Goal: Task Accomplishment & Management: Use online tool/utility

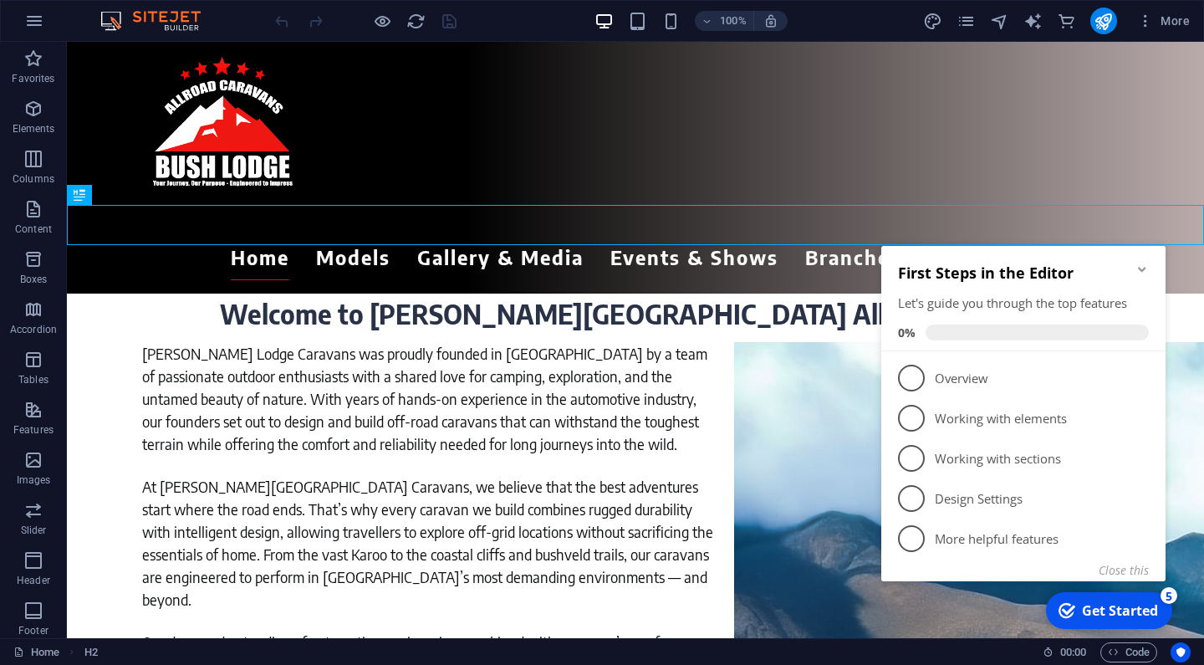
click at [1140, 269] on icon "Minimize checklist" at bounding box center [1142, 269] width 8 height 5
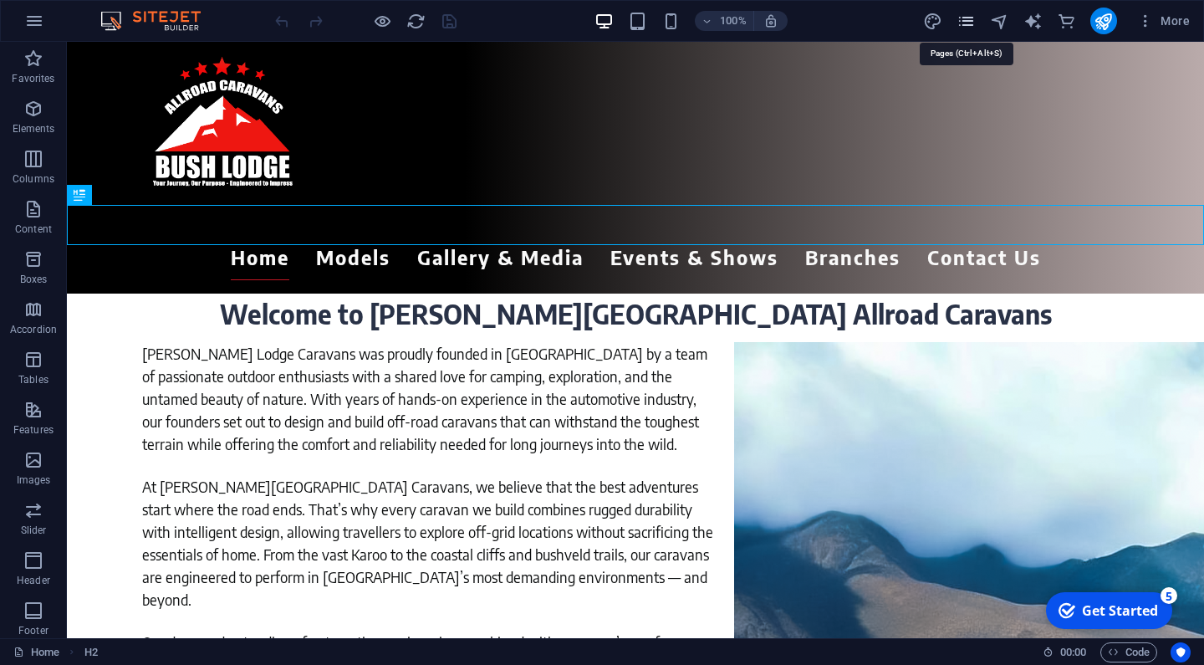
click at [965, 22] on icon "pages" at bounding box center [965, 21] width 19 height 19
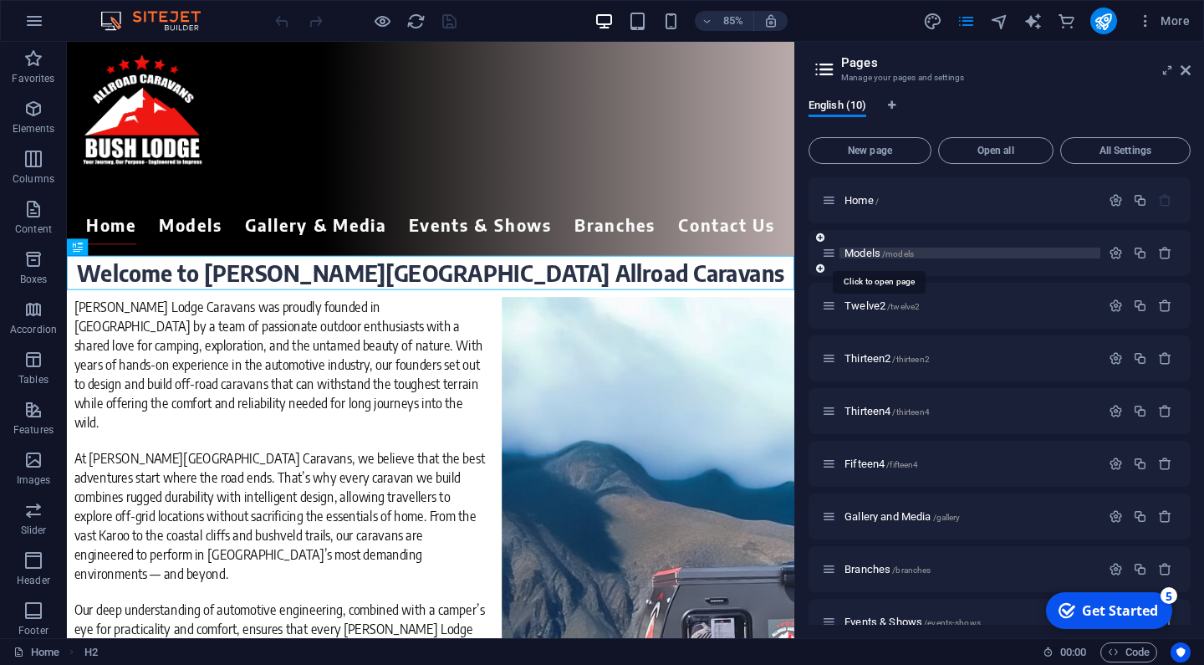
click at [854, 252] on span "Models /models" at bounding box center [878, 253] width 69 height 13
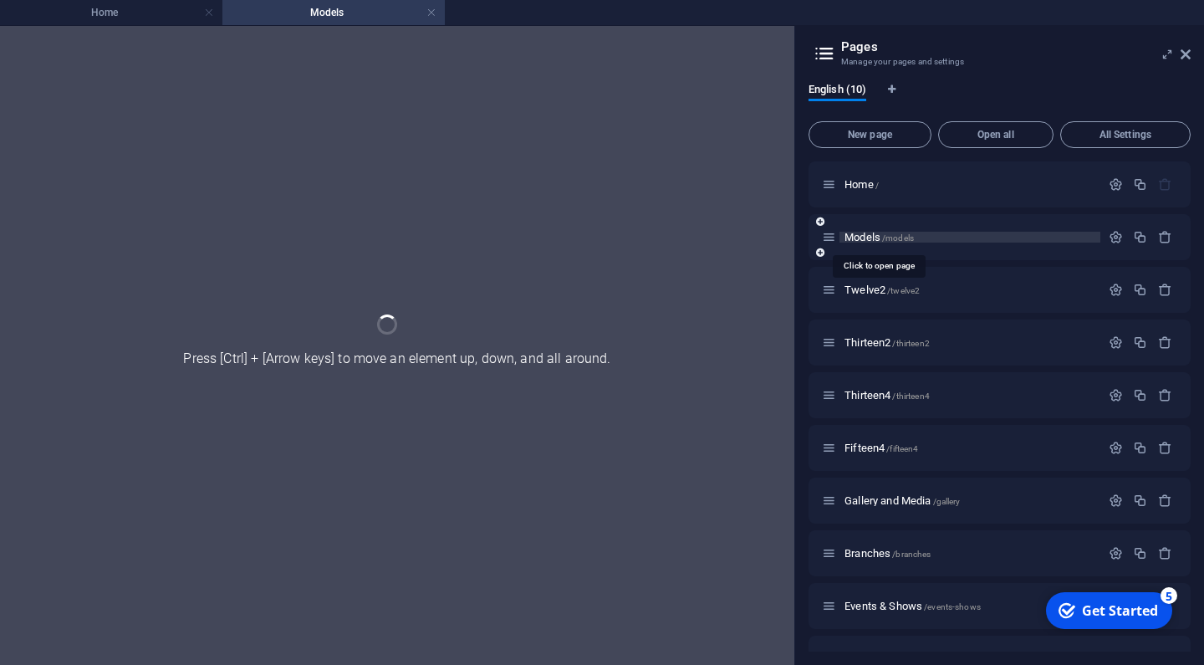
click at [854, 252] on div "Models /models" at bounding box center [999, 237] width 382 height 46
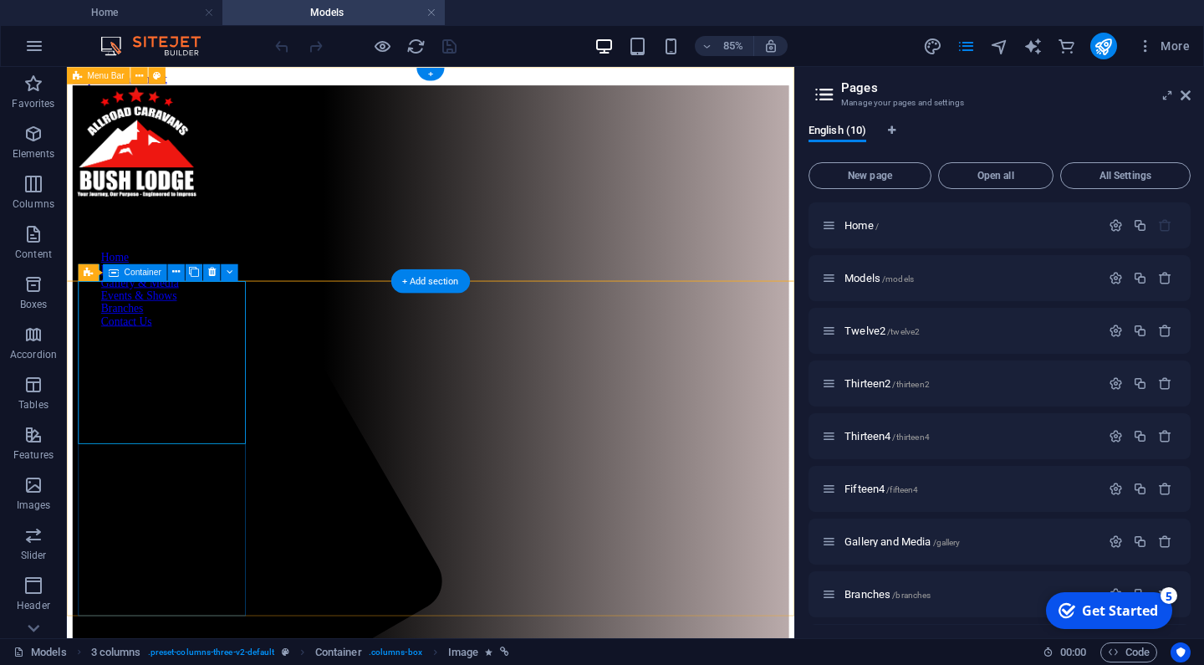
click at [126, 270] on span "Container" at bounding box center [143, 271] width 37 height 8
click at [212, 272] on icon at bounding box center [212, 271] width 8 height 15
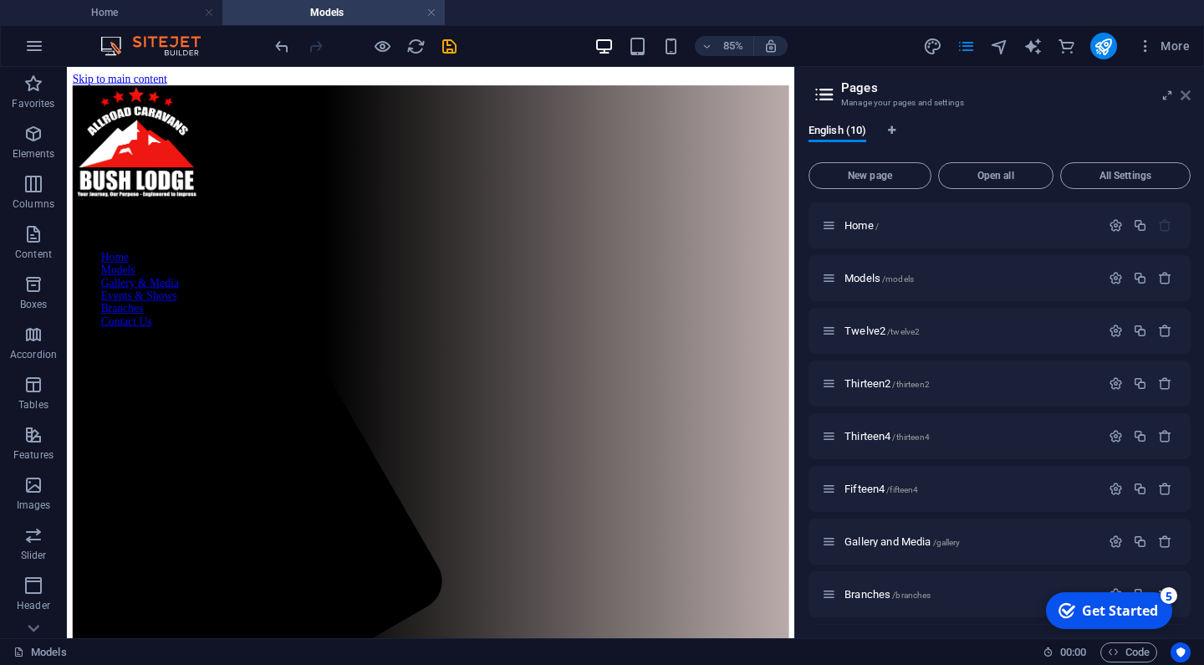
click at [1187, 95] on icon at bounding box center [1185, 95] width 10 height 13
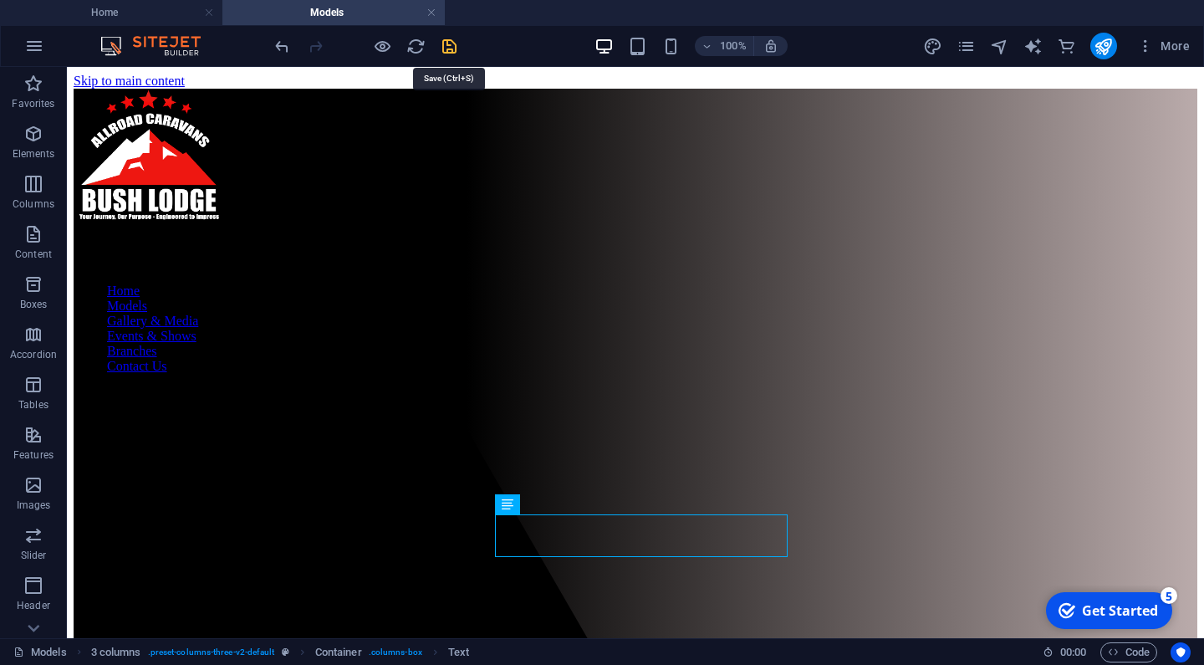
click at [444, 42] on icon "save" at bounding box center [449, 46] width 19 height 19
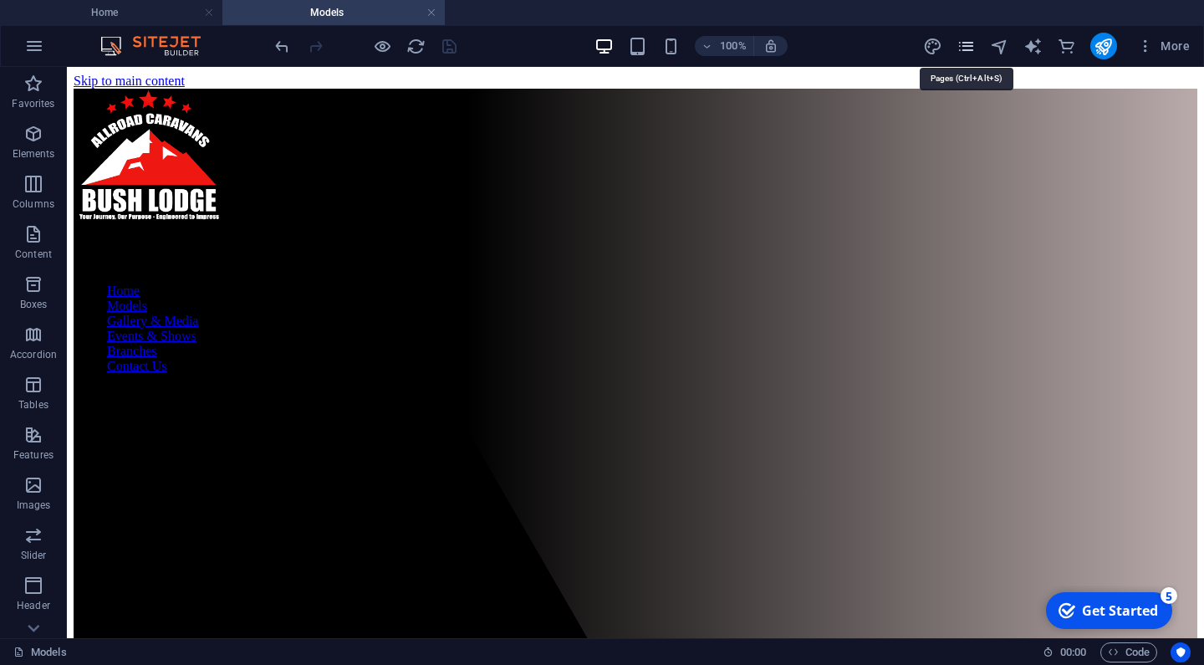
click at [968, 43] on icon "pages" at bounding box center [965, 46] width 19 height 19
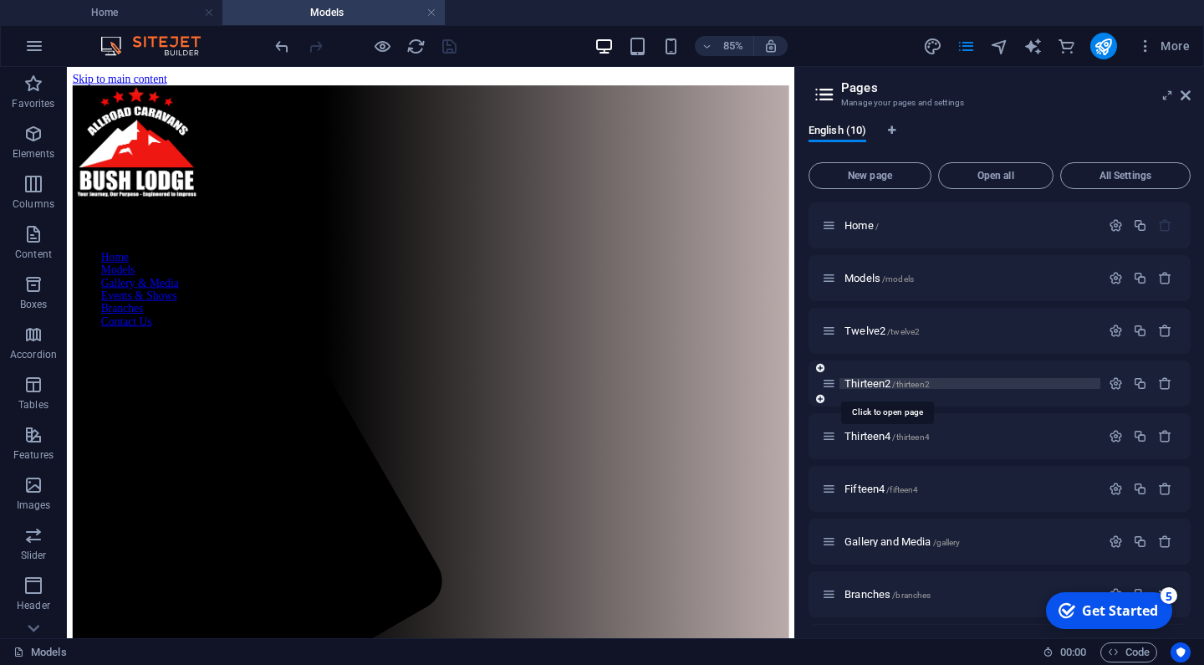
click at [874, 379] on span "Thirteen2 /thirteen2" at bounding box center [886, 383] width 85 height 13
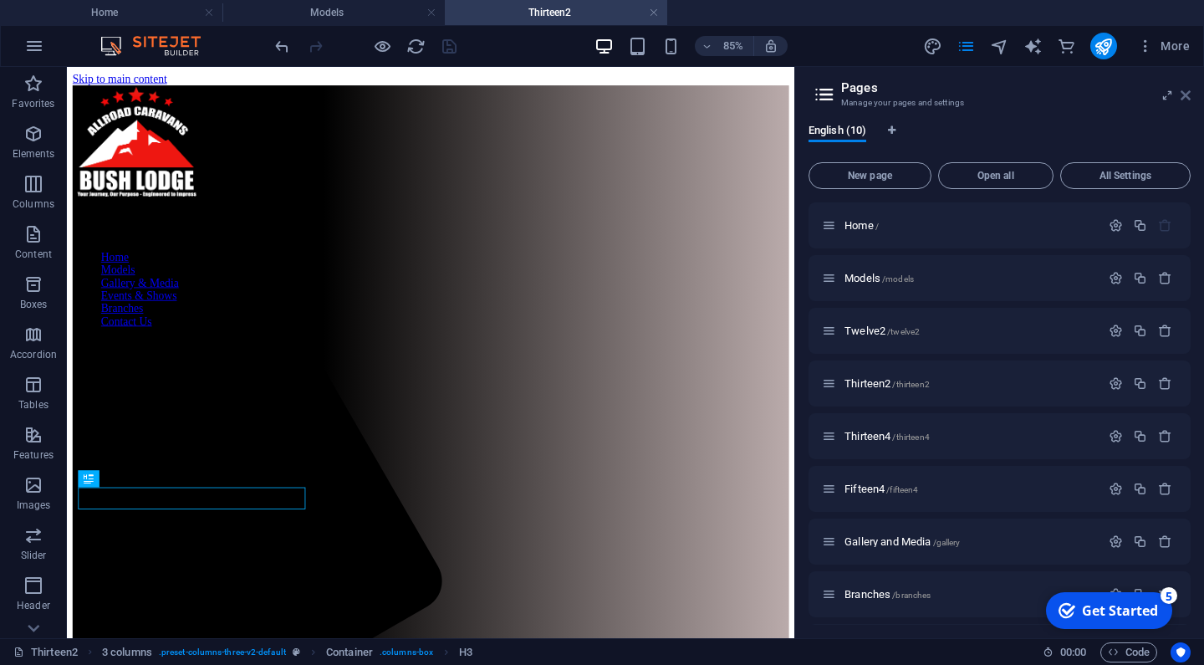
click at [1187, 94] on icon at bounding box center [1185, 95] width 10 height 13
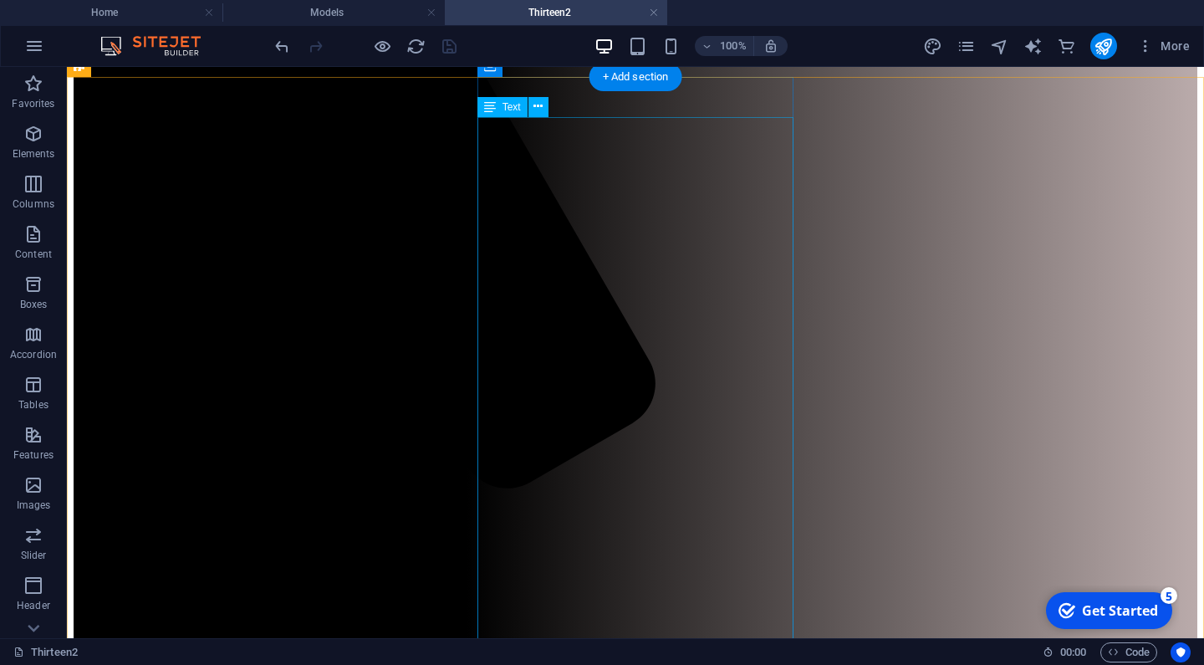
scroll to position [397, 0]
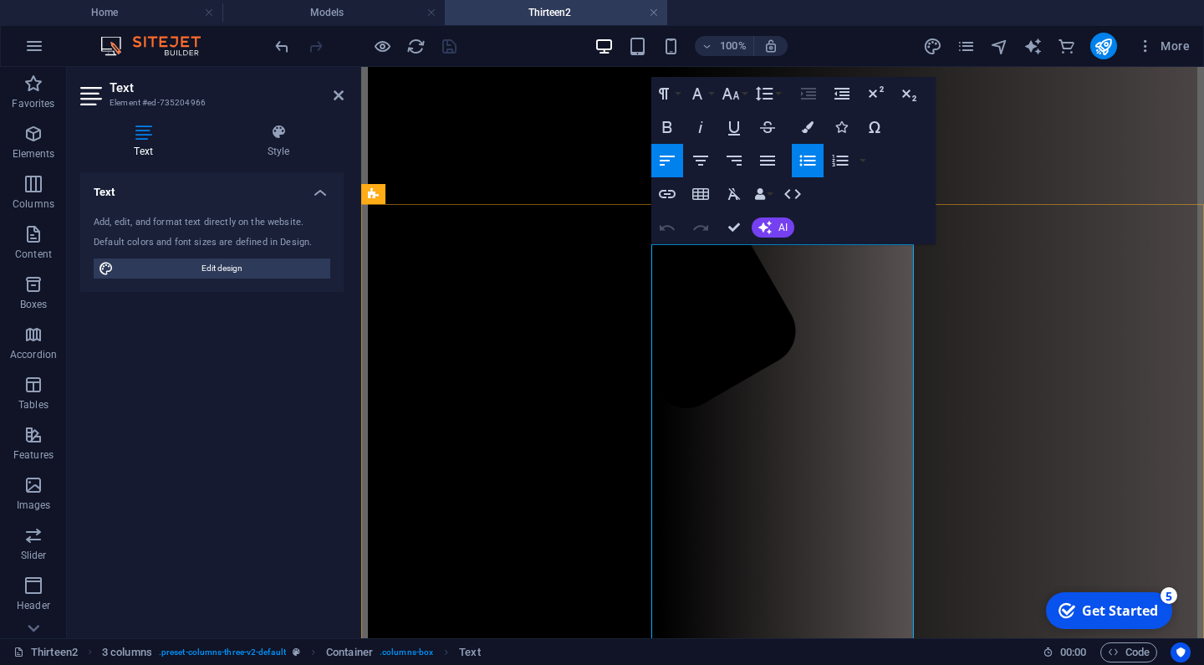
scroll to position [413, 0]
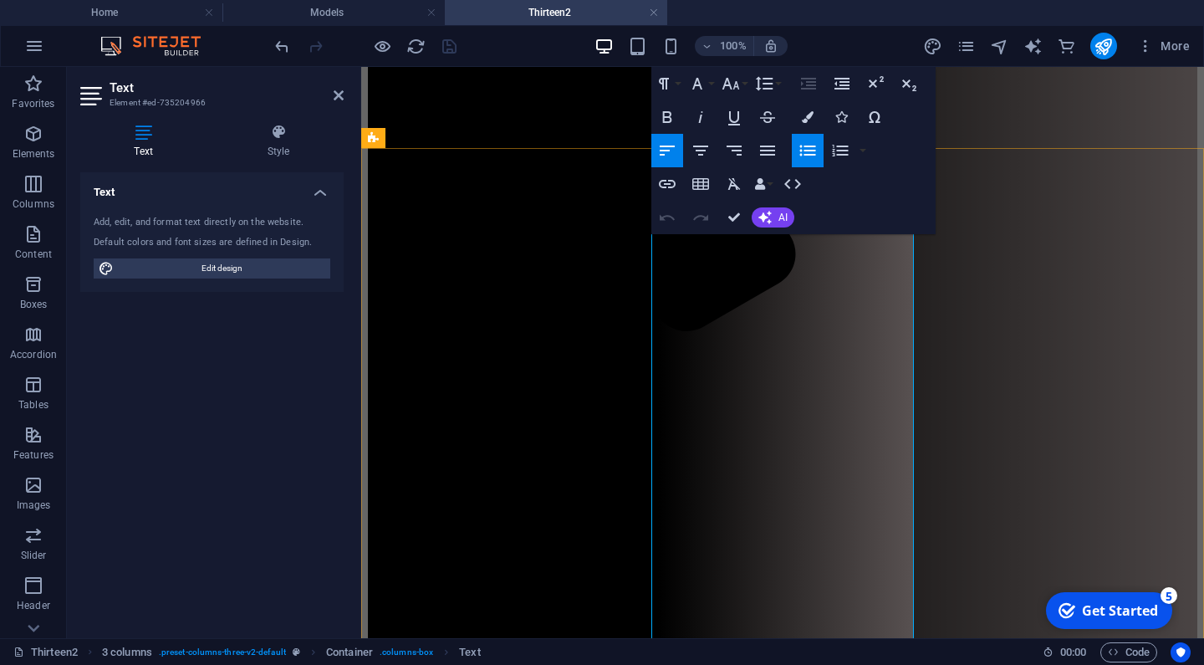
drag, startPoint x: 817, startPoint y: 460, endPoint x: 675, endPoint y: 461, distance: 142.9
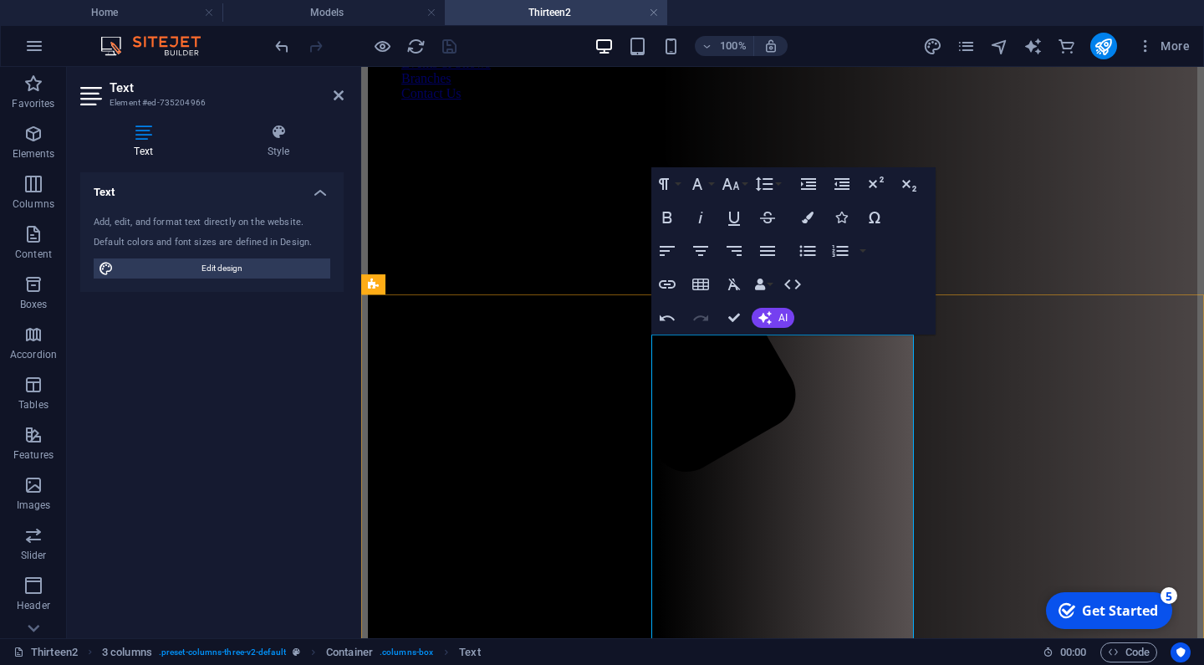
scroll to position [274, 0]
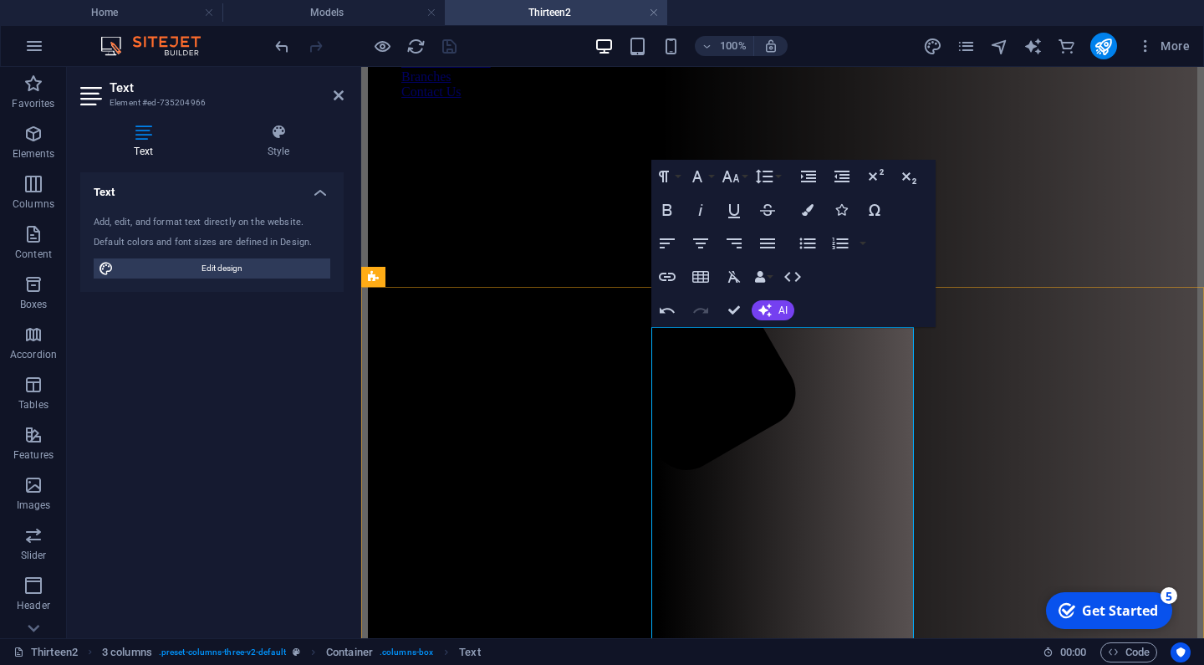
drag, startPoint x: 779, startPoint y: 377, endPoint x: 682, endPoint y: 371, distance: 97.1
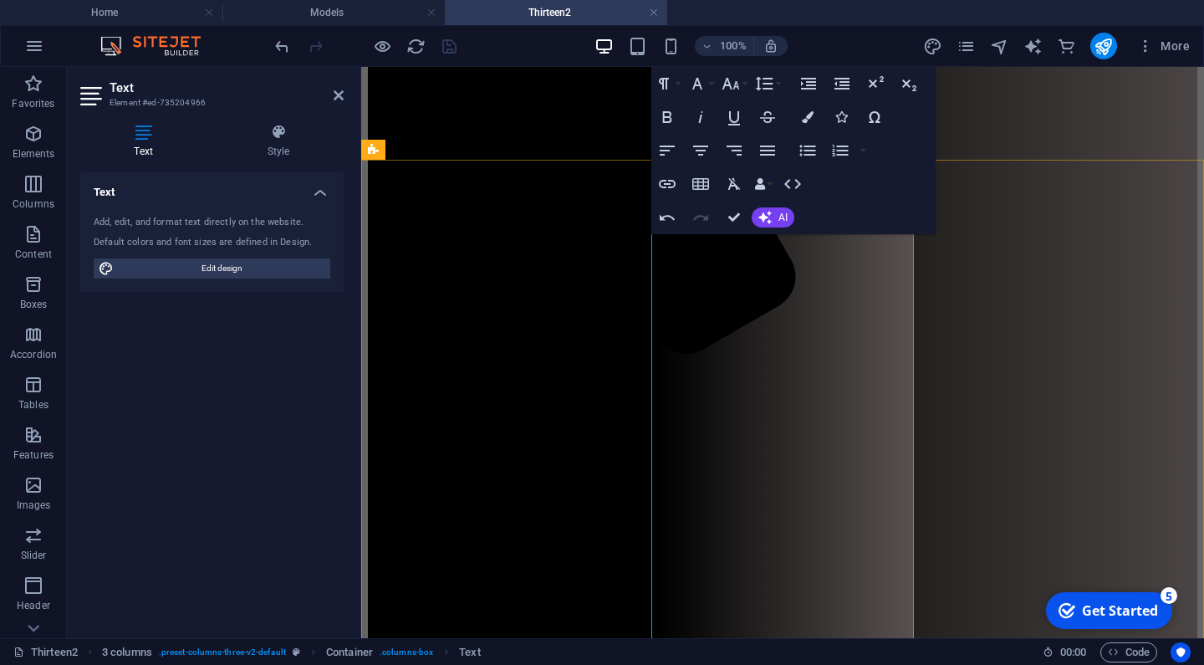
scroll to position [401, 0]
drag, startPoint x: 831, startPoint y: 449, endPoint x: 665, endPoint y: 445, distance: 166.4
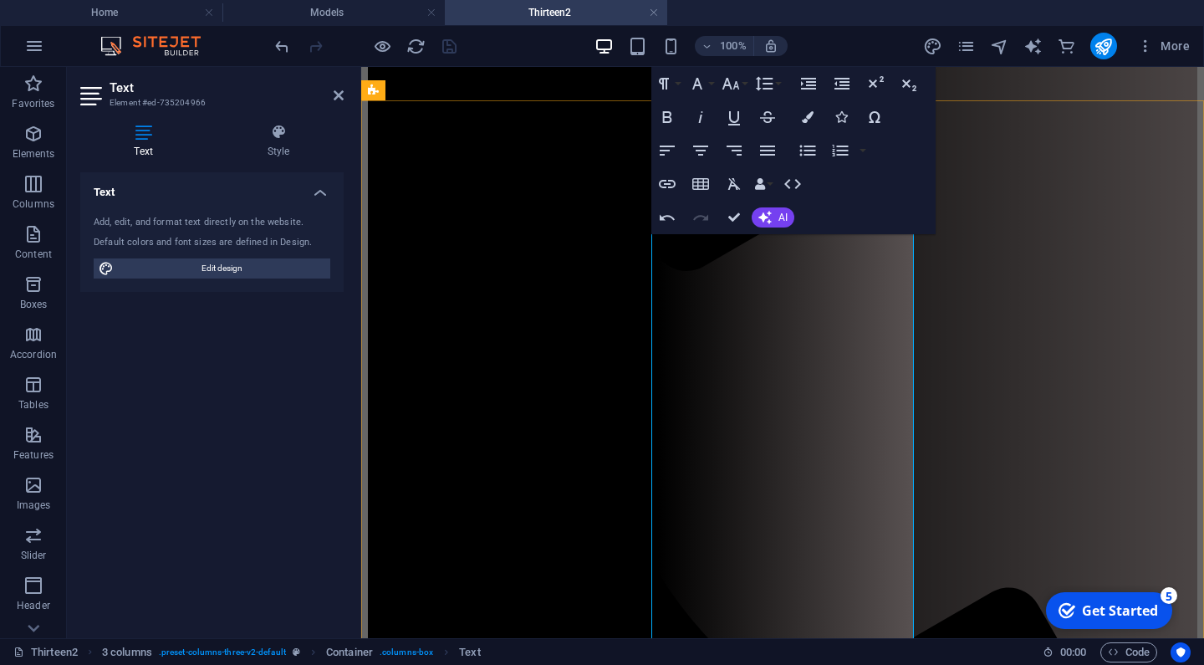
scroll to position [477, 0]
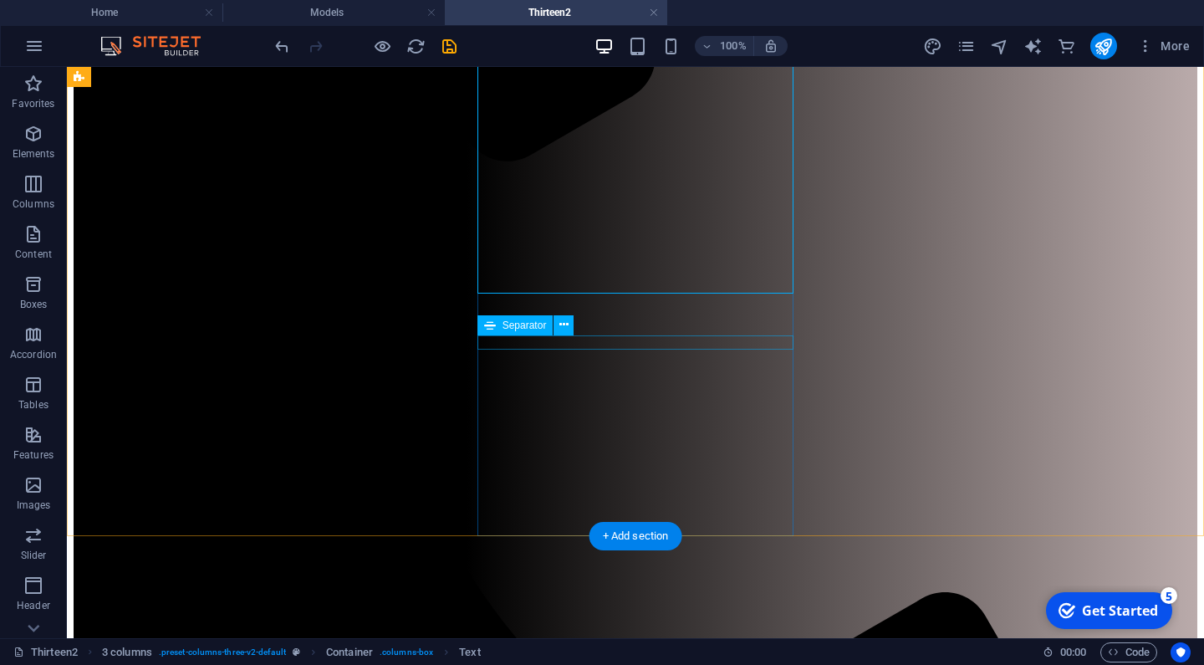
scroll to position [721, 0]
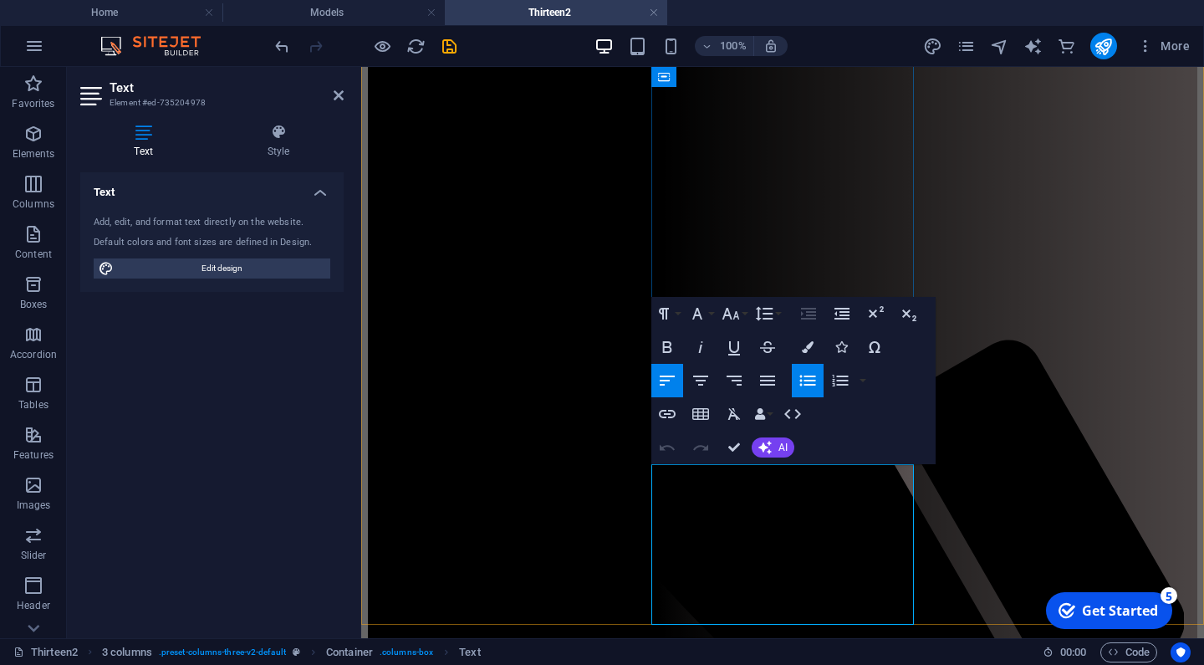
drag, startPoint x: 828, startPoint y: 594, endPoint x: 665, endPoint y: 575, distance: 165.0
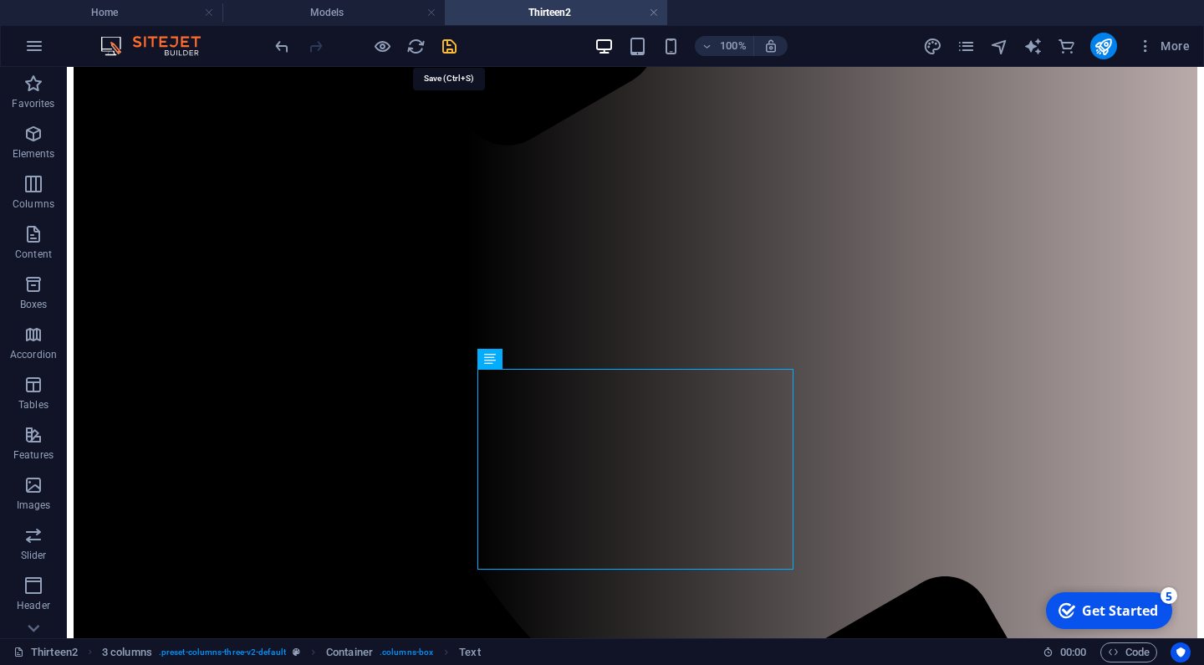
click at [448, 45] on icon "save" at bounding box center [449, 46] width 19 height 19
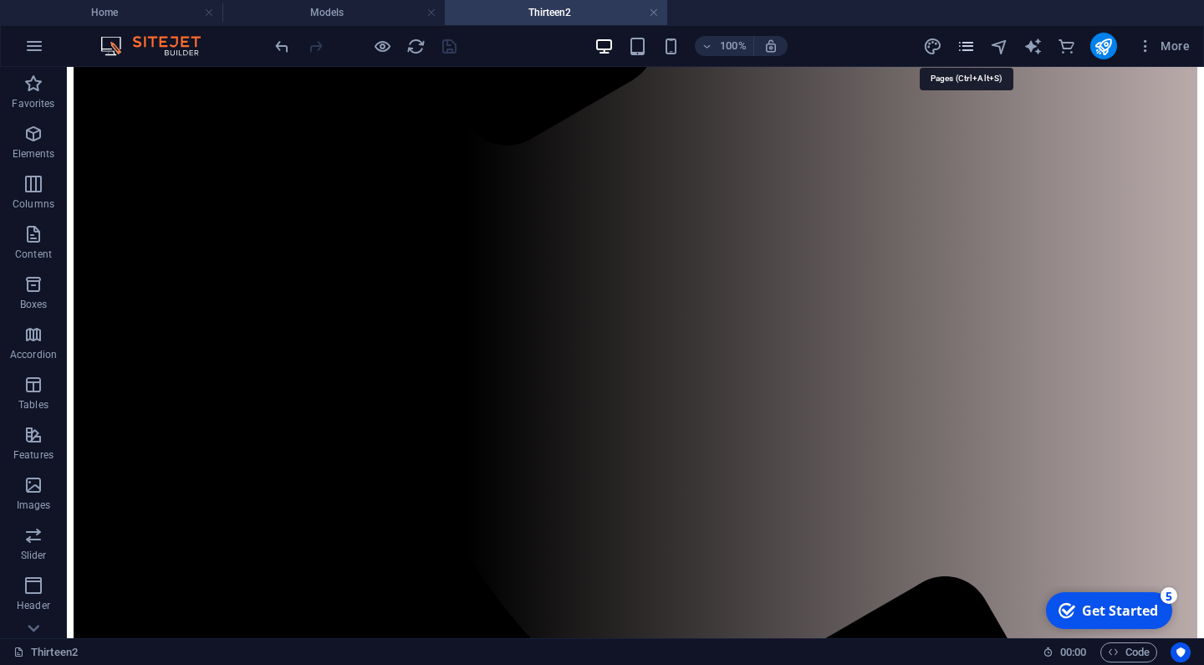
click at [969, 46] on icon "pages" at bounding box center [965, 46] width 19 height 19
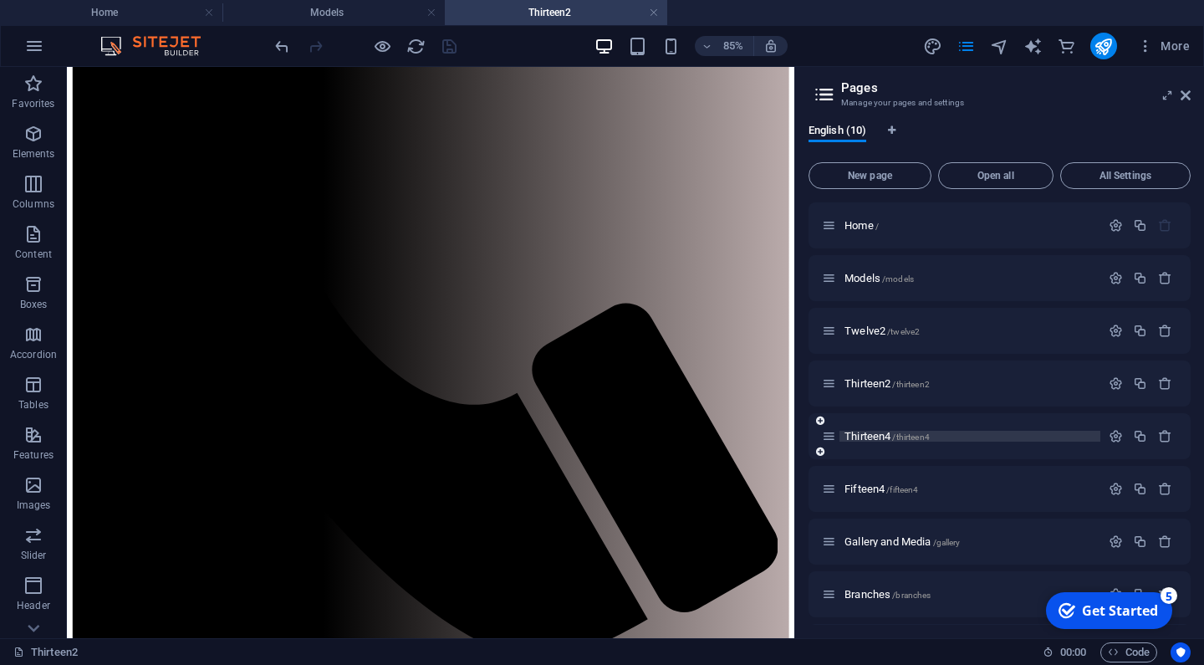
click at [875, 435] on span "Thirteen4 /thirteen4" at bounding box center [886, 436] width 85 height 13
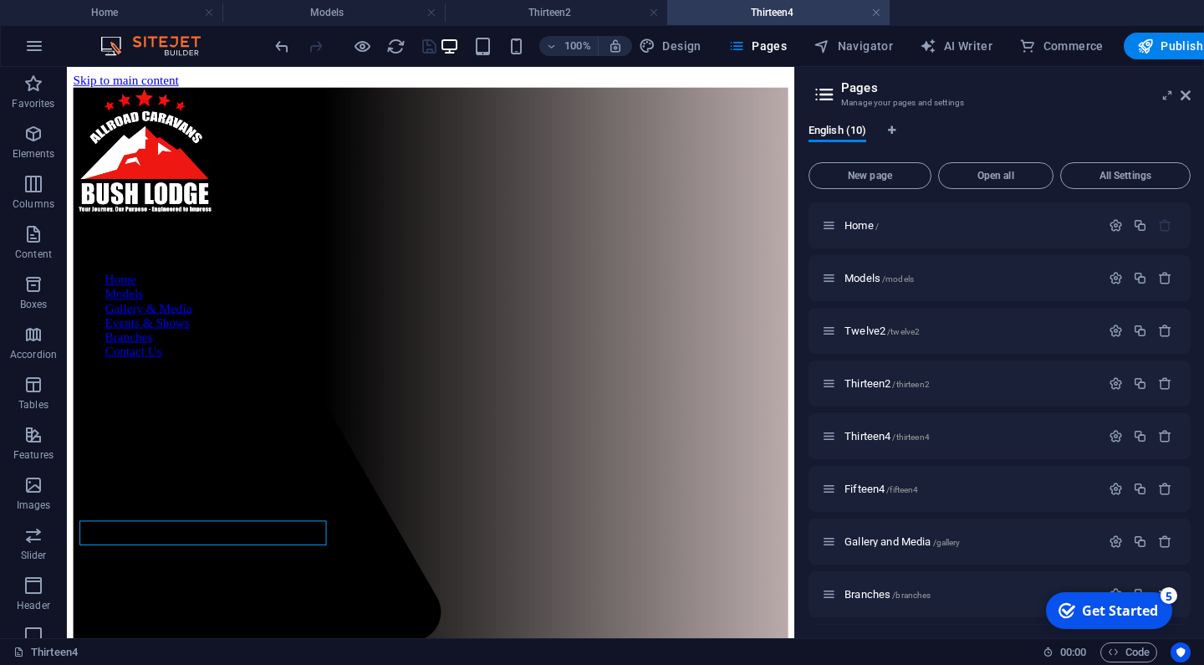
scroll to position [0, 0]
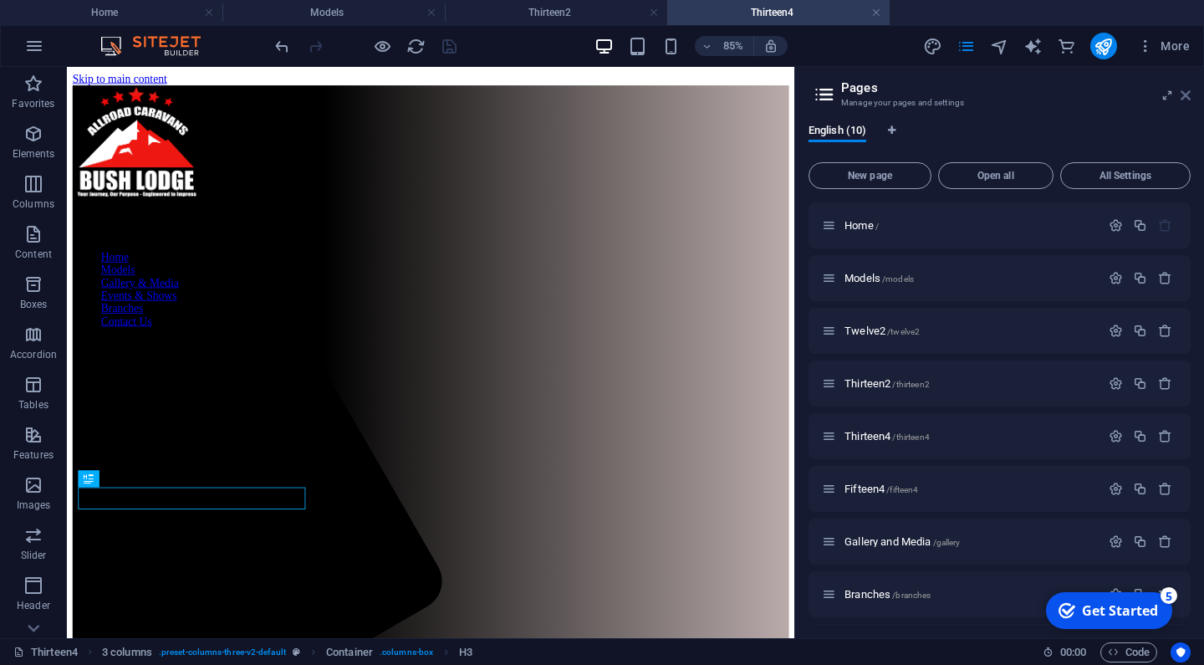
click at [1187, 95] on icon at bounding box center [1185, 95] width 10 height 13
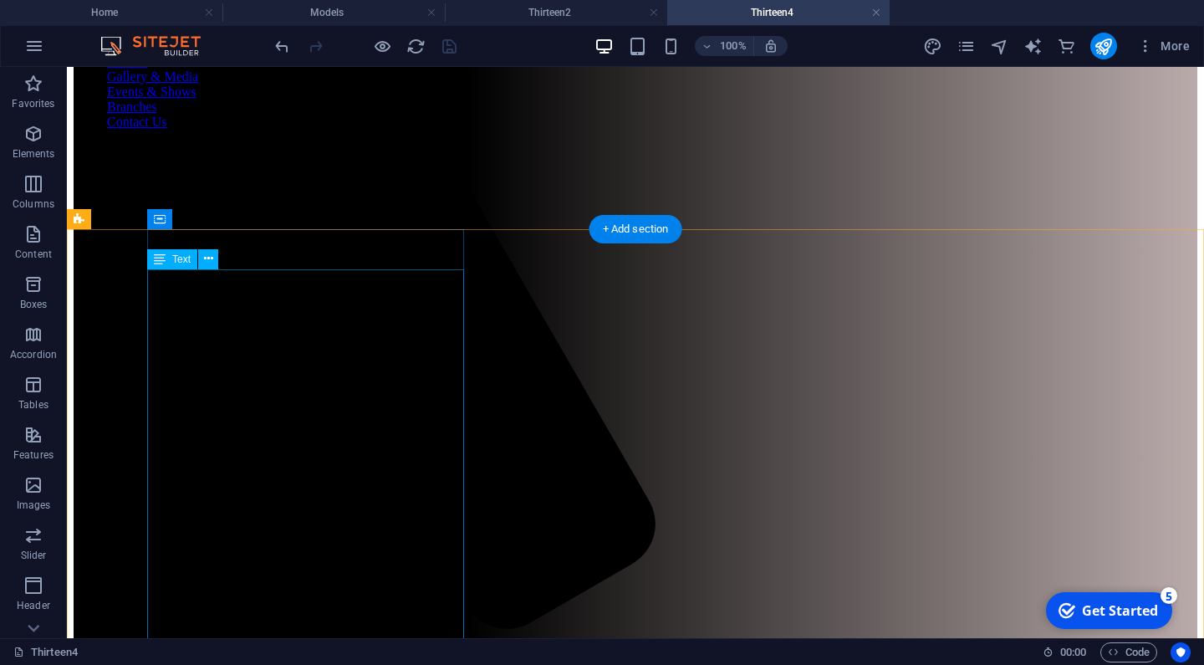
scroll to position [243, 0]
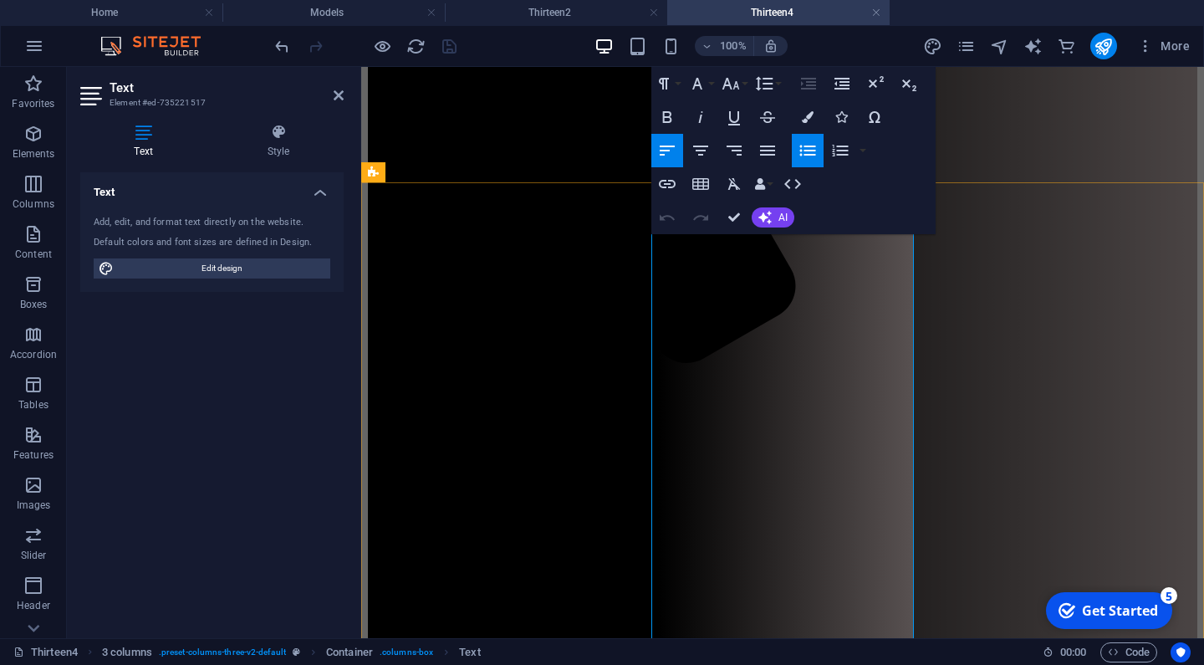
scroll to position [380, 0]
drag, startPoint x: 825, startPoint y: 490, endPoint x: 664, endPoint y: 490, distance: 161.3
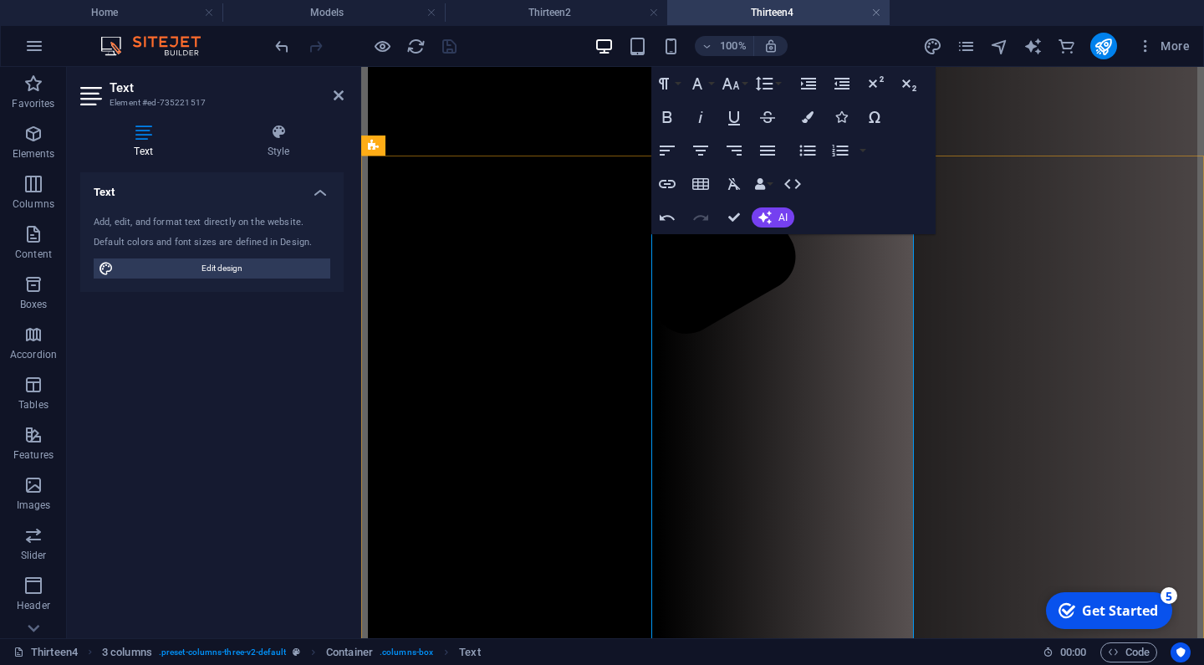
scroll to position [411, 0]
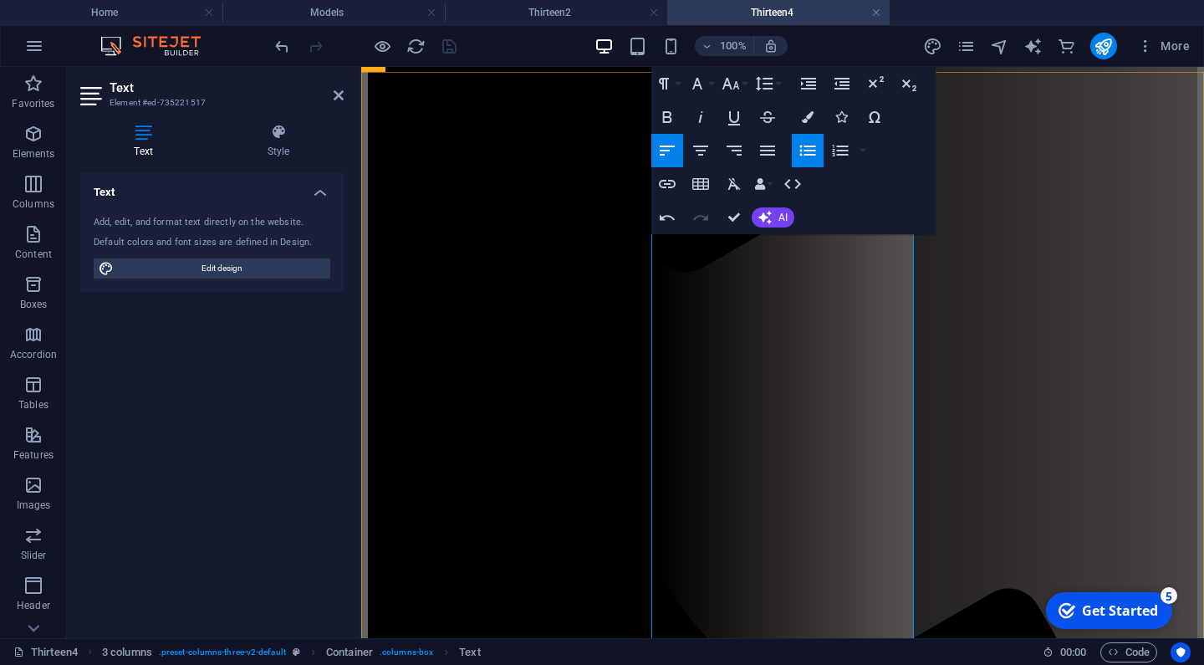
scroll to position [491, 0]
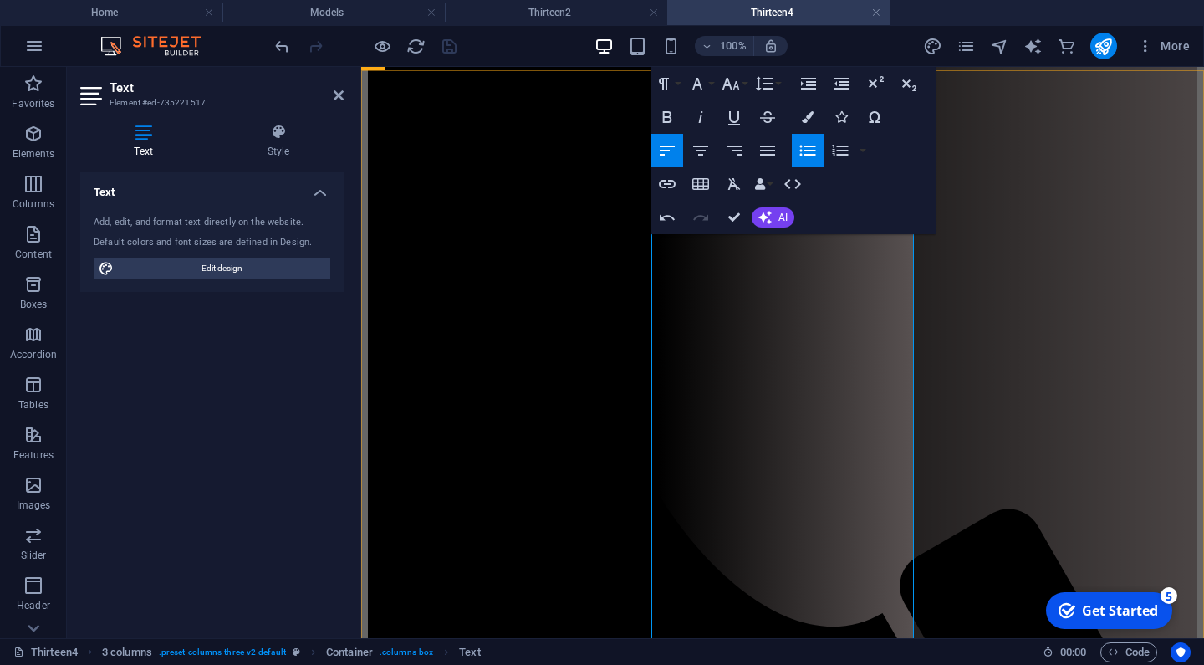
scroll to position [559, 0]
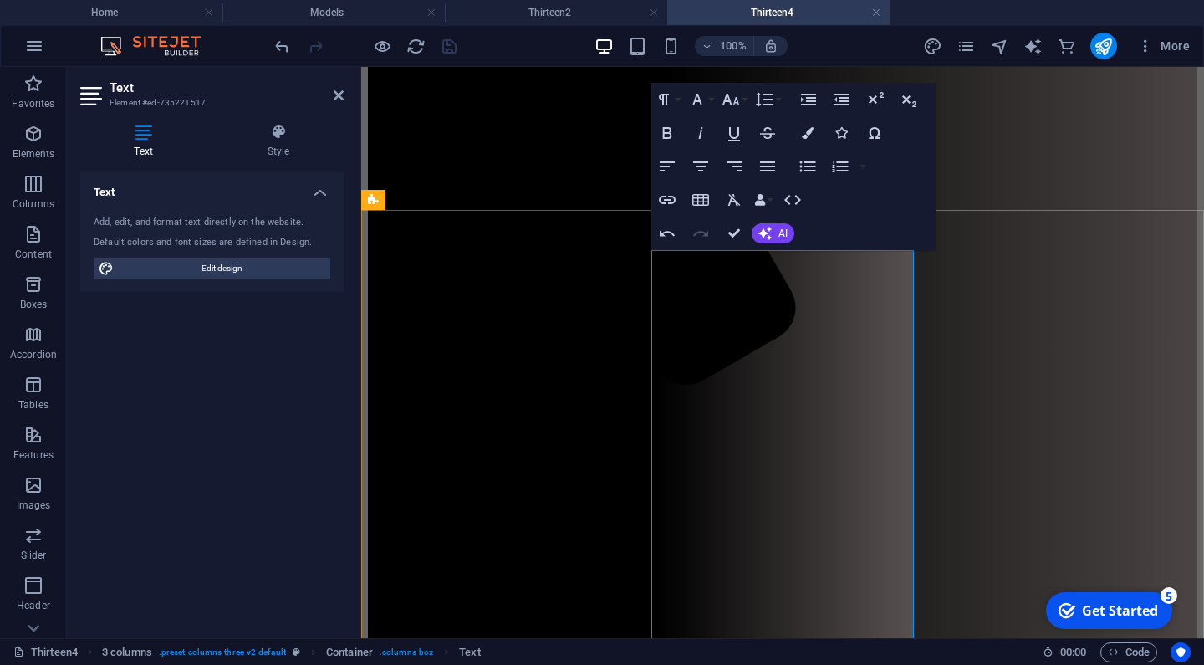
scroll to position [349, 0]
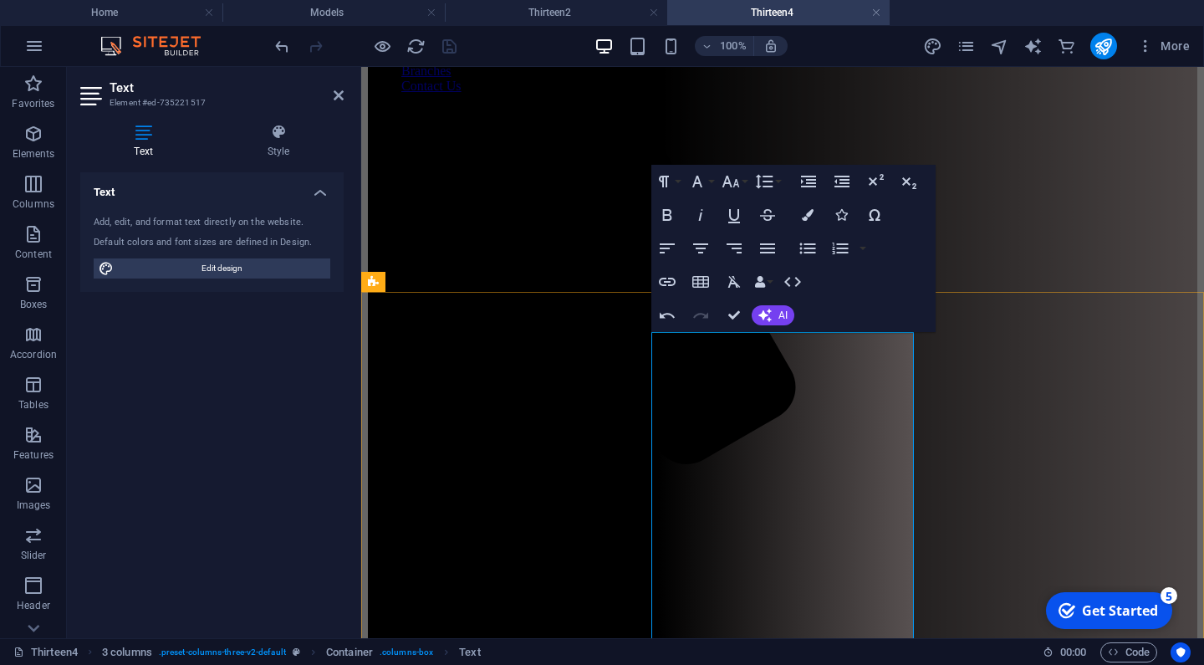
scroll to position [260, 0]
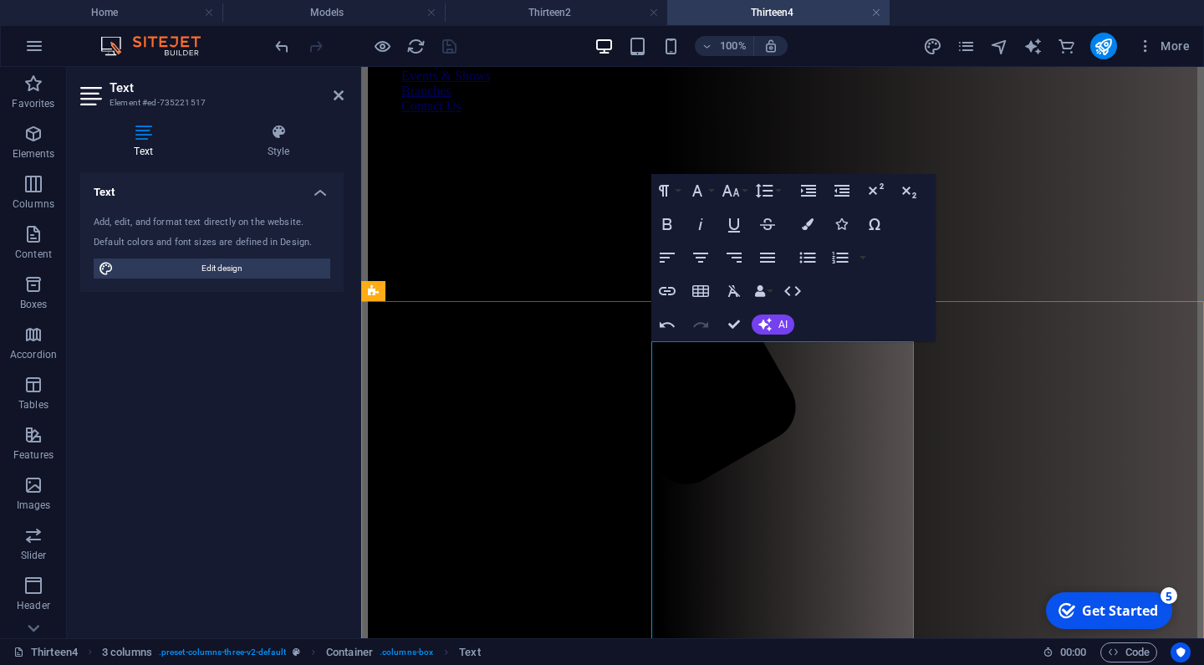
drag, startPoint x: 782, startPoint y: 393, endPoint x: 665, endPoint y: 390, distance: 116.2
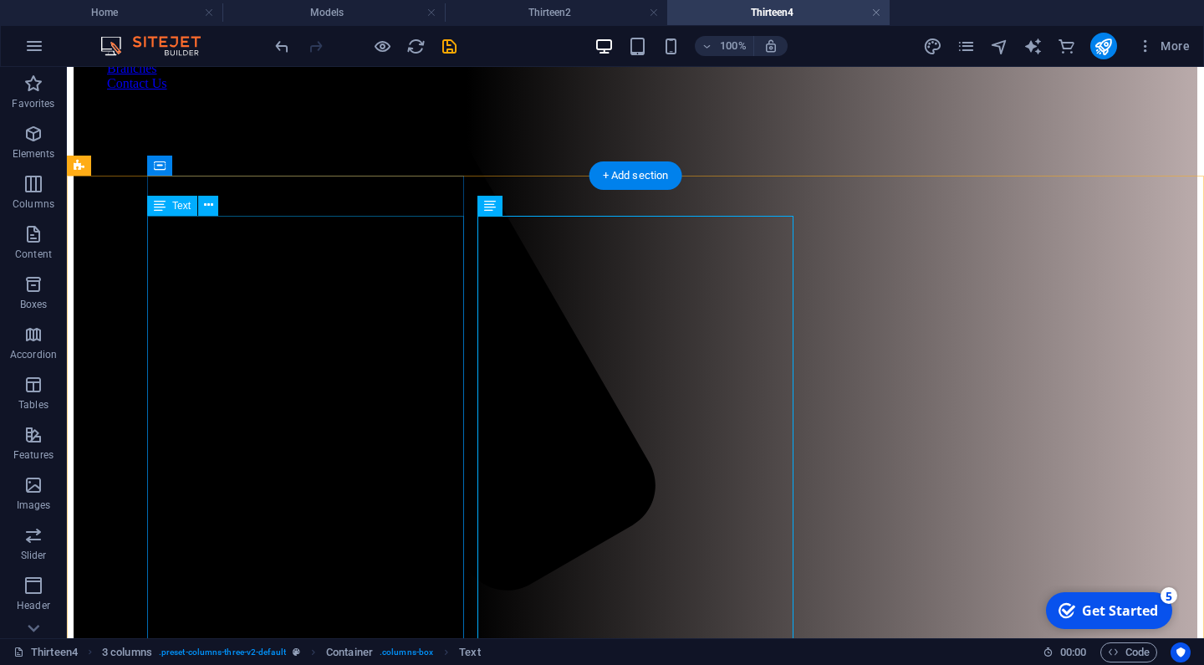
scroll to position [297, 0]
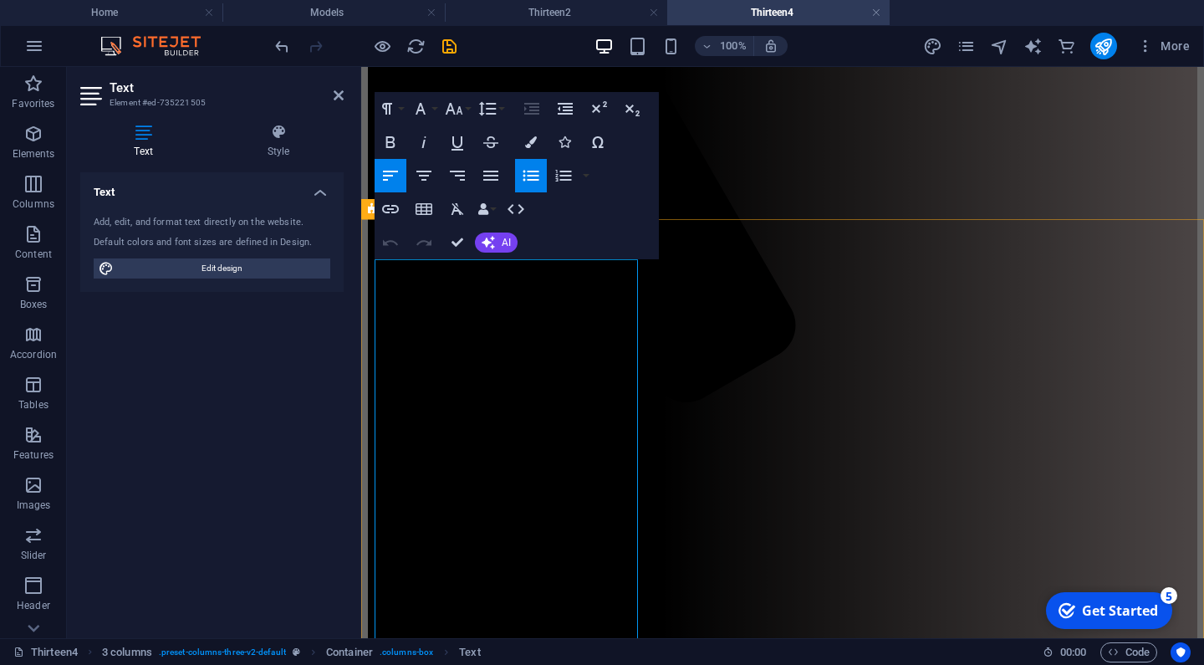
scroll to position [379, 0]
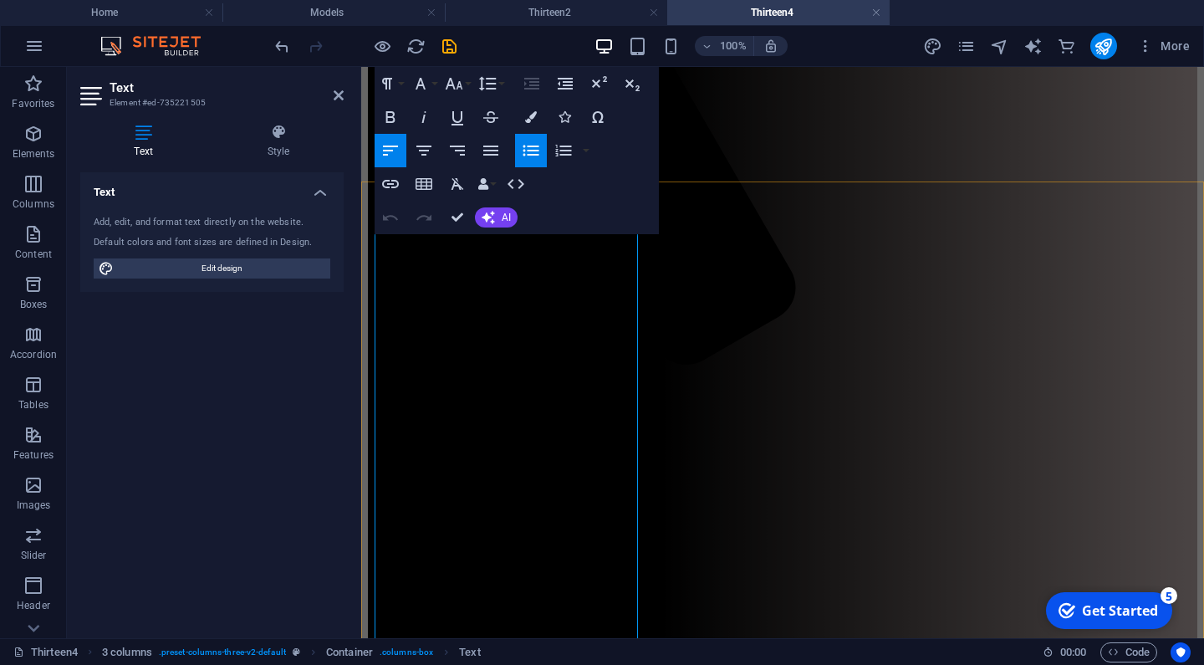
drag, startPoint x: 511, startPoint y: 530, endPoint x: 391, endPoint y: 533, distance: 119.6
click at [449, 43] on icon "save" at bounding box center [449, 46] width 19 height 19
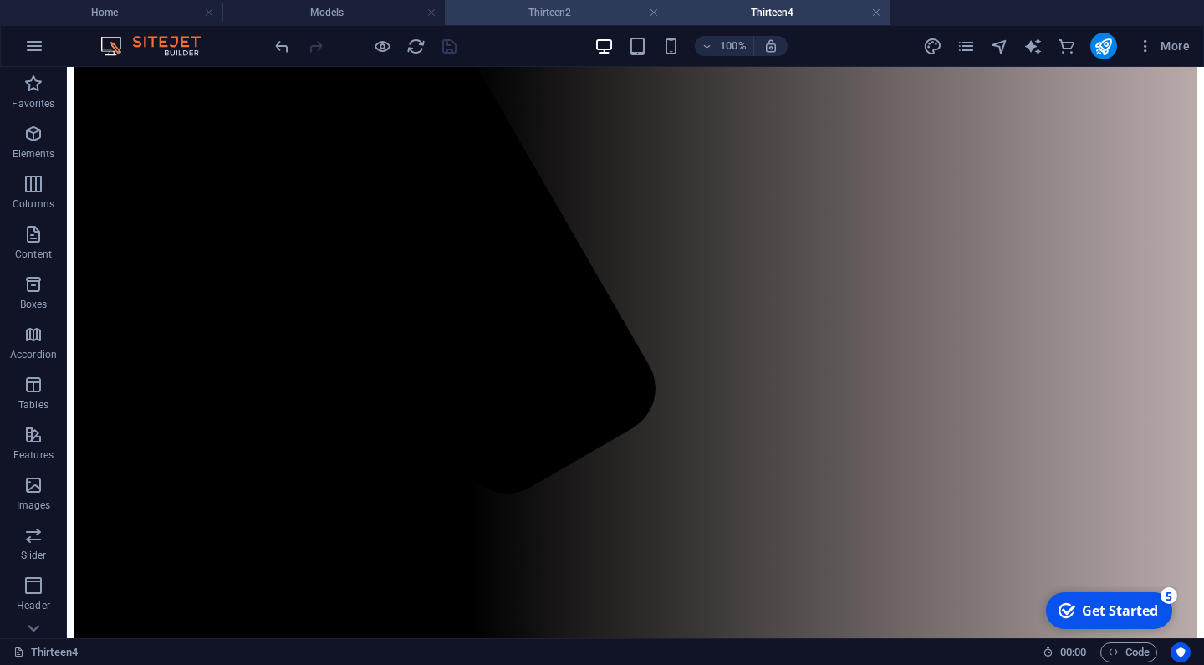
click at [540, 11] on h4 "Thirteen2" at bounding box center [556, 12] width 222 height 18
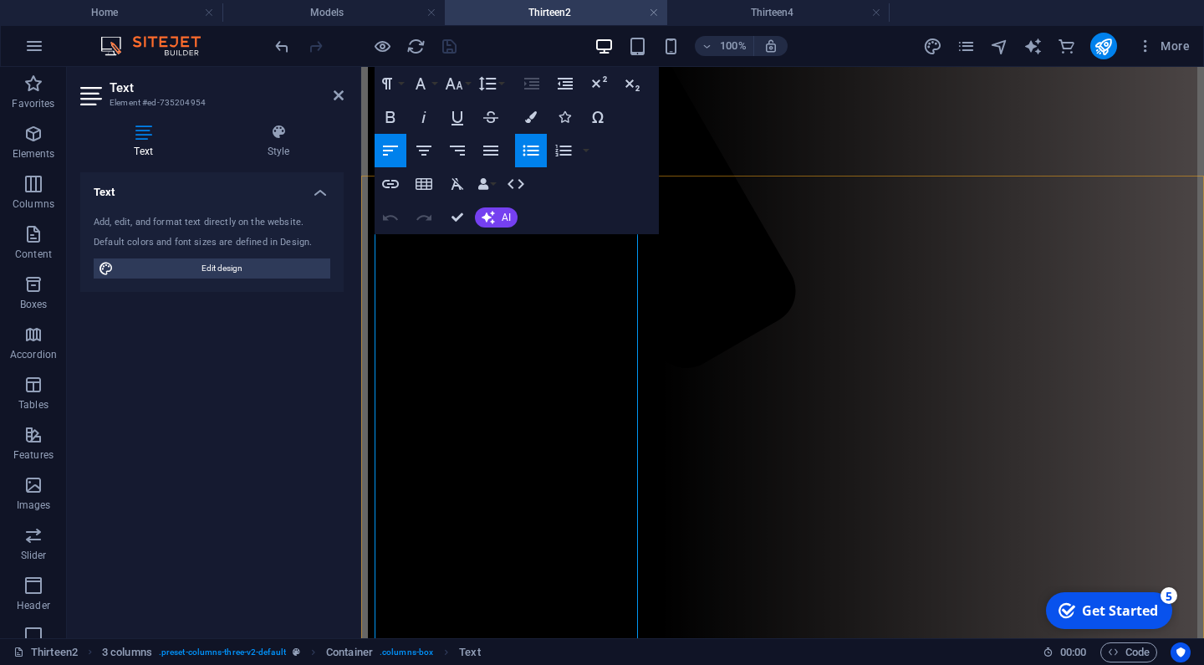
scroll to position [385, 0]
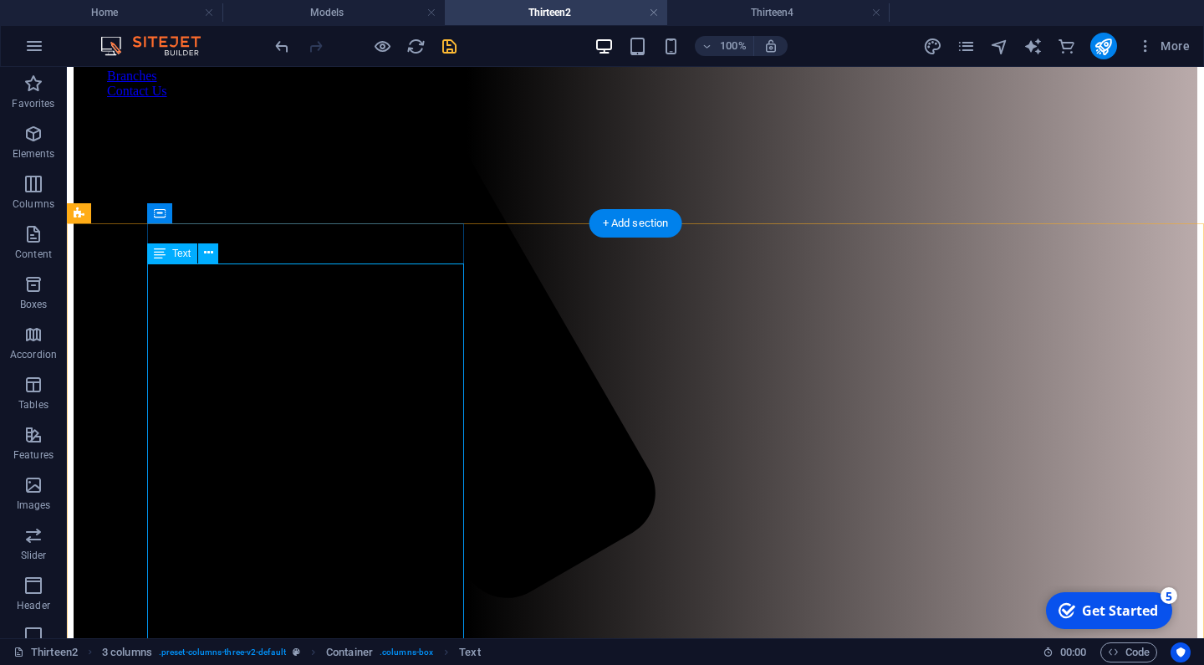
scroll to position [281, 0]
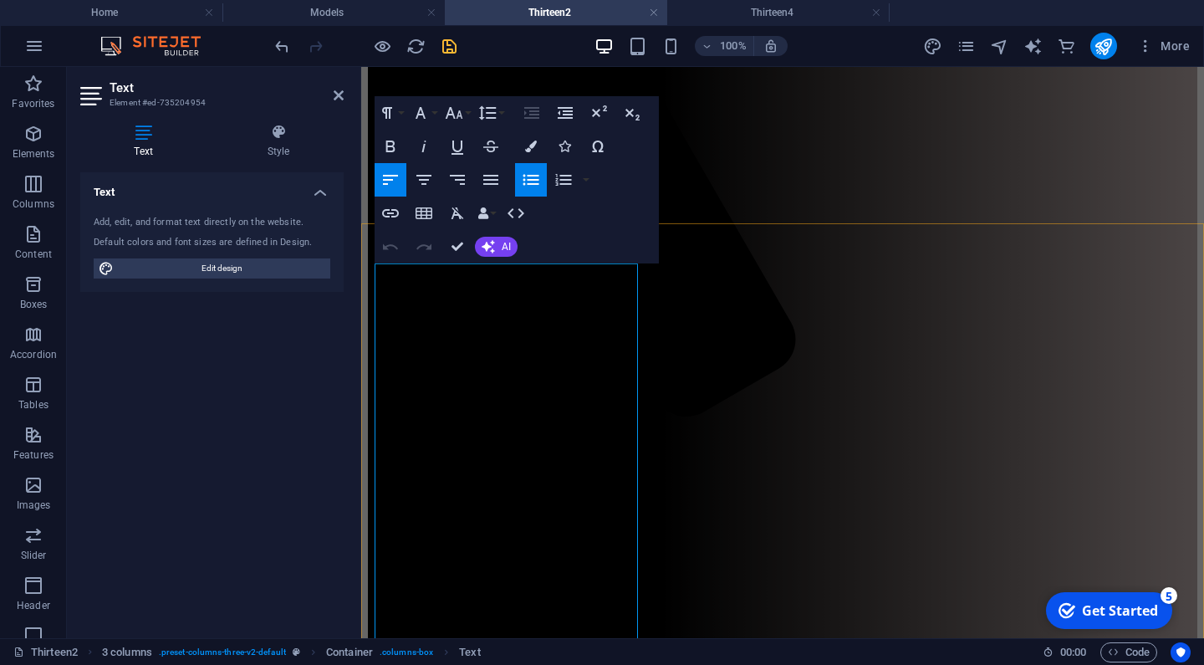
scroll to position [342, 0]
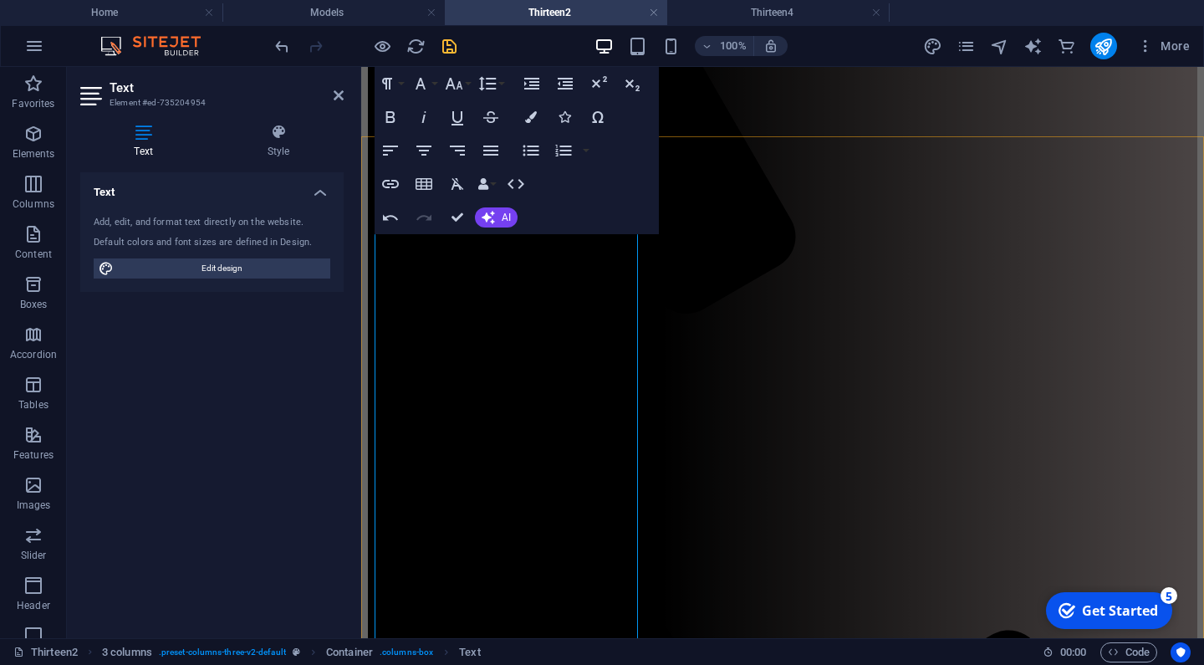
scroll to position [431, 0]
drag, startPoint x: 507, startPoint y: 517, endPoint x: 388, endPoint y: 517, distance: 118.7
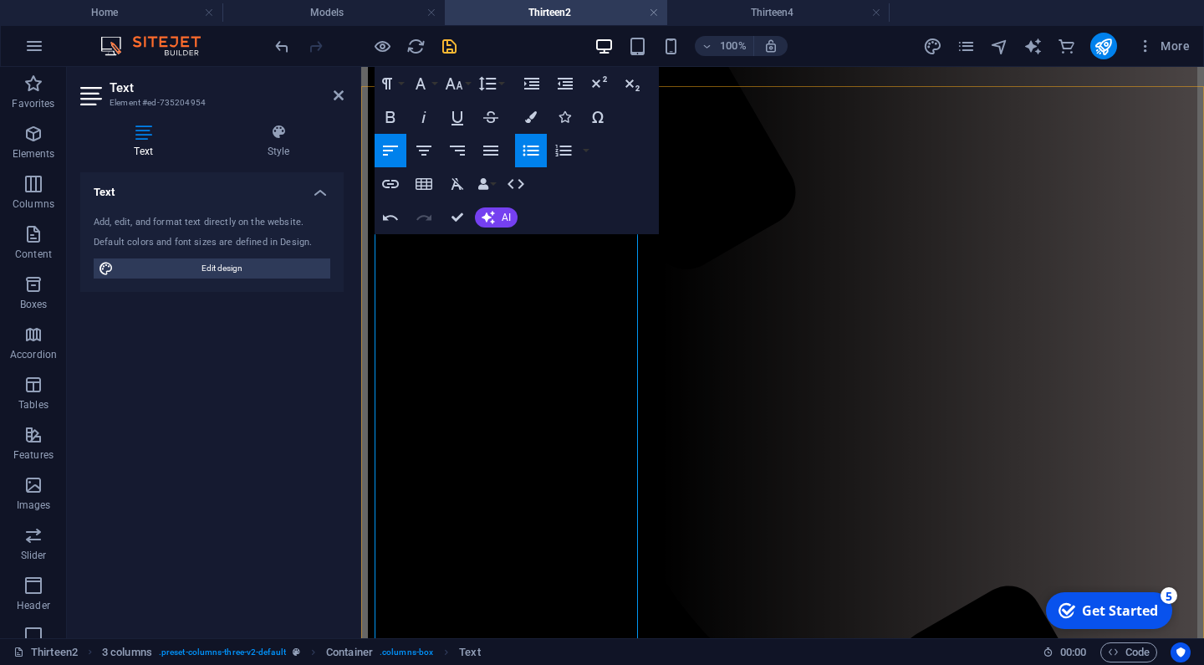
scroll to position [480, 0]
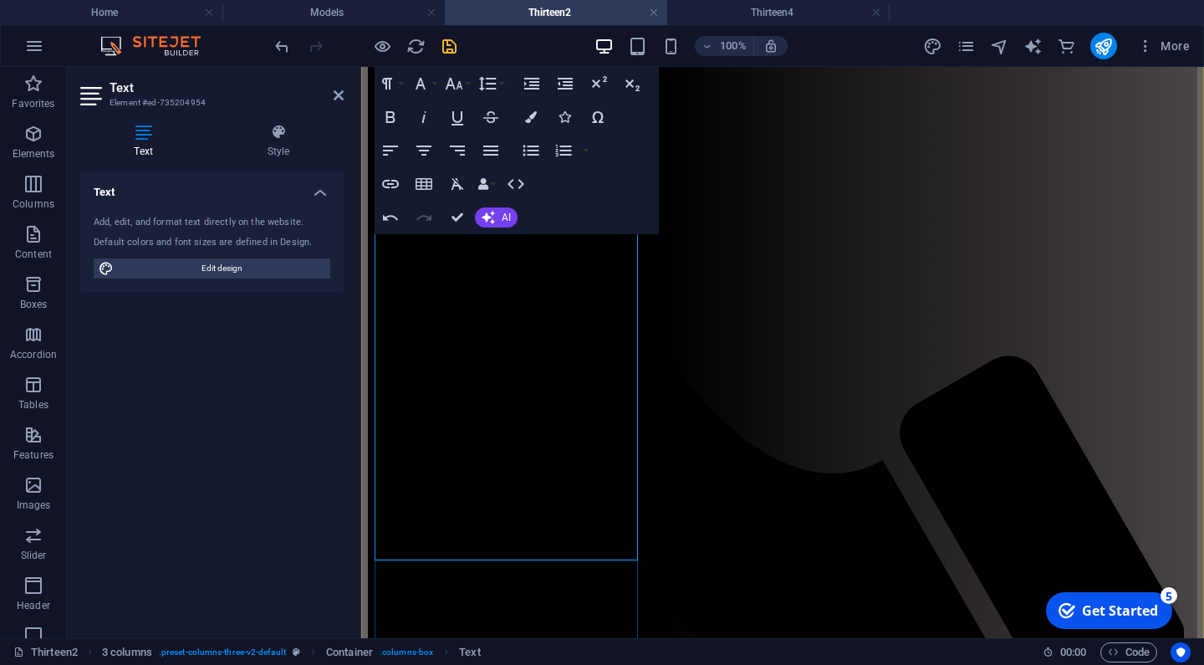
scroll to position [709, 0]
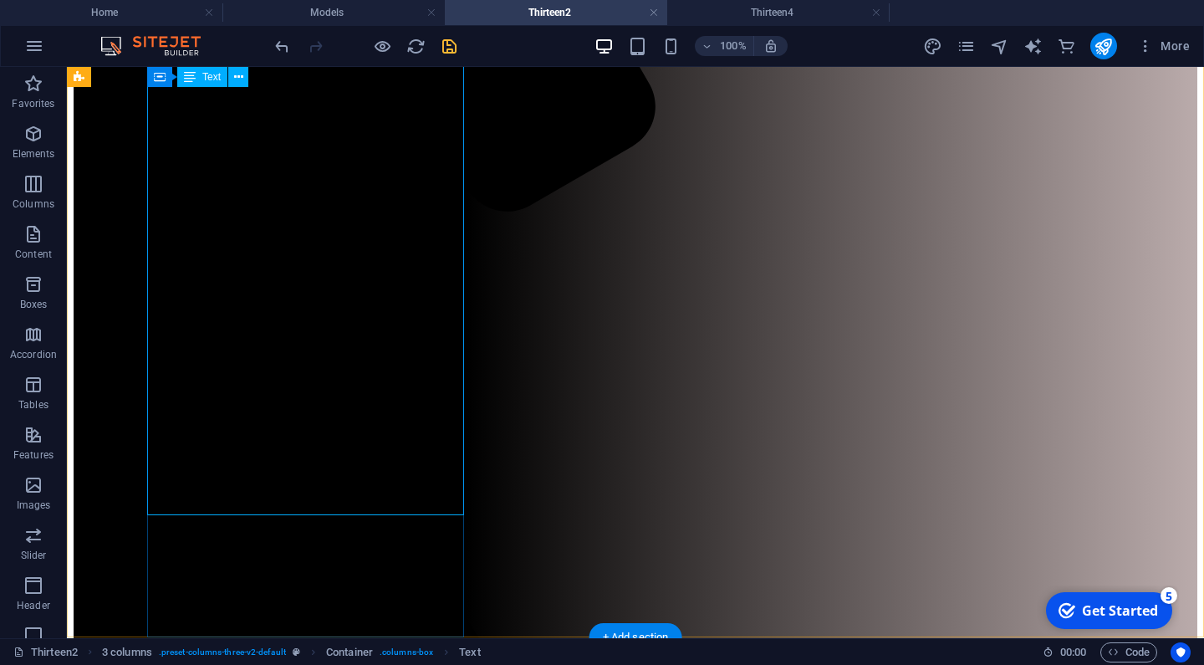
scroll to position [660, 0]
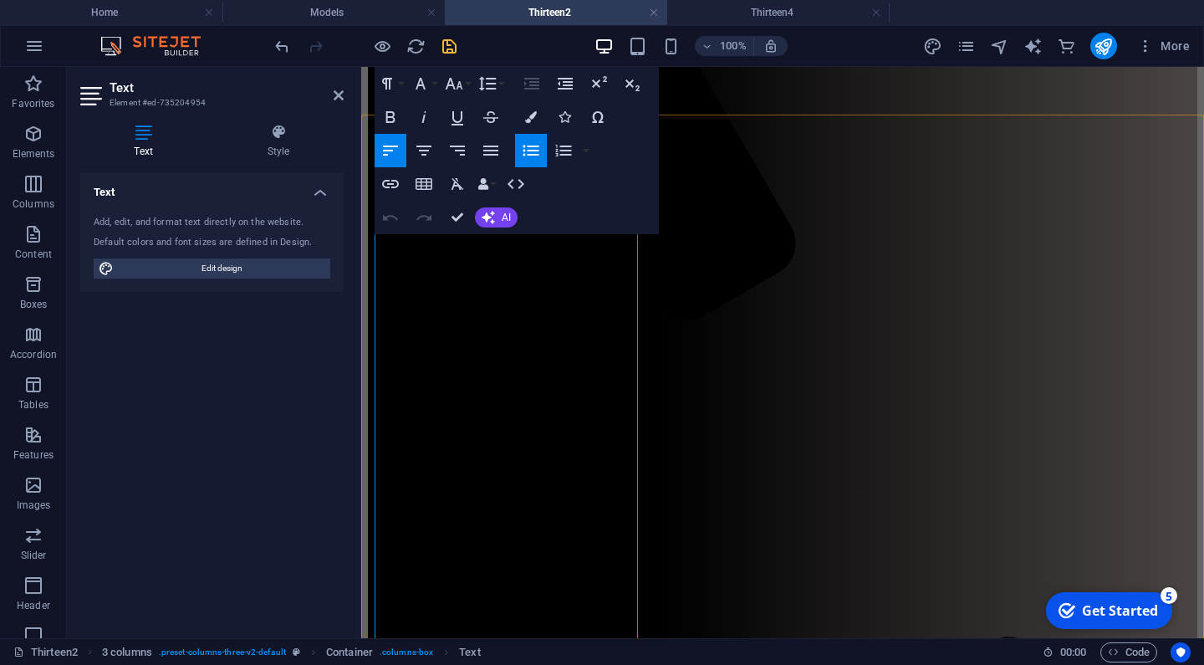
scroll to position [448, 0]
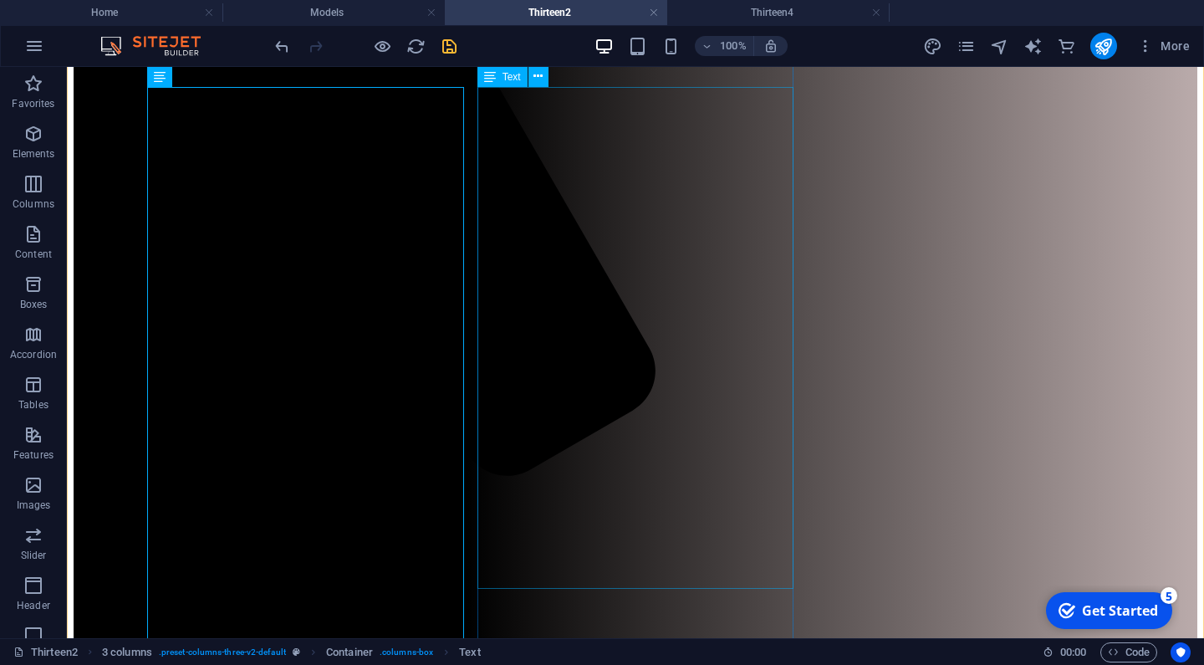
scroll to position [426, 0]
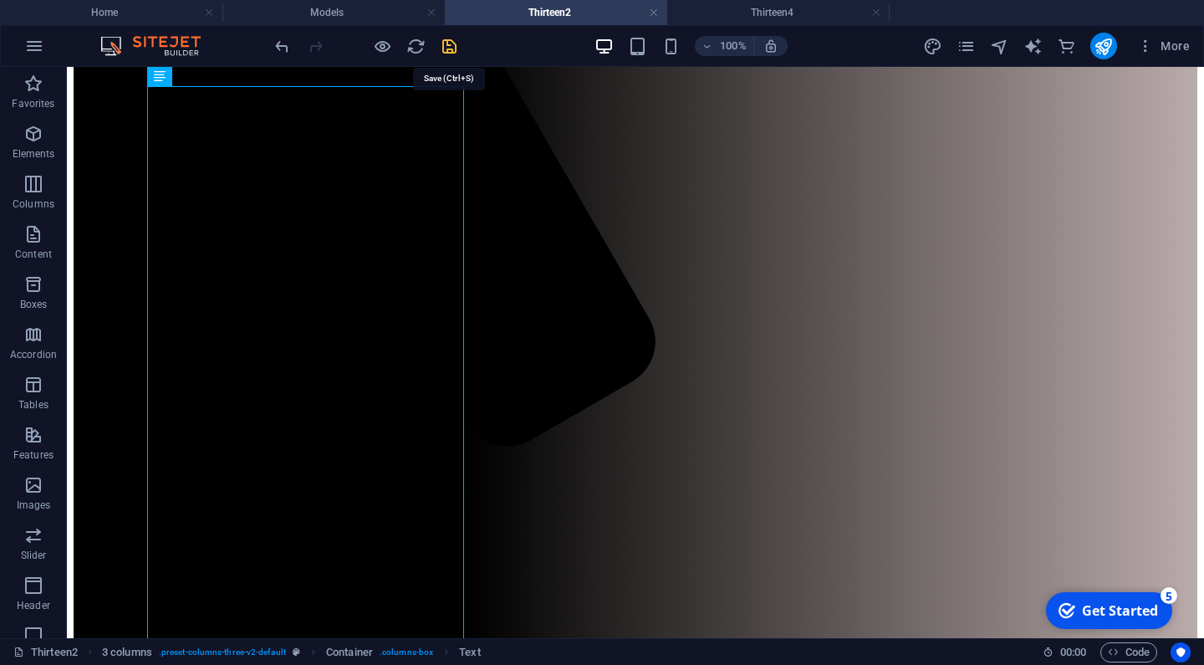
click at [450, 43] on icon "save" at bounding box center [449, 46] width 19 height 19
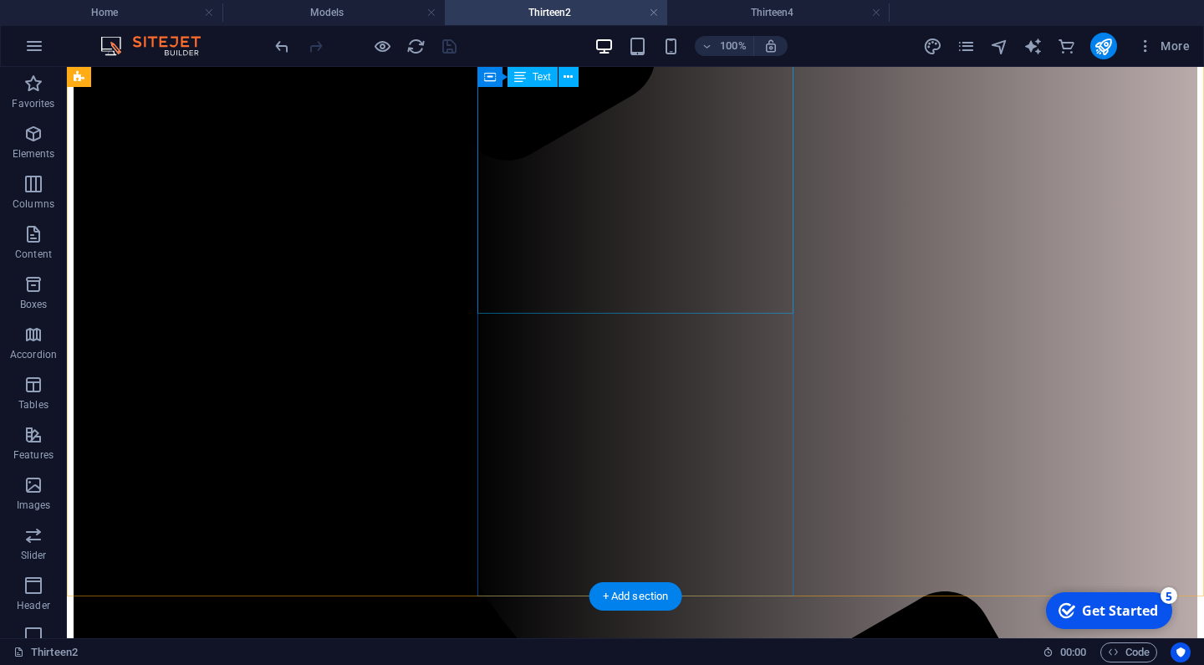
scroll to position [713, 0]
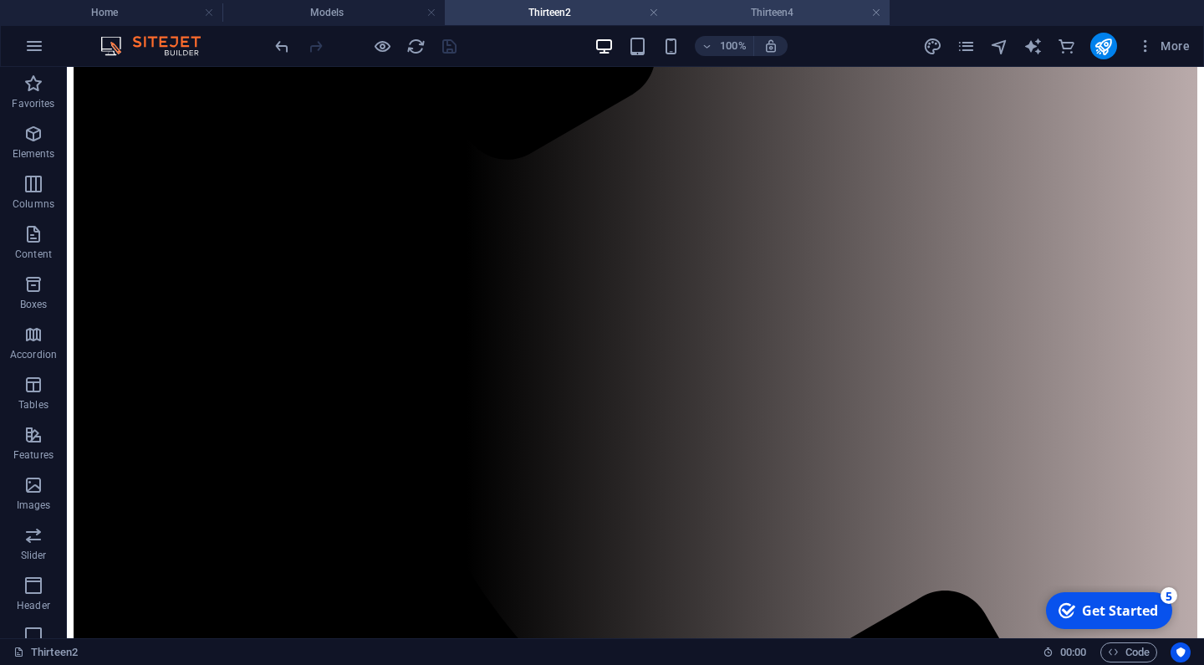
click at [761, 14] on h4 "Thirteen4" at bounding box center [778, 12] width 222 height 18
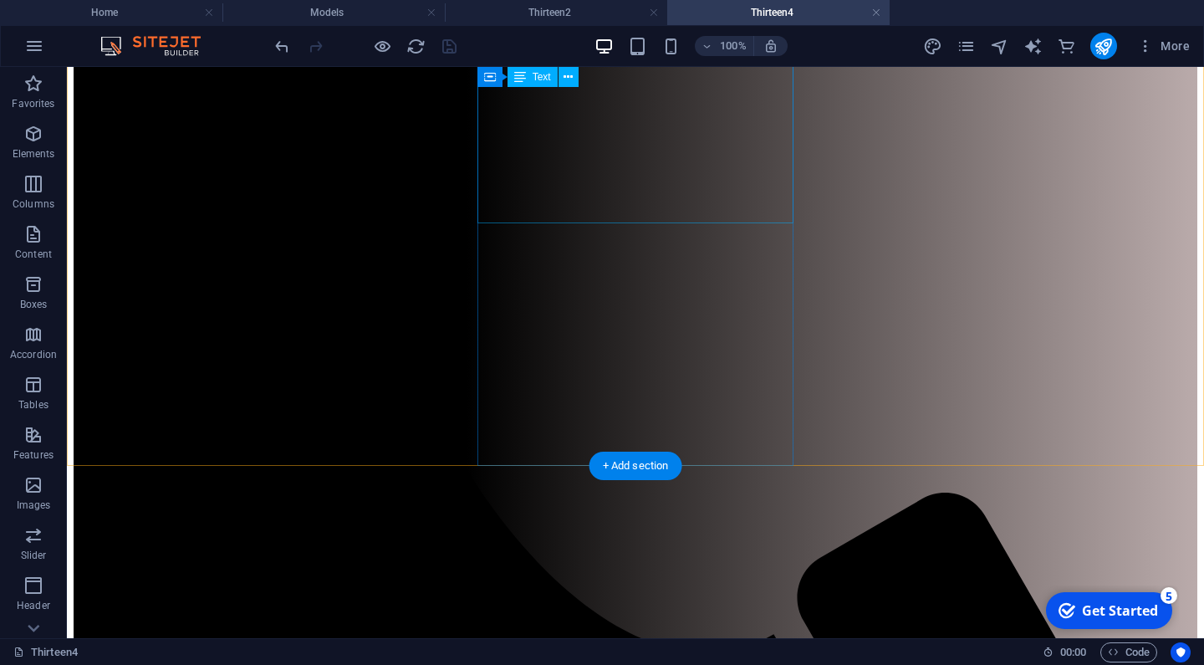
scroll to position [812, 0]
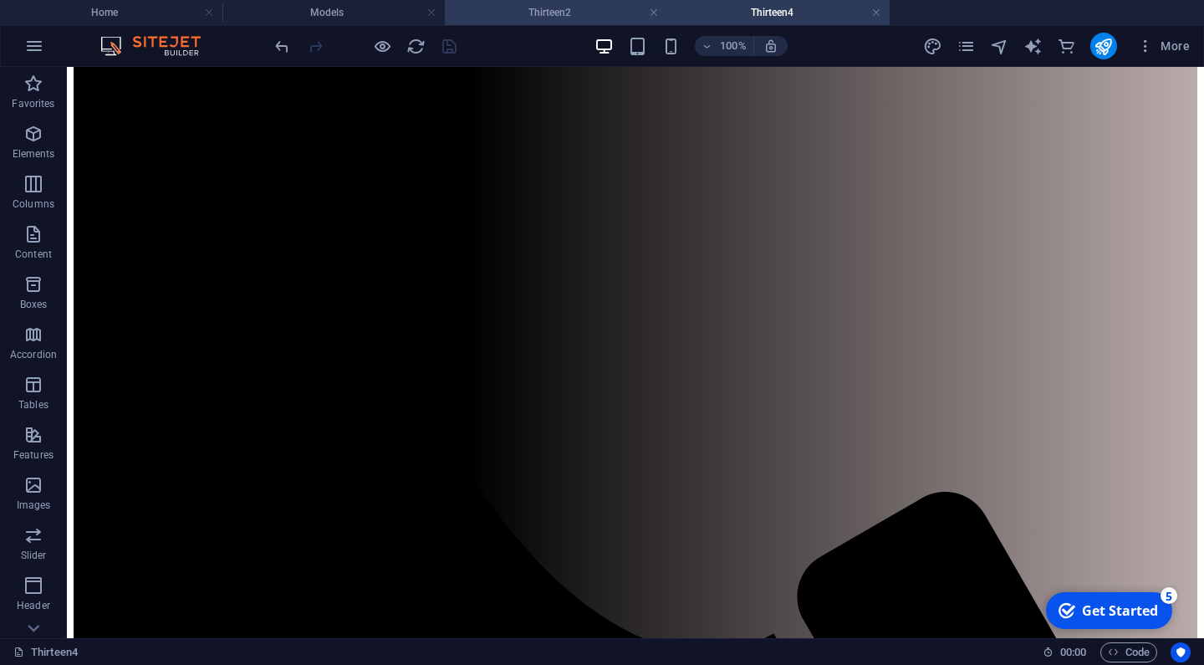
click at [519, 13] on h4 "Thirteen2" at bounding box center [556, 12] width 222 height 18
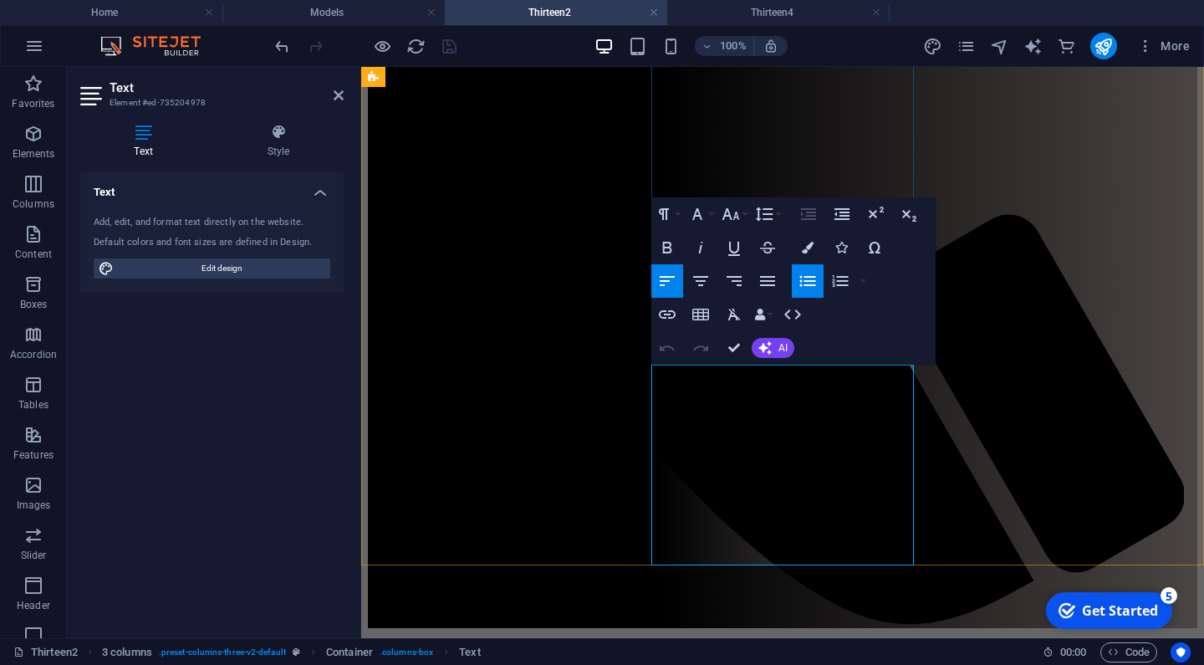
scroll to position [849, 0]
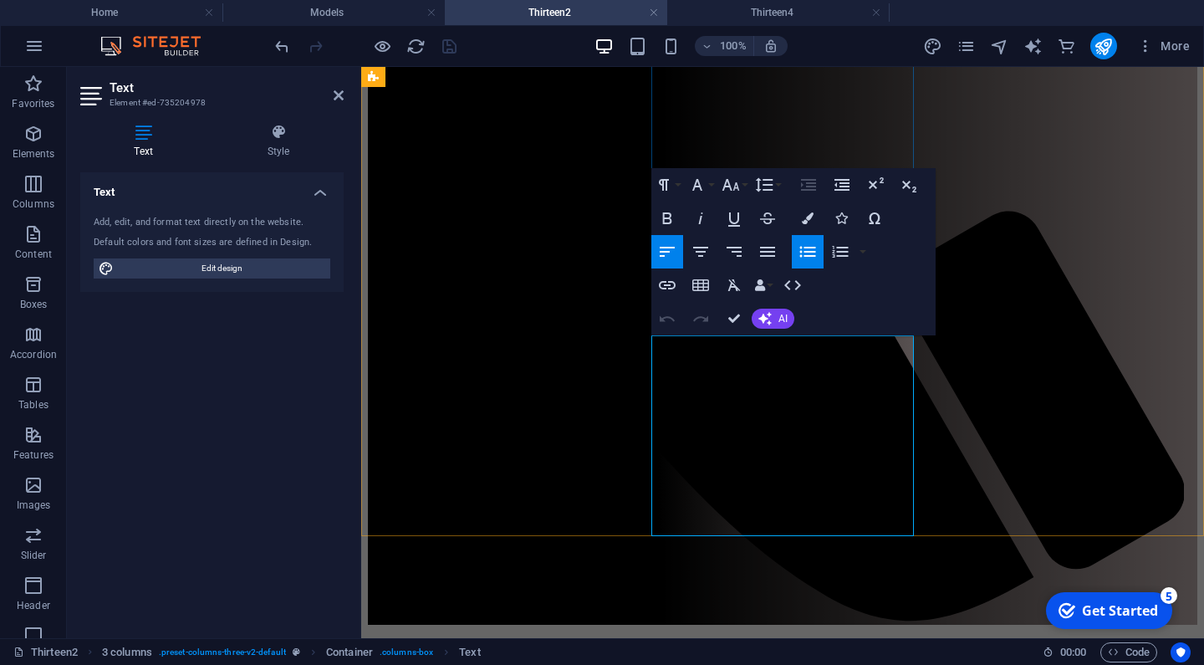
drag, startPoint x: 762, startPoint y: 507, endPoint x: 706, endPoint y: 435, distance: 91.8
copy ul "Outside Bottom Half - Replace Checkered Plate with Smooth finish Nose Cone Cove…"
click at [739, 8] on h4 "Thirteen4" at bounding box center [778, 12] width 222 height 18
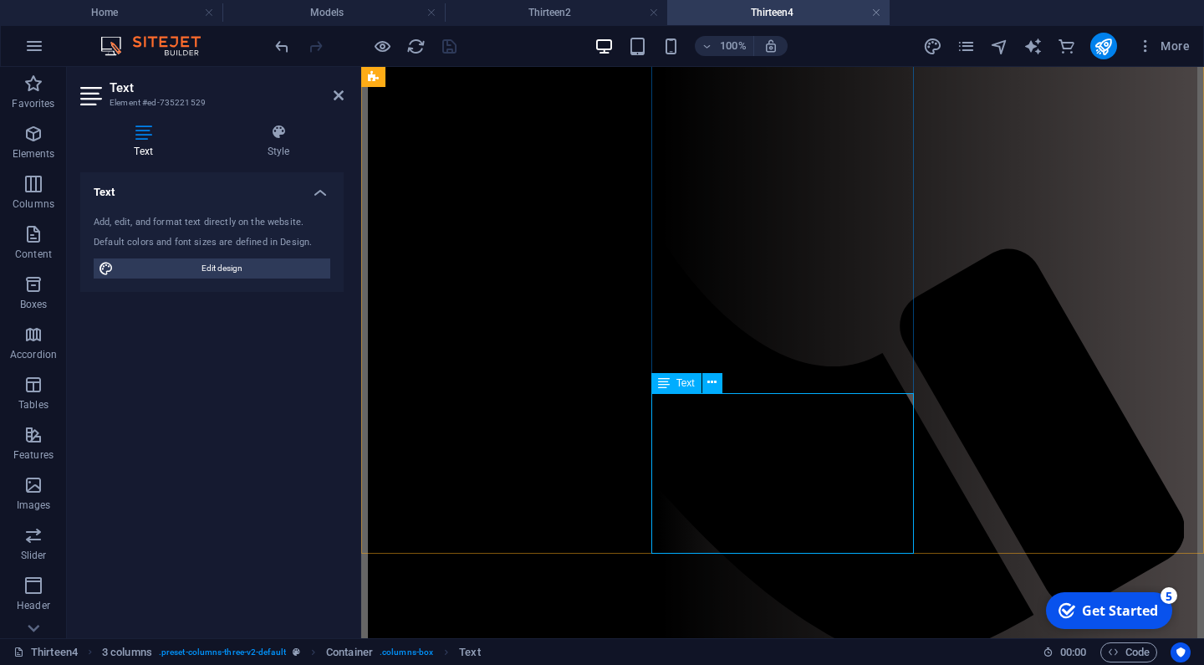
drag, startPoint x: 740, startPoint y: 542, endPoint x: 704, endPoint y: 456, distance: 94.1
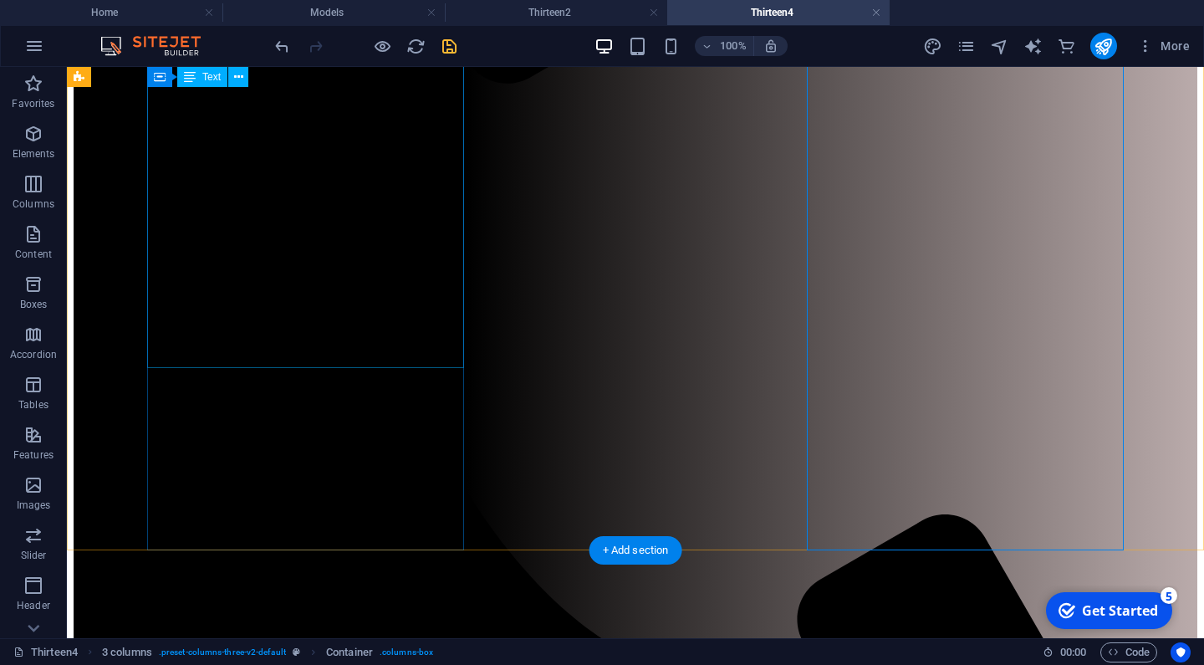
scroll to position [792, 0]
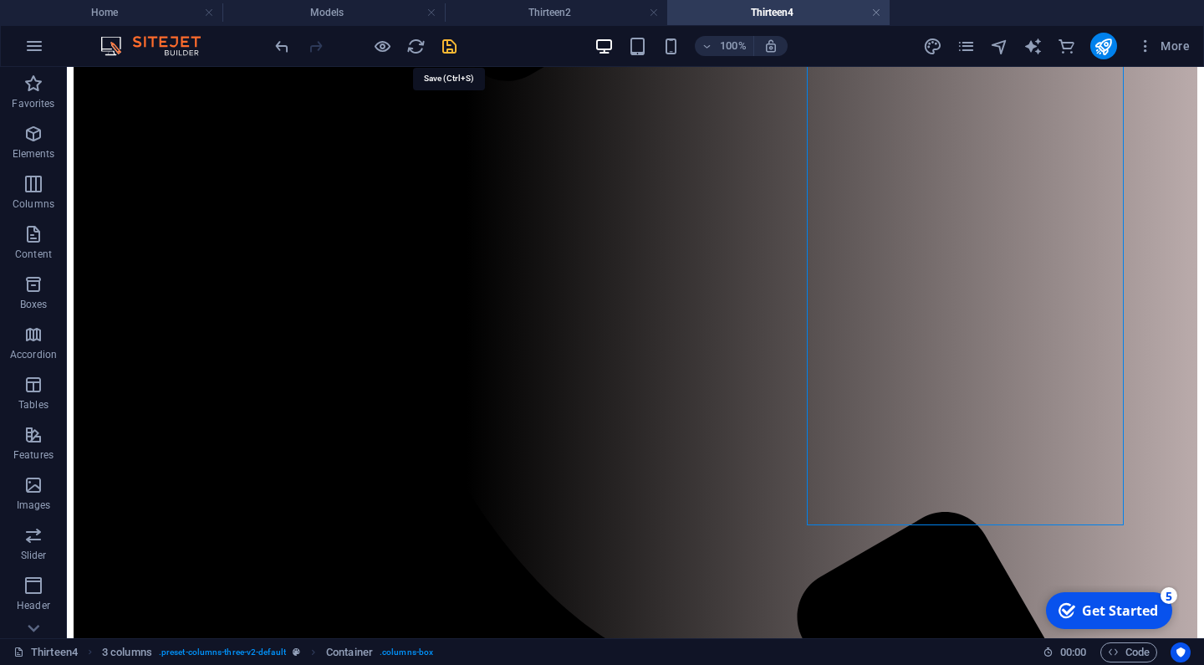
click at [447, 38] on icon "save" at bounding box center [449, 46] width 19 height 19
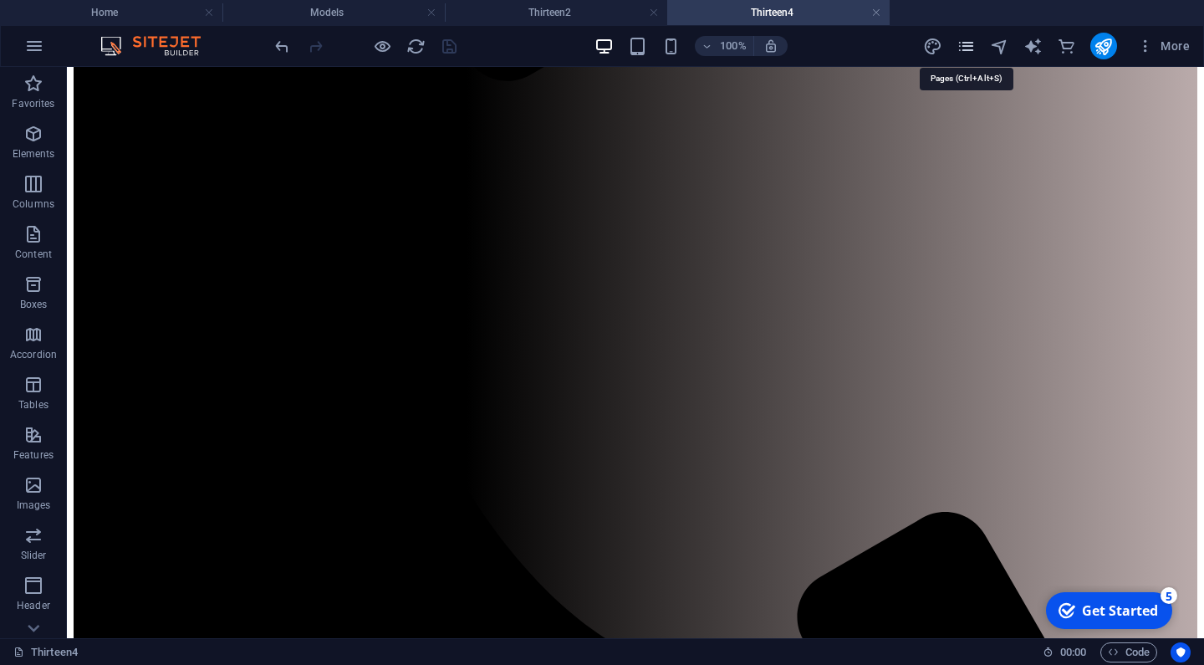
click at [965, 42] on icon "pages" at bounding box center [965, 46] width 19 height 19
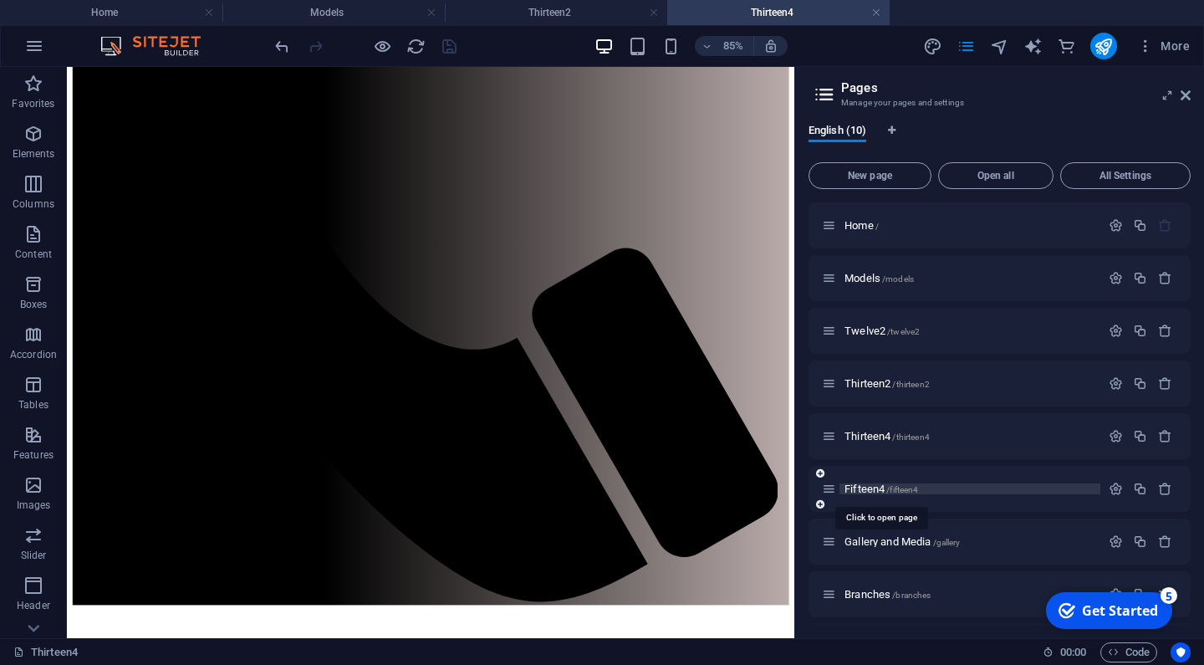
click at [861, 489] on span "Fifteen4 /fifteen4" at bounding box center [881, 488] width 74 height 13
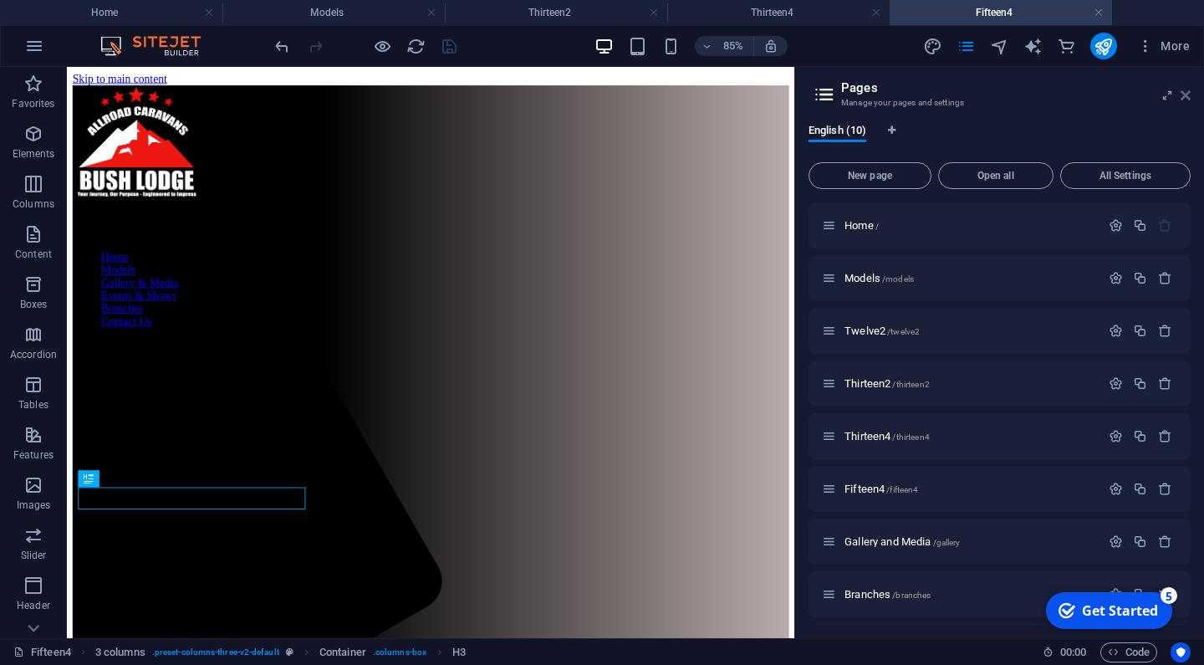
scroll to position [0, 0]
click at [1189, 95] on icon at bounding box center [1185, 95] width 10 height 13
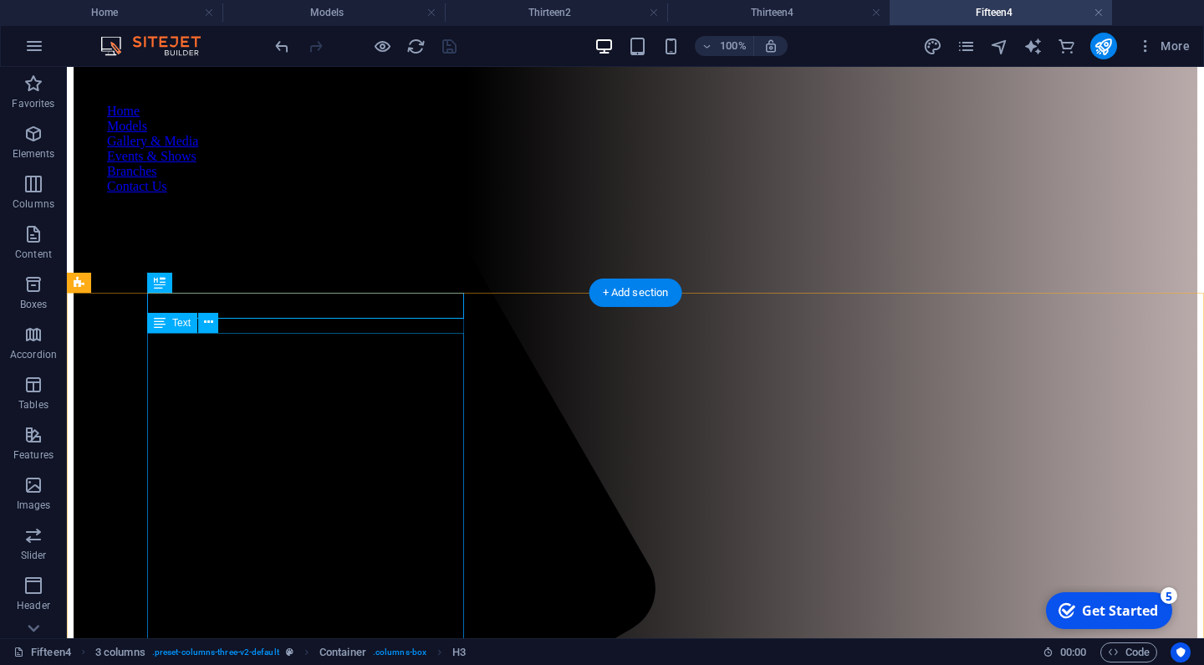
scroll to position [325, 0]
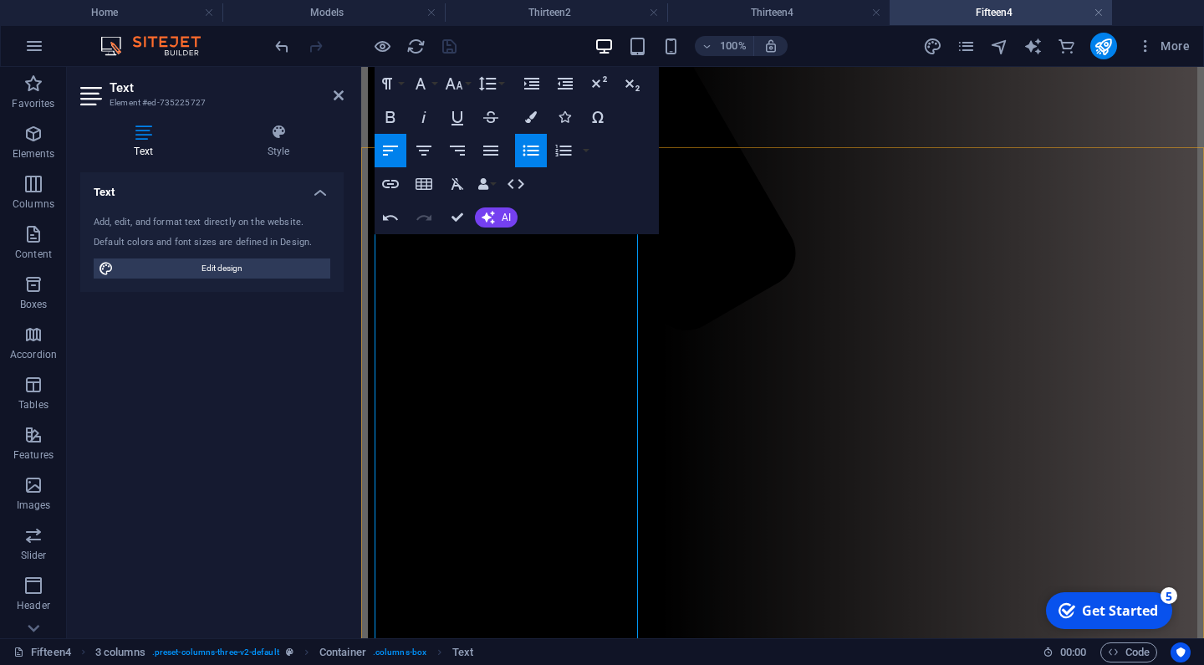
scroll to position [416, 0]
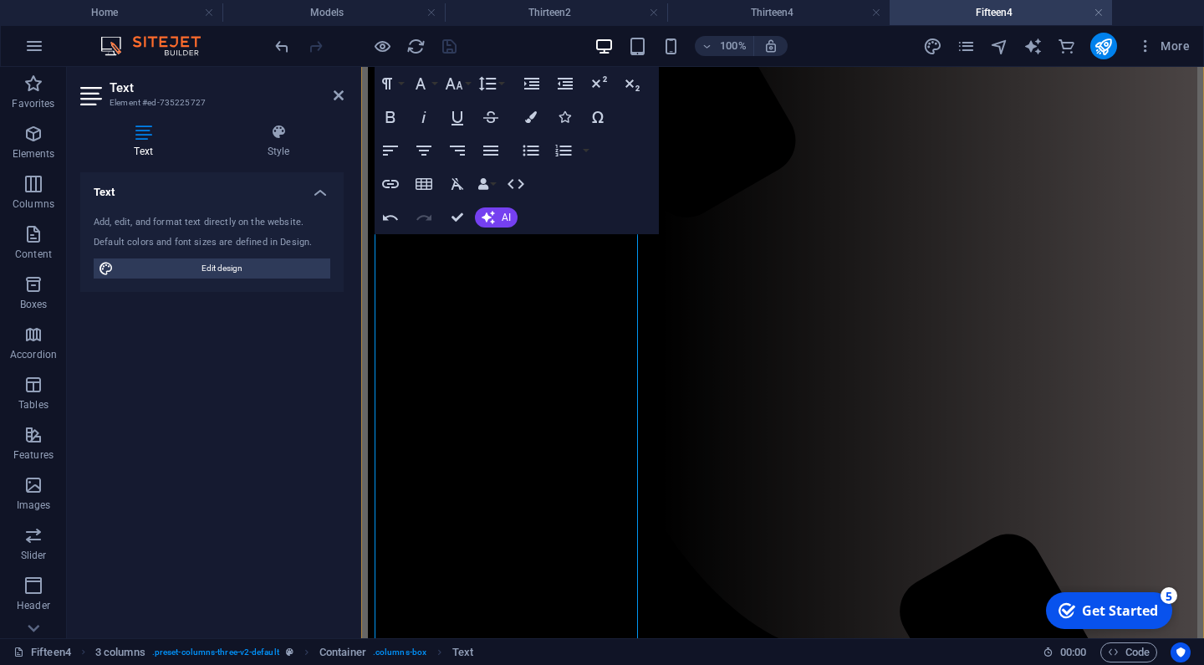
scroll to position [564, 0]
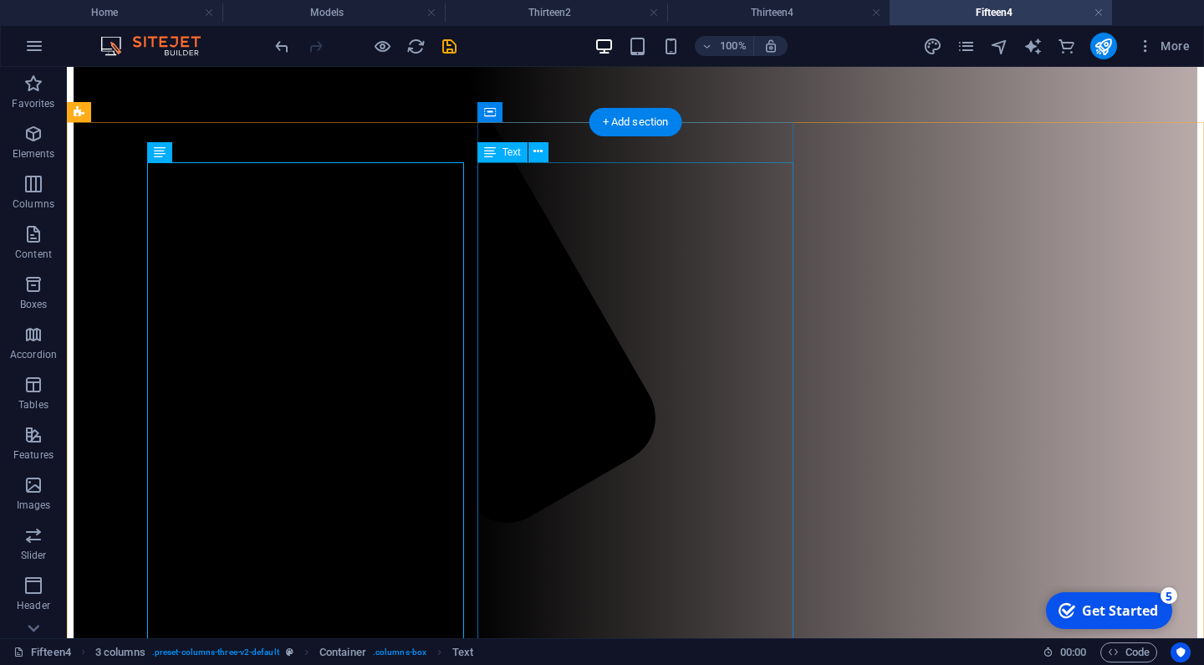
scroll to position [267, 0]
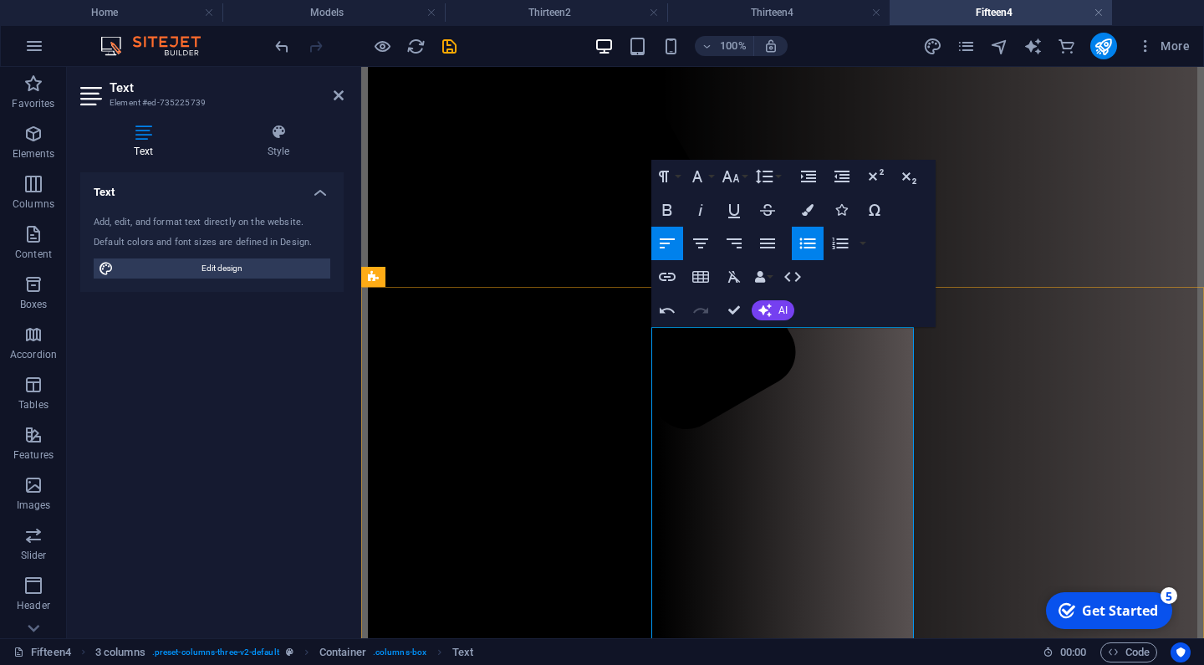
scroll to position [329, 0]
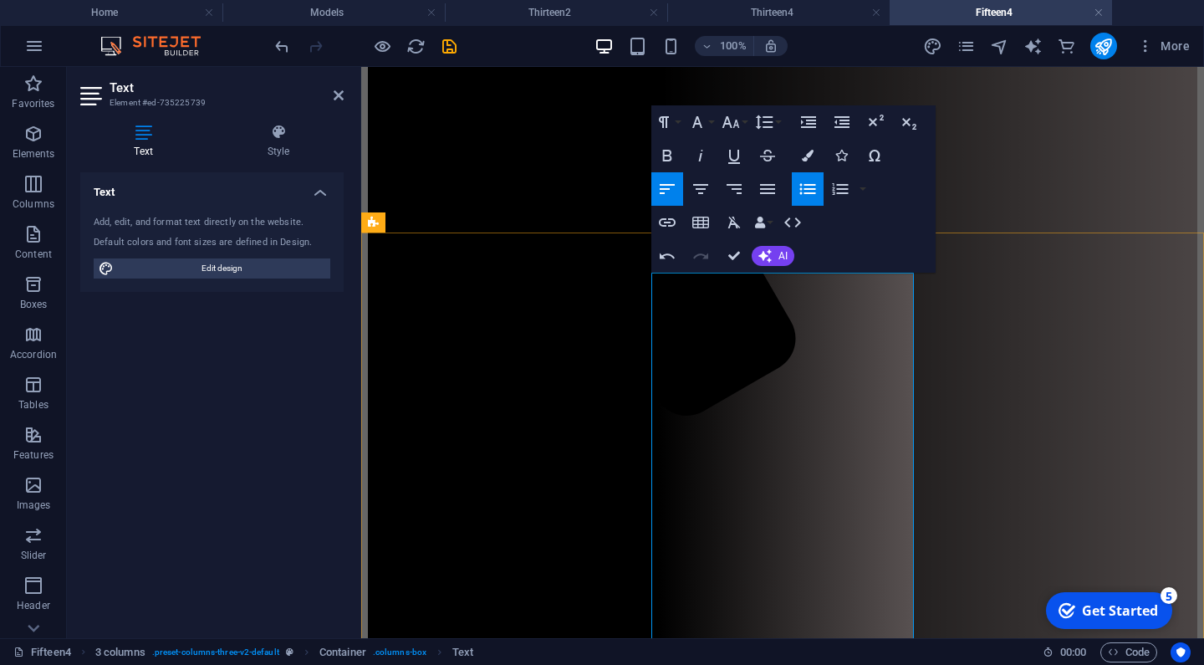
drag, startPoint x: 835, startPoint y: 566, endPoint x: 672, endPoint y: 561, distance: 163.1
drag, startPoint x: 848, startPoint y: 562, endPoint x: 682, endPoint y: 568, distance: 166.5
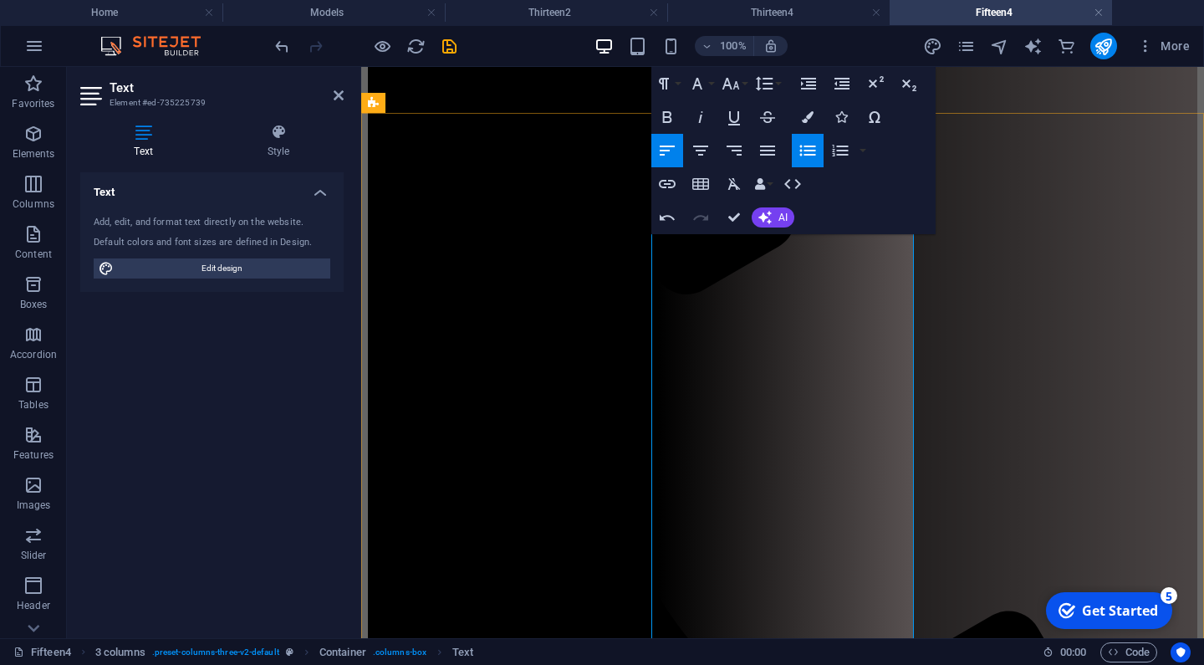
scroll to position [451, 0]
drag, startPoint x: 853, startPoint y: 482, endPoint x: 678, endPoint y: 481, distance: 174.7
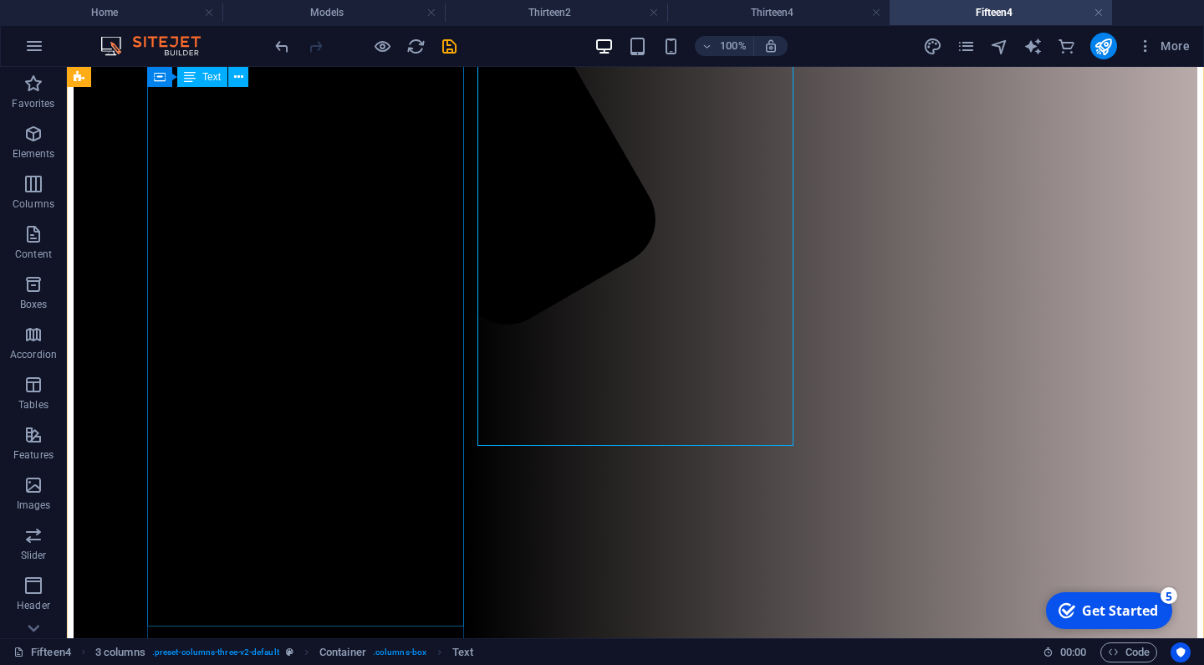
scroll to position [584, 0]
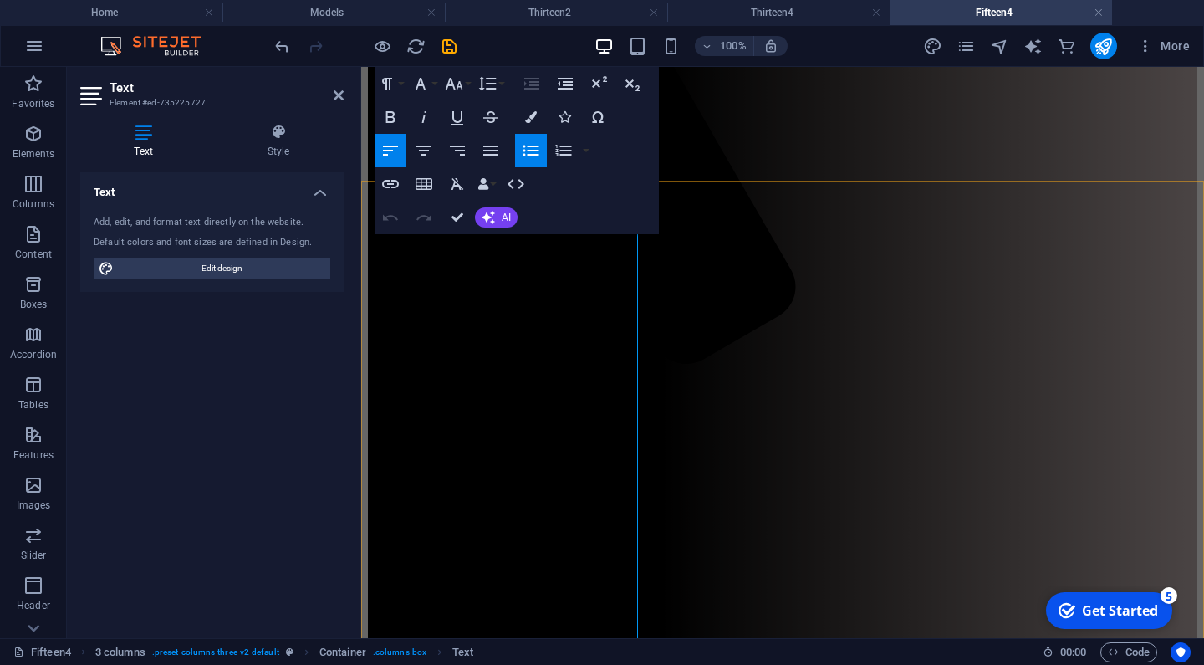
scroll to position [381, 0]
drag, startPoint x: 488, startPoint y: 612, endPoint x: 404, endPoint y: 611, distance: 84.4
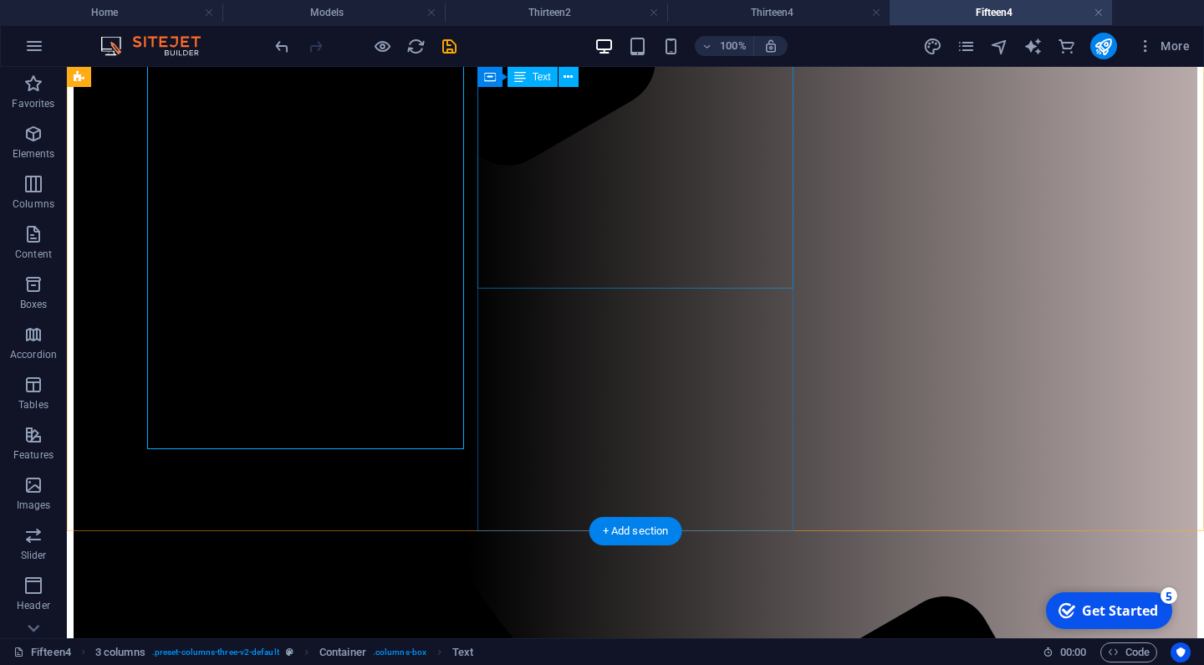
scroll to position [708, 0]
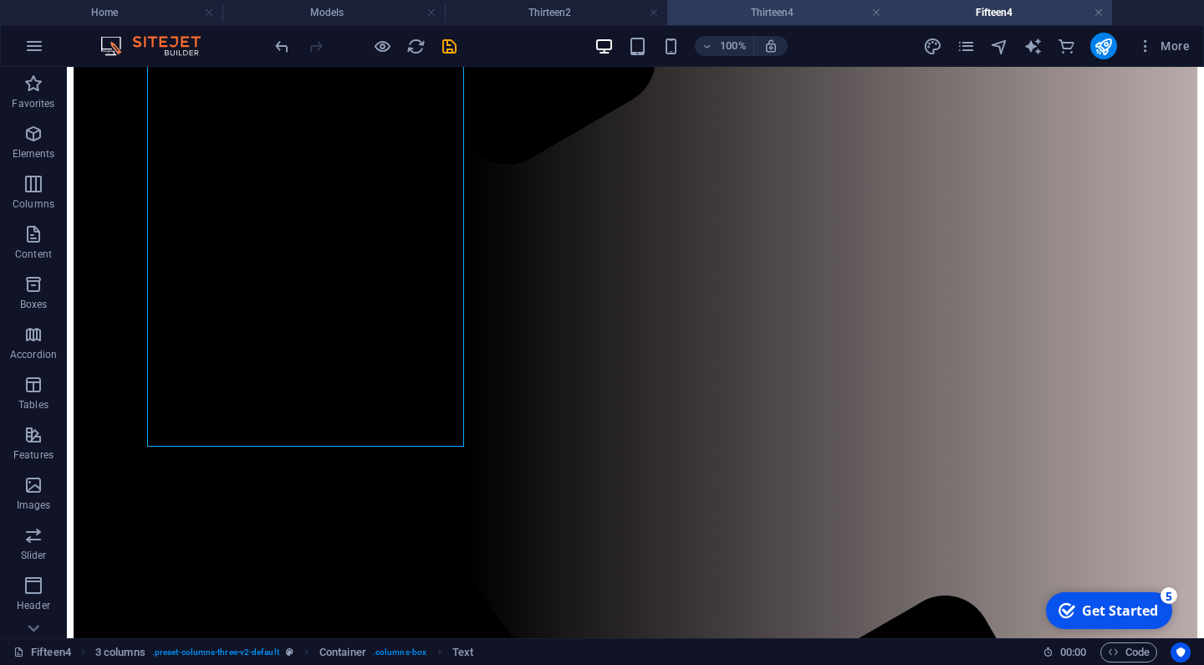
click at [773, 12] on h4 "Thirteen4" at bounding box center [778, 12] width 222 height 18
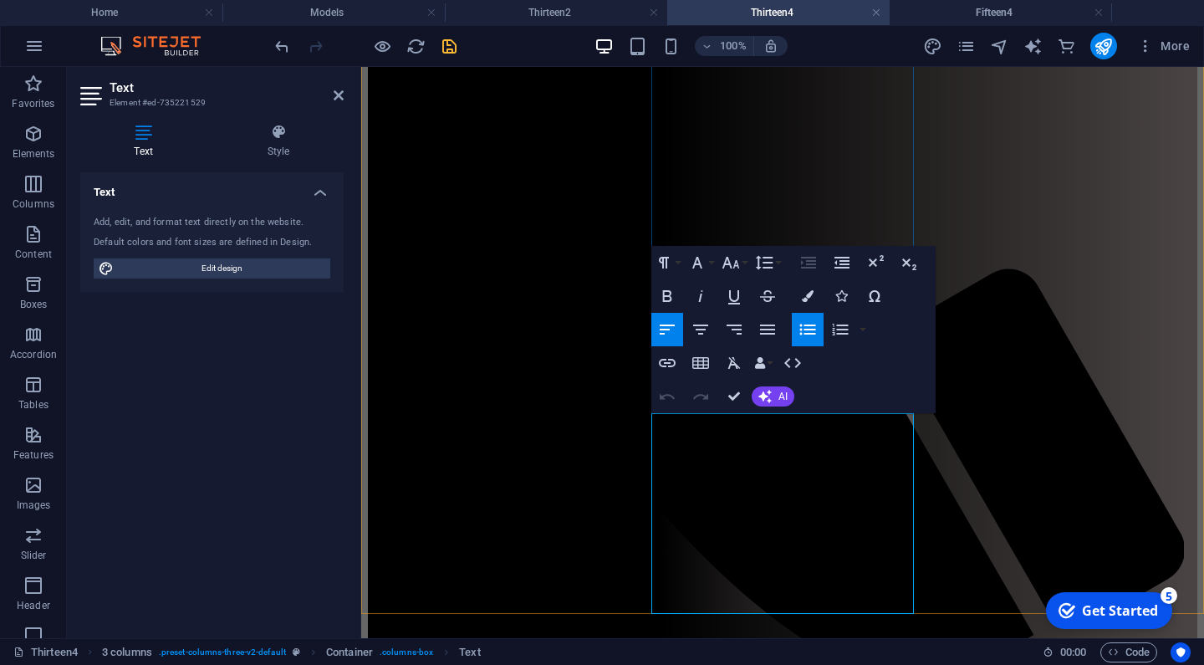
drag, startPoint x: 764, startPoint y: 583, endPoint x: 681, endPoint y: 493, distance: 121.9
copy ul "Outside Bottom Half - Replace Checkered Plate with Smooth finish Nose Cone Cove…"
click at [965, 12] on h4 "Fifteen4" at bounding box center [1000, 12] width 222 height 18
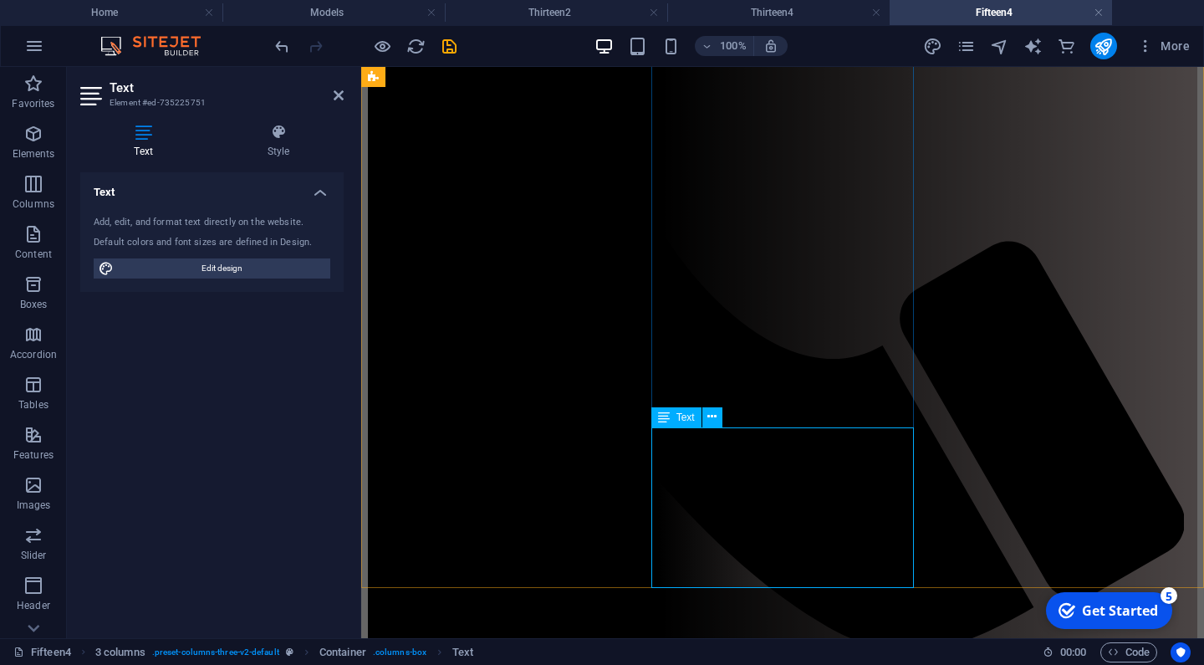
scroll to position [826, 0]
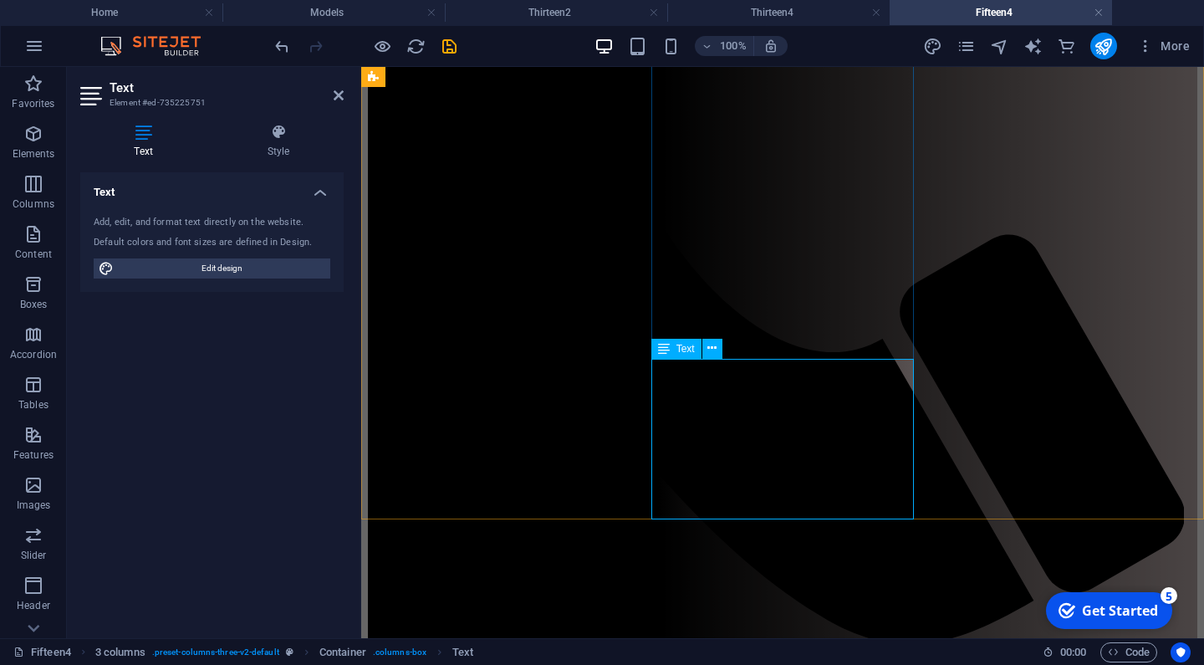
drag, startPoint x: 738, startPoint y: 506, endPoint x: 654, endPoint y: 369, distance: 160.6
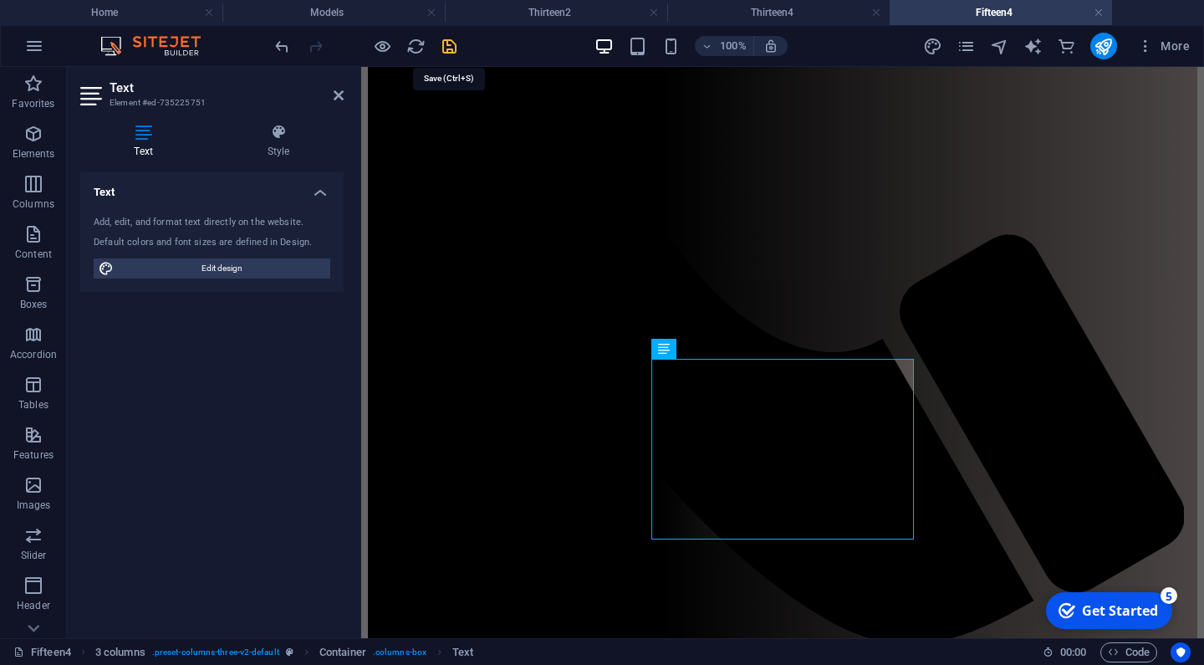
click at [448, 45] on icon "save" at bounding box center [449, 46] width 19 height 19
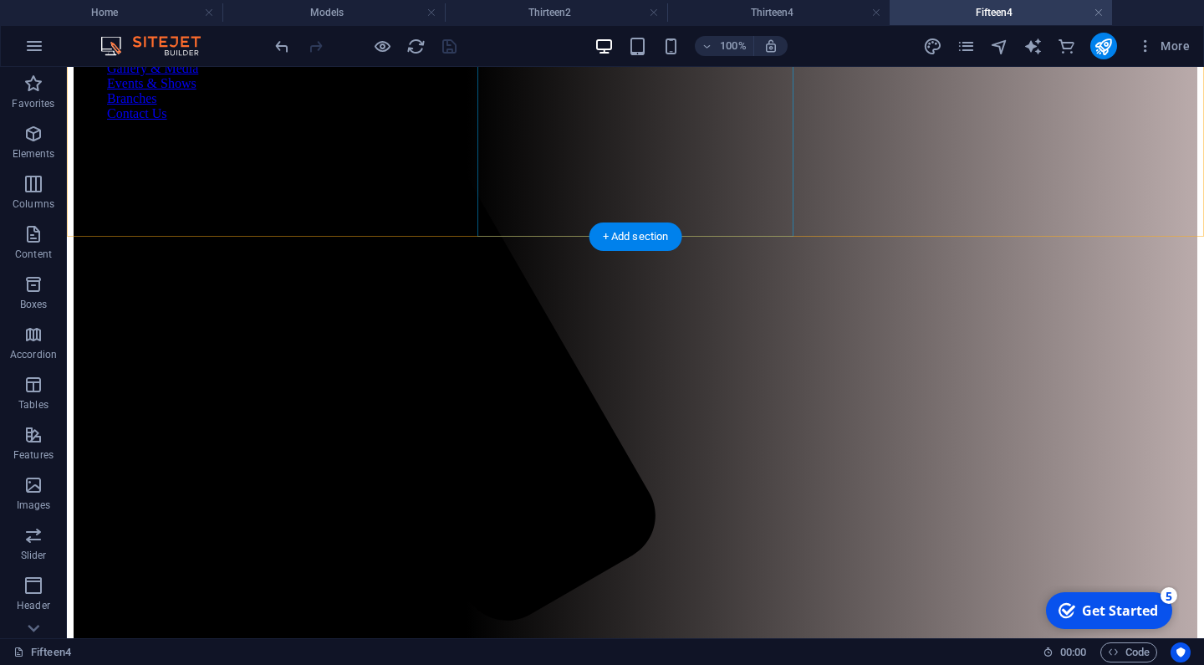
scroll to position [261, 0]
click at [964, 53] on icon "pages" at bounding box center [965, 46] width 19 height 19
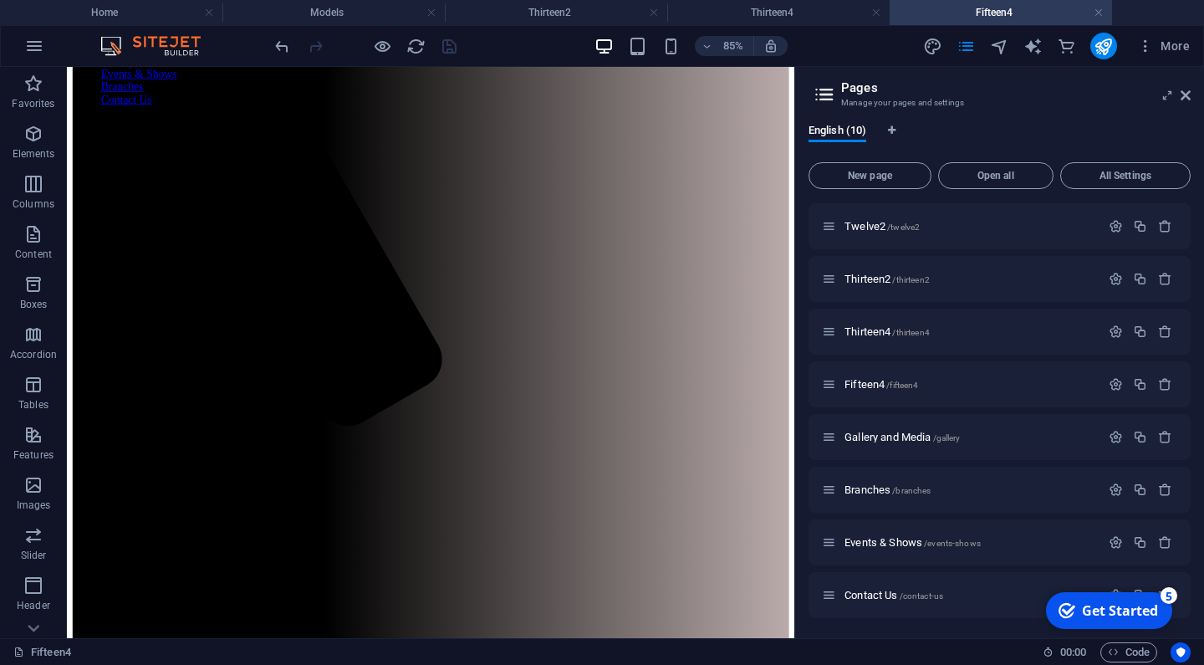
scroll to position [104, 0]
click at [1148, 51] on icon "button" at bounding box center [1145, 46] width 17 height 17
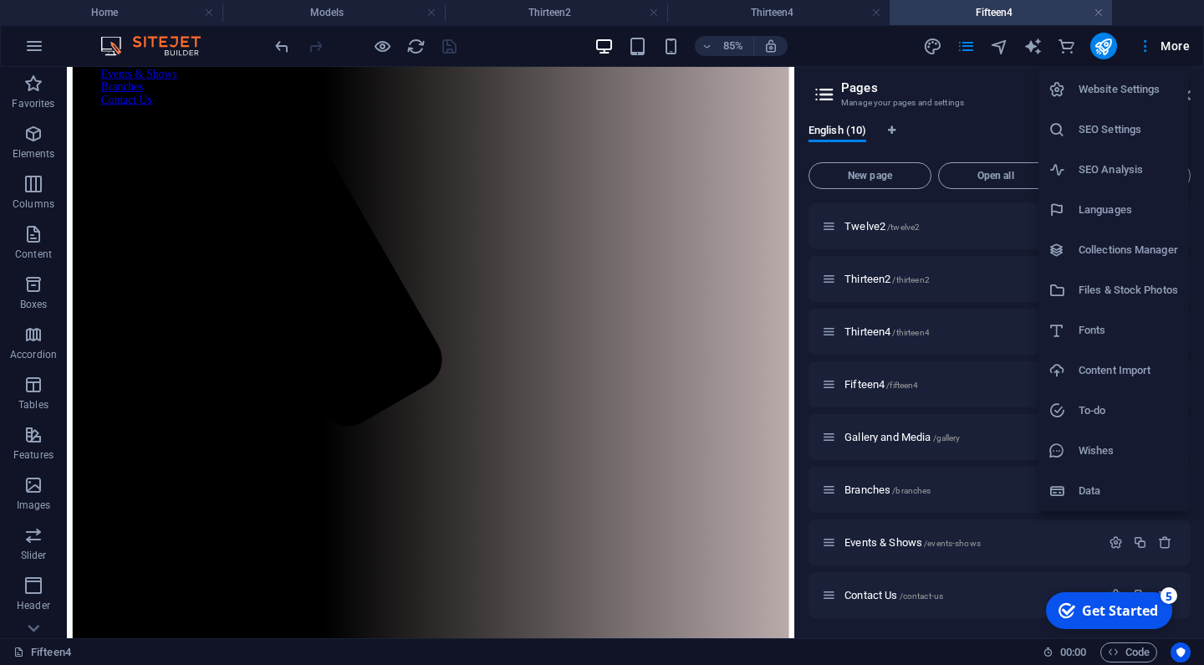
click at [1108, 288] on h6 "Files & Stock Photos" at bounding box center [1127, 290] width 99 height 20
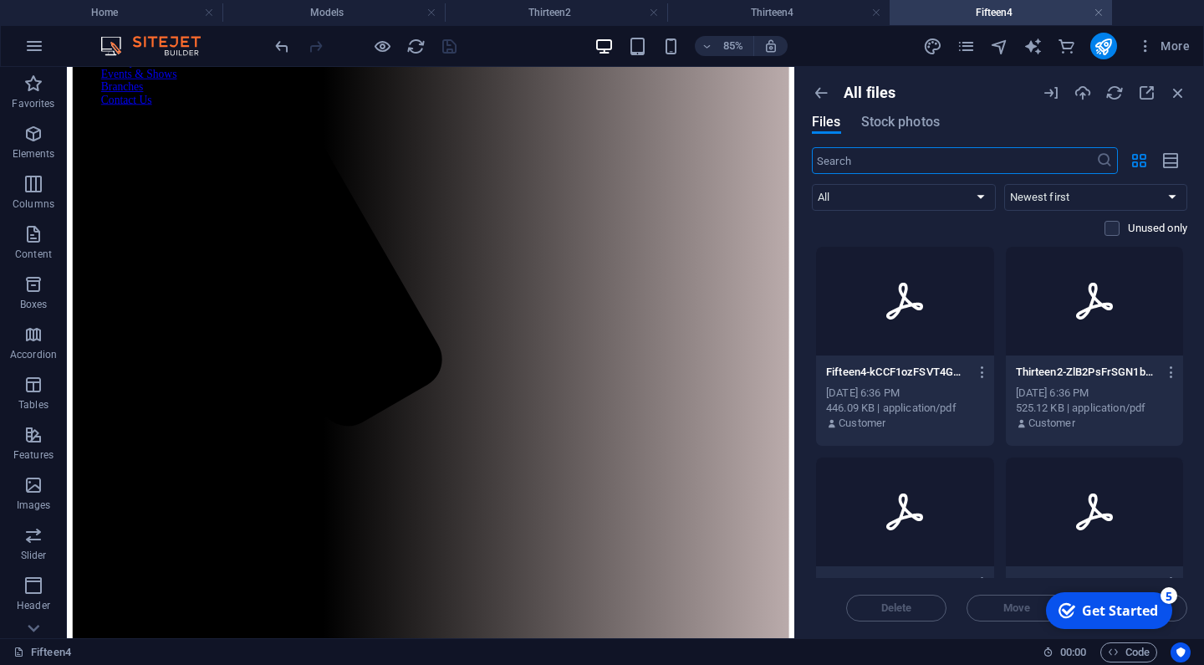
click at [907, 333] on div at bounding box center [905, 301] width 178 height 109
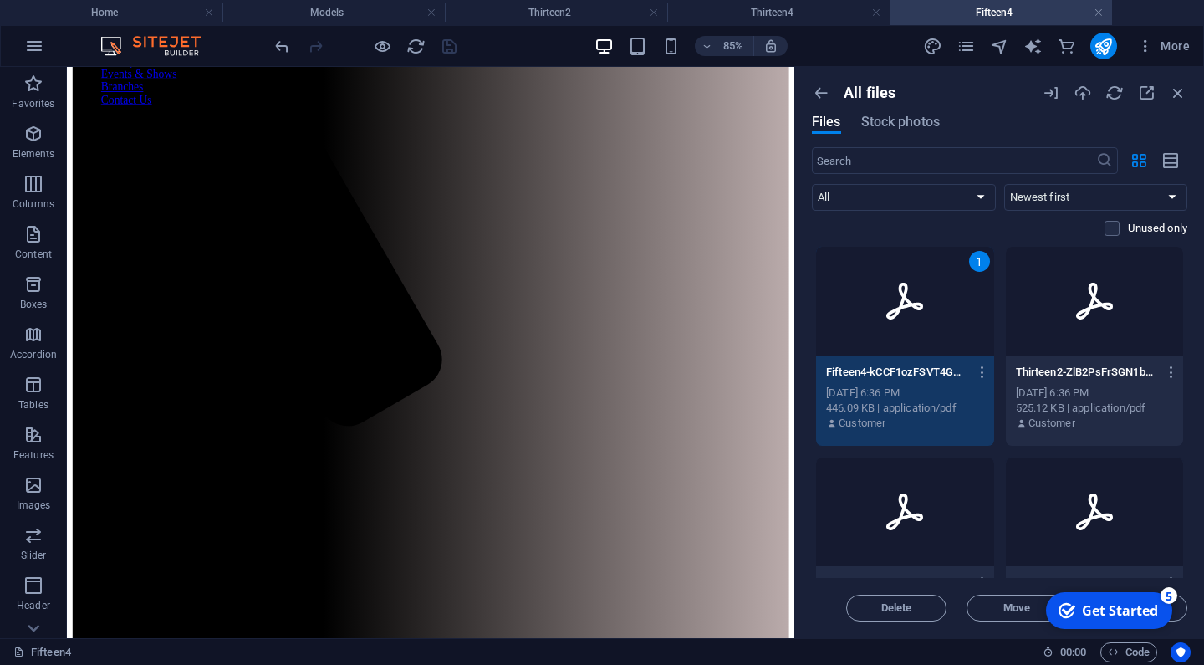
click at [1099, 294] on icon at bounding box center [1094, 301] width 40 height 40
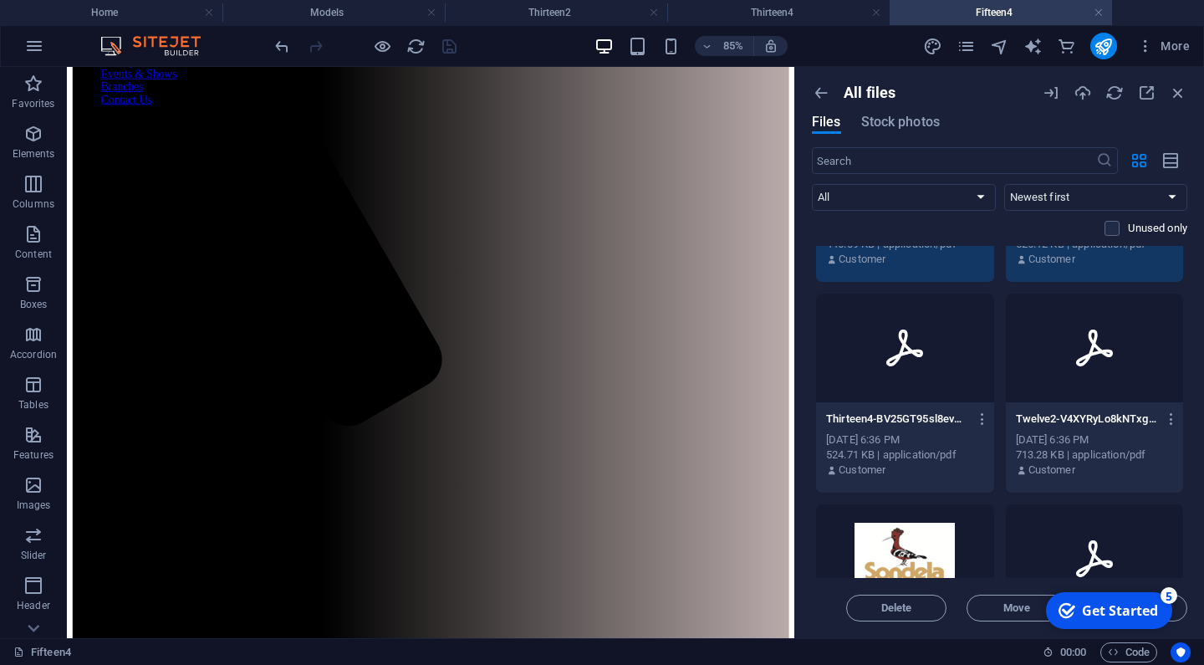
scroll to position [166, 0]
click at [925, 362] on div at bounding box center [905, 346] width 178 height 109
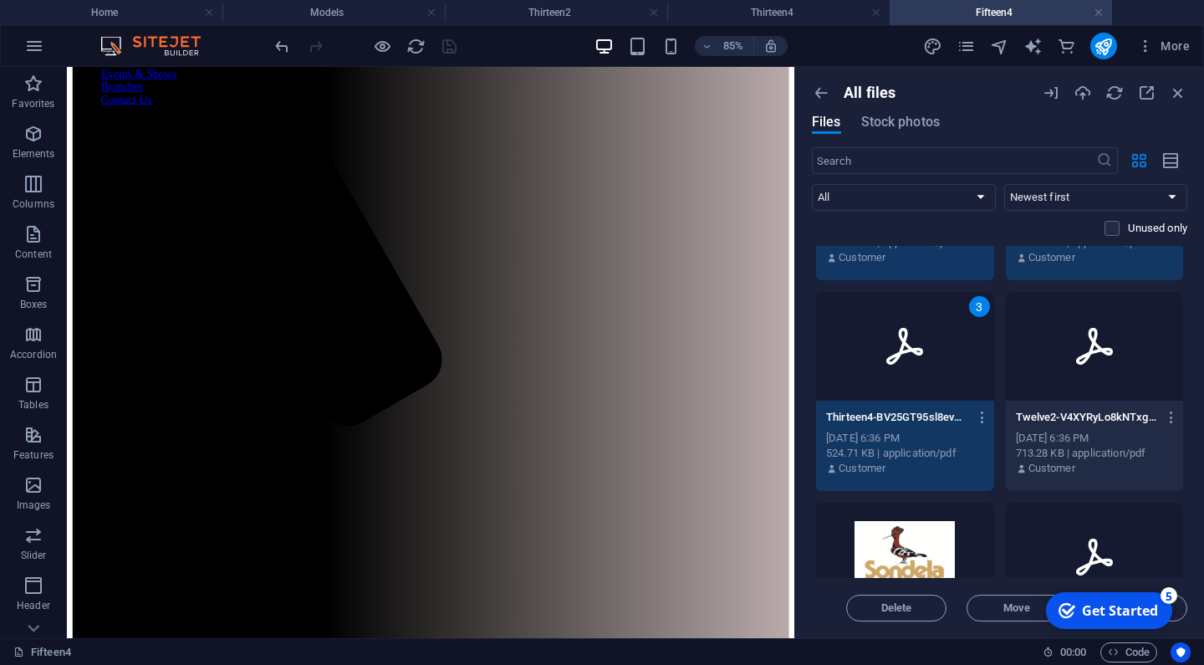
click at [1066, 359] on div at bounding box center [1095, 346] width 178 height 109
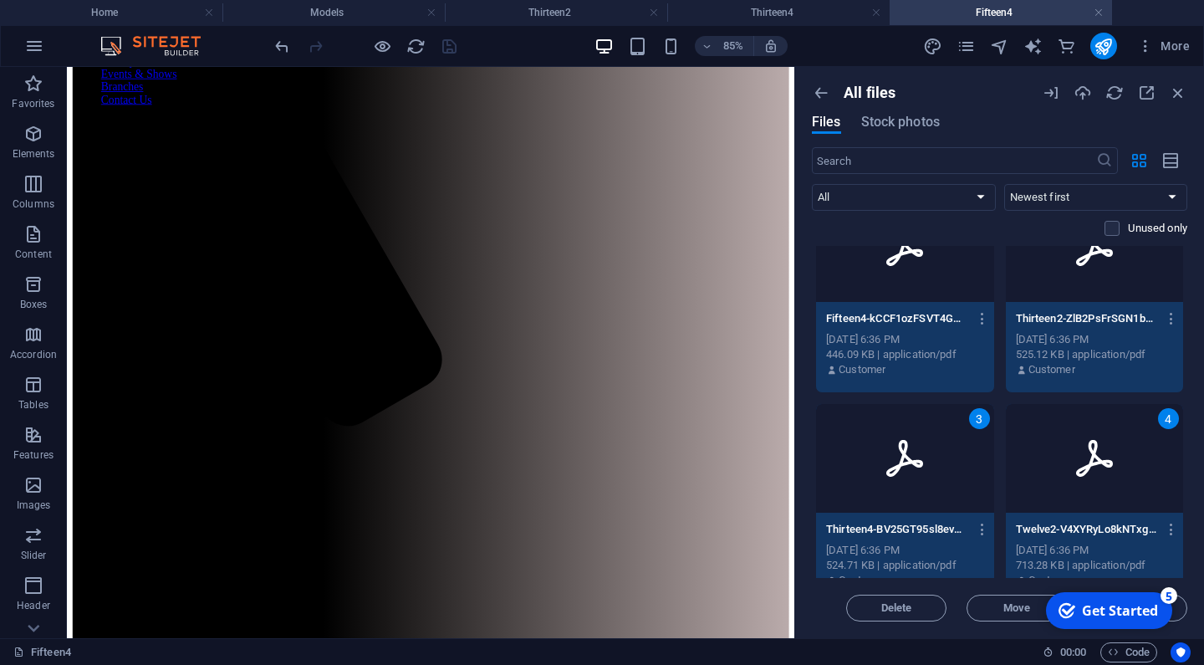
scroll to position [19, 0]
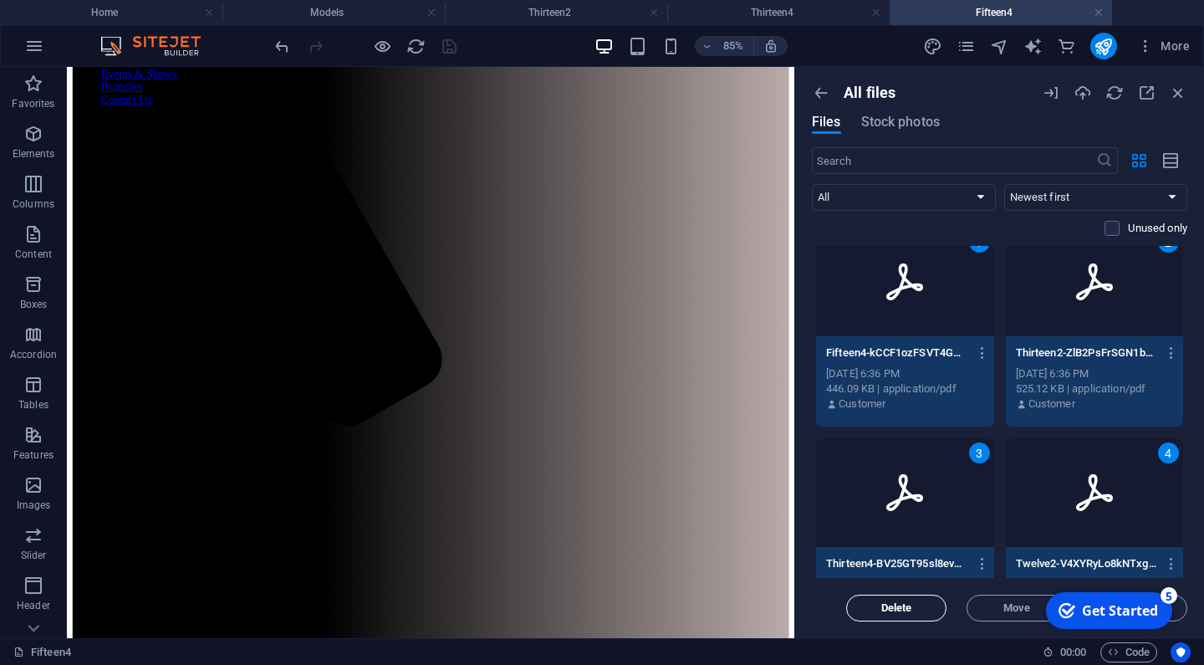
click at [909, 604] on span "Delete" at bounding box center [896, 608] width 31 height 10
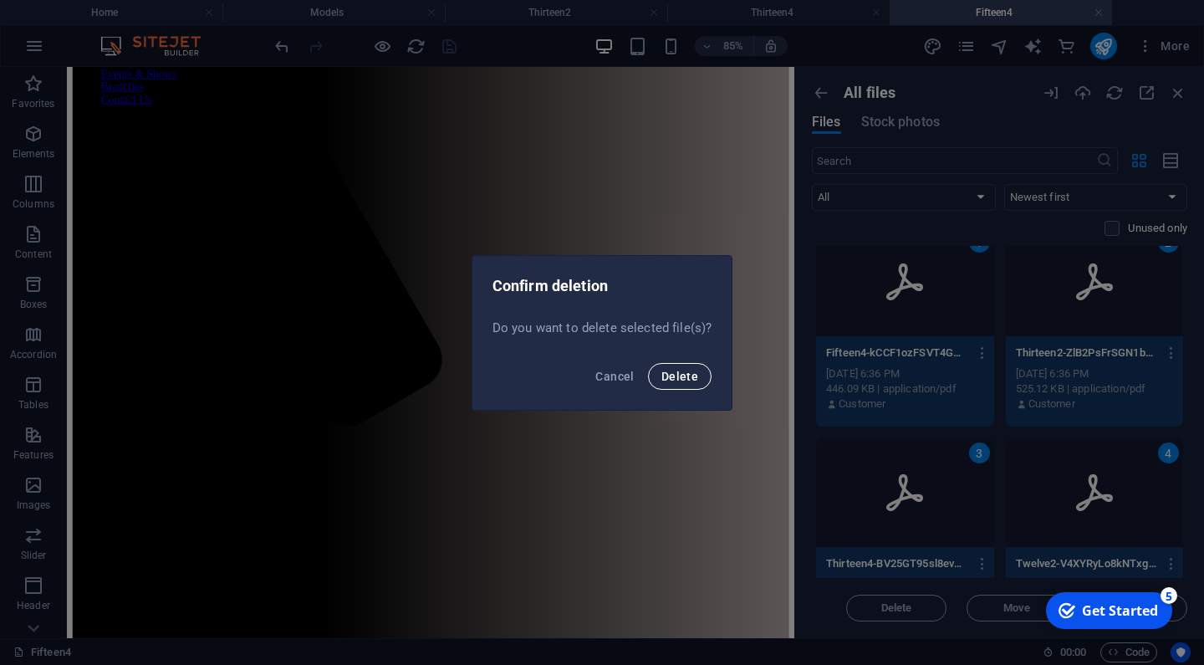
click at [680, 374] on span "Delete" at bounding box center [679, 375] width 37 height 13
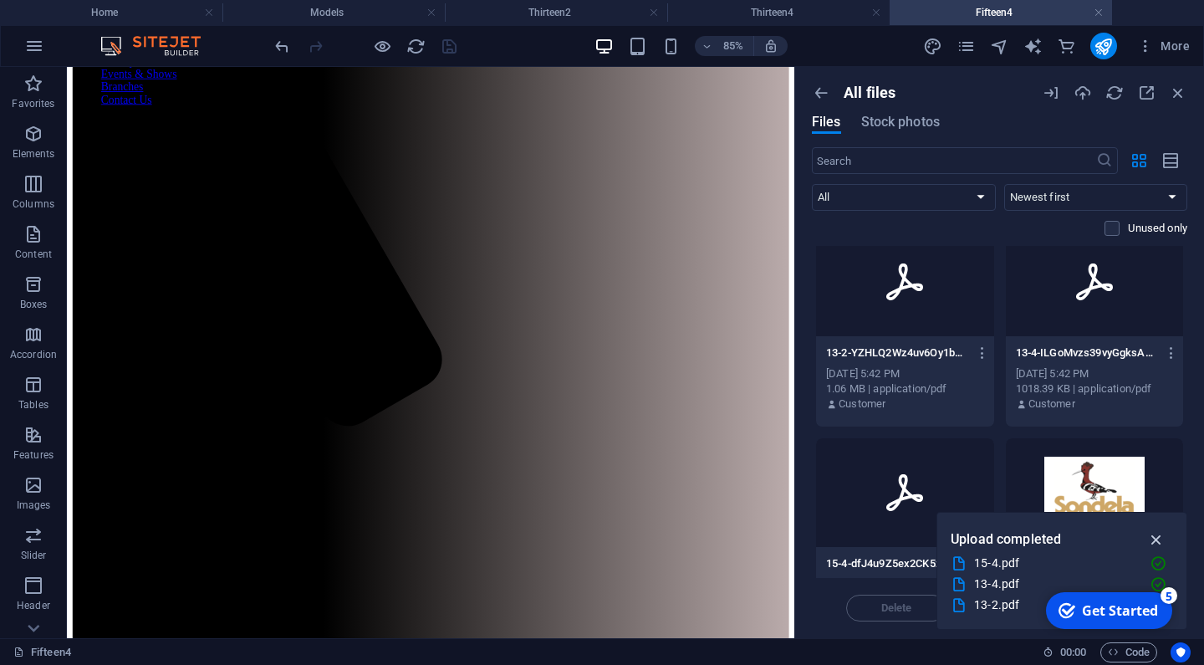
click at [1156, 535] on icon "button" at bounding box center [1156, 539] width 19 height 18
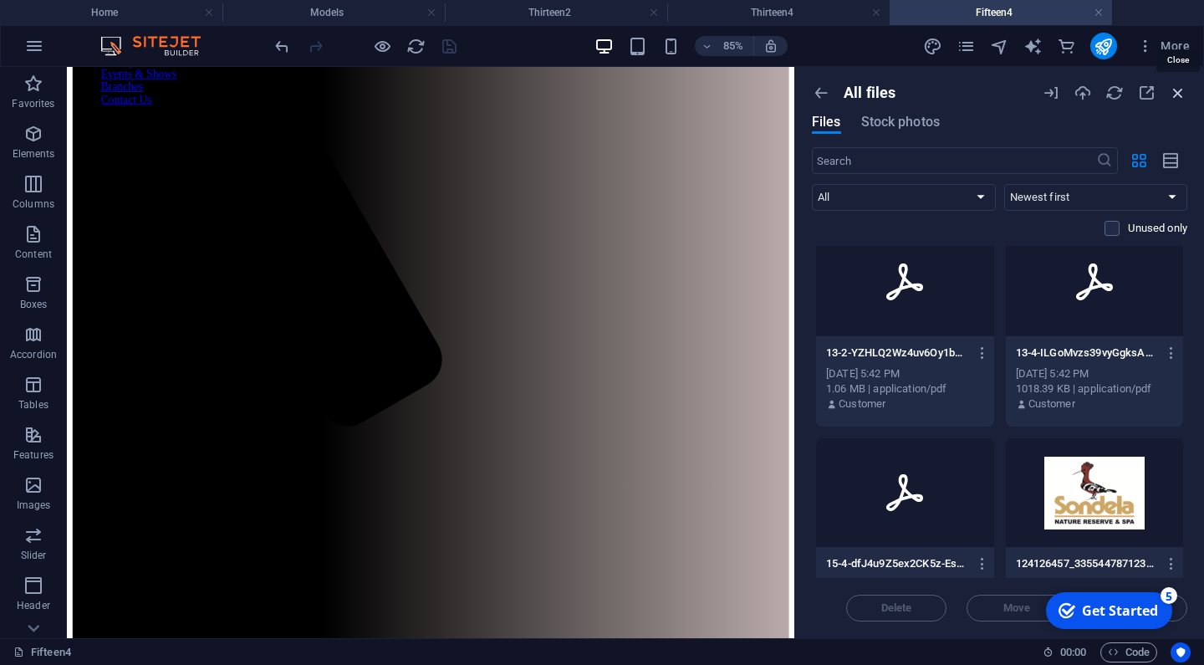
click at [1178, 93] on icon "button" at bounding box center [1178, 93] width 18 height 18
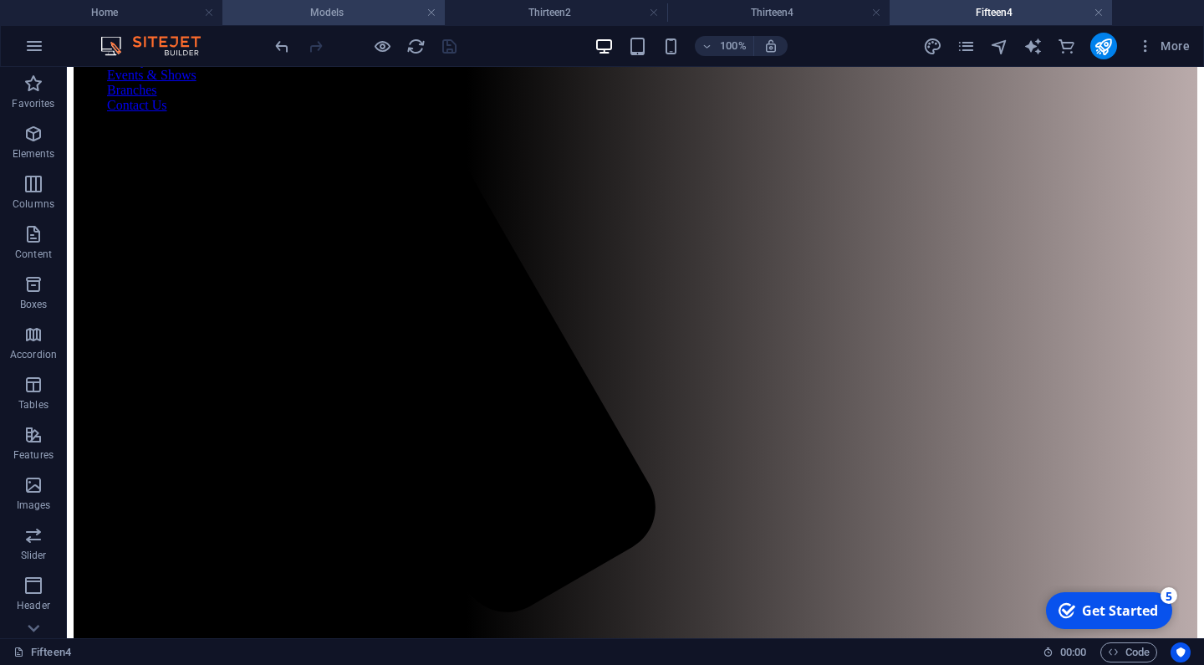
click at [301, 23] on li "Models" at bounding box center [333, 12] width 222 height 25
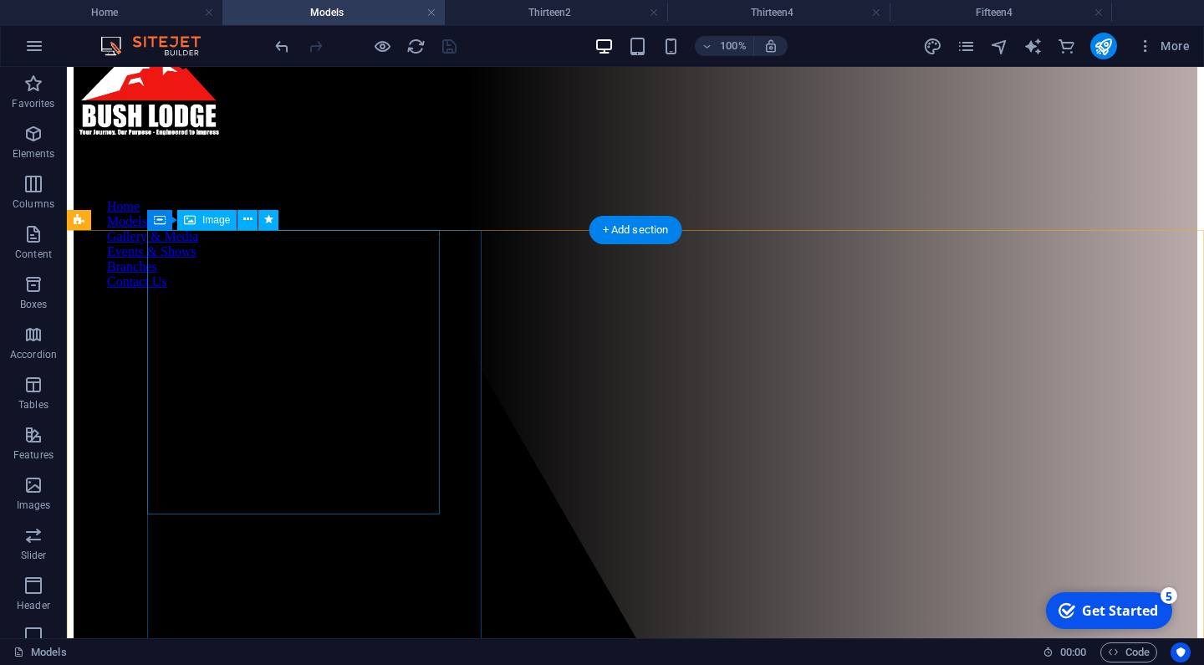
scroll to position [122, 0]
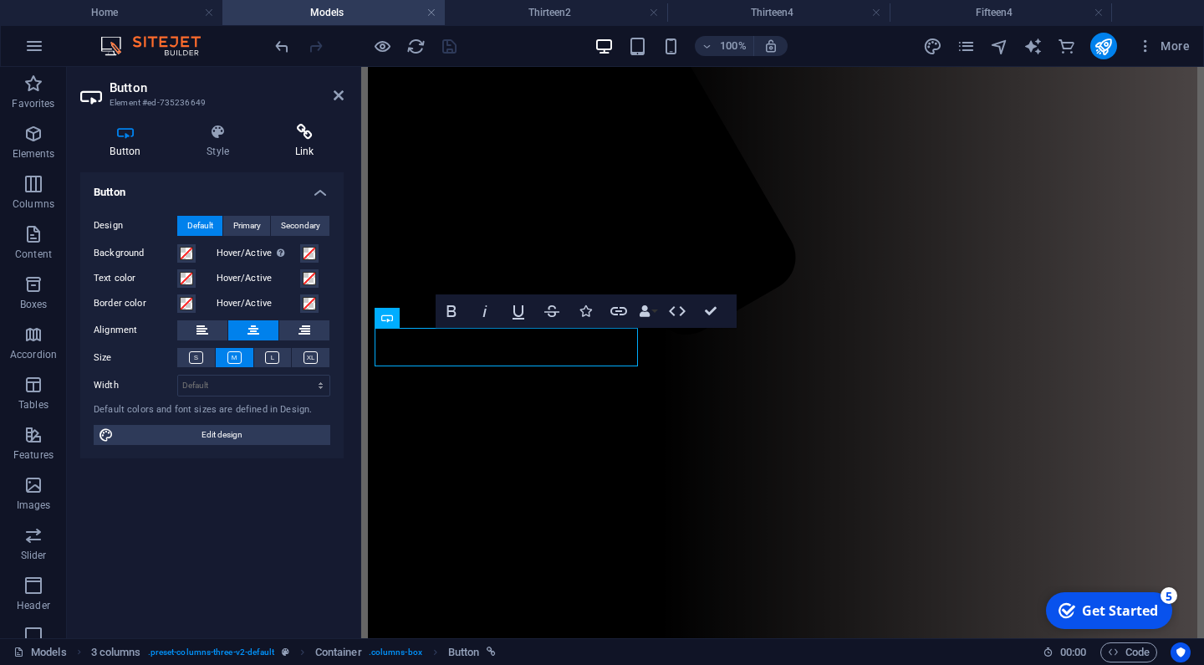
click at [300, 138] on icon at bounding box center [304, 132] width 79 height 17
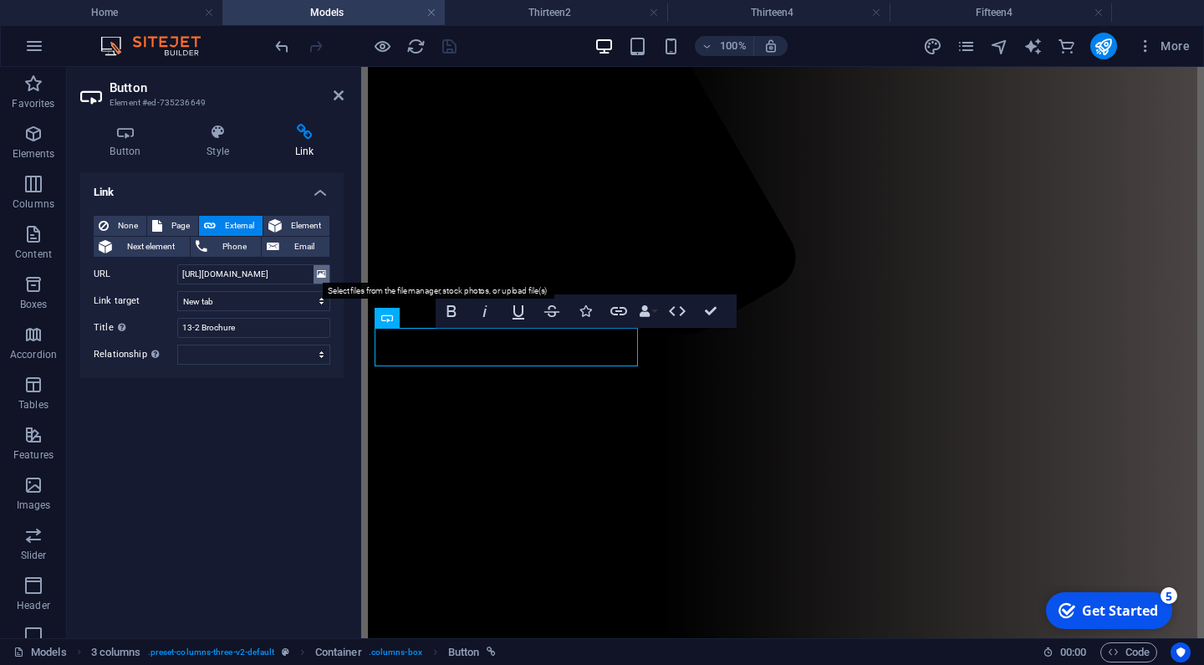
click at [320, 273] on icon at bounding box center [321, 274] width 9 height 18
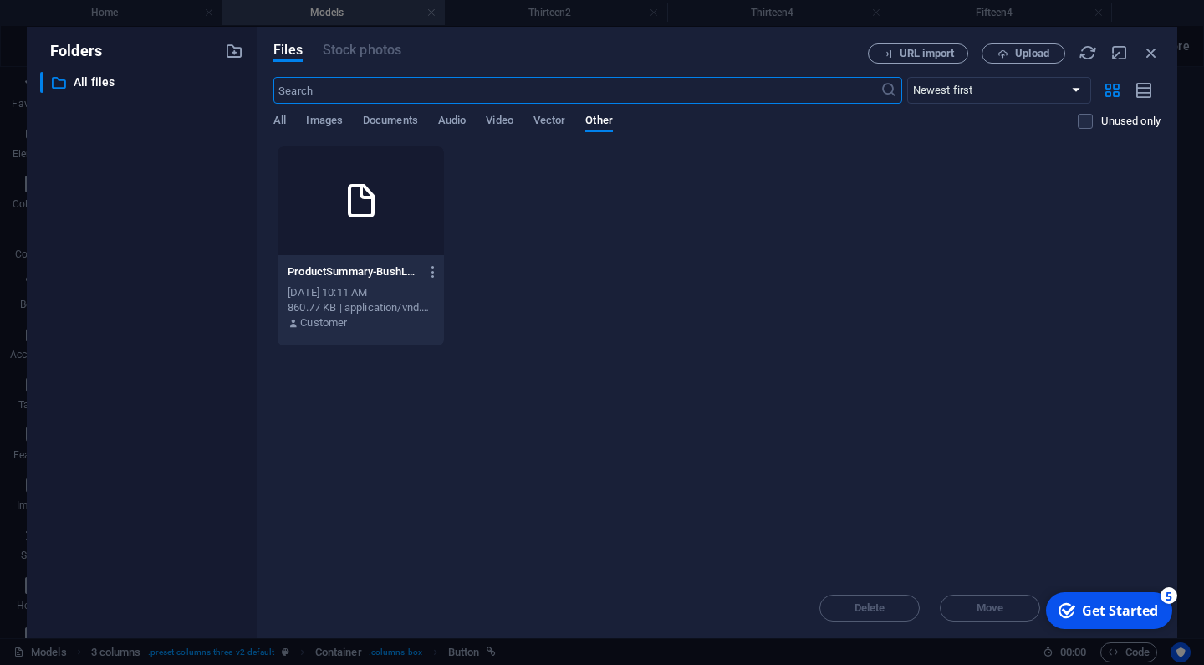
scroll to position [199, 0]
click at [385, 114] on span "Documents" at bounding box center [390, 121] width 55 height 23
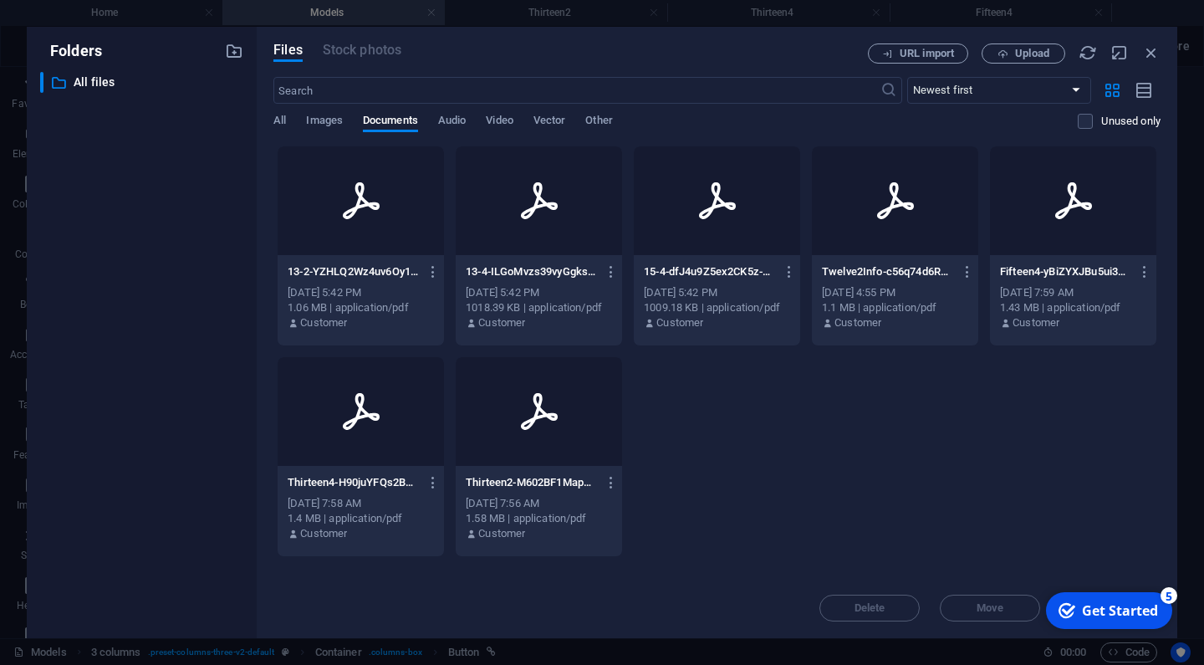
click at [355, 296] on div "Sep 3, 2025 5:42 PM" at bounding box center [361, 292] width 146 height 15
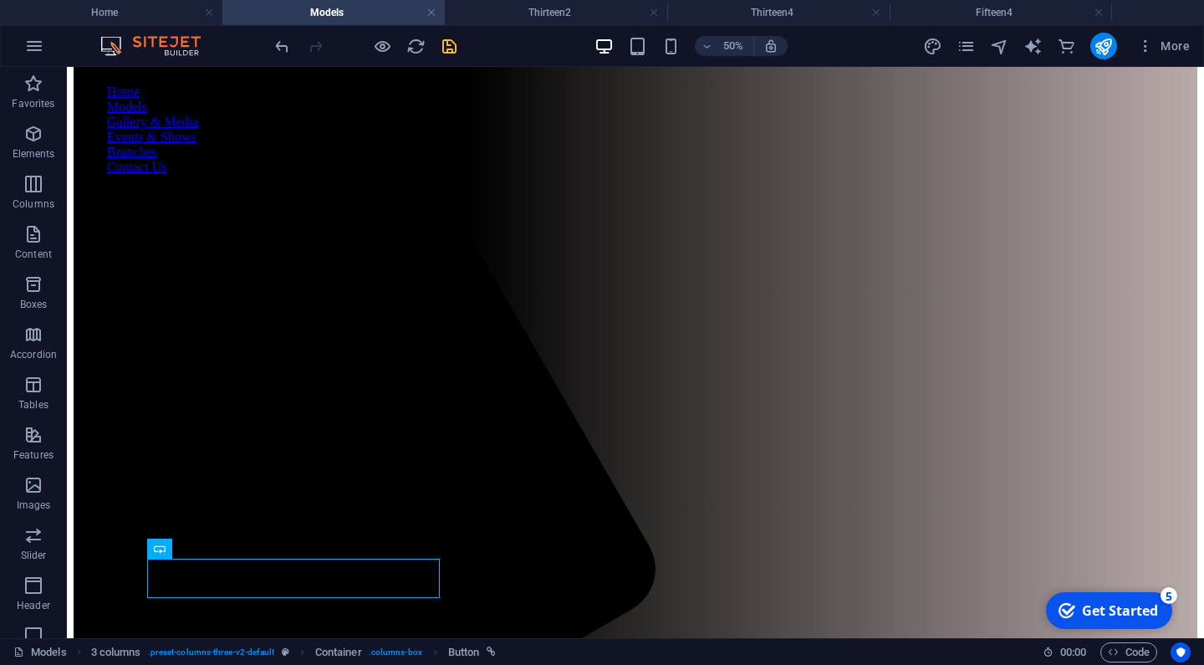
scroll to position [119, 0]
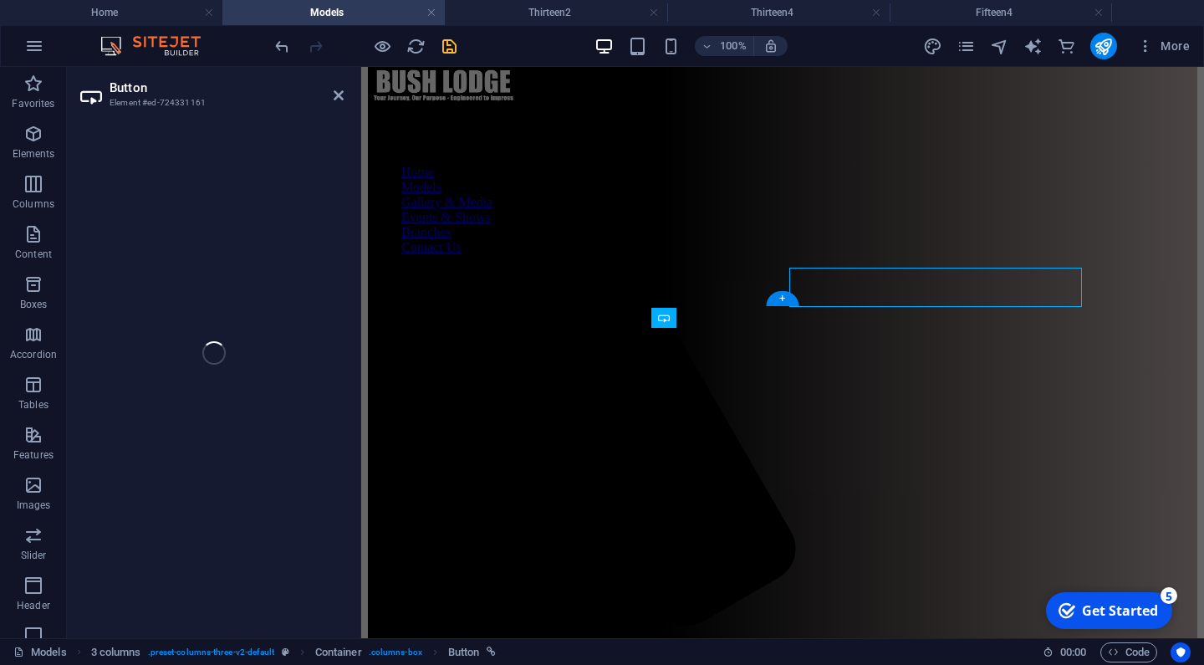
scroll to position [410, 0]
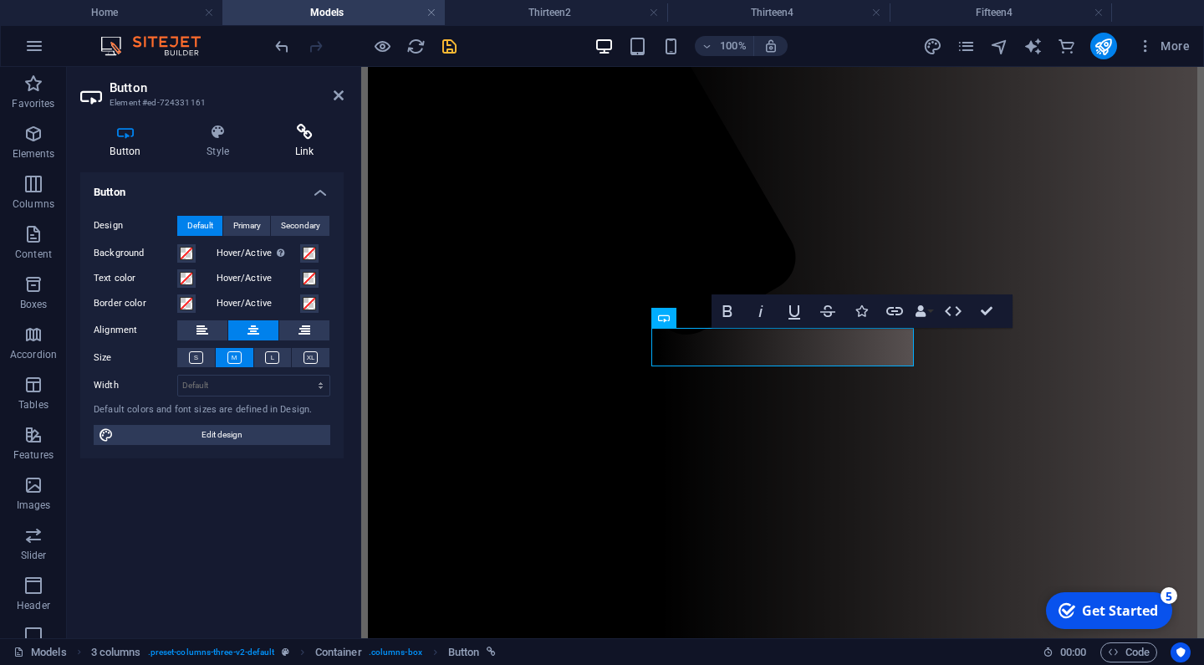
click at [303, 136] on icon at bounding box center [304, 132] width 79 height 17
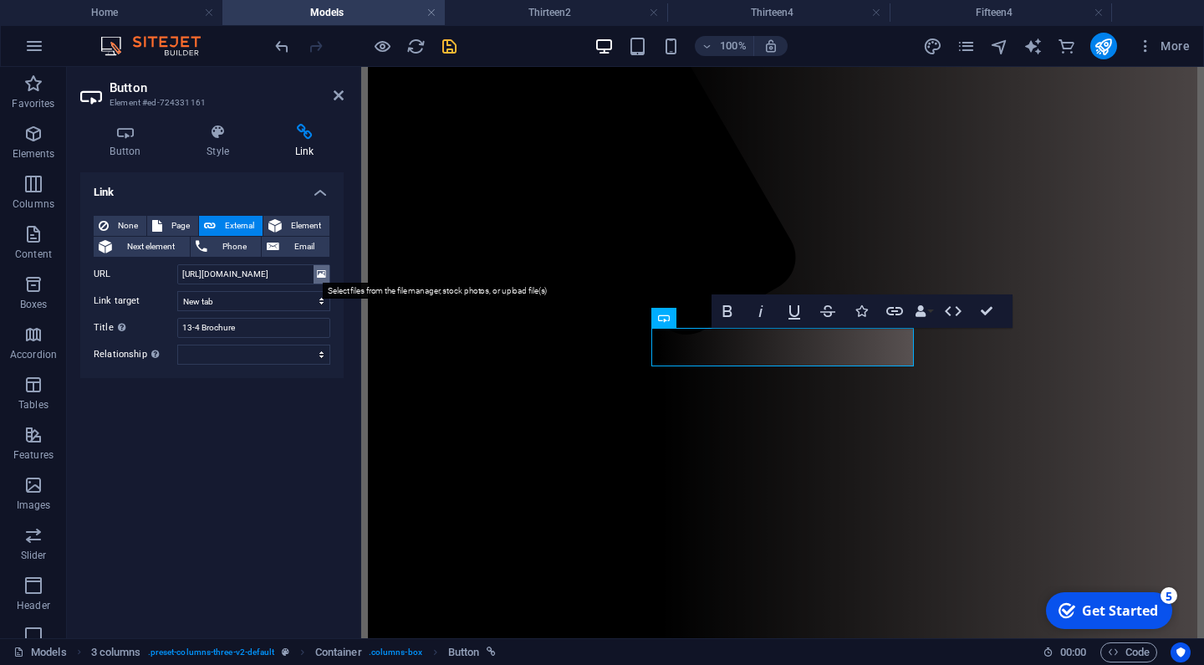
click at [319, 272] on icon at bounding box center [321, 274] width 9 height 18
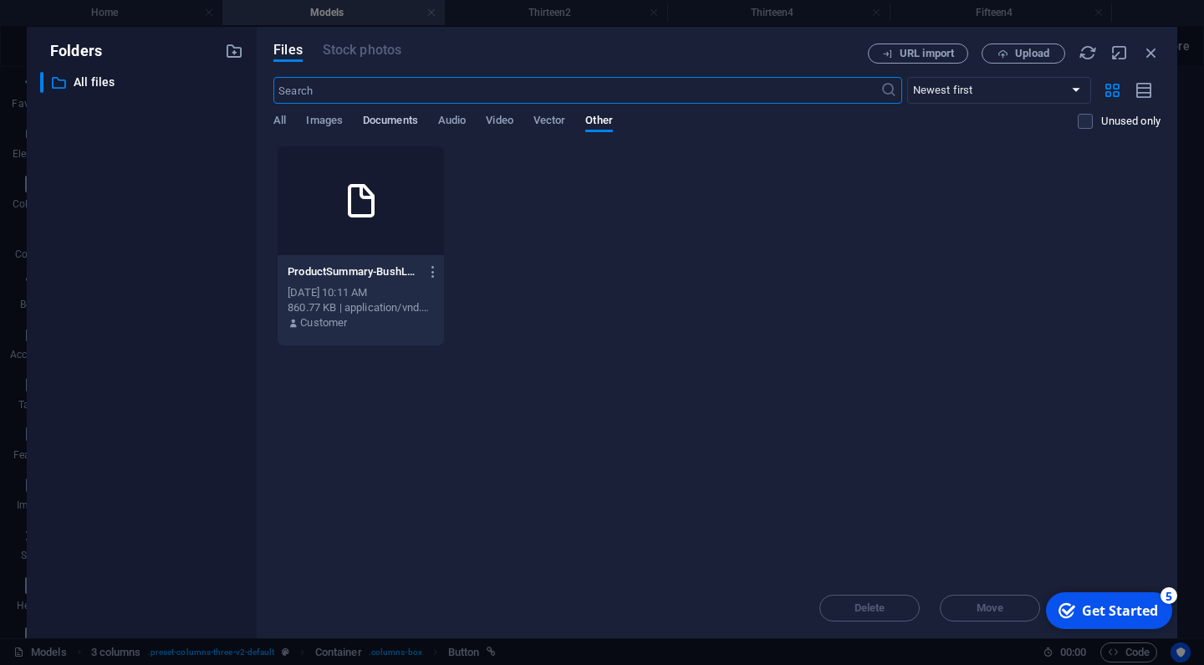
click at [401, 120] on span "Documents" at bounding box center [390, 121] width 55 height 23
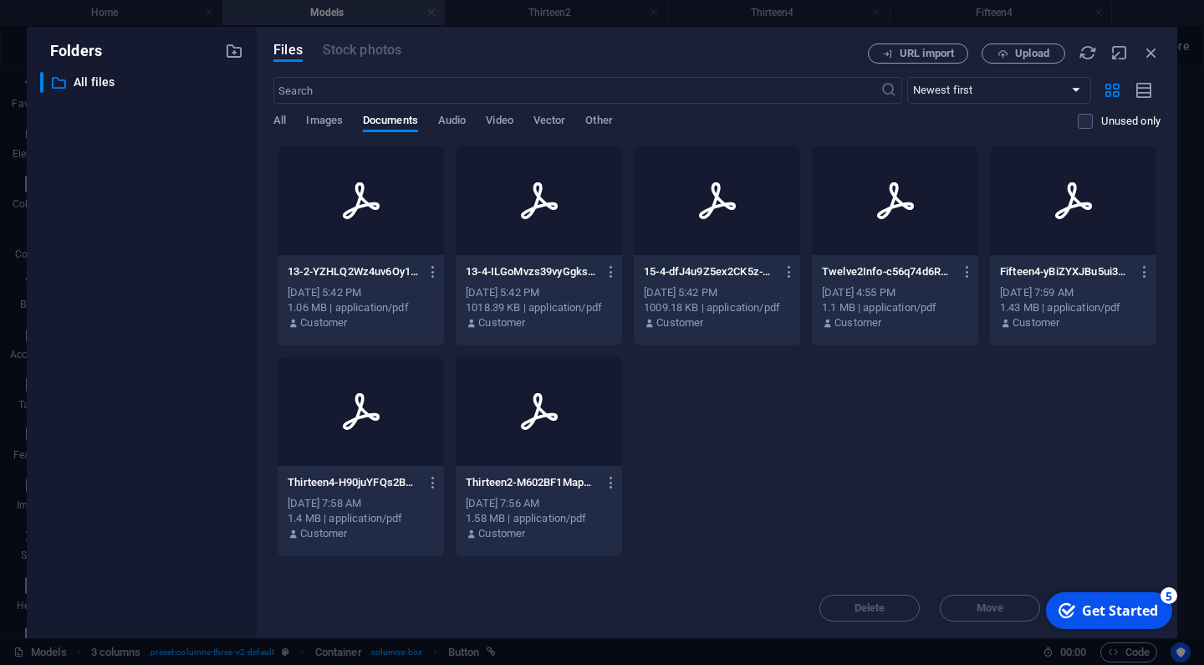
click at [541, 283] on div "13-4-ILGoMvzs39vyGgksA5bAFQ.pdf 13-4-ILGoMvzs39vyGgksA5bAFQ.pdf" at bounding box center [539, 271] width 146 height 27
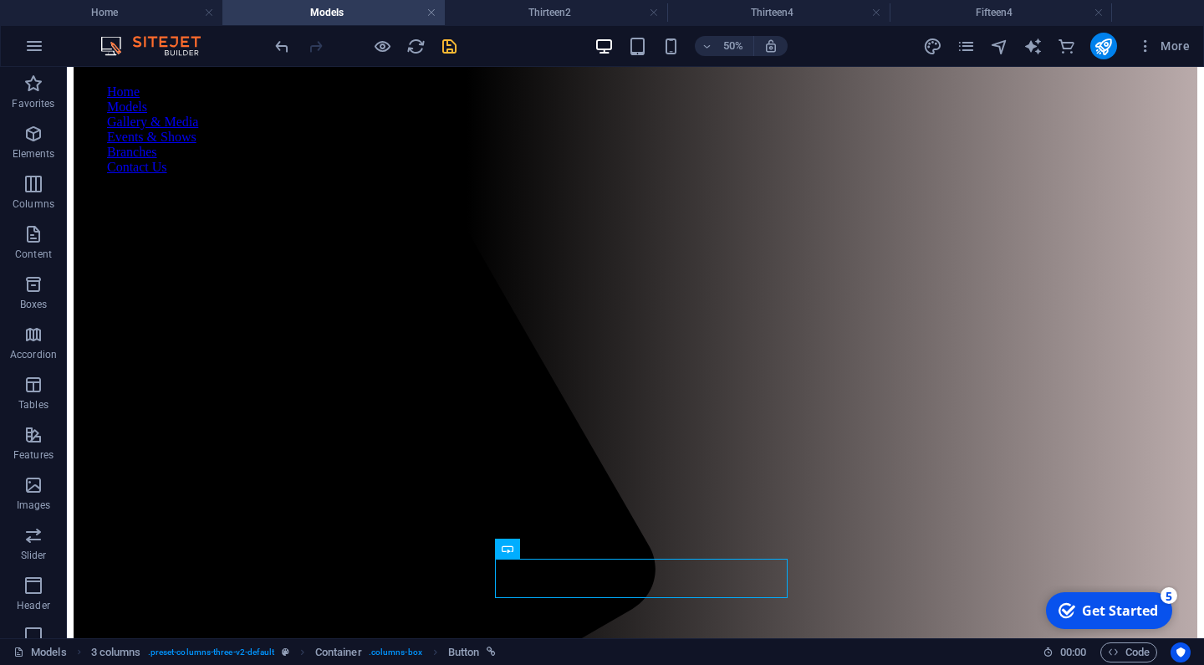
scroll to position [119, 0]
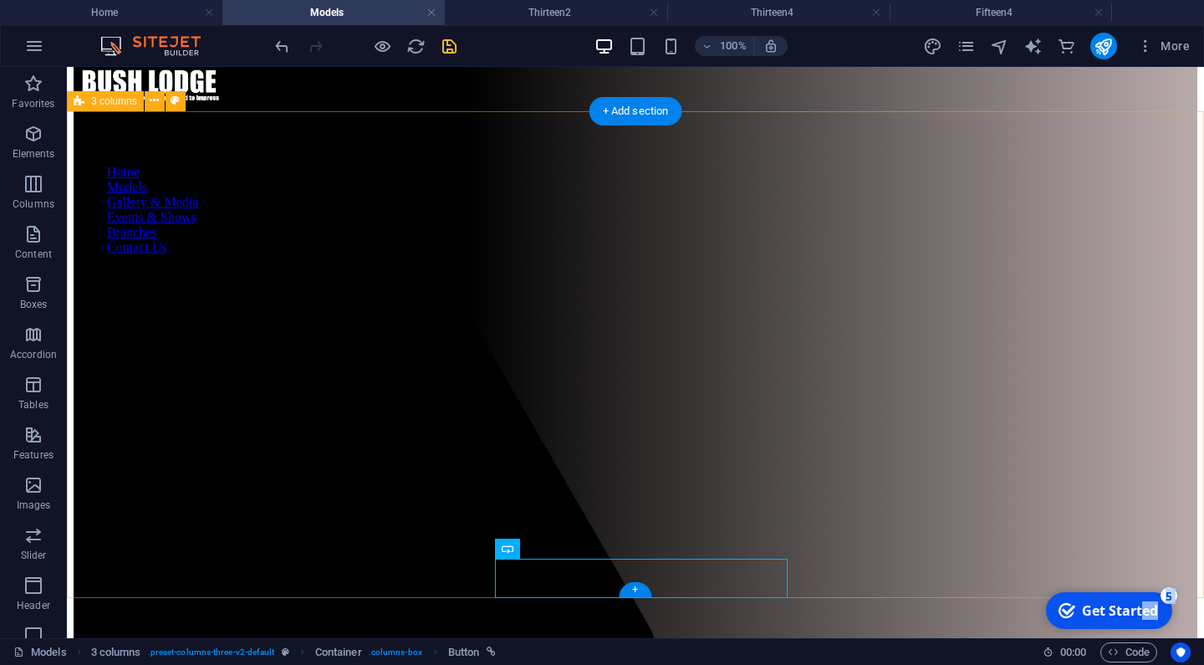
drag, startPoint x: 1139, startPoint y: 607, endPoint x: 1139, endPoint y: 493, distance: 113.7
click html "checkmark Get Started 5 First Steps in the Editor Let's guide you through the t…"
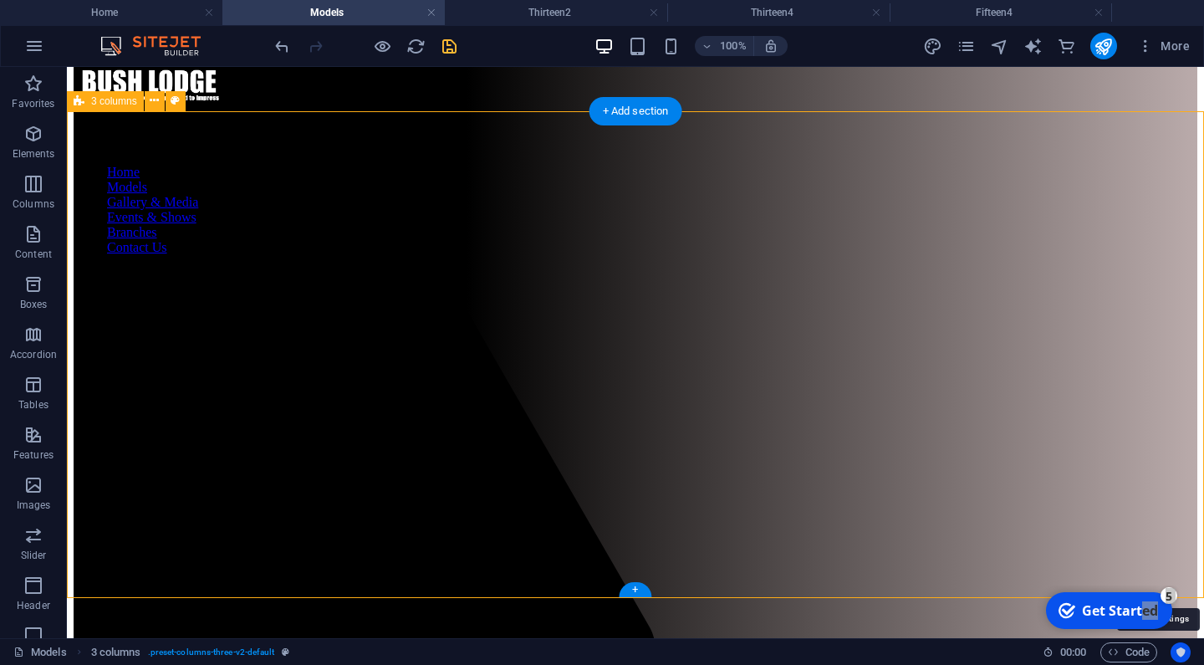
click at [1179, 647] on icon "Usercentrics" at bounding box center [1180, 652] width 12 height 12
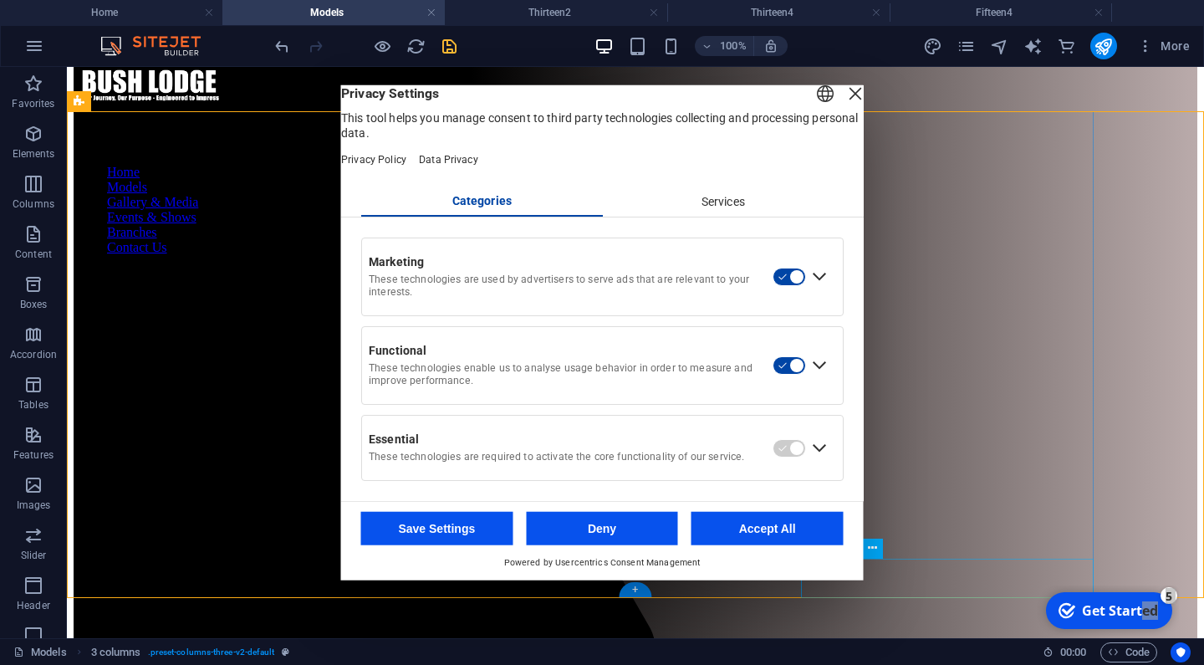
click at [603, 537] on button "Deny" at bounding box center [602, 528] width 152 height 33
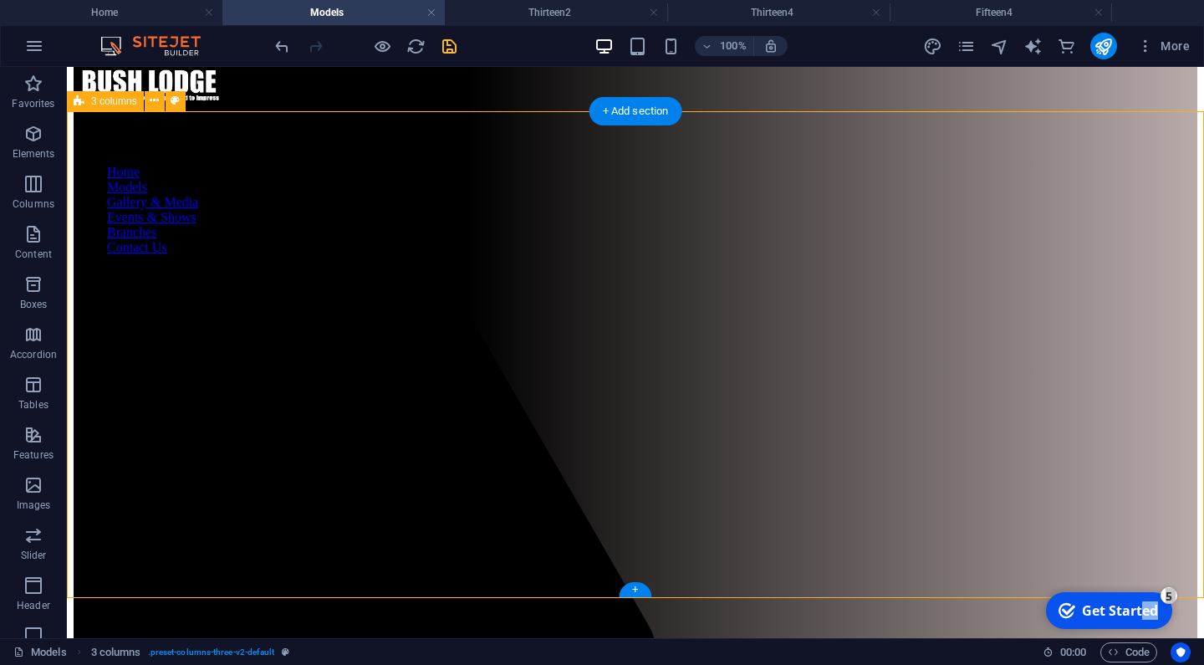
click at [1169, 589] on div "5" at bounding box center [1168, 595] width 17 height 17
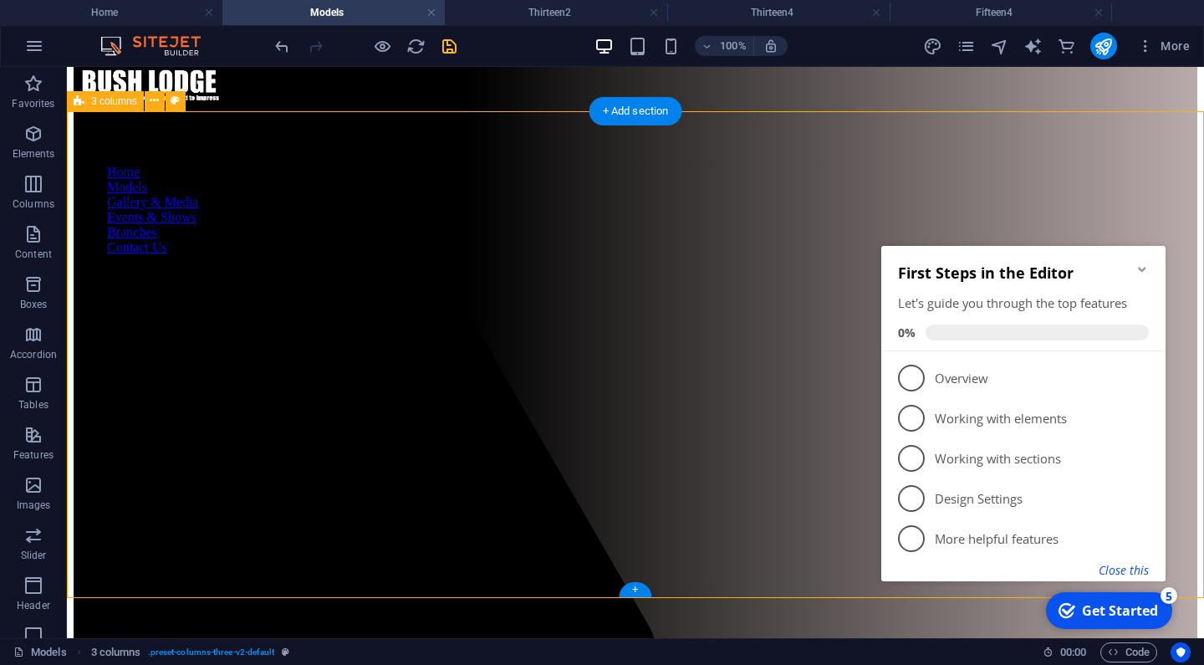
click at [1109, 566] on button "Close this" at bounding box center [1123, 570] width 50 height 16
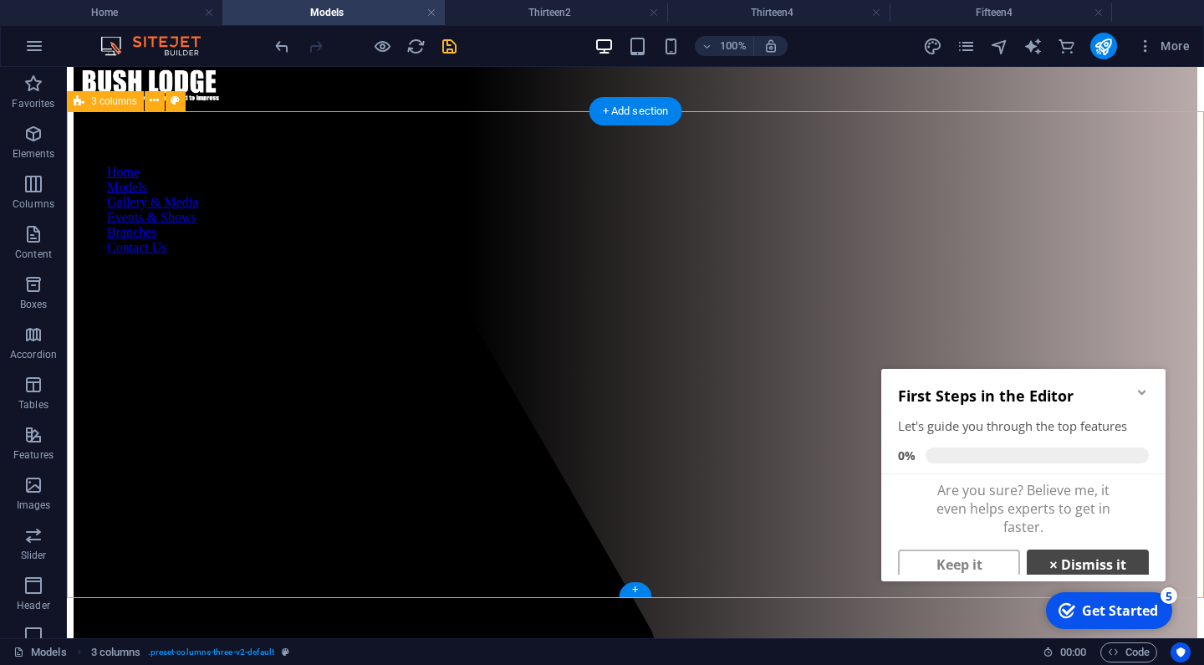
click at [1107, 565] on link "× Dismiss it" at bounding box center [1087, 564] width 122 height 30
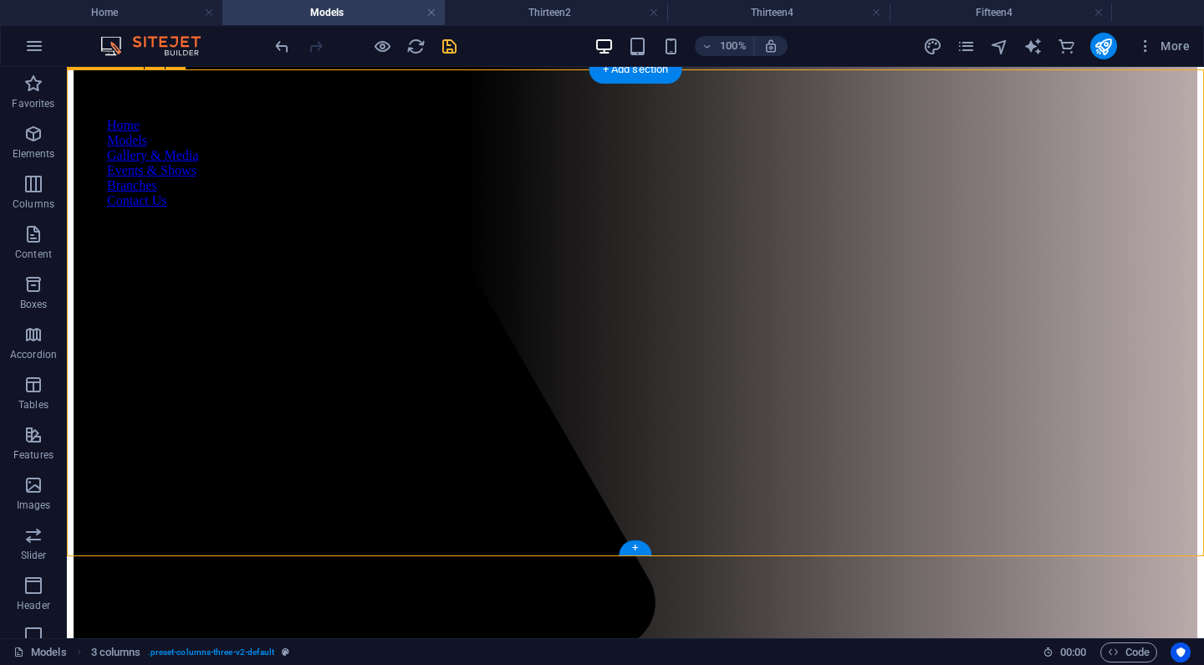
scroll to position [169, 0]
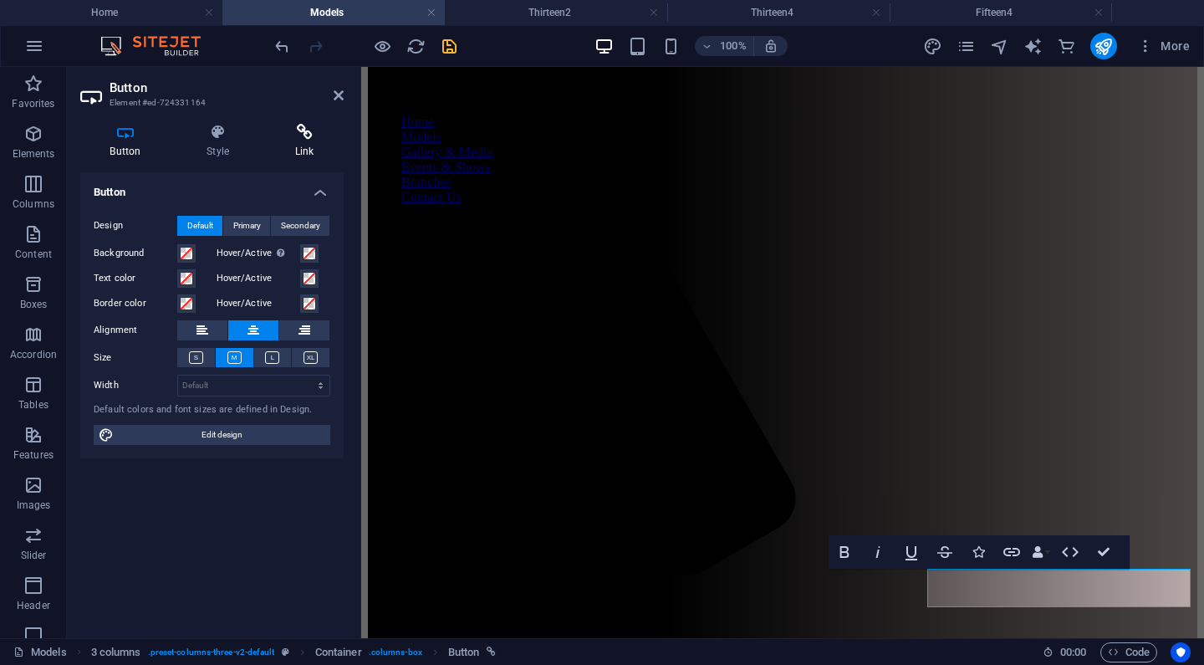
click at [300, 140] on icon at bounding box center [304, 132] width 79 height 17
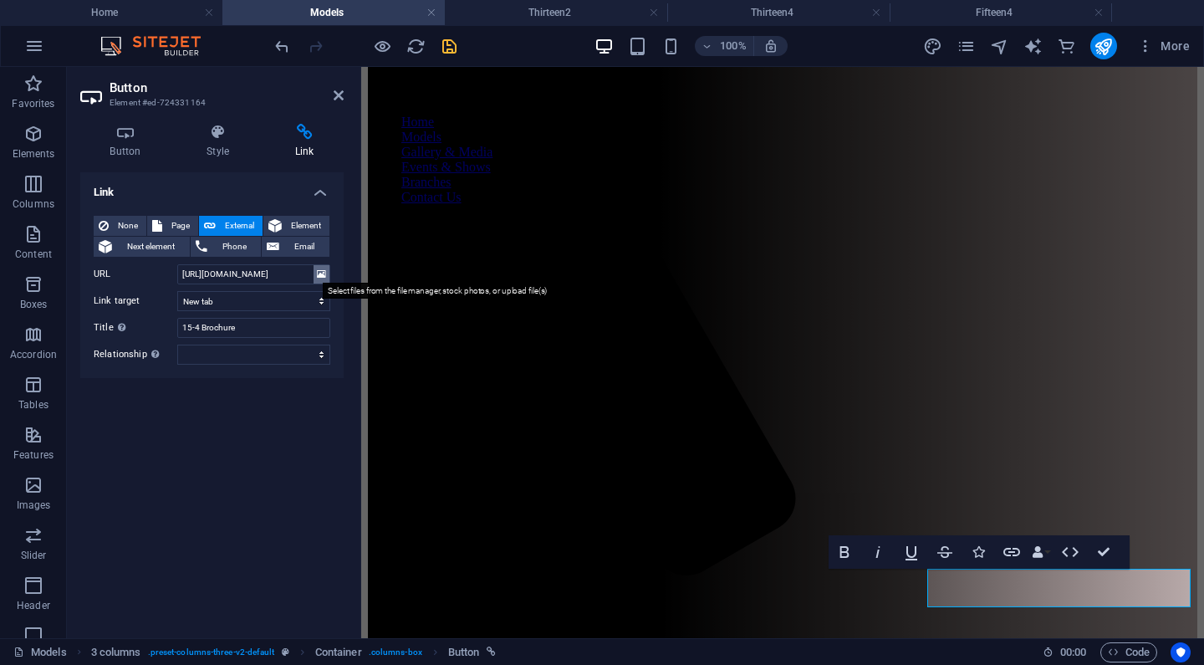
click at [321, 270] on icon at bounding box center [321, 274] width 9 height 18
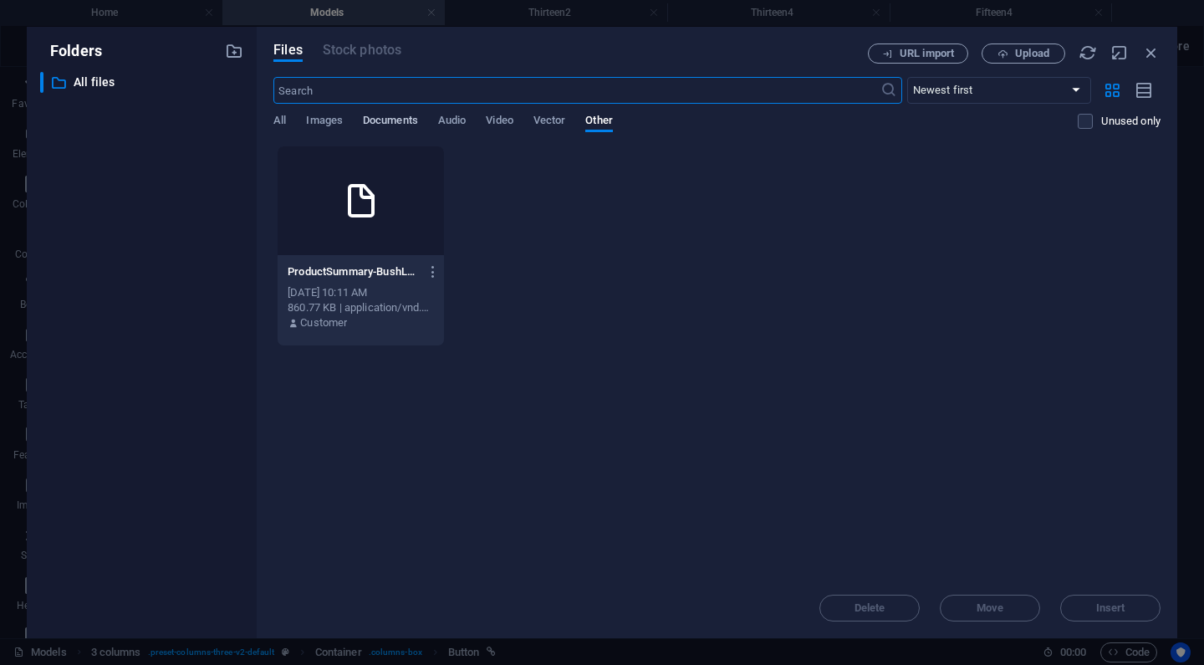
click at [390, 115] on span "Documents" at bounding box center [390, 121] width 55 height 23
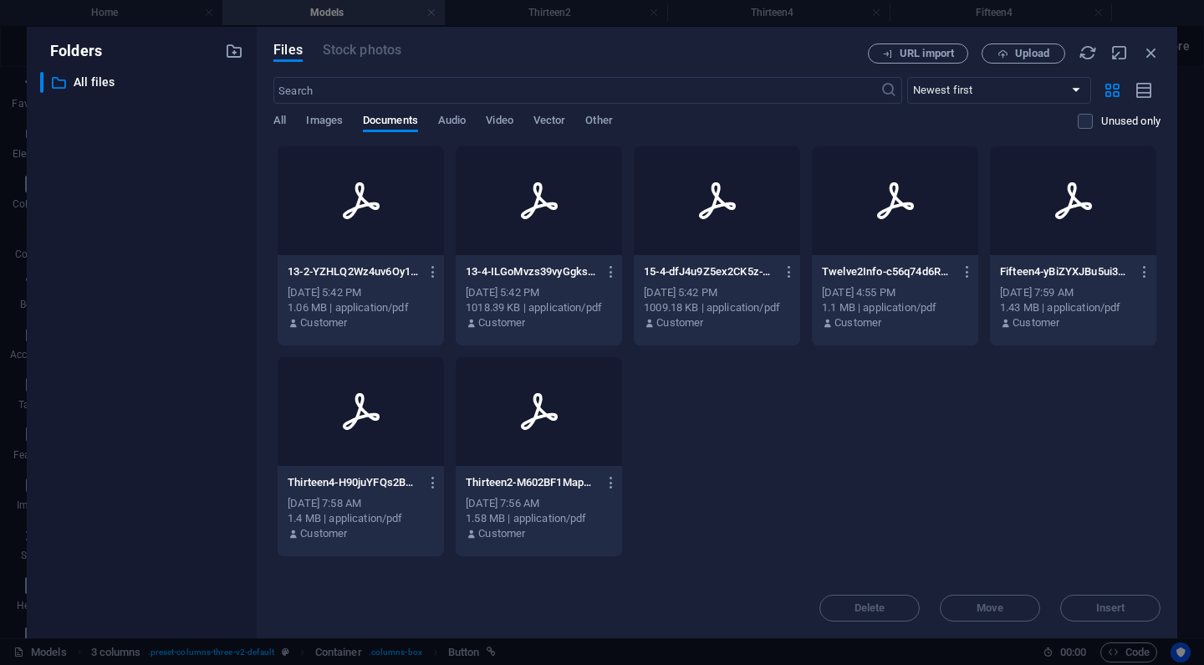
click at [700, 307] on div "1009.18 KB | application/pdf" at bounding box center [717, 307] width 146 height 15
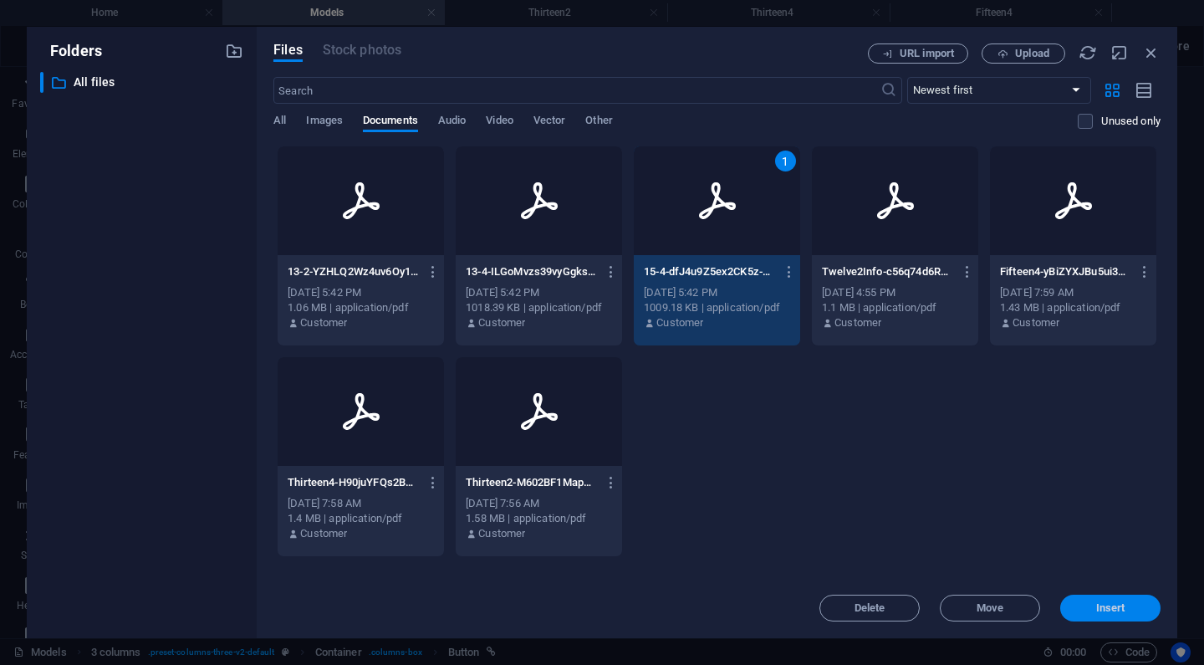
click at [1107, 604] on span "Insert" at bounding box center [1110, 608] width 29 height 10
type input "https://cdn1.site-media.eu/images/document/18921329/15-4-dfJ4u9Z5ex2CK5z-EsMO-Q…"
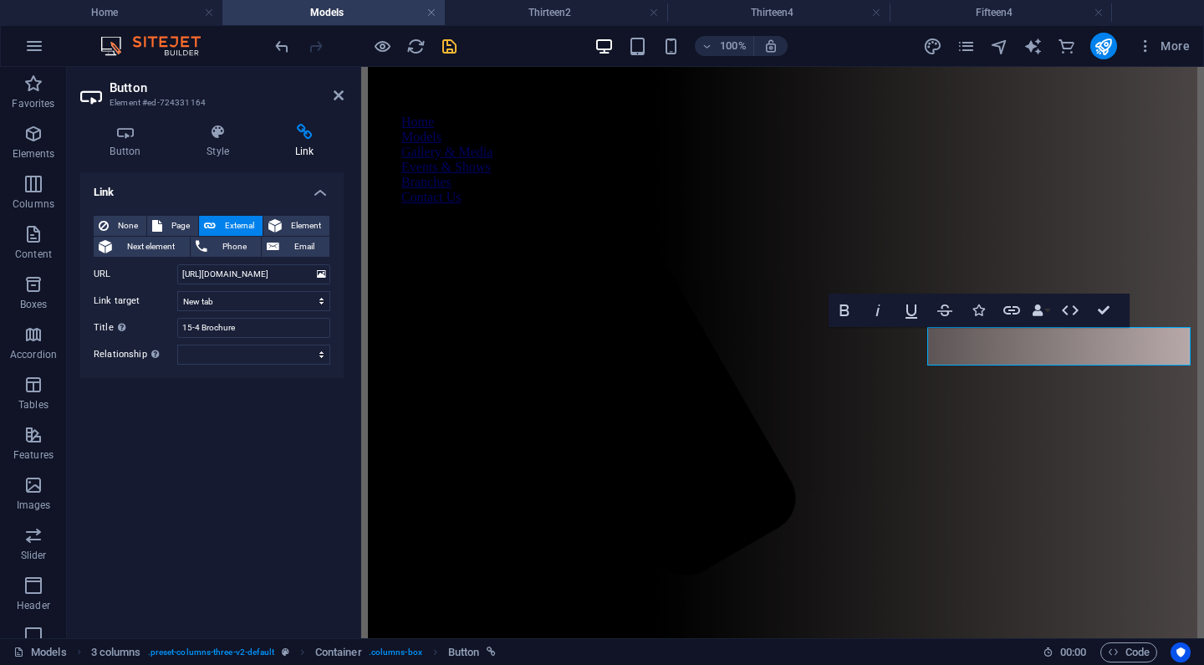
scroll to position [410, 0]
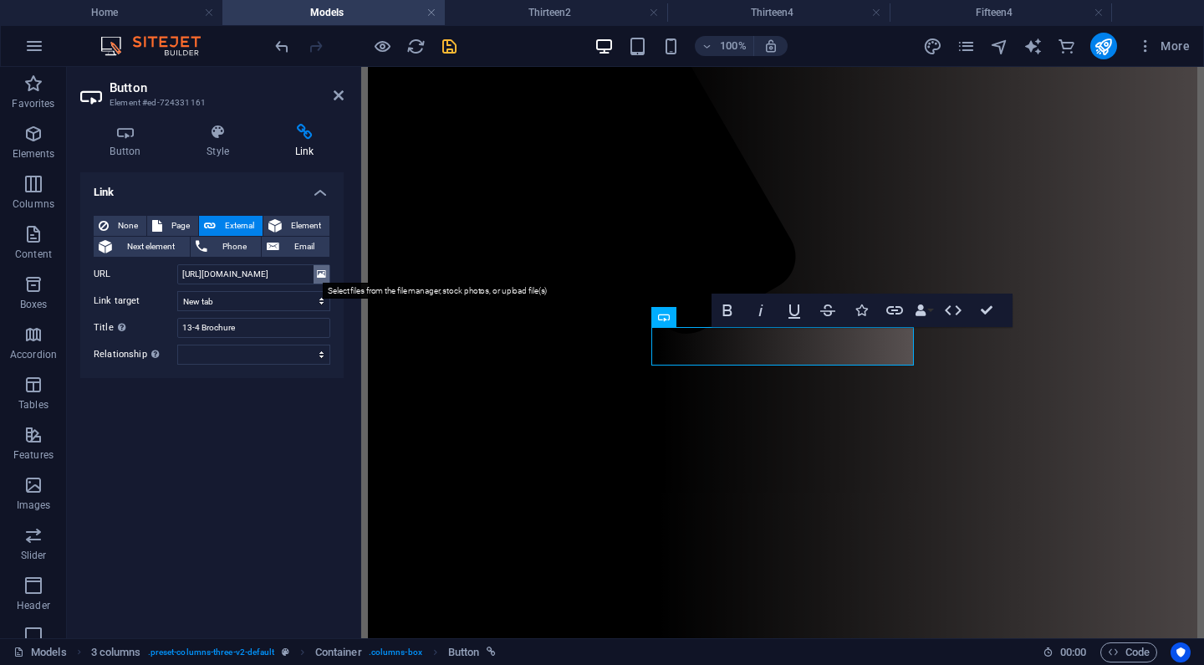
click at [319, 269] on icon at bounding box center [321, 274] width 9 height 18
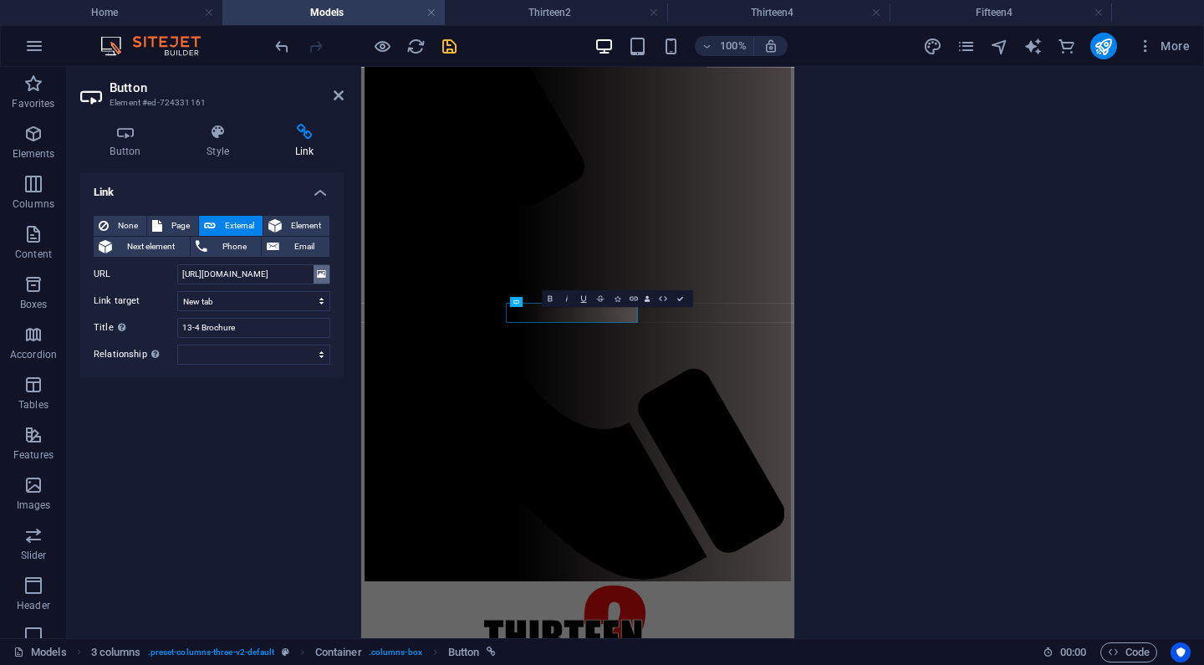
scroll to position [199, 0]
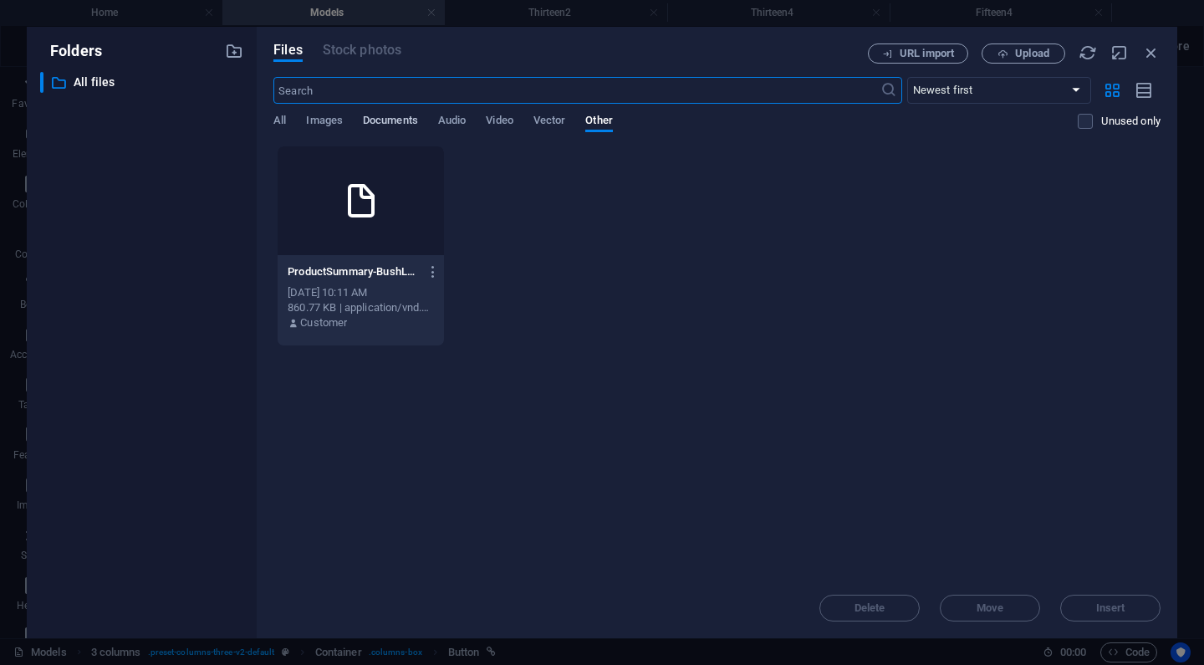
click at [408, 120] on span "Documents" at bounding box center [390, 121] width 55 height 23
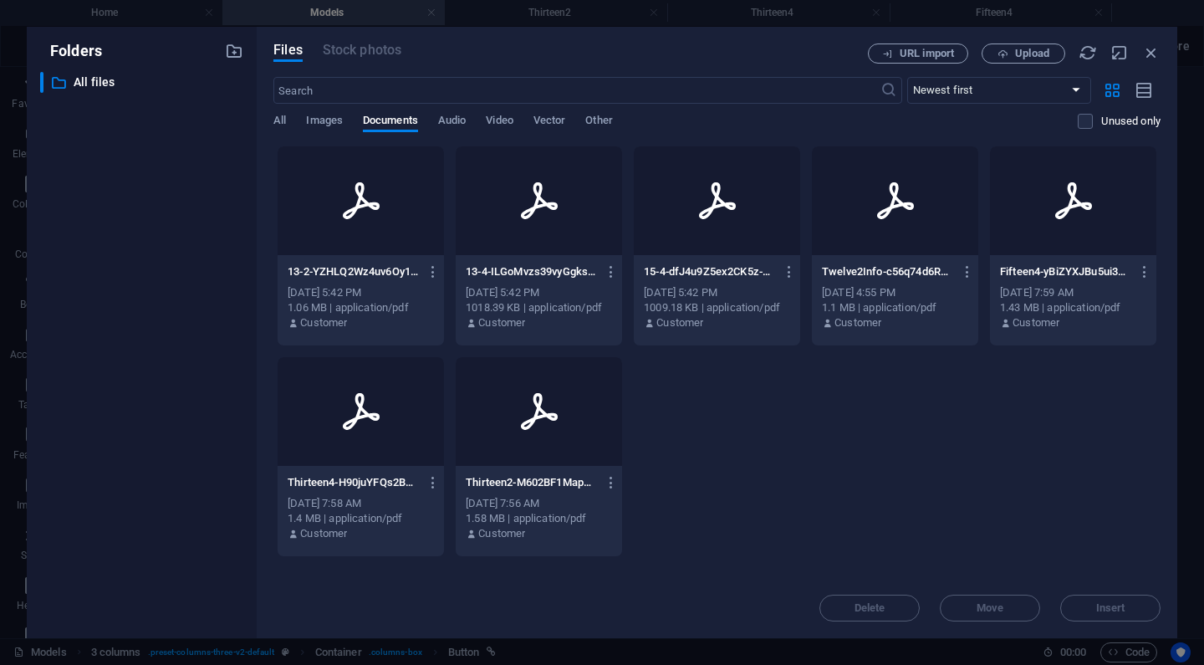
click at [548, 291] on div "Sep 3, 2025 5:42 PM" at bounding box center [539, 292] width 146 height 15
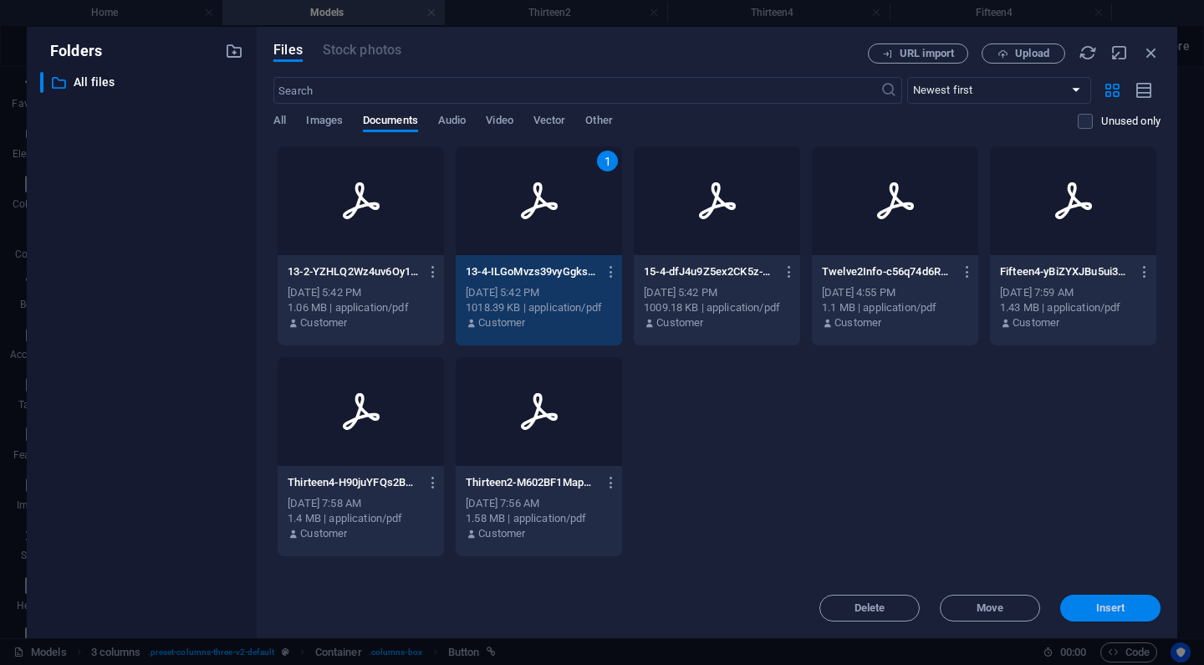
click at [1089, 610] on span "Insert" at bounding box center [1110, 608] width 87 height 10
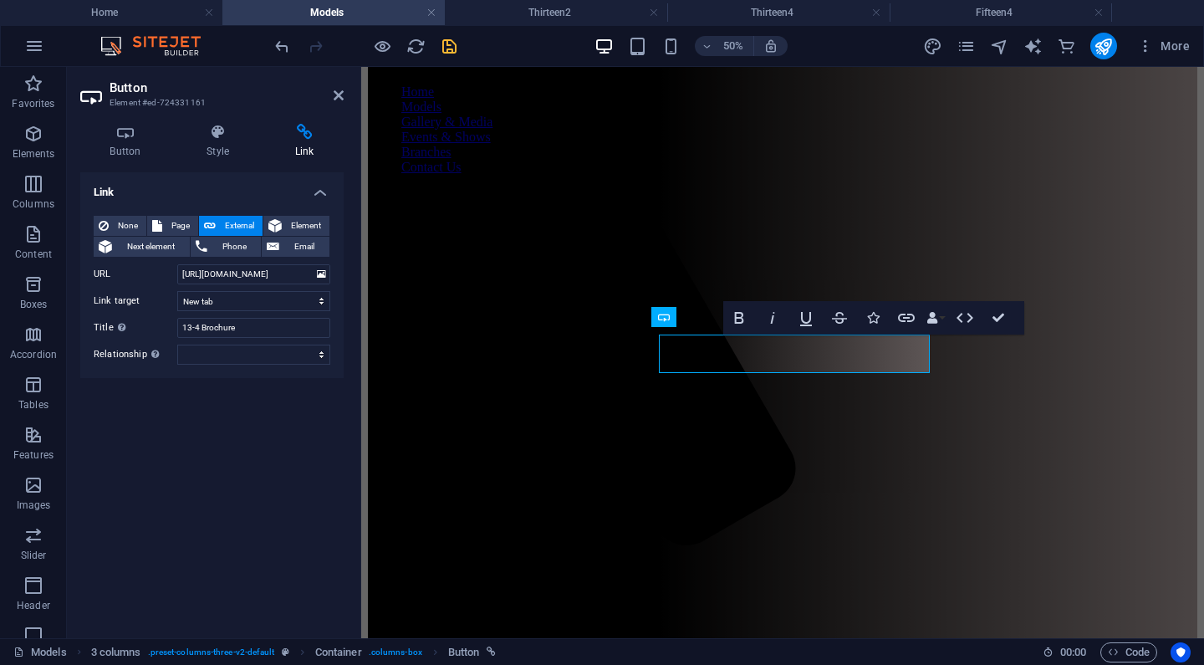
scroll to position [410, 0]
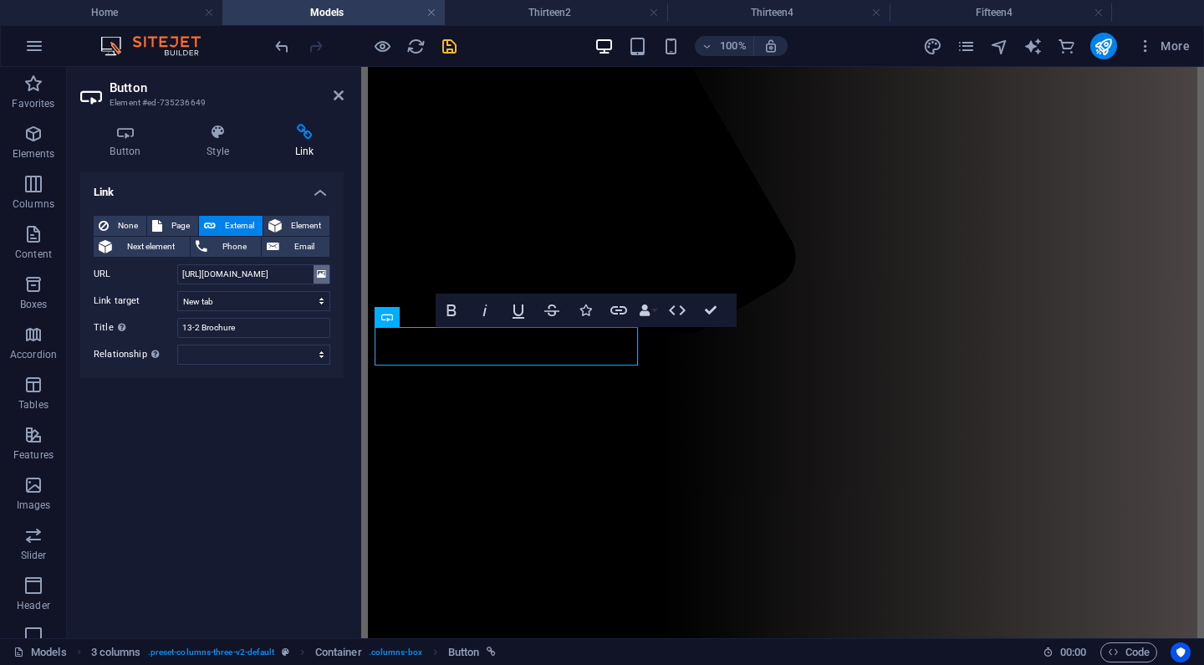
click at [323, 270] on icon at bounding box center [321, 274] width 9 height 18
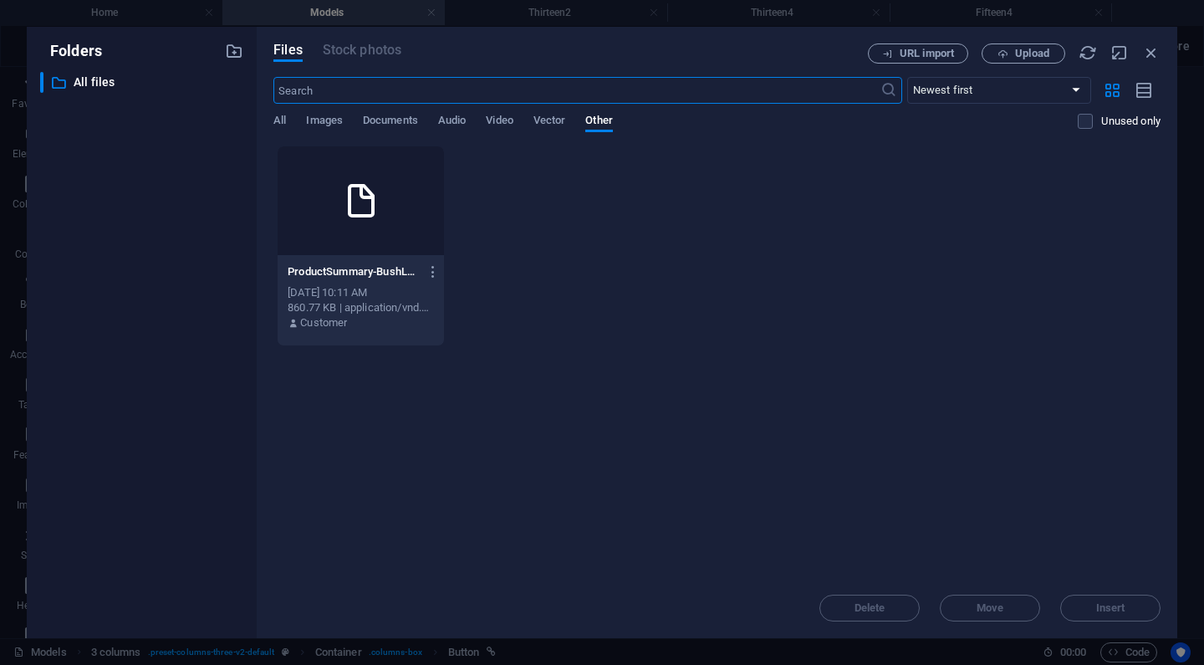
scroll to position [199, 0]
click at [400, 119] on span "Documents" at bounding box center [390, 121] width 55 height 23
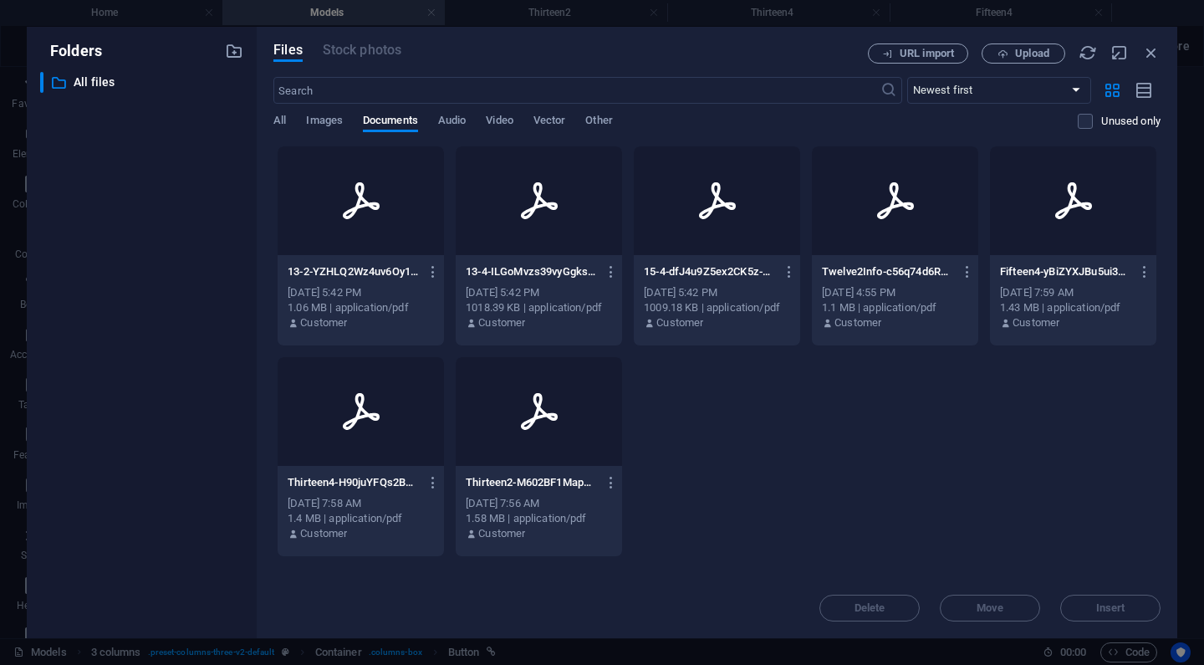
click at [344, 300] on div "1.06 MB | application/pdf" at bounding box center [361, 307] width 146 height 15
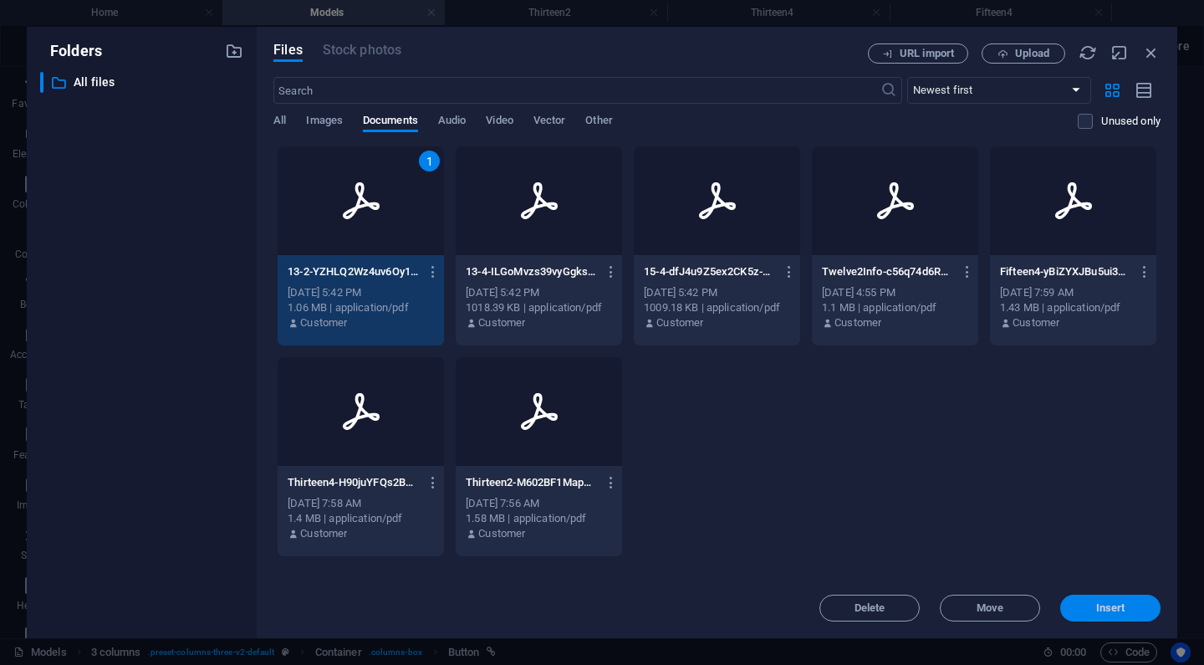
click at [1102, 604] on span "Insert" at bounding box center [1110, 608] width 29 height 10
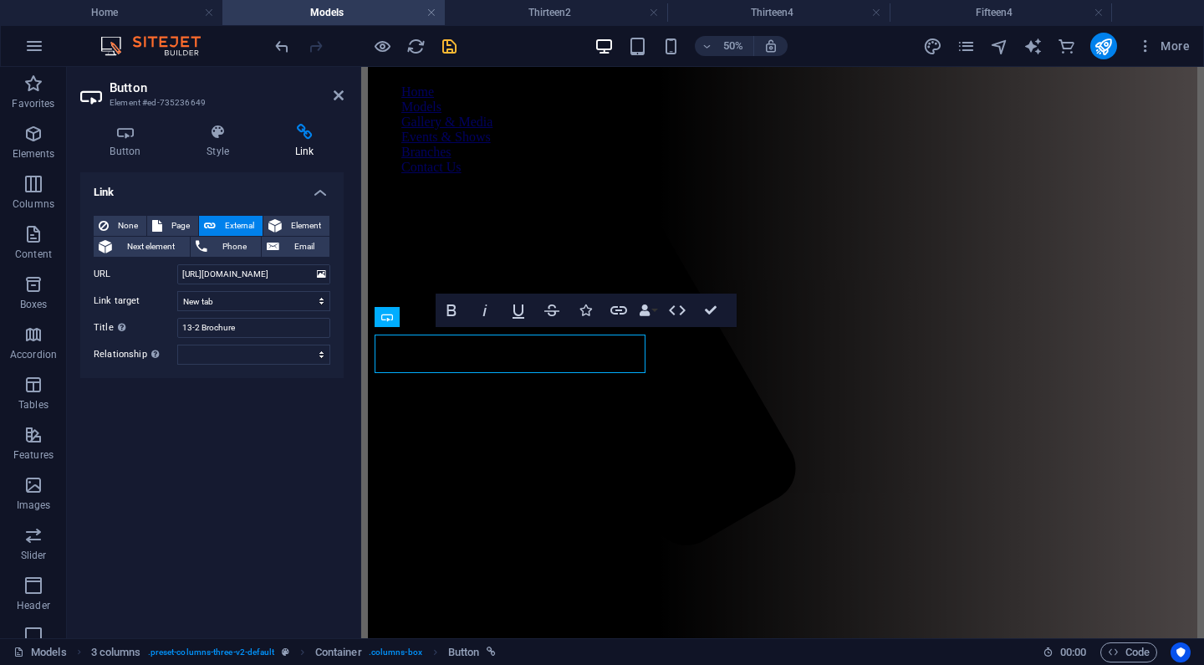
scroll to position [410, 0]
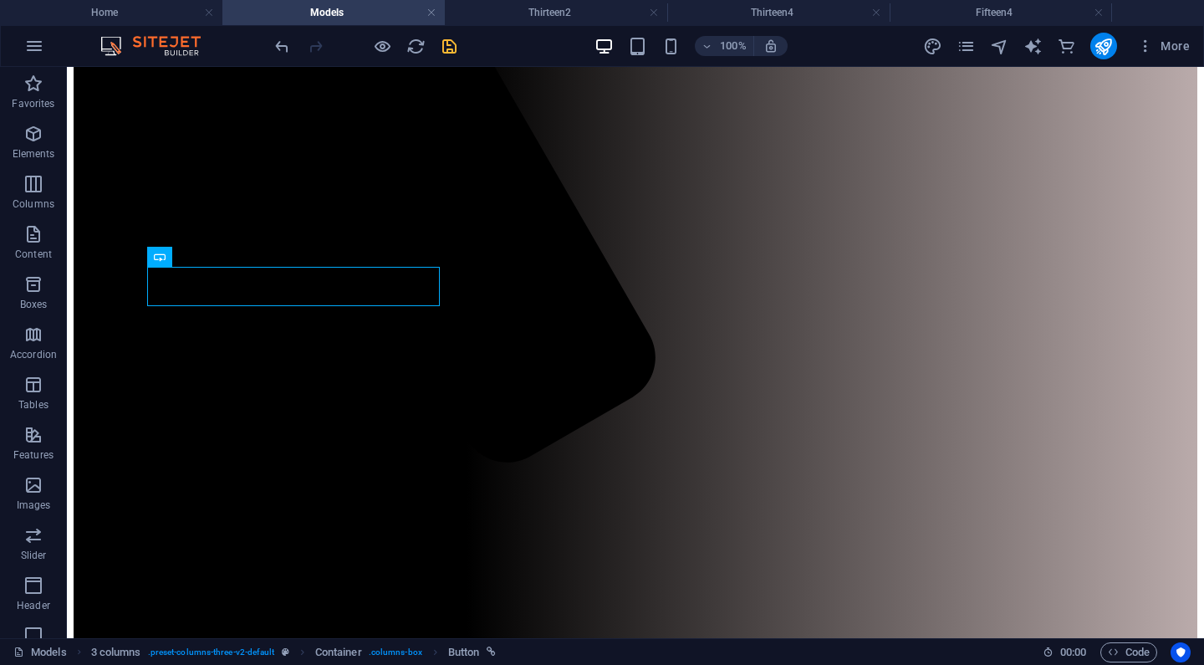
click at [449, 44] on icon "save" at bounding box center [449, 46] width 19 height 19
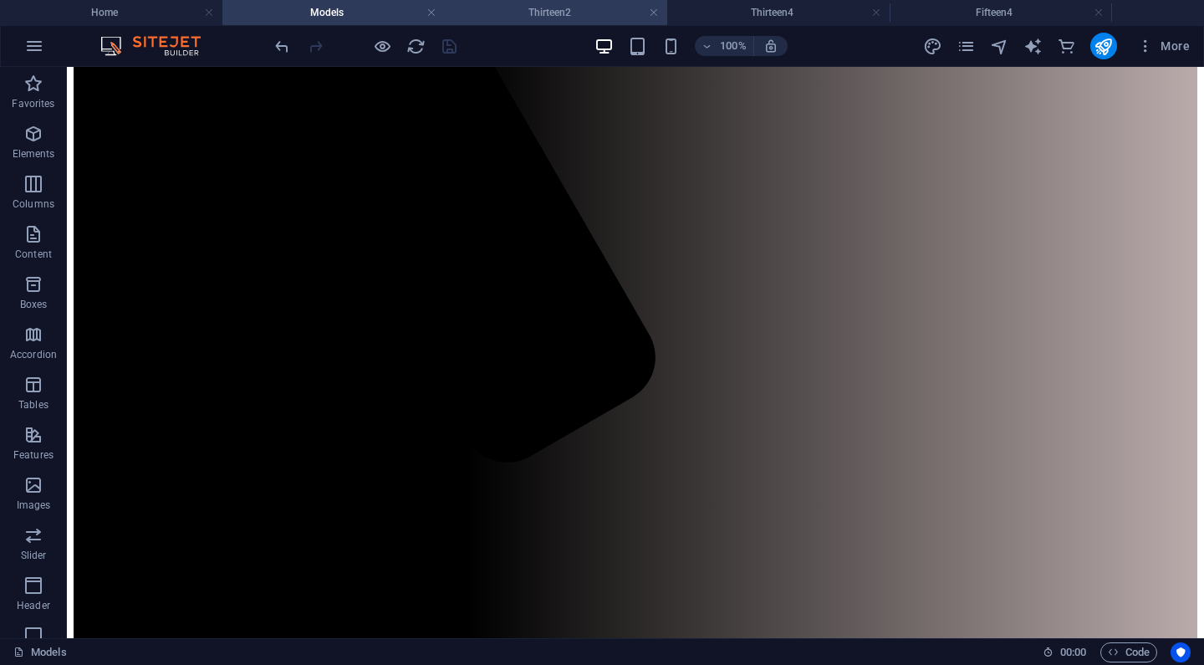
click at [574, 8] on h4 "Thirteen2" at bounding box center [556, 12] width 222 height 18
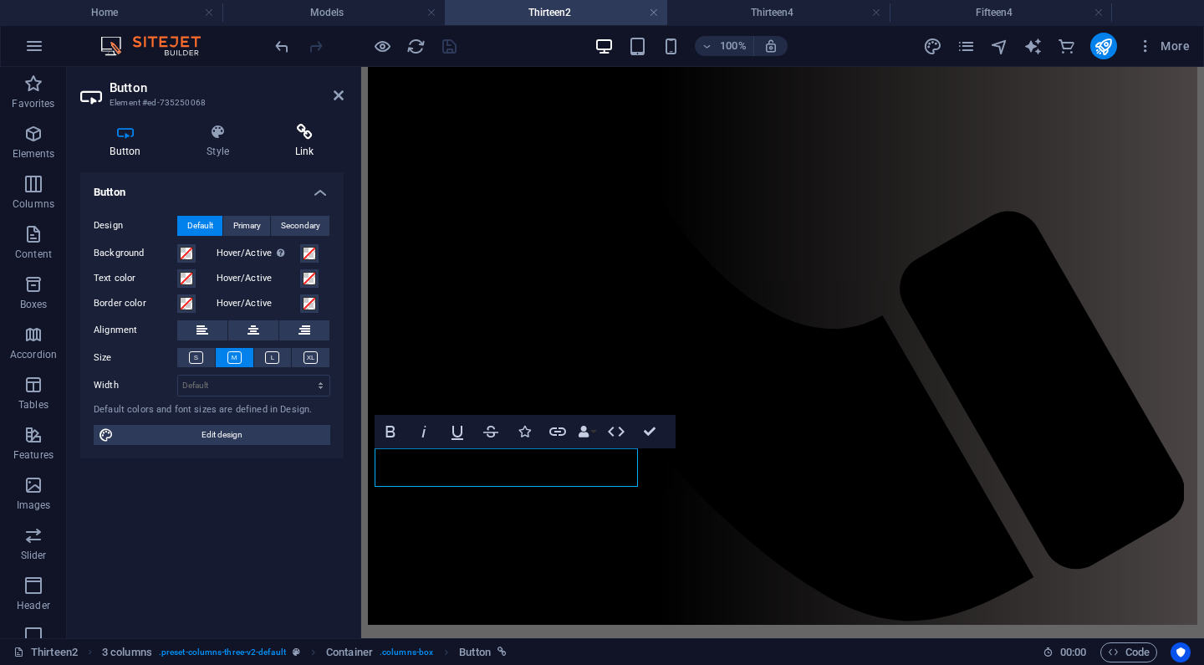
click at [302, 137] on icon at bounding box center [304, 132] width 79 height 17
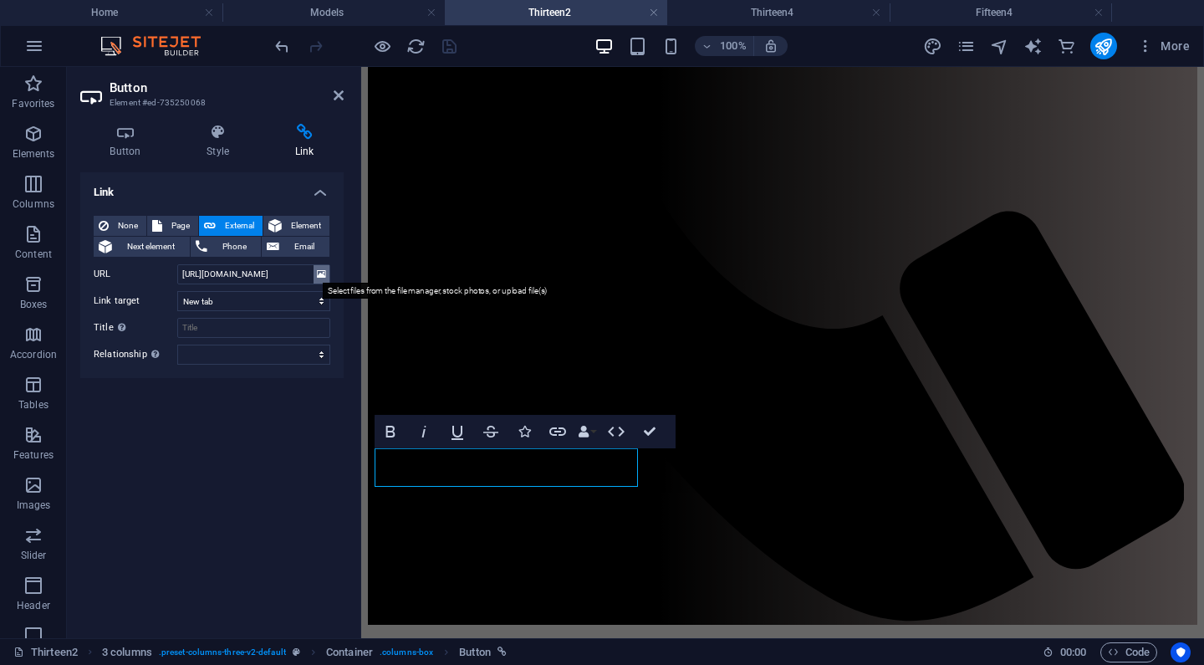
click at [321, 276] on icon at bounding box center [321, 274] width 9 height 18
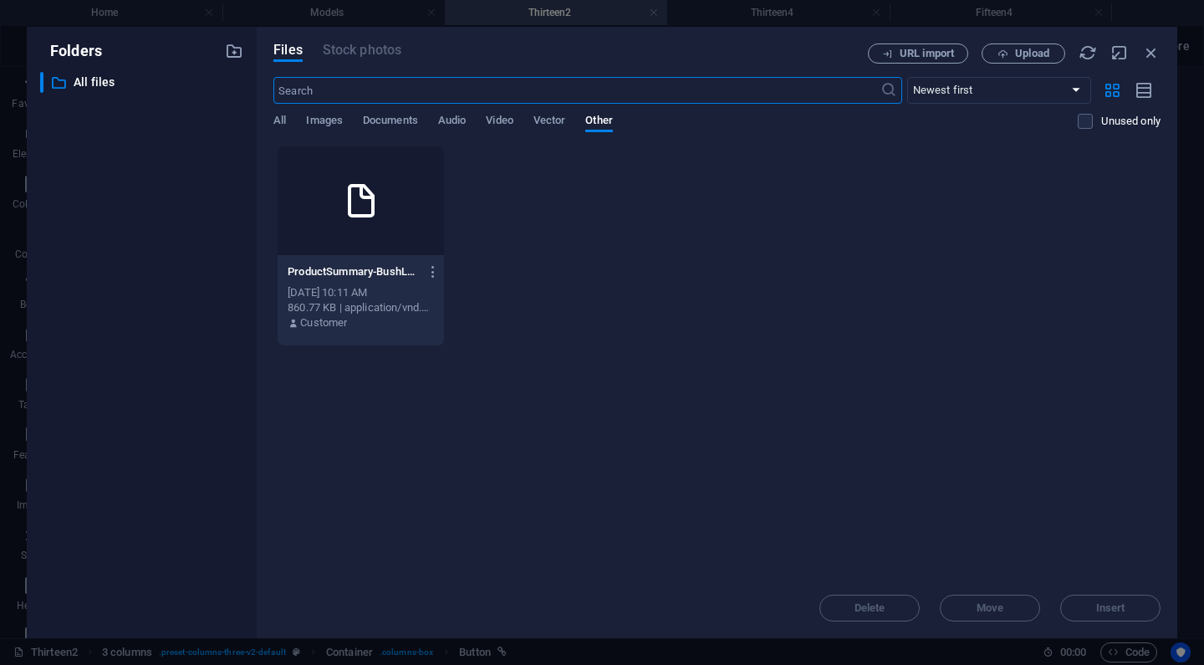
scroll to position [439, 0]
click at [393, 114] on span "Documents" at bounding box center [390, 121] width 55 height 23
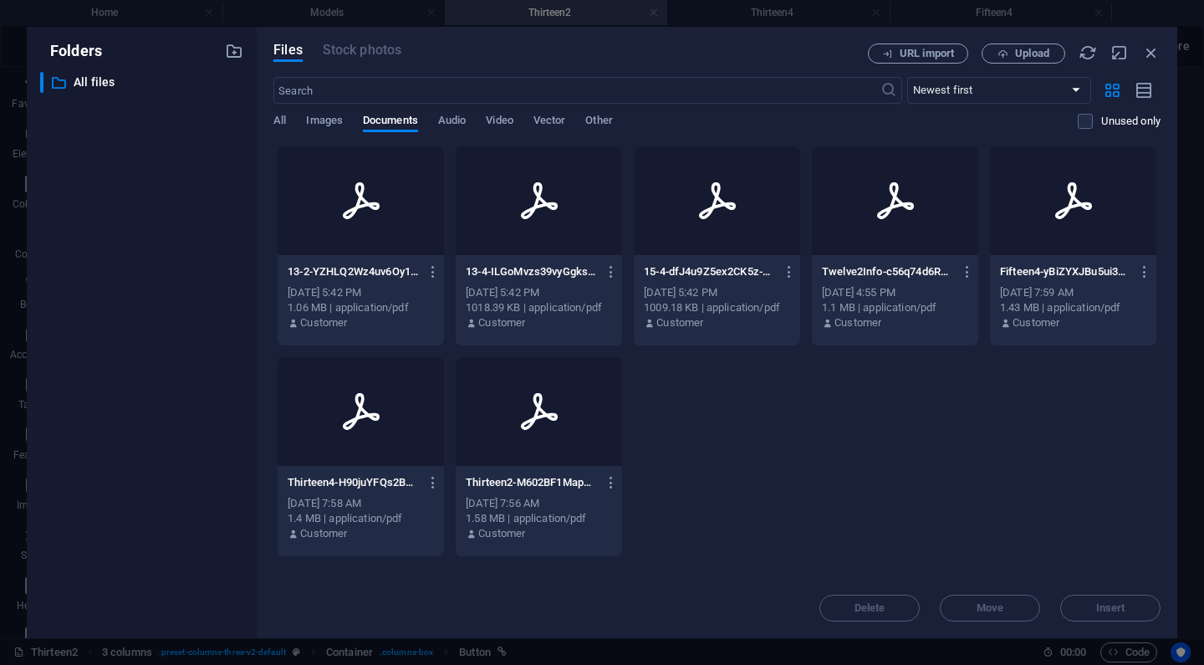
click at [363, 241] on div at bounding box center [361, 200] width 166 height 109
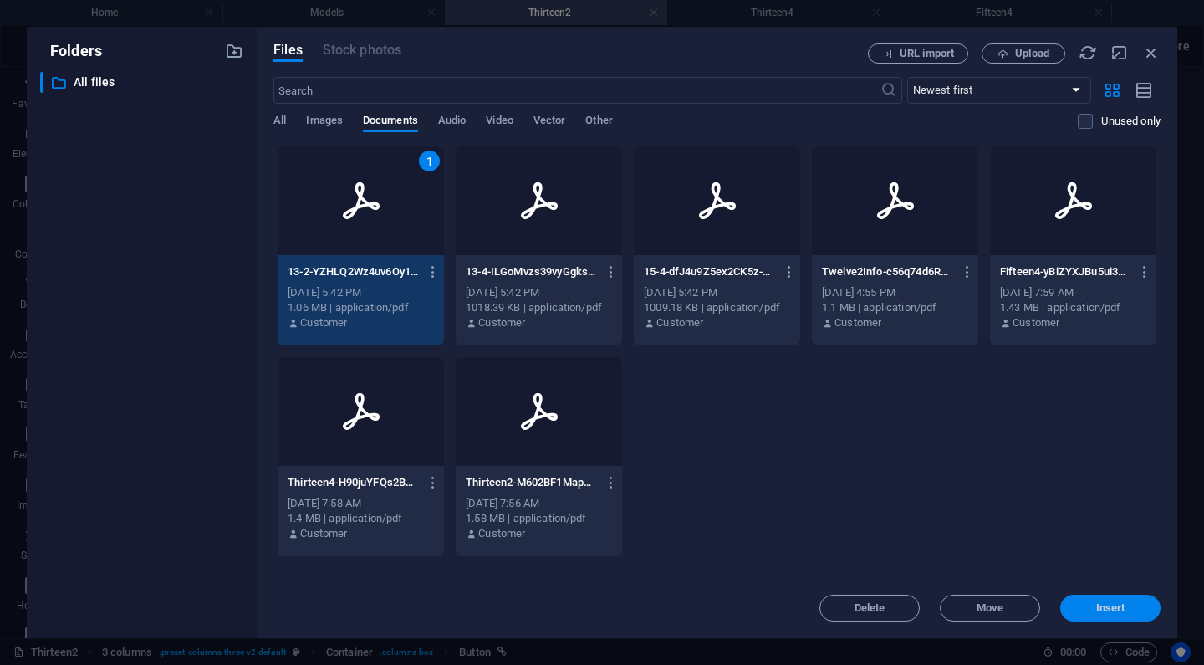
click at [1111, 606] on span "Insert" at bounding box center [1110, 608] width 29 height 10
type input "https://cdn1.site-media.eu/images/document/18921352/13-2-YZHLQ2Wz4uv6Oy1b2HB5Xw…"
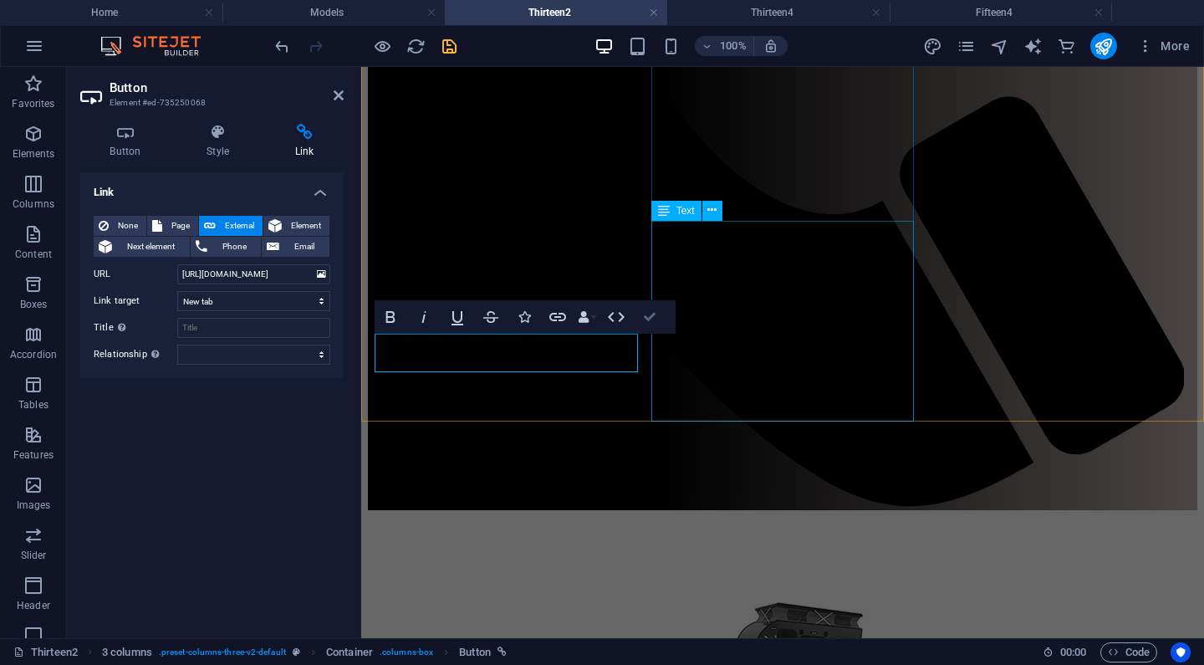
scroll to position [921, 0]
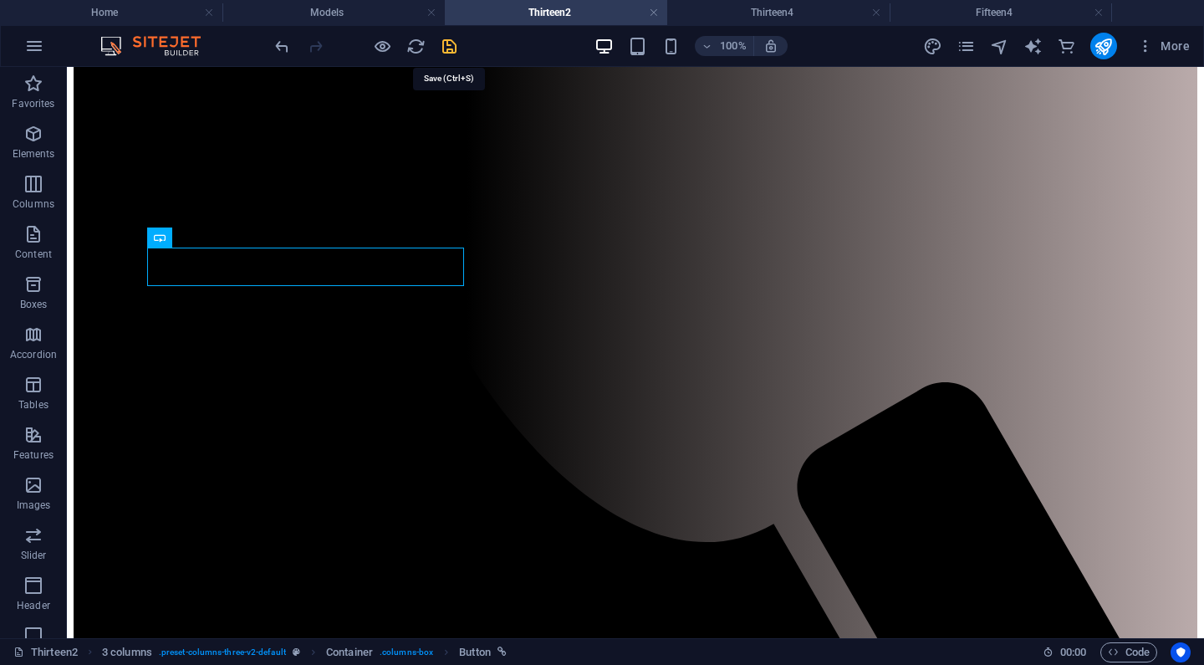
click at [444, 44] on icon "save" at bounding box center [449, 46] width 19 height 19
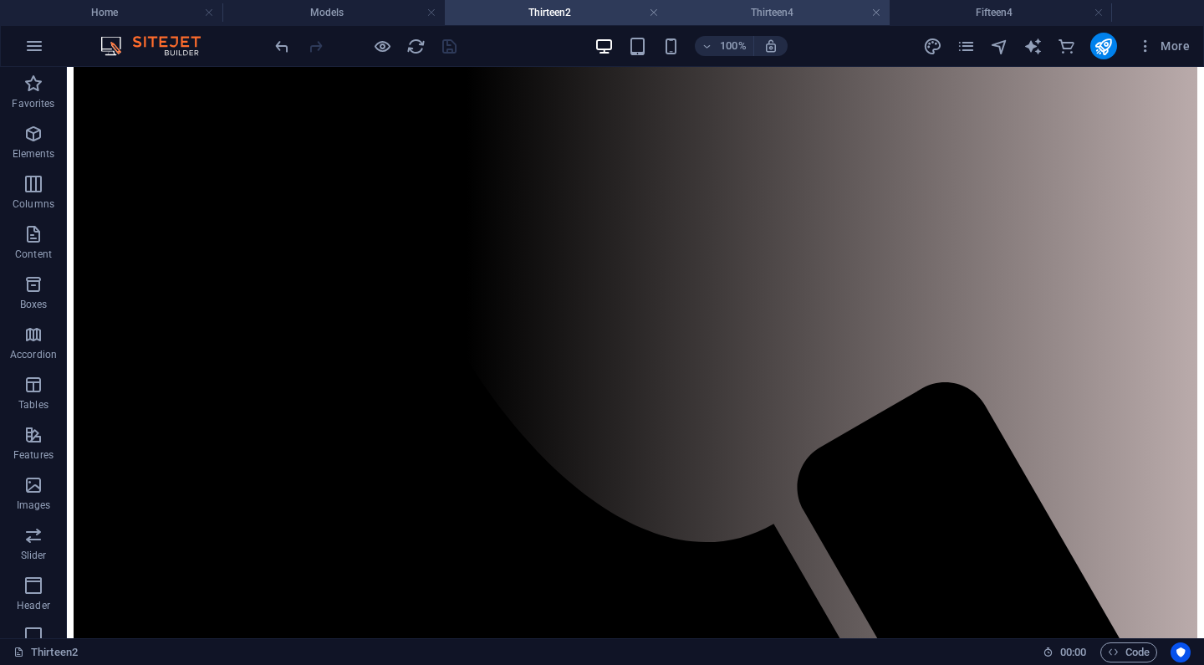
click at [731, 13] on h4 "Thirteen4" at bounding box center [778, 12] width 222 height 18
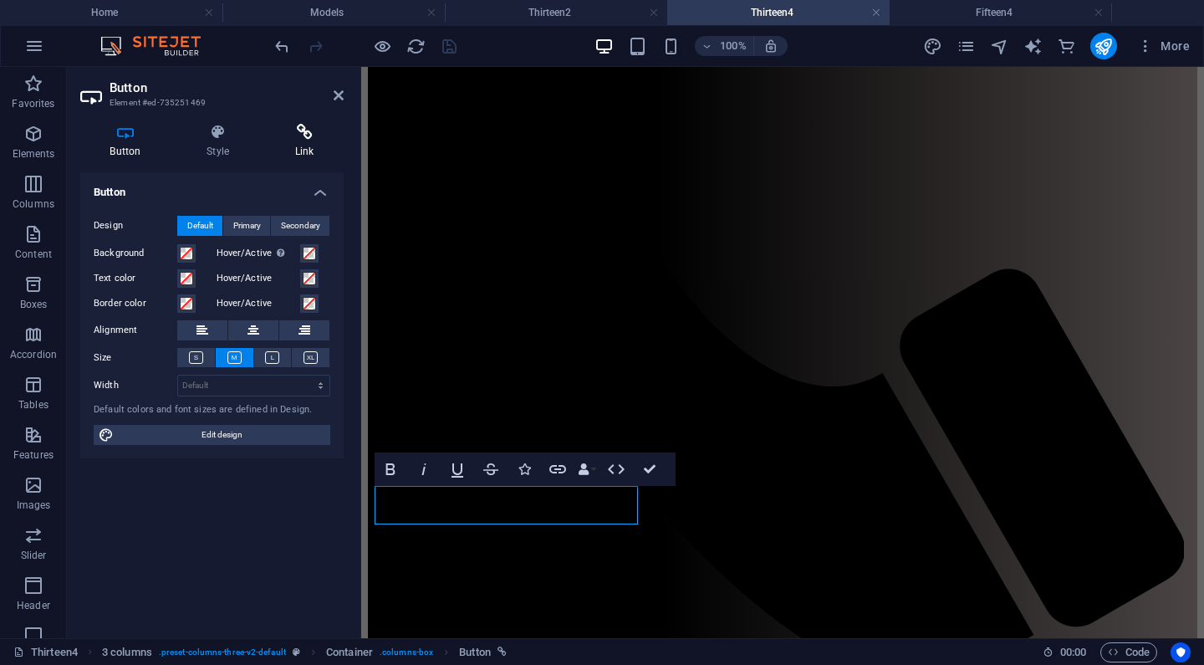
click at [304, 129] on icon at bounding box center [304, 132] width 79 height 17
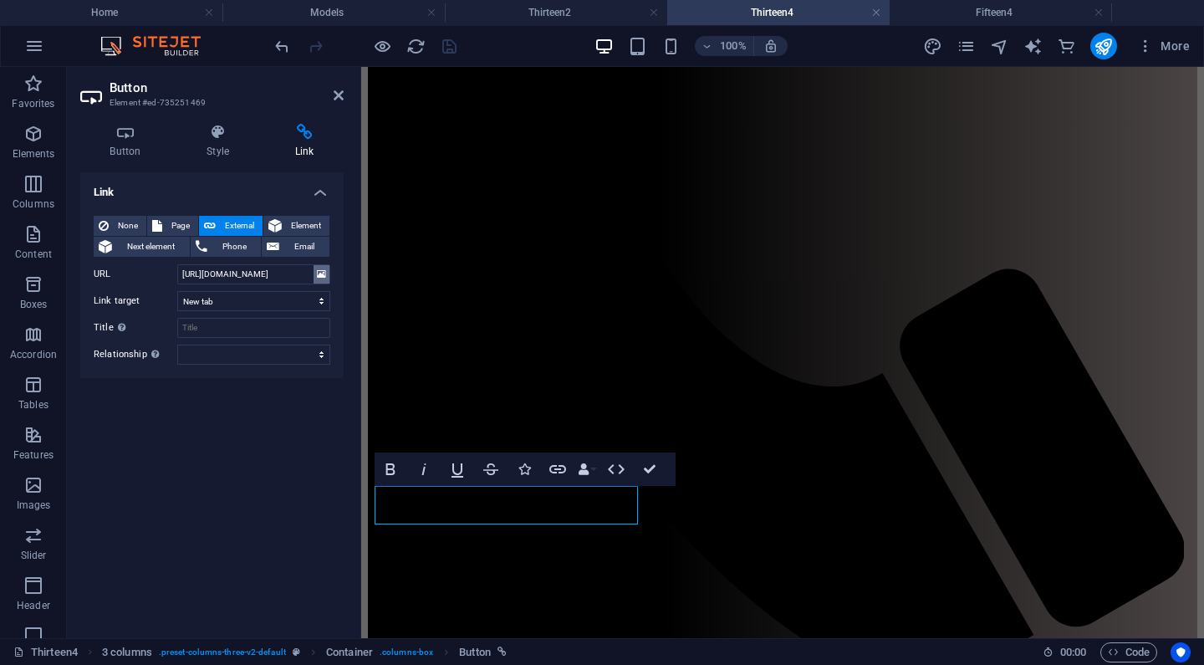
click at [319, 271] on icon at bounding box center [321, 274] width 9 height 18
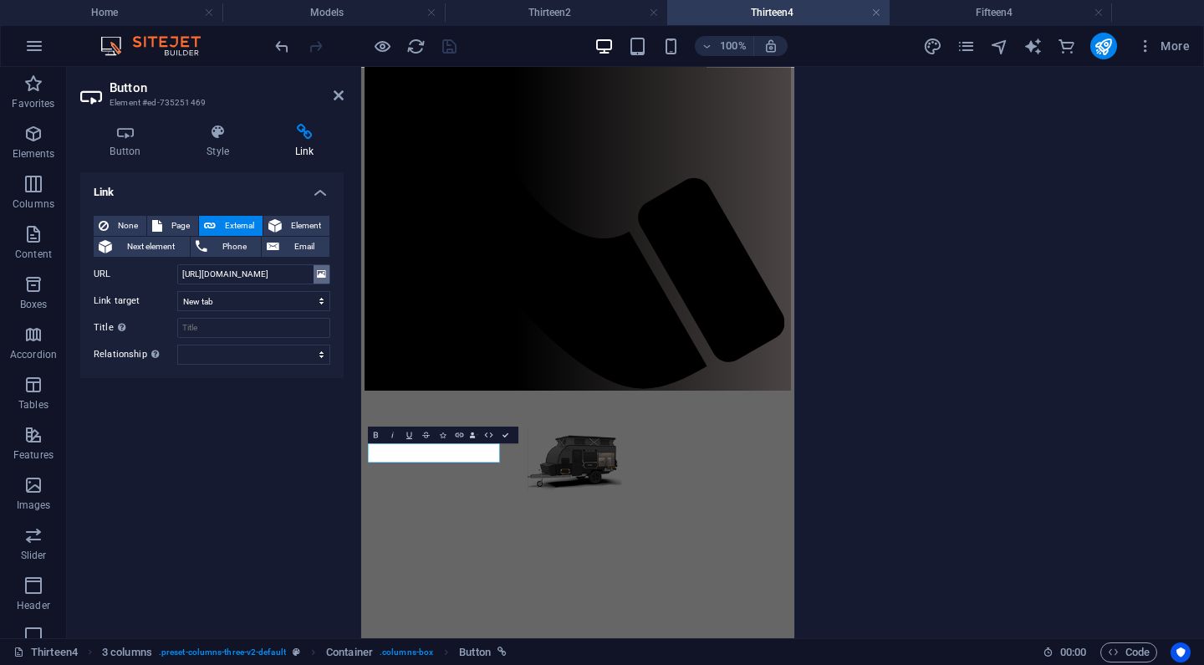
scroll to position [459, 0]
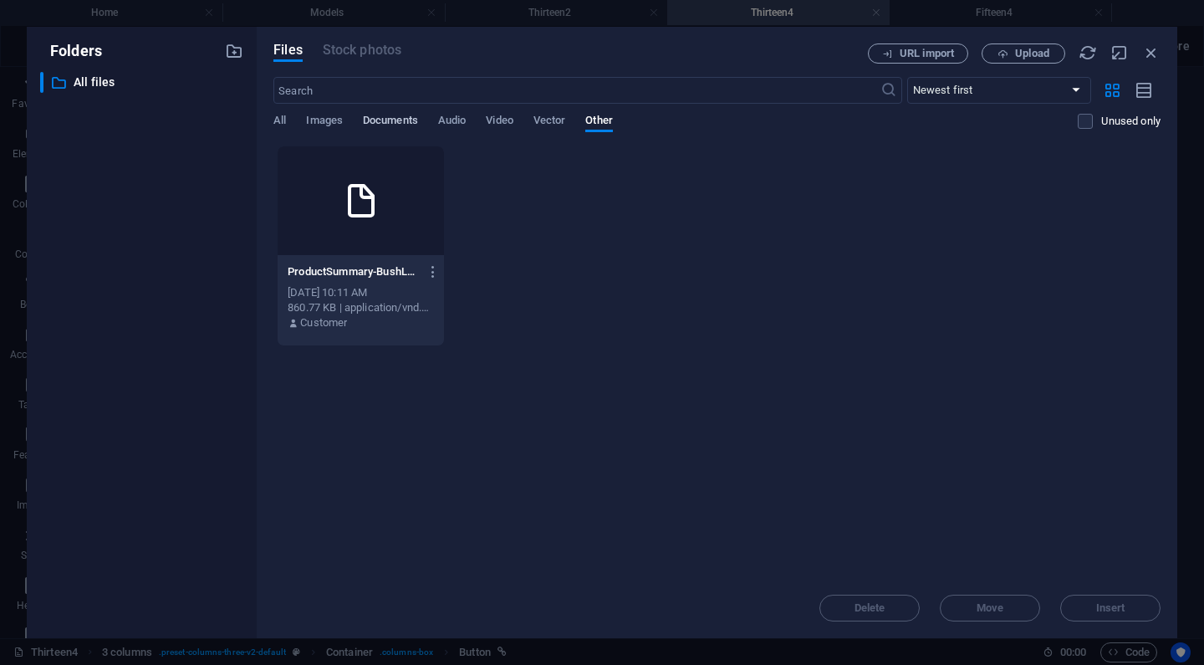
click at [373, 120] on span "Documents" at bounding box center [390, 121] width 55 height 23
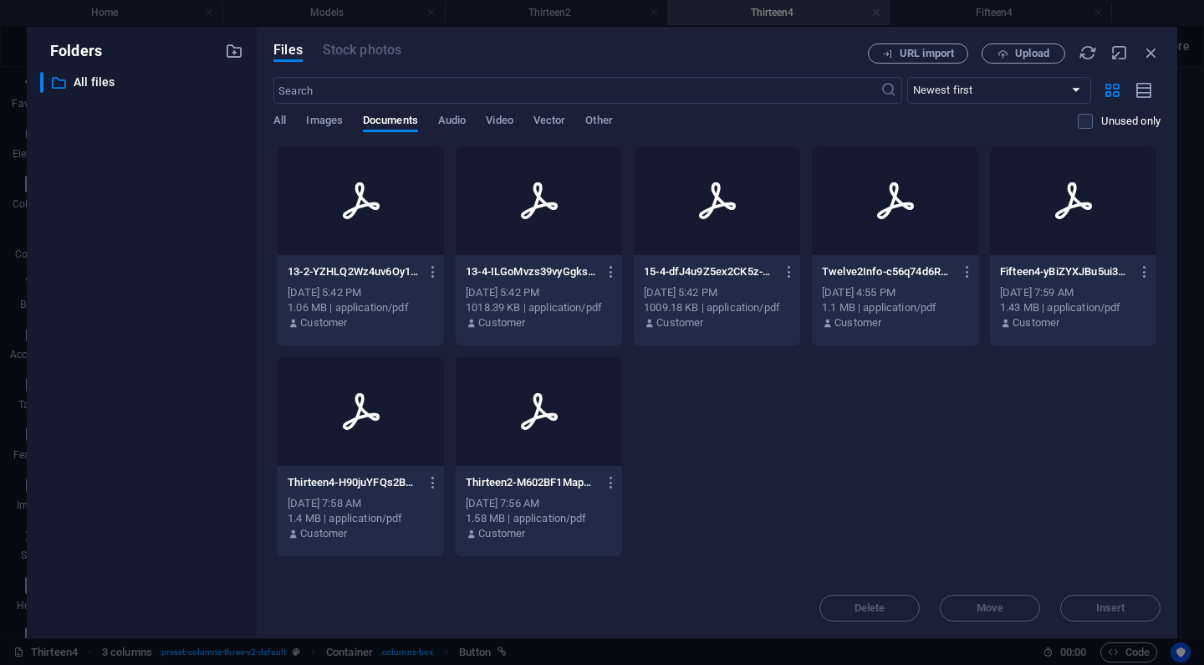
click at [542, 289] on div "Sep 3, 2025 5:42 PM" at bounding box center [539, 292] width 146 height 15
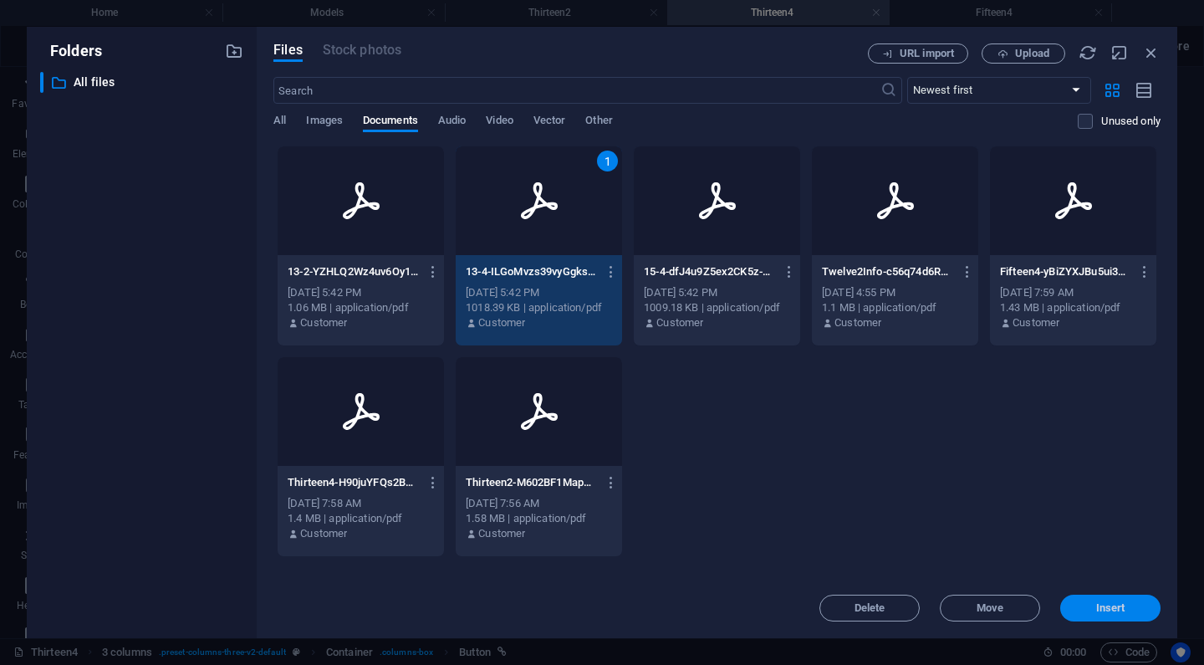
click at [1102, 608] on span "Insert" at bounding box center [1110, 608] width 29 height 10
type input "https://cdn1.site-media.eu/images/document/18921339/13-4-ILGoMvzs39vyGgksA5bAFQ…"
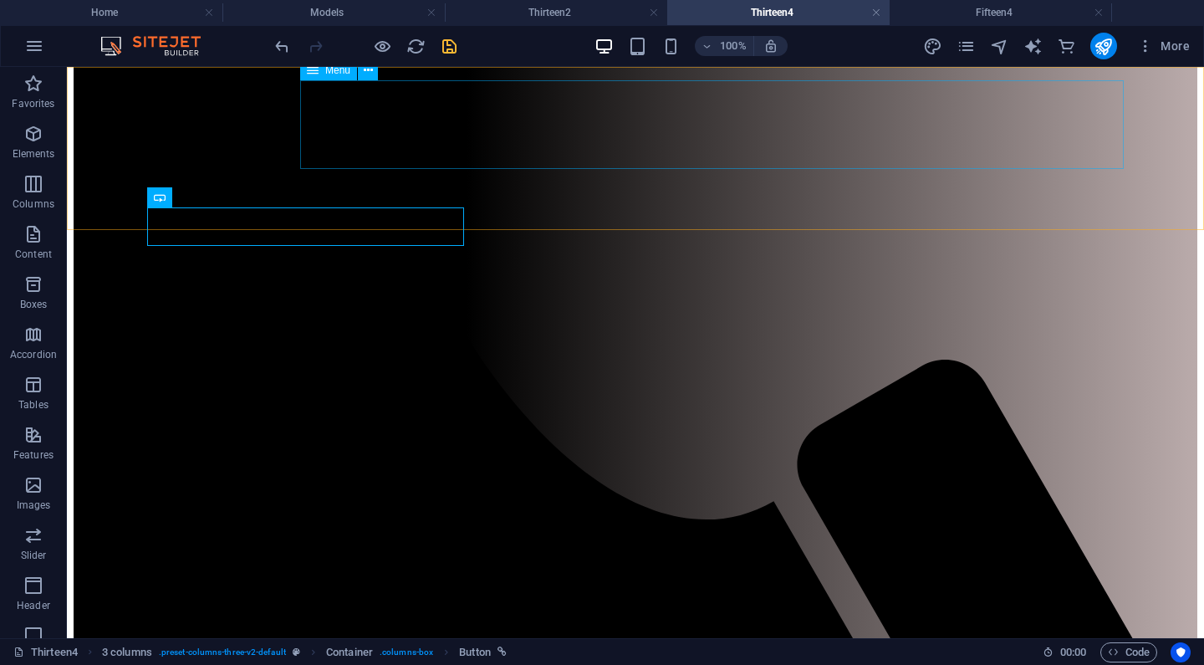
scroll to position [941, 0]
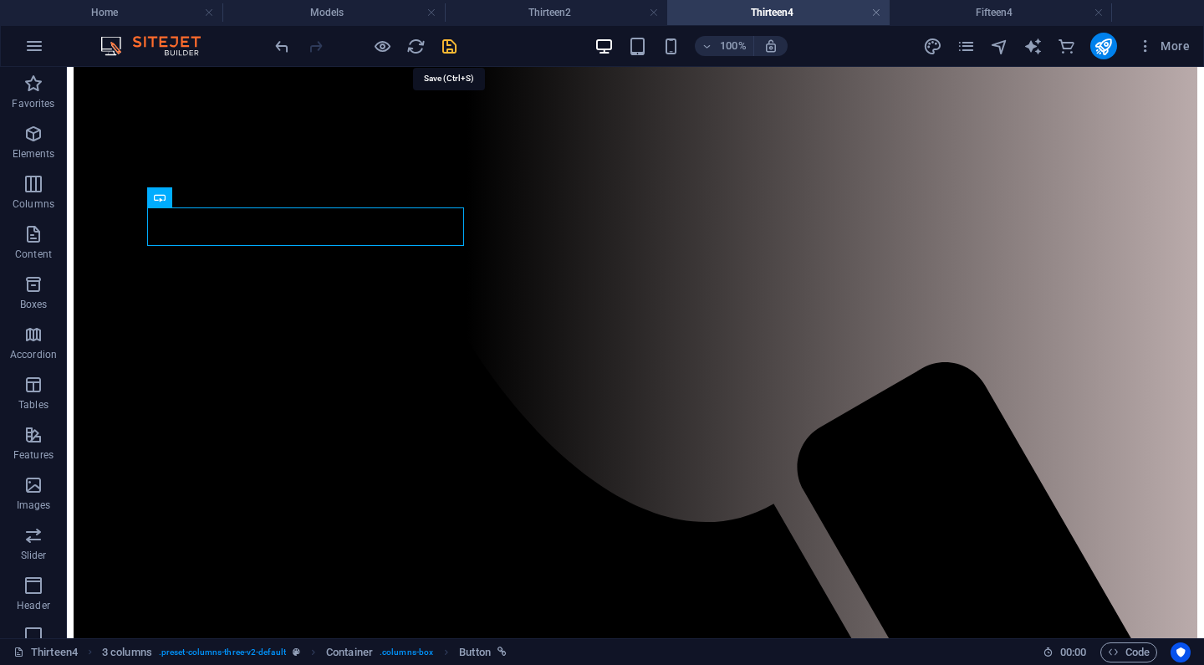
click at [447, 43] on icon "save" at bounding box center [449, 46] width 19 height 19
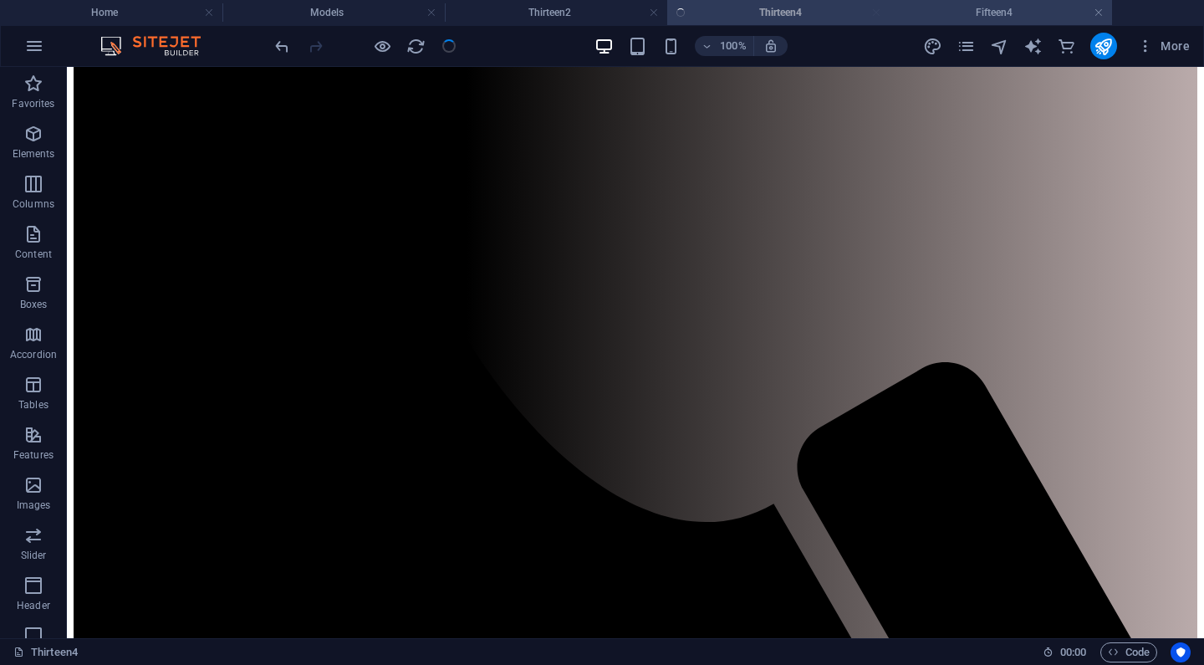
click at [950, 4] on h4 "Fifteen4" at bounding box center [1000, 12] width 222 height 18
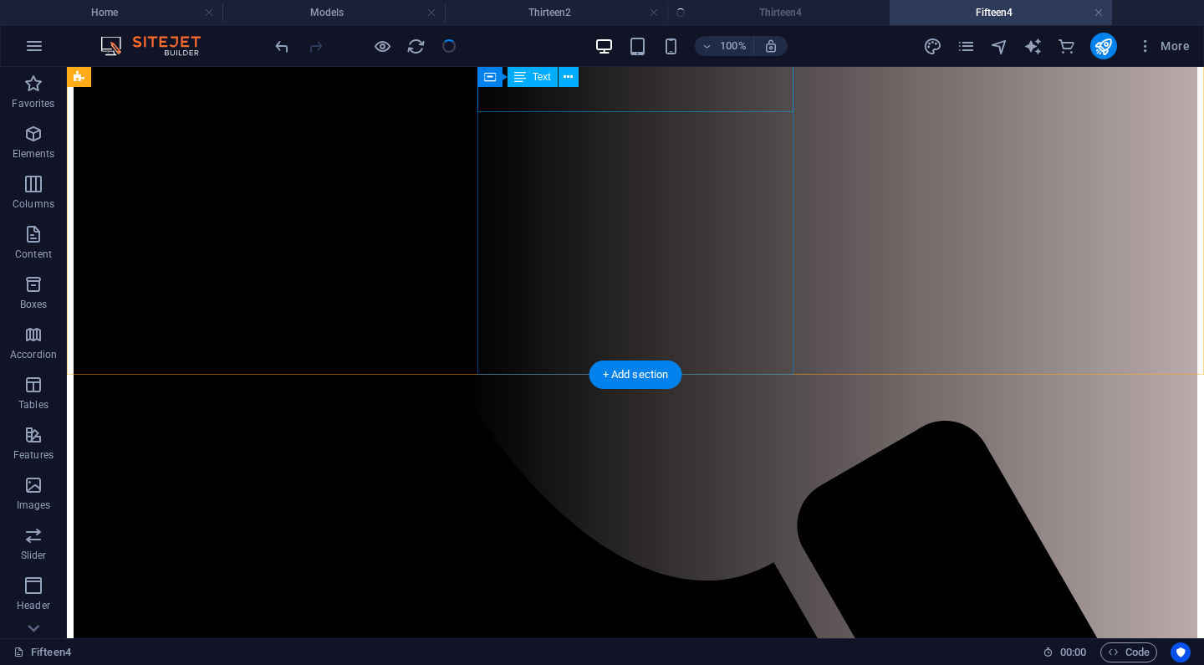
scroll to position [881, 0]
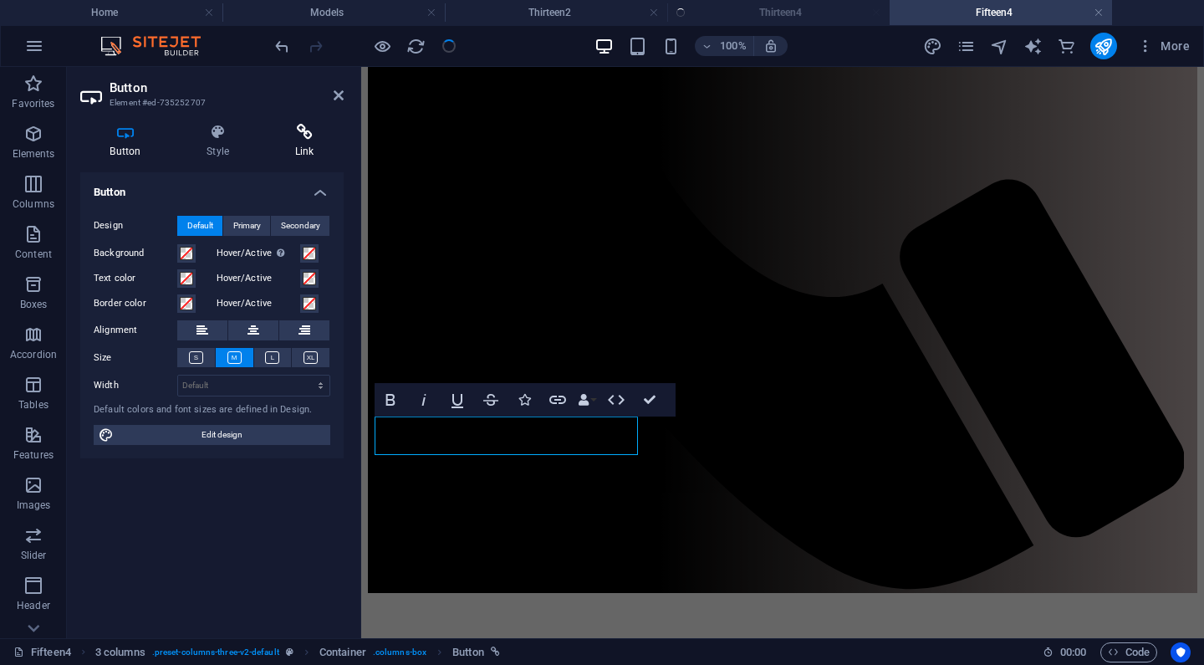
click at [306, 130] on icon at bounding box center [304, 132] width 79 height 17
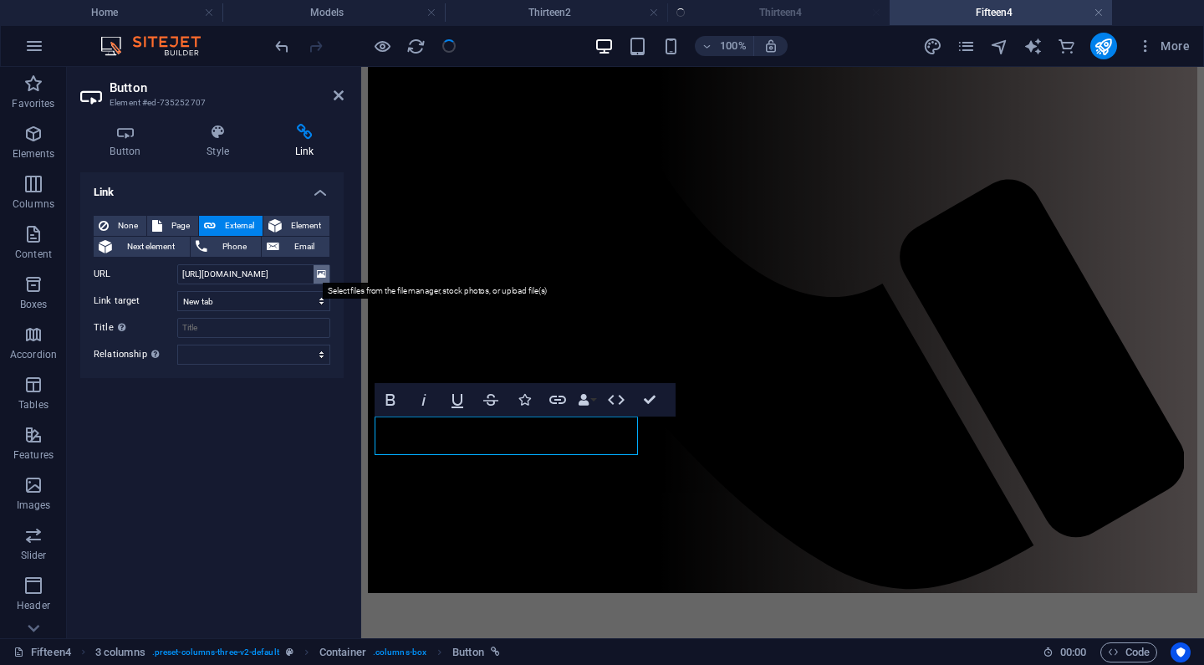
click at [322, 271] on icon at bounding box center [321, 274] width 9 height 18
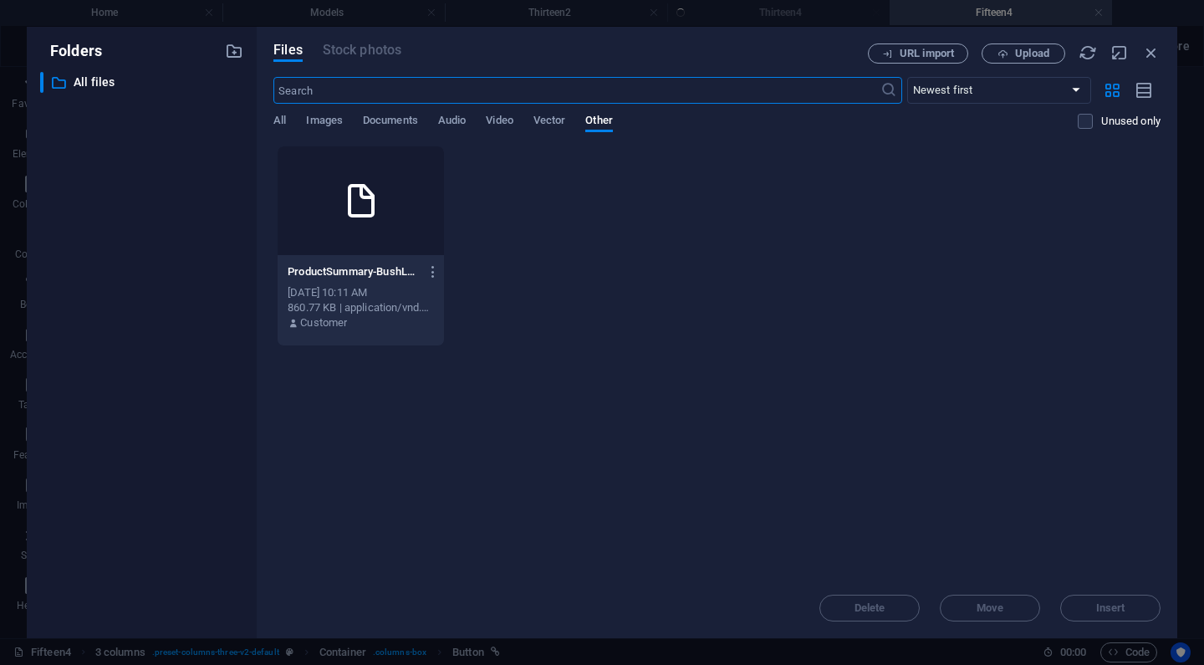
scroll to position [419, 0]
click at [392, 120] on span "Documents" at bounding box center [390, 121] width 55 height 23
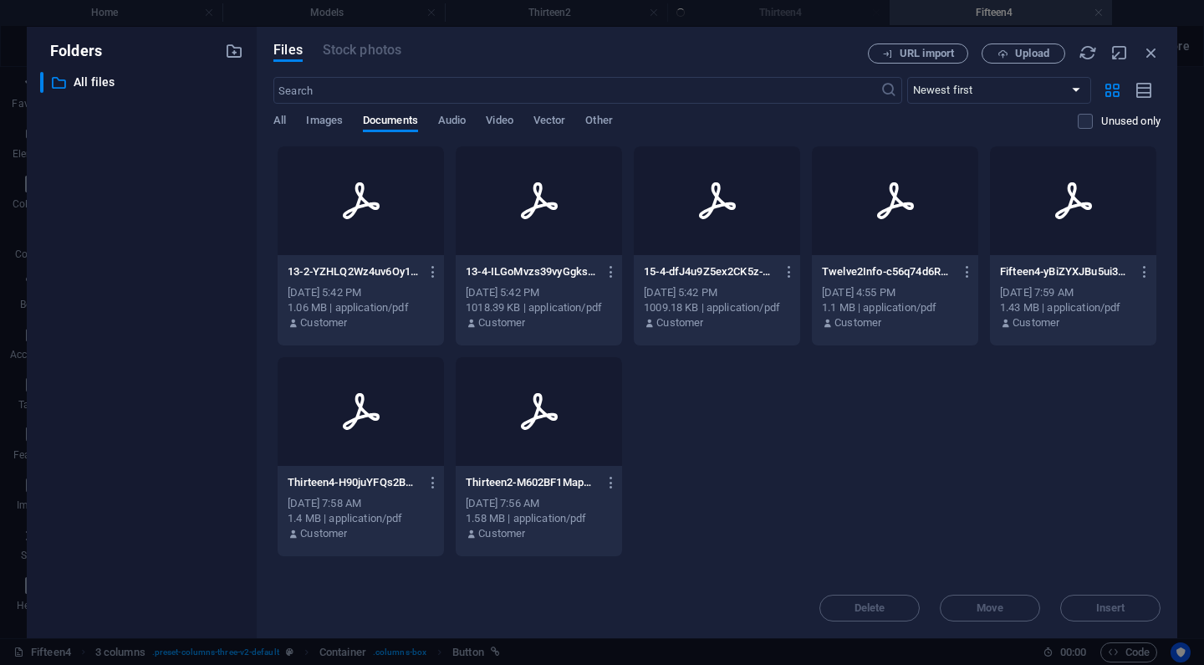
click at [684, 247] on div at bounding box center [717, 200] width 166 height 109
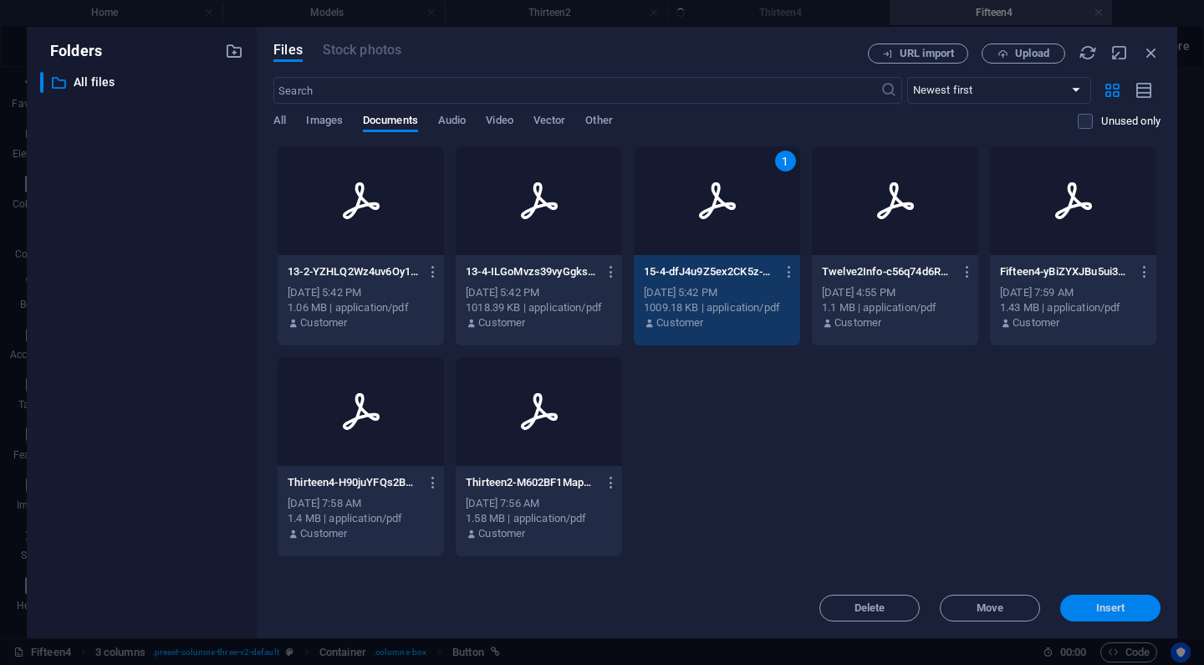
click at [1120, 608] on span "Insert" at bounding box center [1110, 608] width 29 height 10
type input "https://cdn1.site-media.eu/images/document/18921329/15-4-dfJ4u9Z5ex2CK5z-EsMO-Q…"
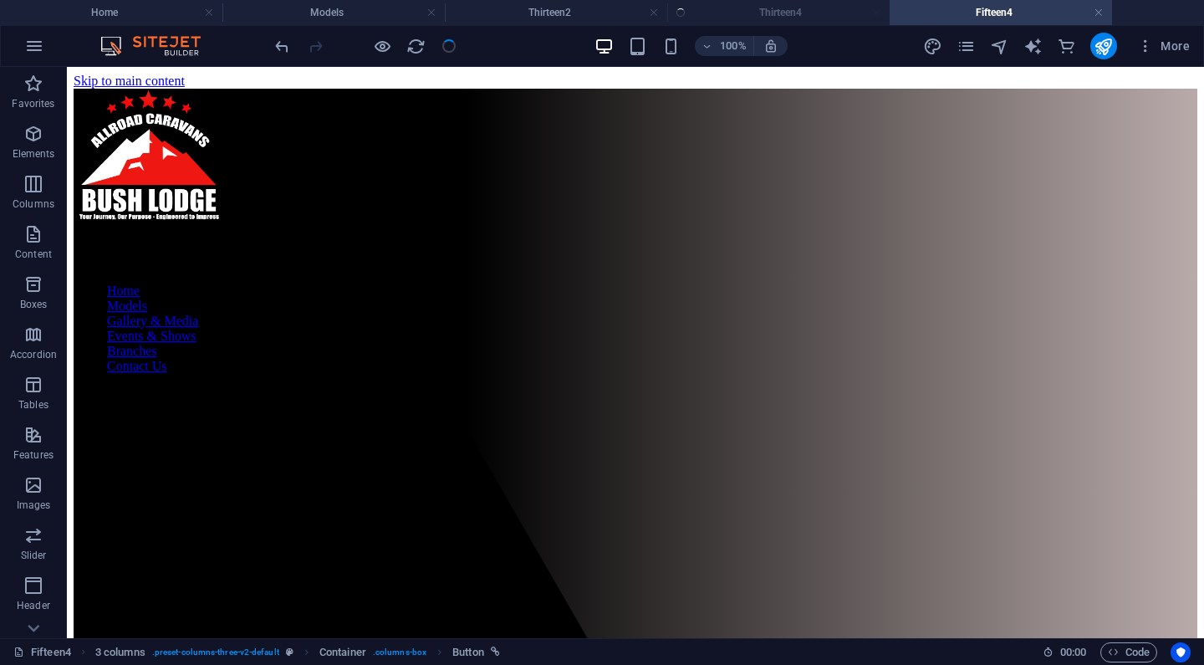
scroll to position [0, 0]
click at [736, 20] on ul "Home Models Thirteen2 Thirteen4 Fifteen4" at bounding box center [602, 12] width 1204 height 25
click at [766, 11] on ul "Home Models Thirteen2 Thirteen4 Fifteen4" at bounding box center [602, 12] width 1204 height 25
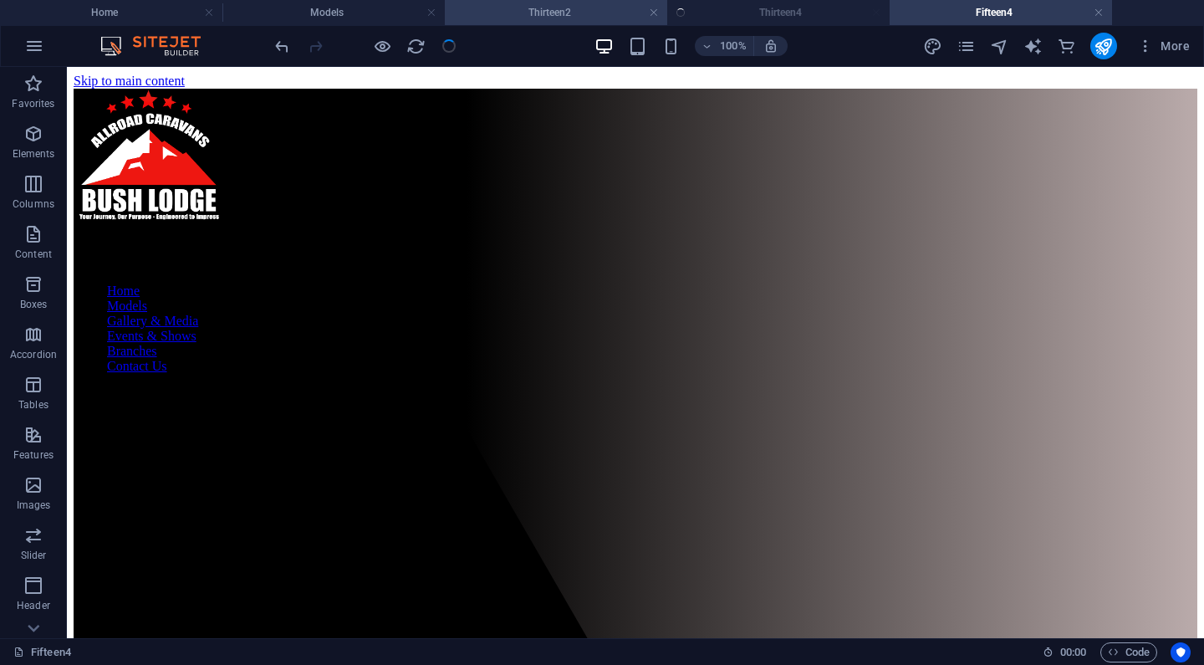
click at [599, 13] on h4 "Thirteen2" at bounding box center [556, 12] width 222 height 18
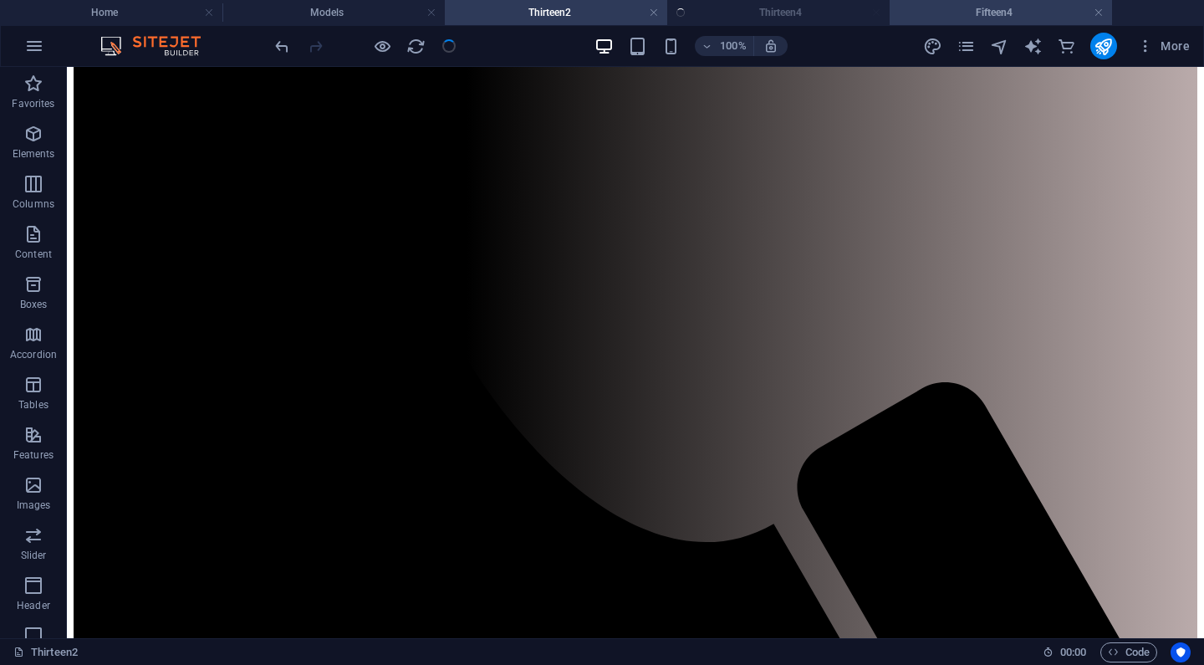
click at [948, 9] on h4 "Fifteen4" at bounding box center [1000, 12] width 222 height 18
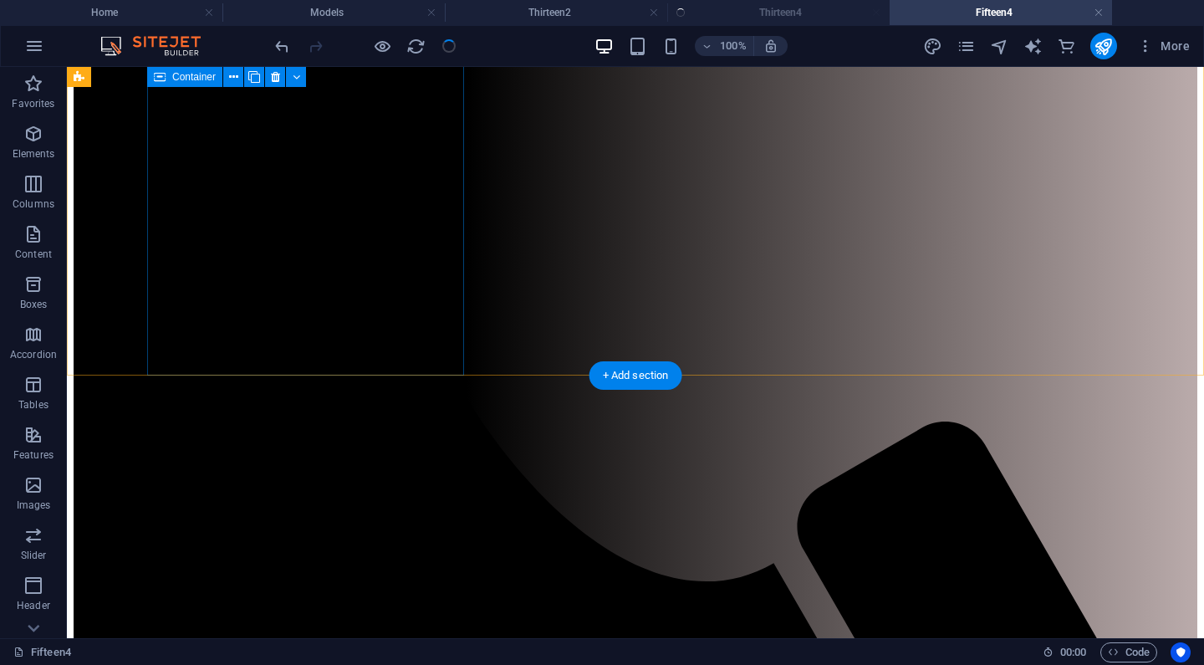
scroll to position [881, 0]
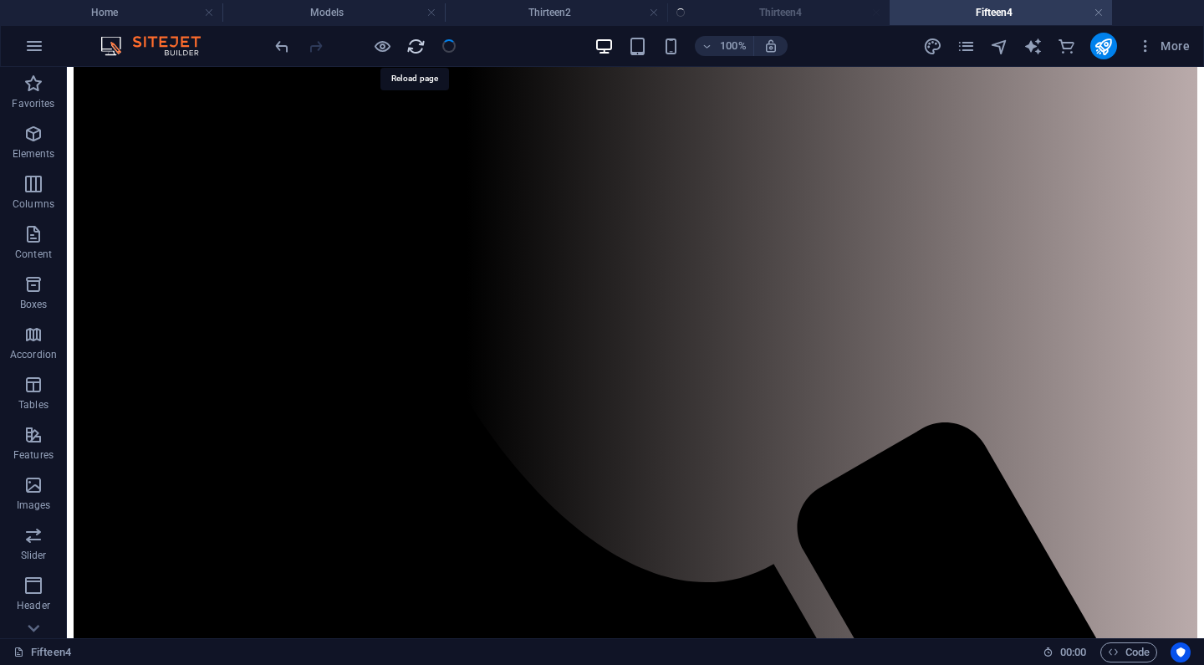
click at [420, 43] on icon "reload" at bounding box center [415, 46] width 19 height 19
click at [720, 13] on ul "Home Models Thirteen2 Thirteen4 Fifteen4" at bounding box center [602, 12] width 1204 height 25
click at [1097, 9] on link at bounding box center [1098, 13] width 10 height 16
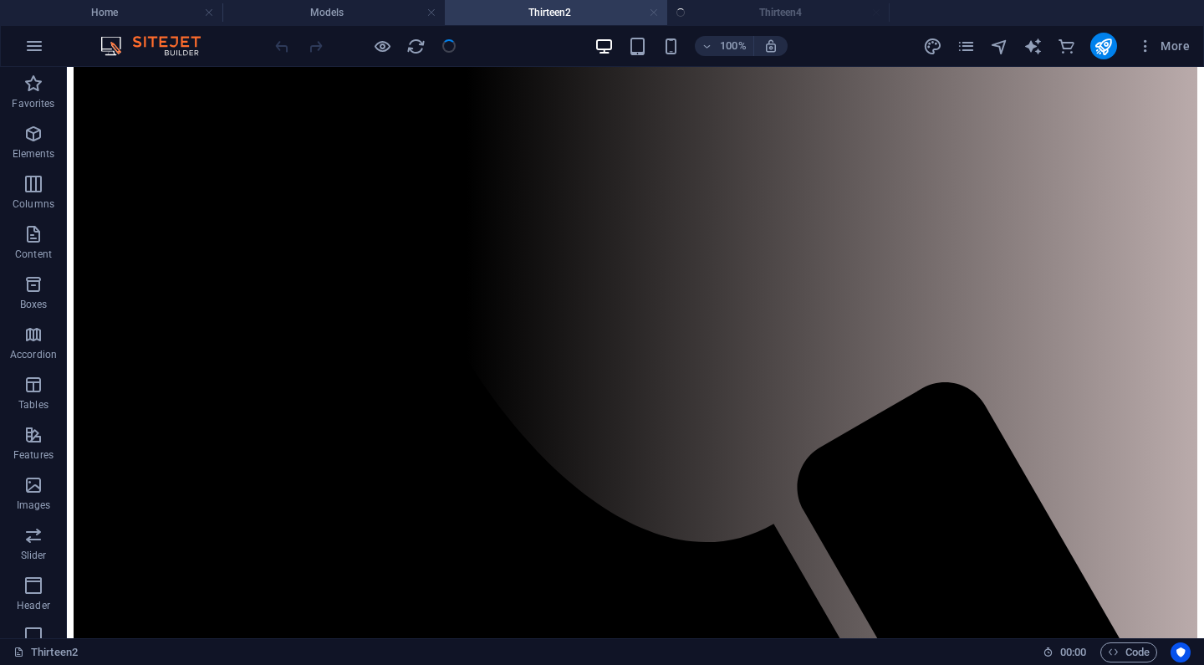
click at [654, 10] on link at bounding box center [654, 13] width 10 height 16
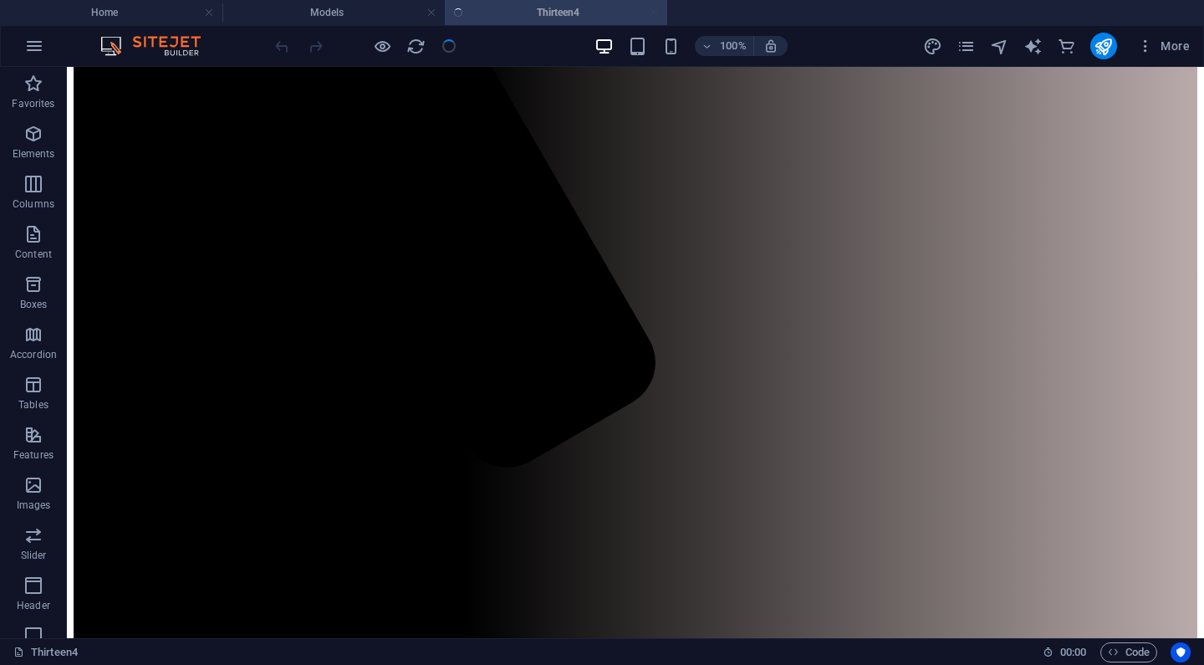
scroll to position [405, 0]
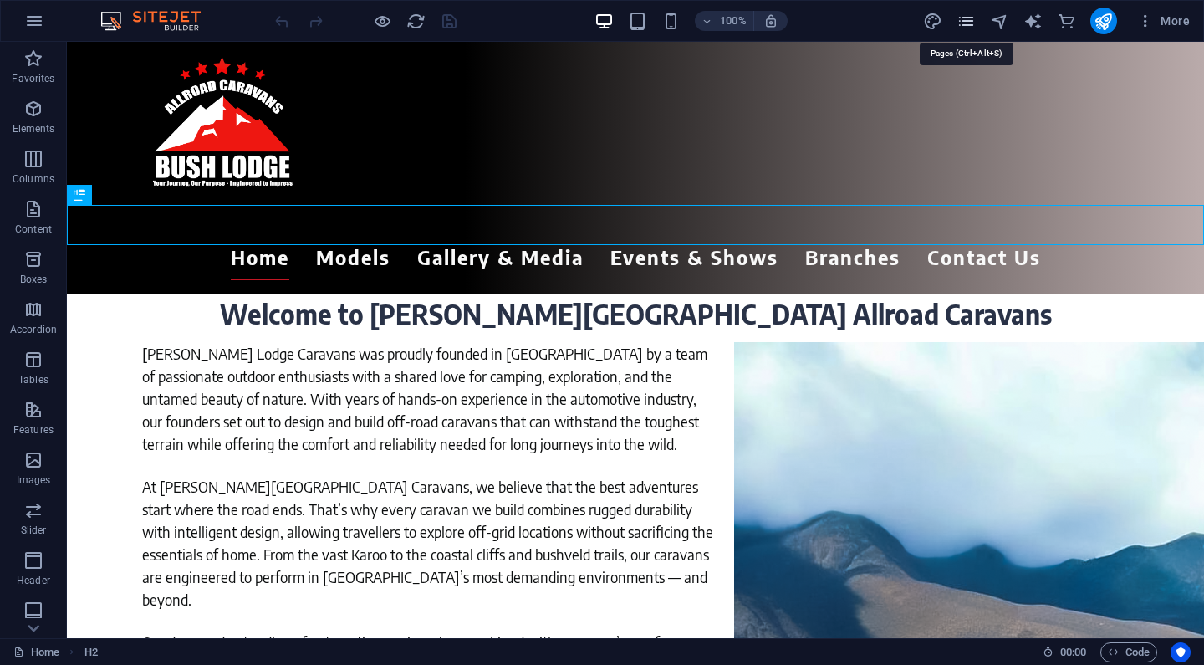
click at [969, 20] on icon "pages" at bounding box center [965, 21] width 19 height 19
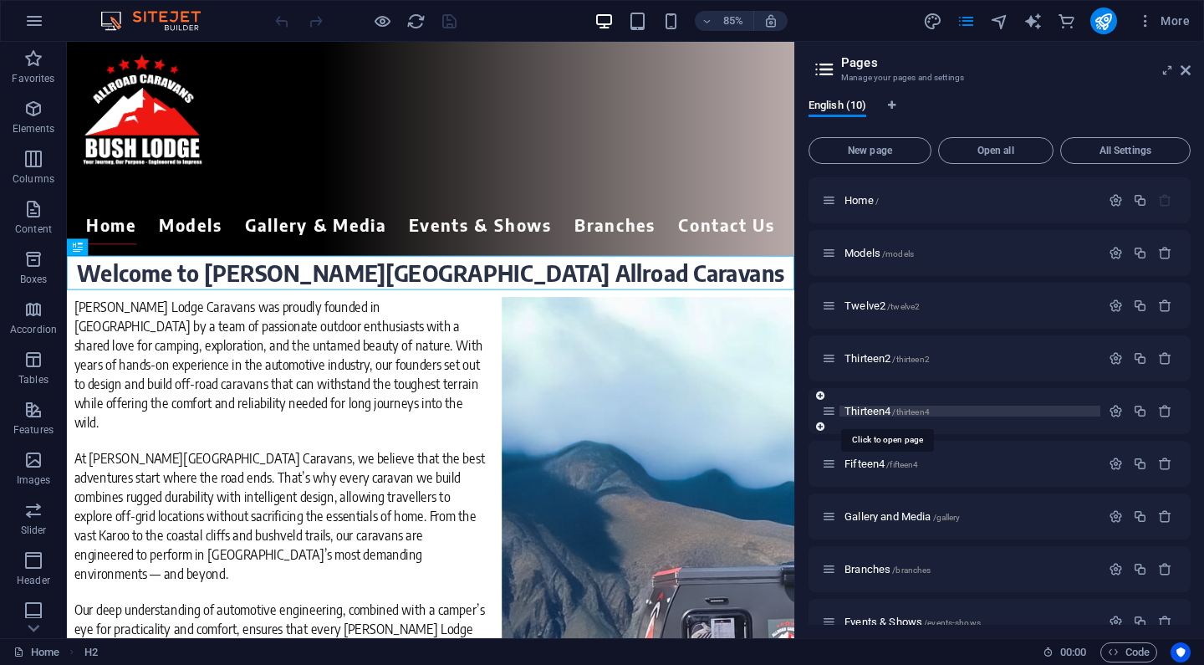
click at [868, 411] on span "Thirteen4 /thirteen4" at bounding box center [886, 411] width 85 height 13
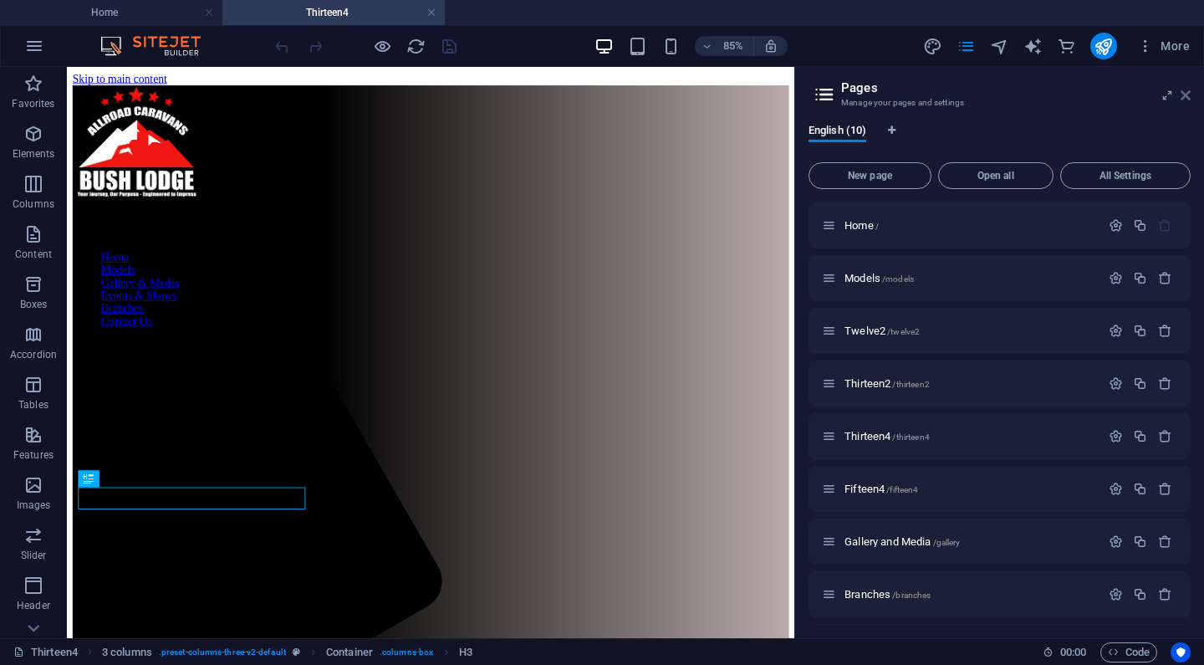
click at [1186, 91] on icon at bounding box center [1185, 95] width 10 height 13
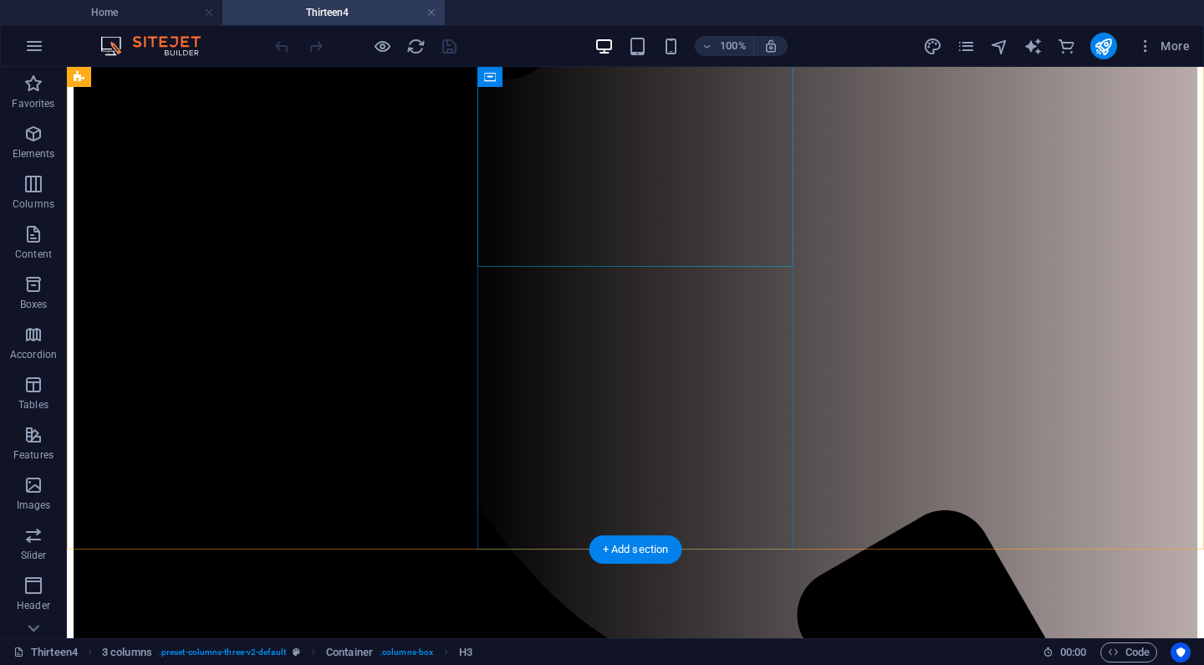
scroll to position [813, 0]
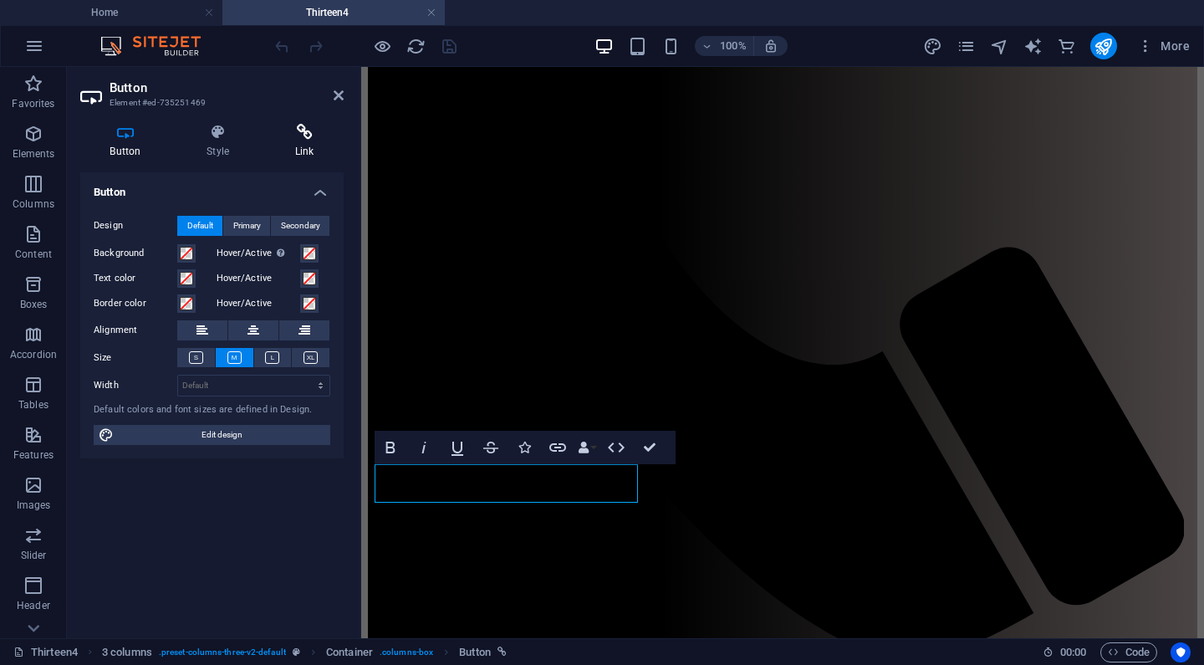
click at [296, 140] on icon at bounding box center [304, 132] width 79 height 17
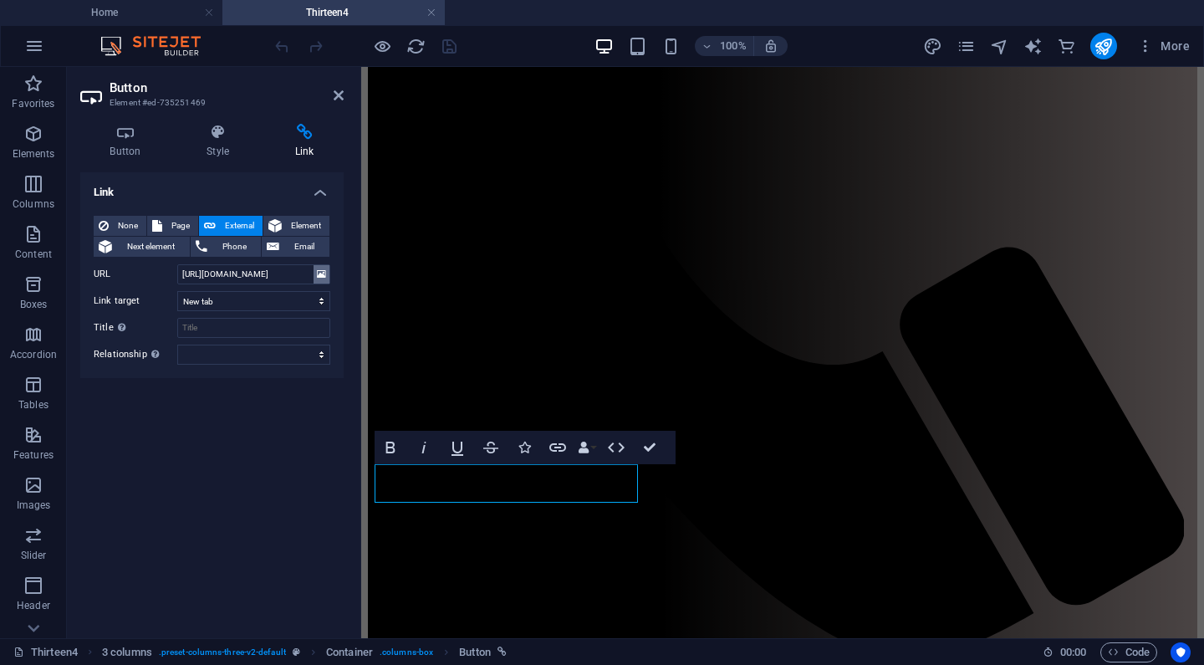
click at [323, 272] on icon at bounding box center [321, 274] width 9 height 18
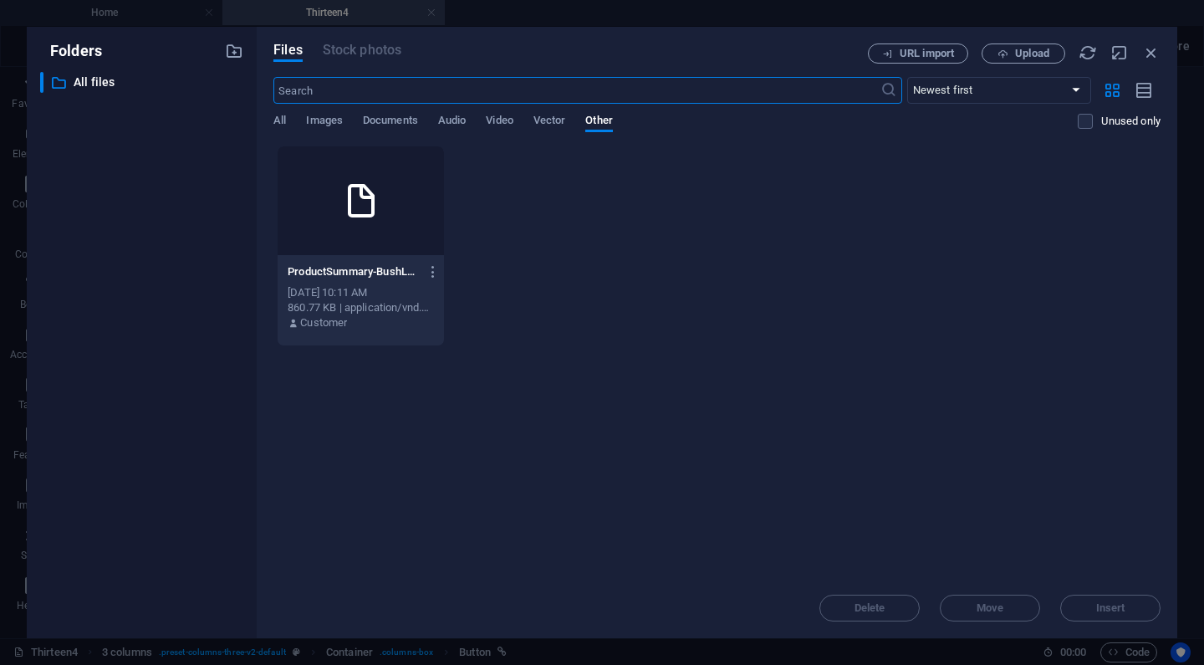
scroll to position [459, 0]
click at [404, 123] on span "Documents" at bounding box center [390, 121] width 55 height 23
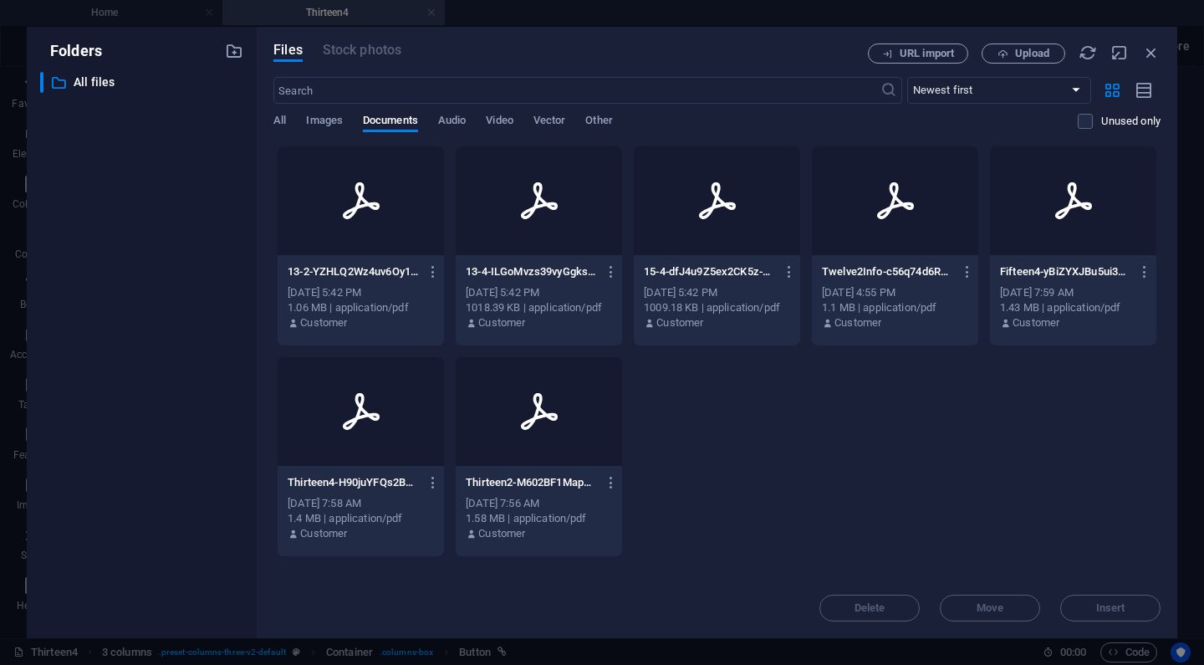
click at [548, 279] on div "13-4-ILGoMvzs39vyGgksA5bAFQ.pdf 13-4-ILGoMvzs39vyGgksA5bAFQ.pdf" at bounding box center [539, 271] width 146 height 27
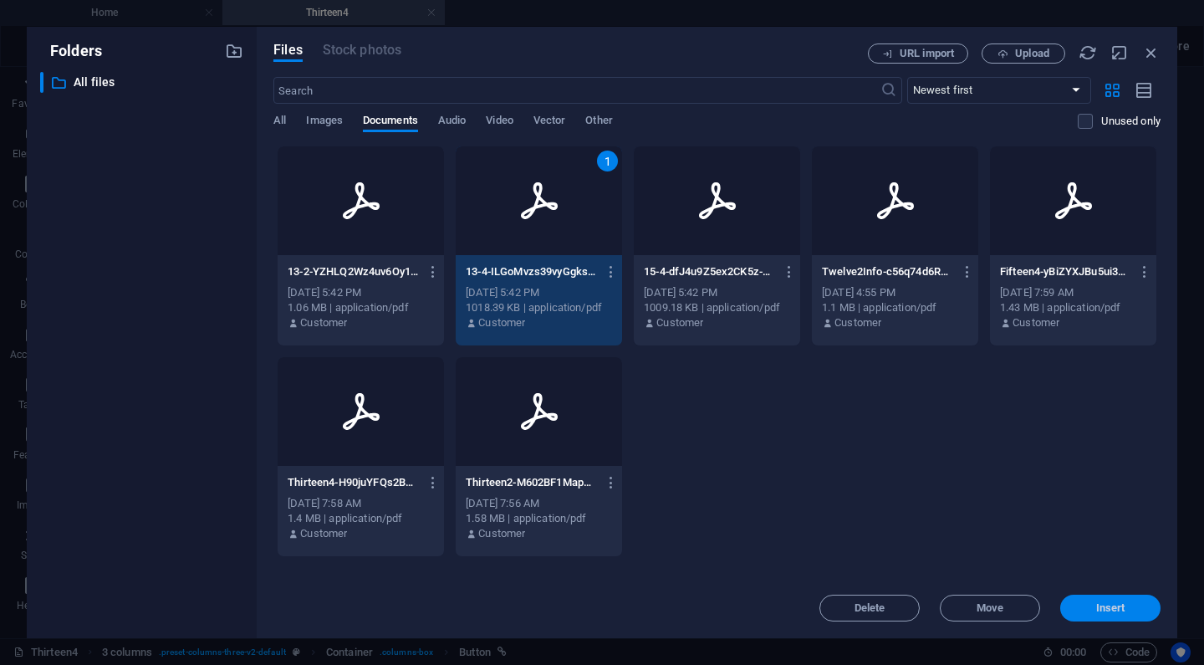
drag, startPoint x: 1087, startPoint y: 601, endPoint x: 726, endPoint y: 533, distance: 368.2
click at [1087, 601] on button "Insert" at bounding box center [1110, 607] width 100 height 27
type input "https://cdn1.site-media.eu/images/document/18921339/13-4-ILGoMvzs39vyGgksA5bAFQ…"
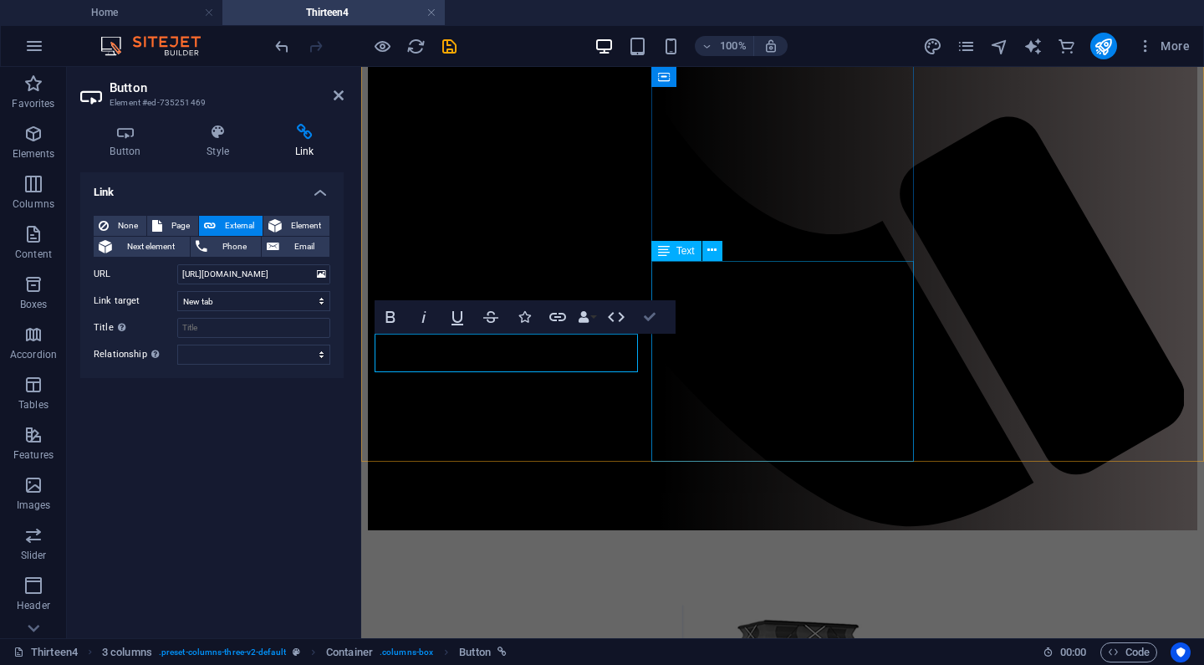
scroll to position [941, 0]
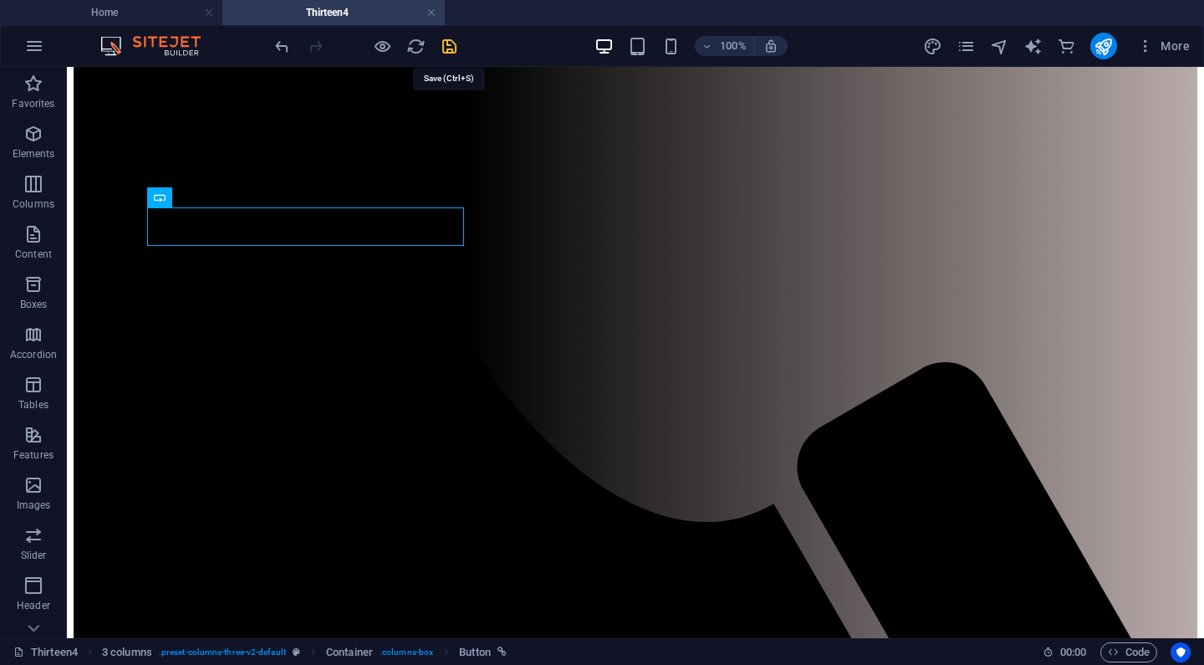
click at [446, 43] on icon "save" at bounding box center [449, 46] width 19 height 19
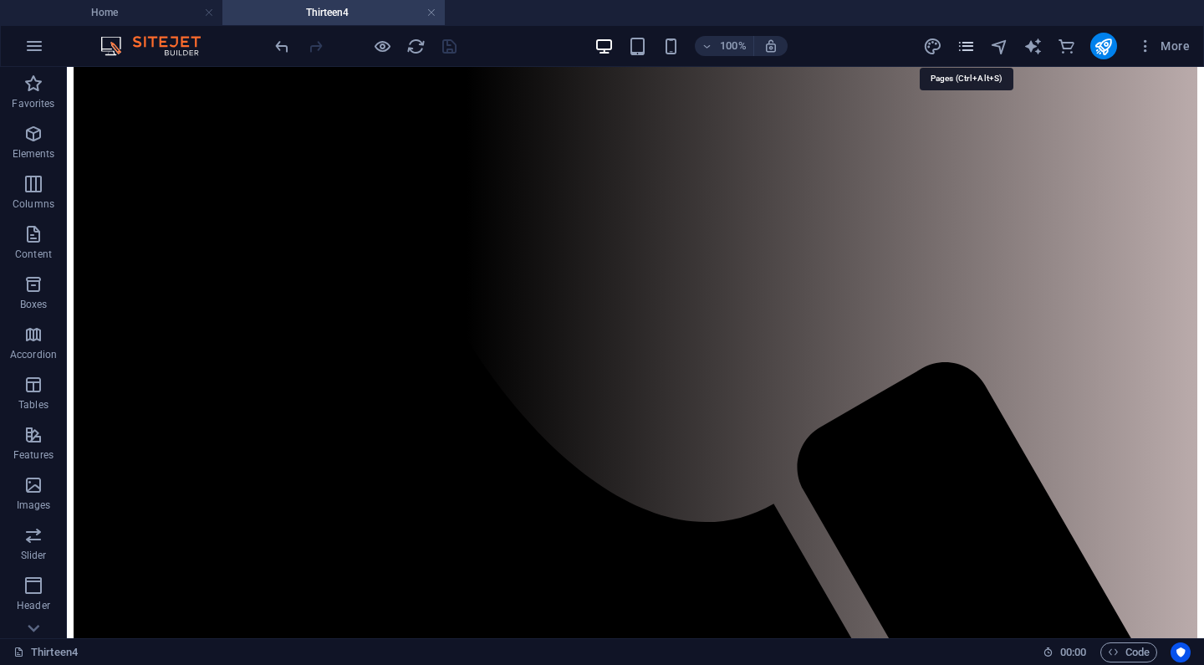
click at [967, 46] on icon "pages" at bounding box center [965, 46] width 19 height 19
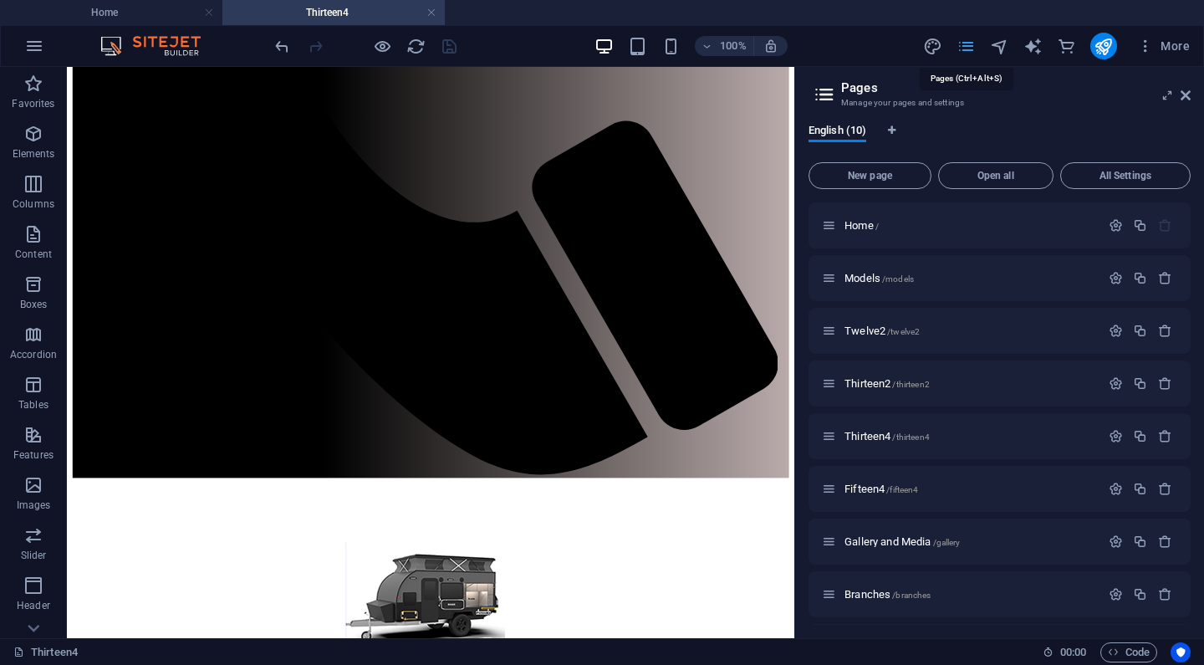
scroll to position [840, 0]
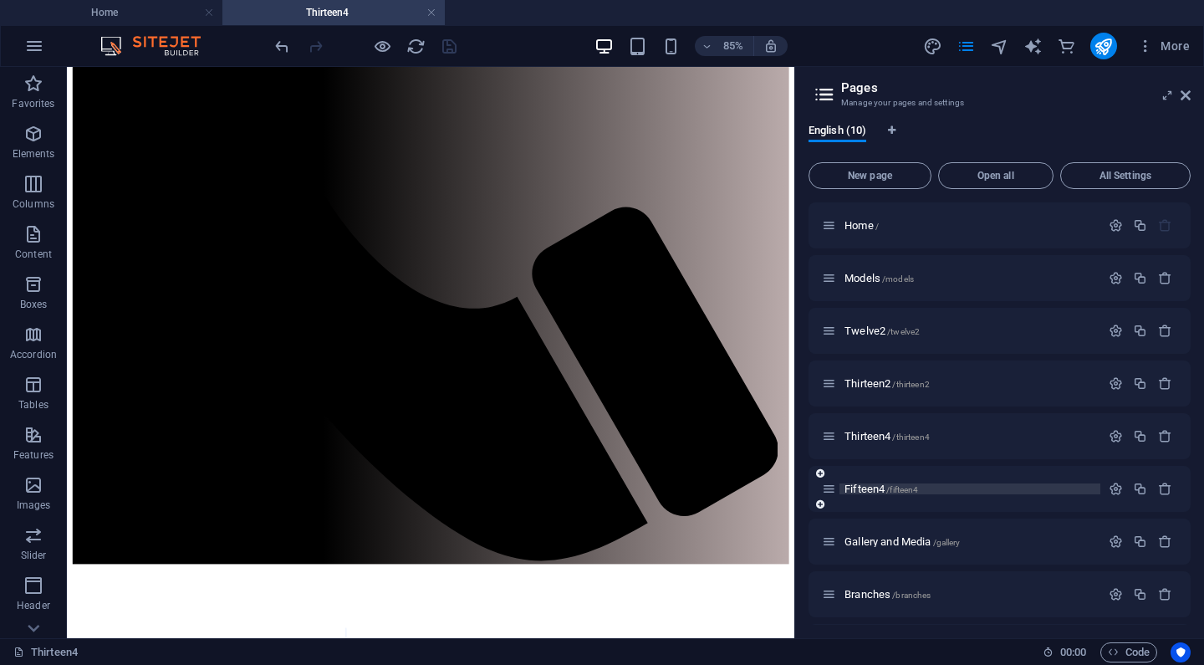
click at [872, 489] on span "Fifteen4 /fifteen4" at bounding box center [881, 488] width 74 height 13
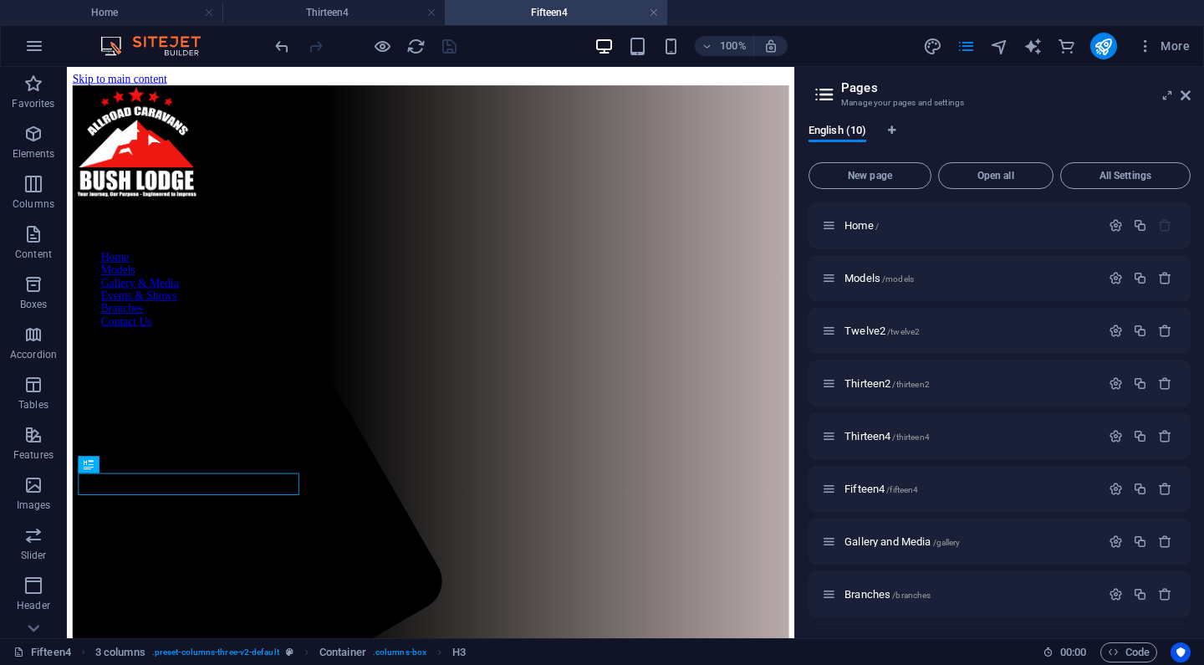
scroll to position [0, 0]
drag, startPoint x: 1189, startPoint y: 94, endPoint x: 1119, endPoint y: 27, distance: 96.4
click at [1189, 94] on icon at bounding box center [1185, 95] width 10 height 13
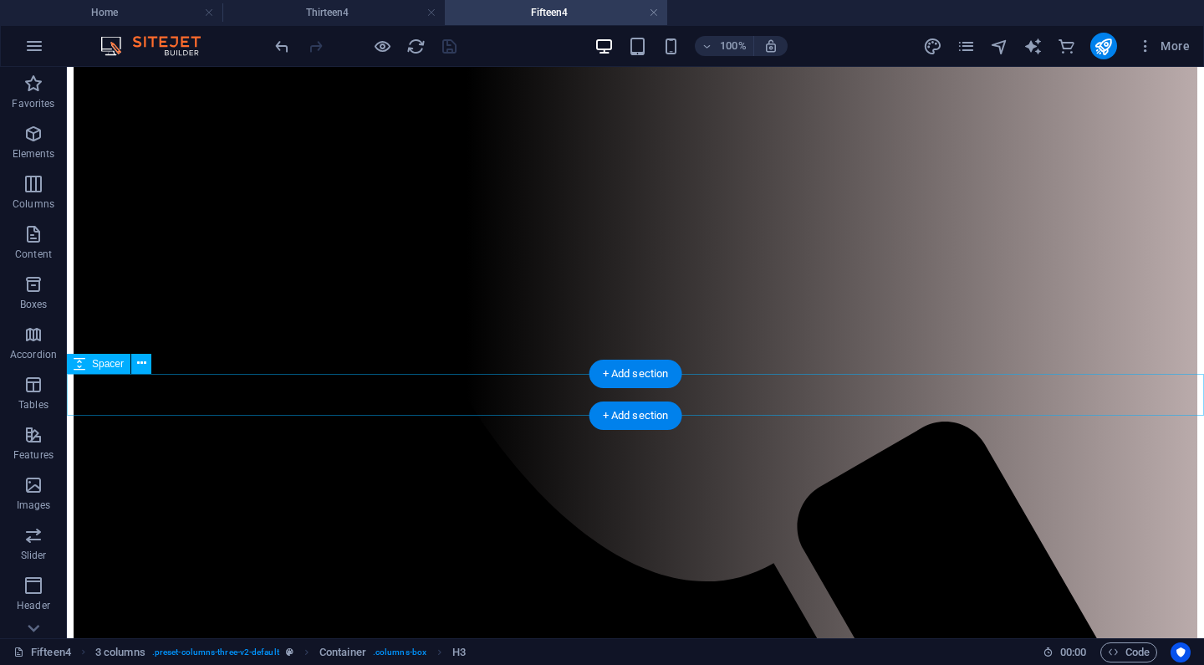
scroll to position [881, 0]
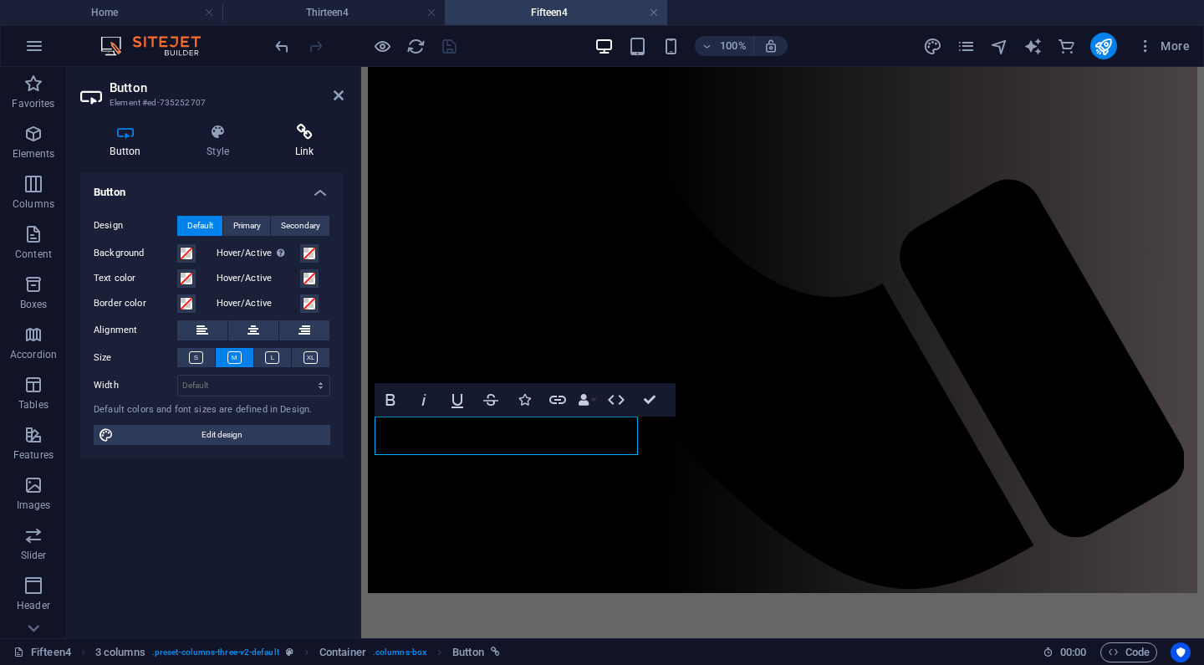
click at [300, 142] on h4 "Link" at bounding box center [304, 141] width 79 height 35
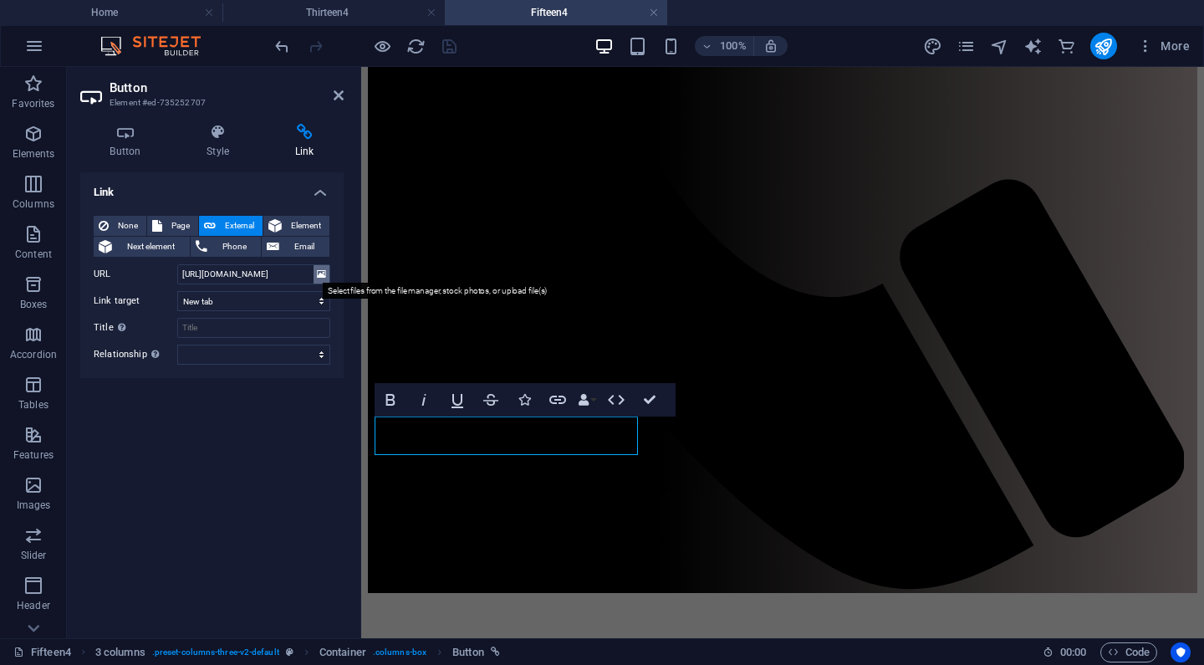
click at [323, 275] on icon at bounding box center [321, 274] width 9 height 18
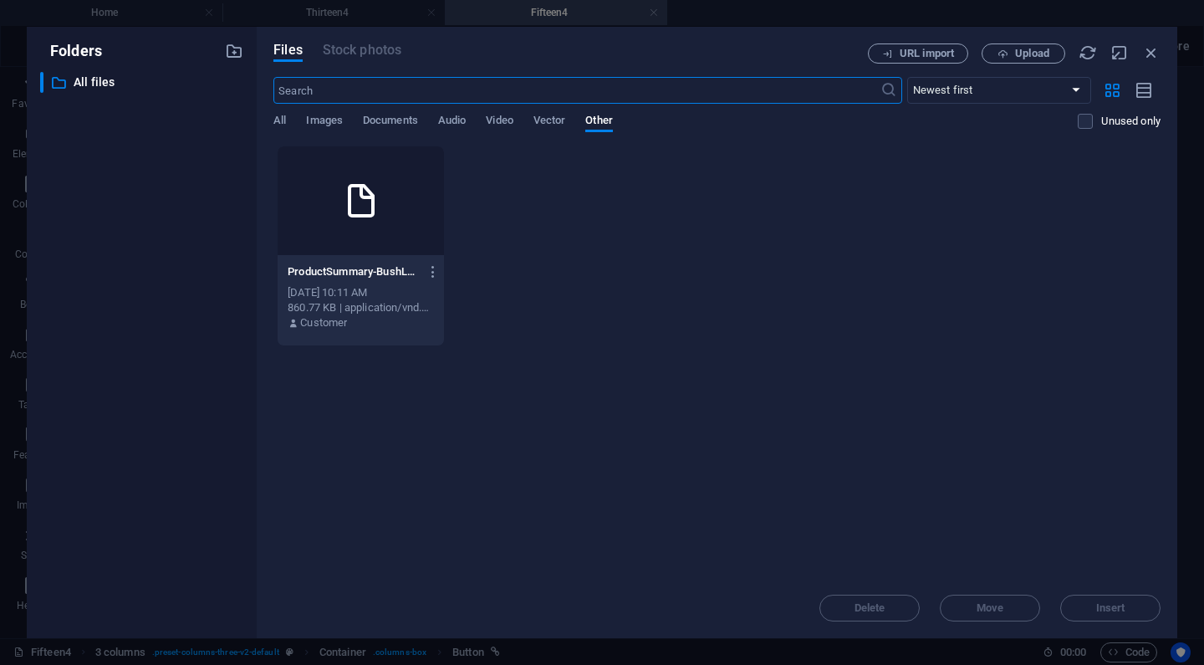
scroll to position [419, 0]
click at [404, 123] on span "Documents" at bounding box center [390, 121] width 55 height 23
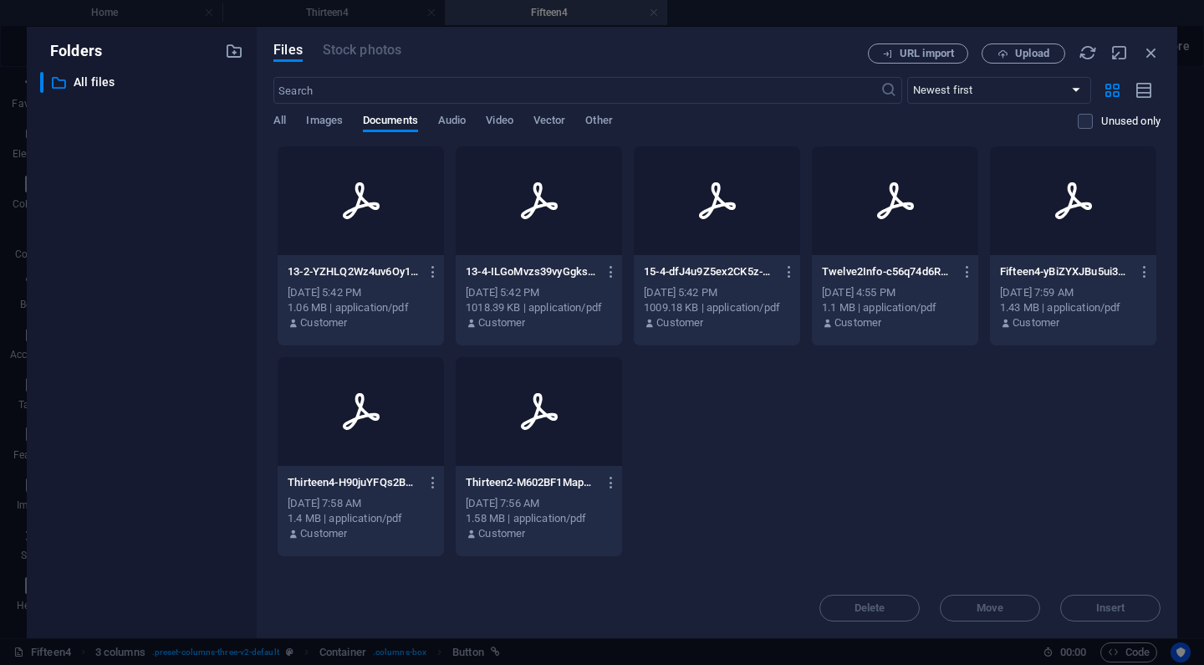
click at [689, 302] on div "1009.18 KB | application/pdf" at bounding box center [717, 307] width 146 height 15
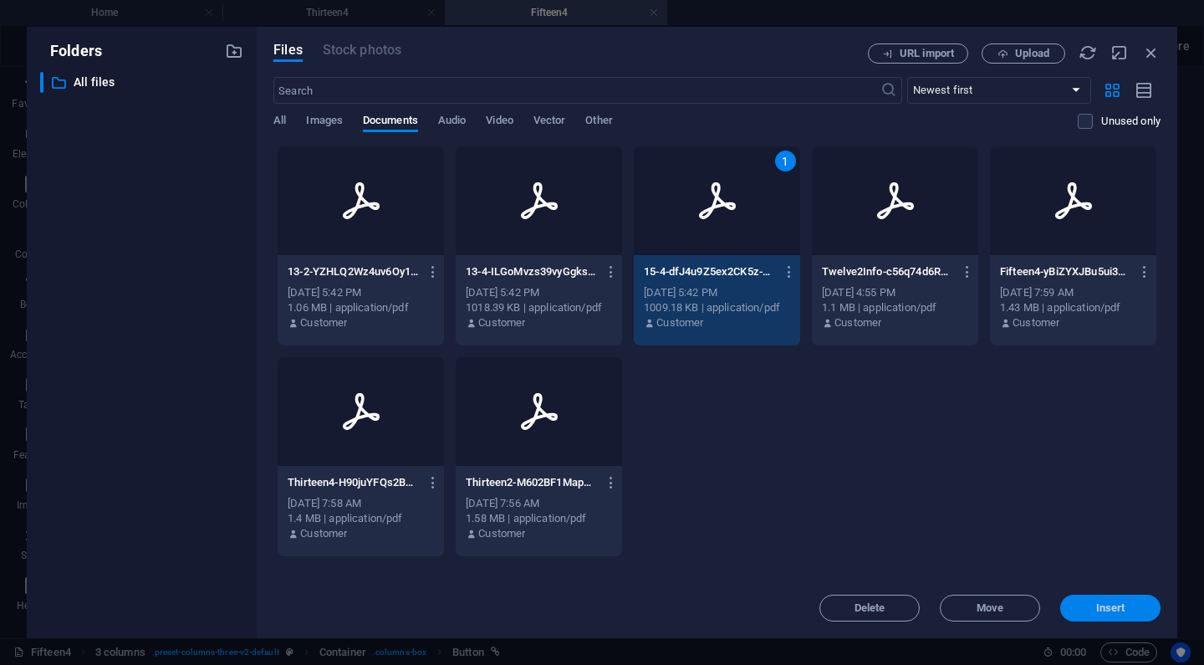
click at [1094, 599] on button "Insert" at bounding box center [1110, 607] width 100 height 27
type input "https://cdn1.site-media.eu/images/document/18921329/15-4-dfJ4u9Z5ex2CK5z-EsMO-Q…"
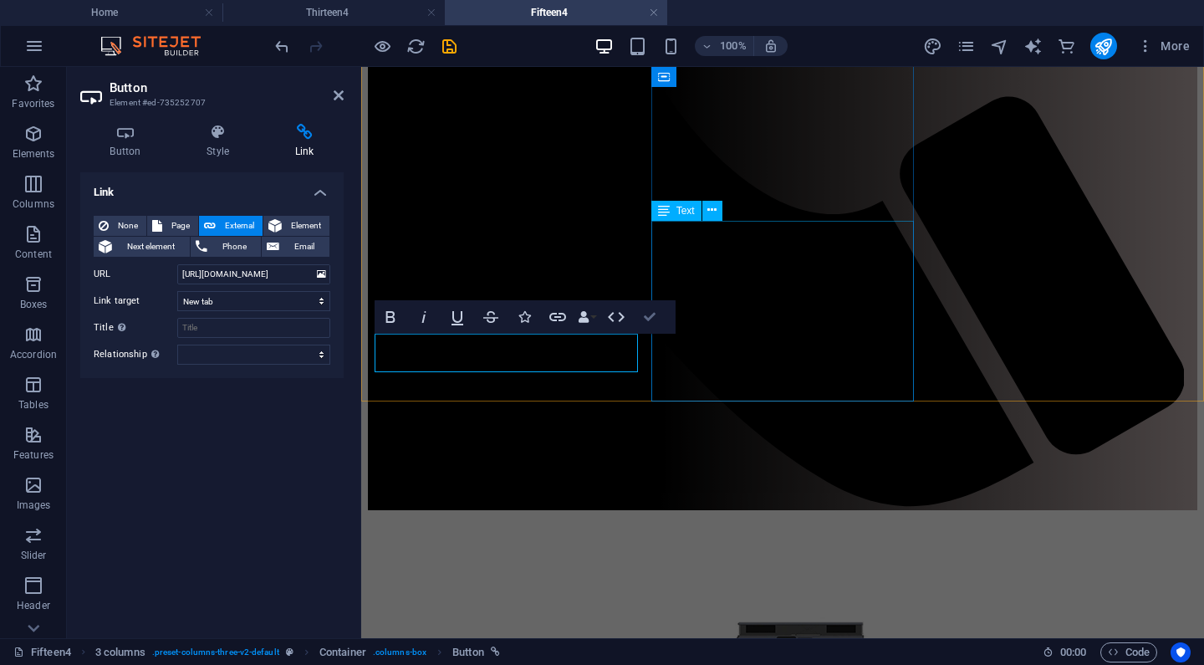
scroll to position [881, 0]
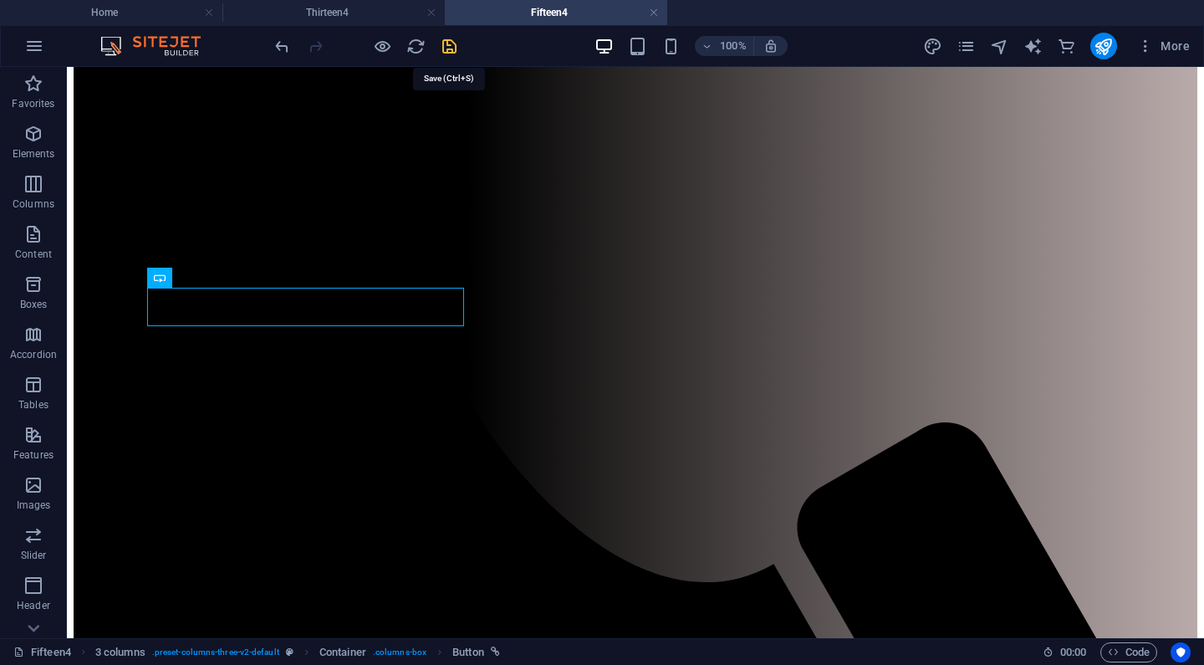
click at [448, 43] on icon "save" at bounding box center [449, 46] width 19 height 19
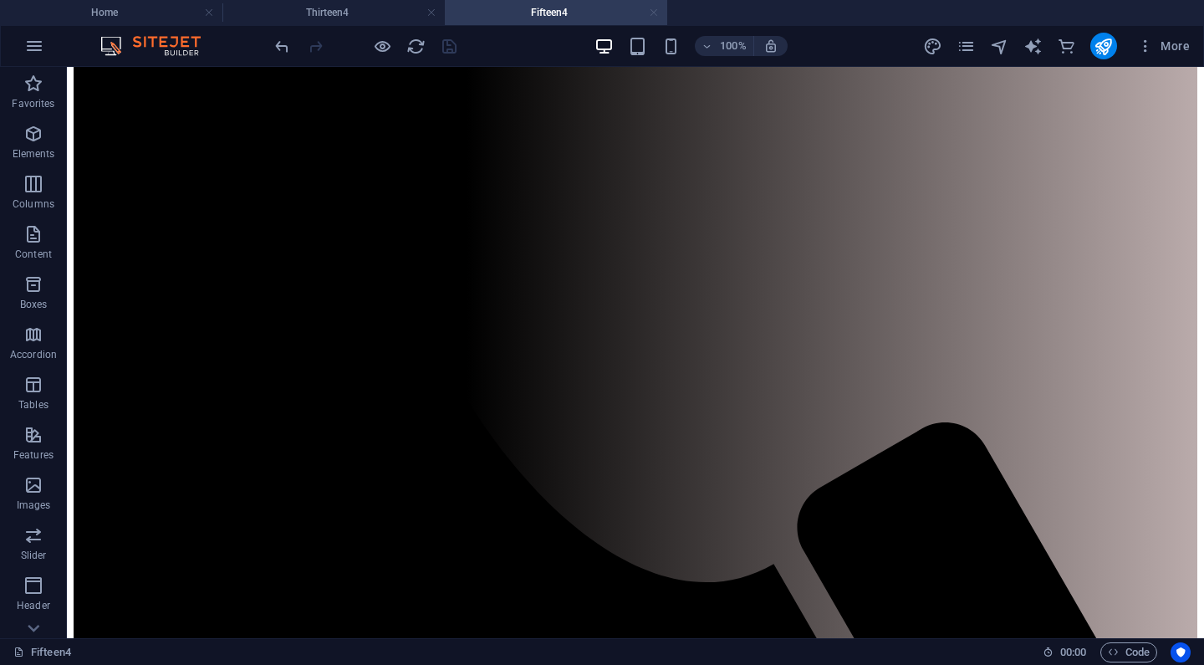
click at [655, 12] on link at bounding box center [654, 13] width 10 height 16
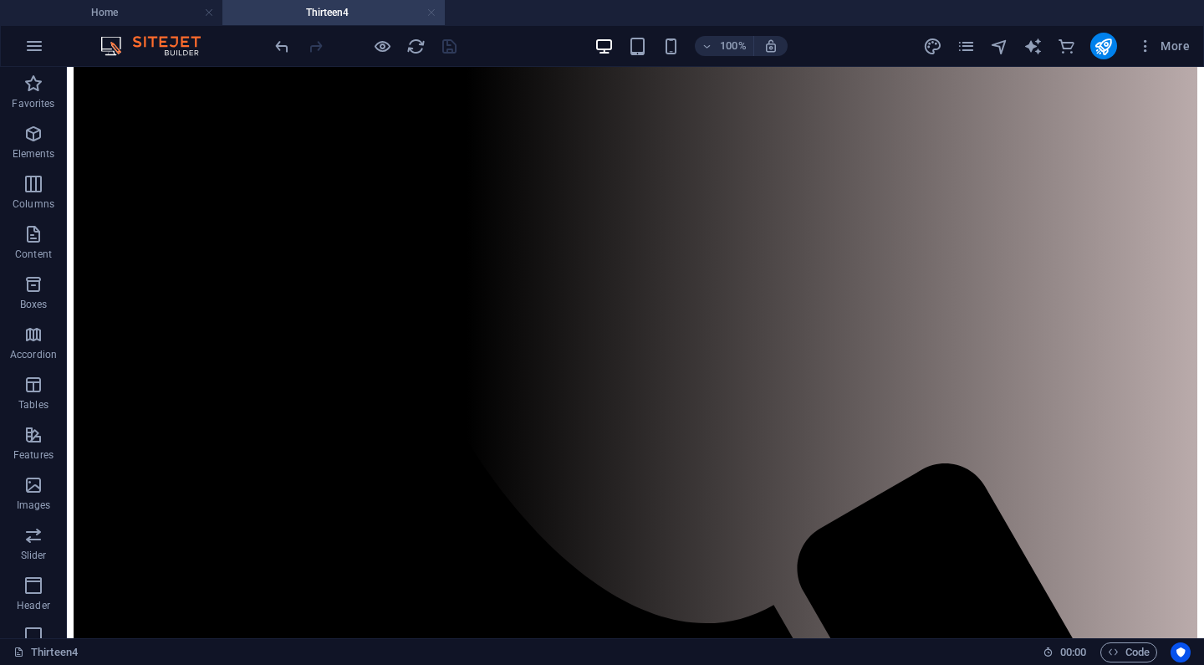
click at [429, 12] on link at bounding box center [431, 13] width 10 height 16
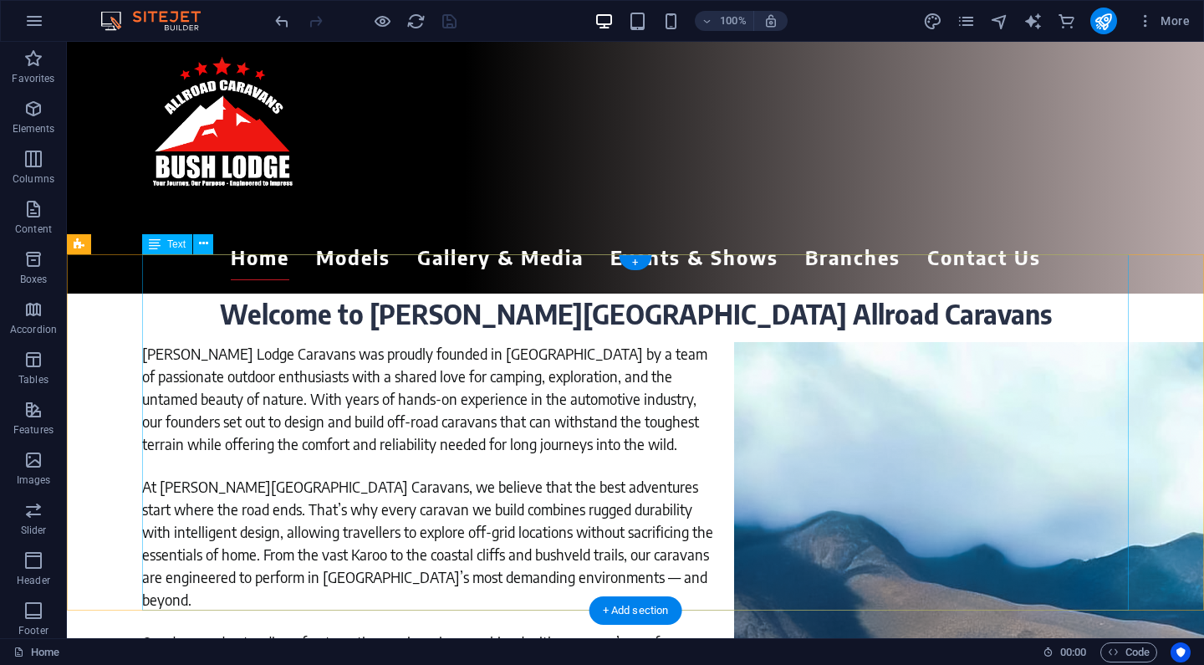
scroll to position [0, 0]
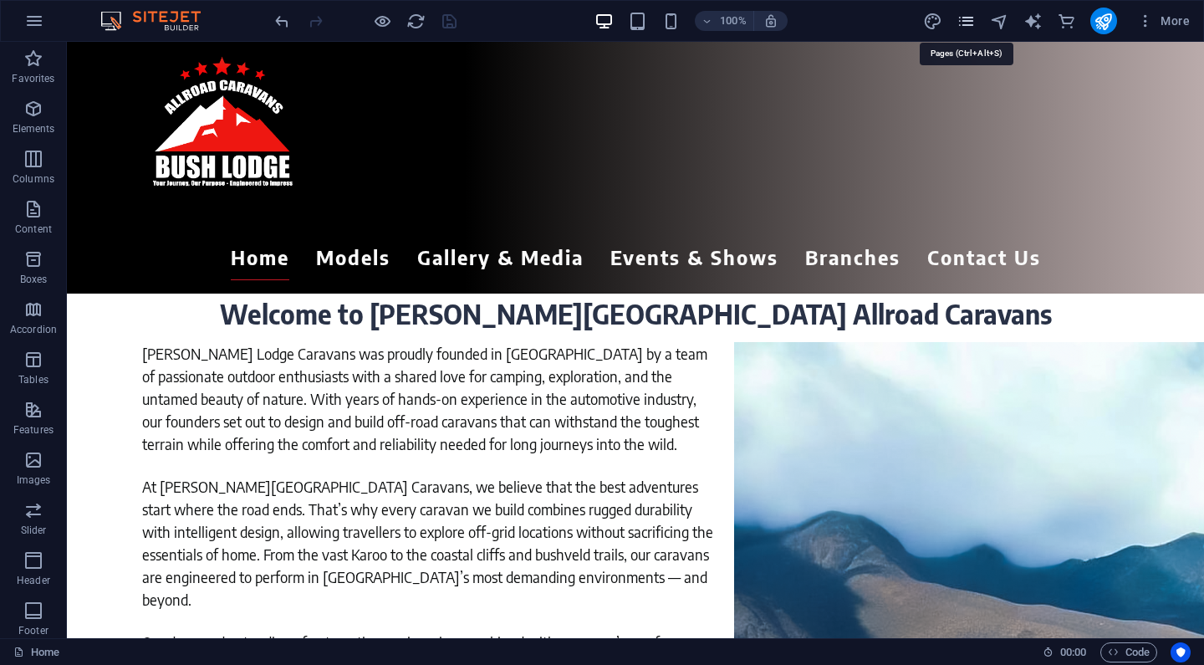
click at [963, 22] on icon "pages" at bounding box center [965, 21] width 19 height 19
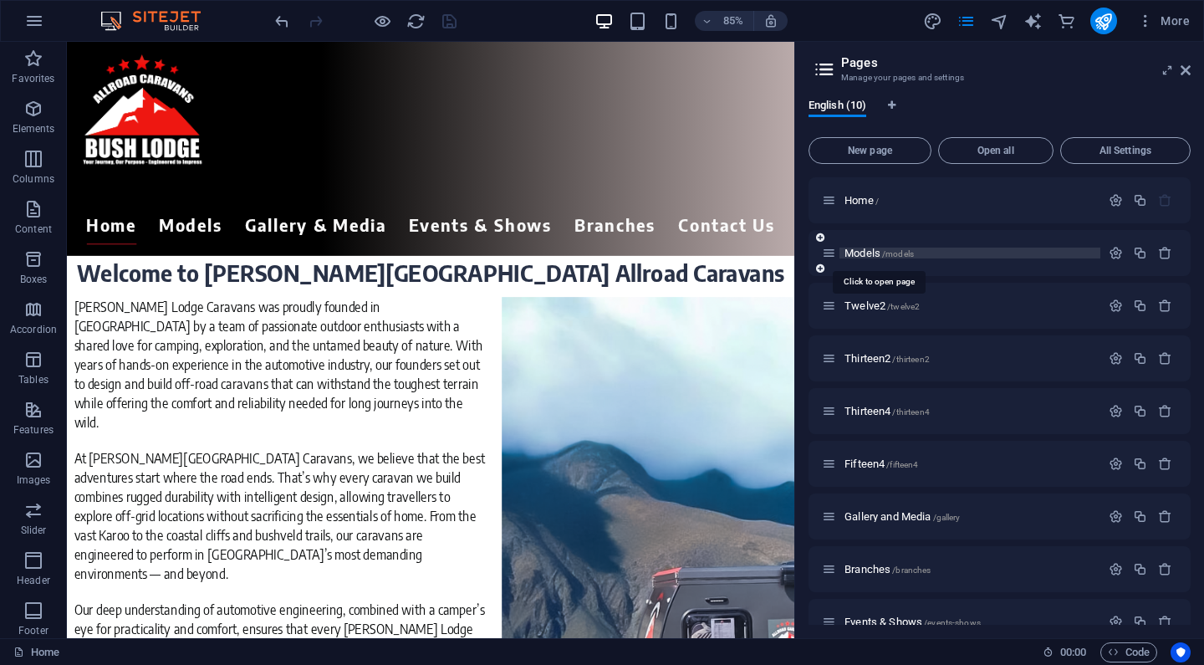
click at [873, 253] on span "Models /models" at bounding box center [878, 253] width 69 height 13
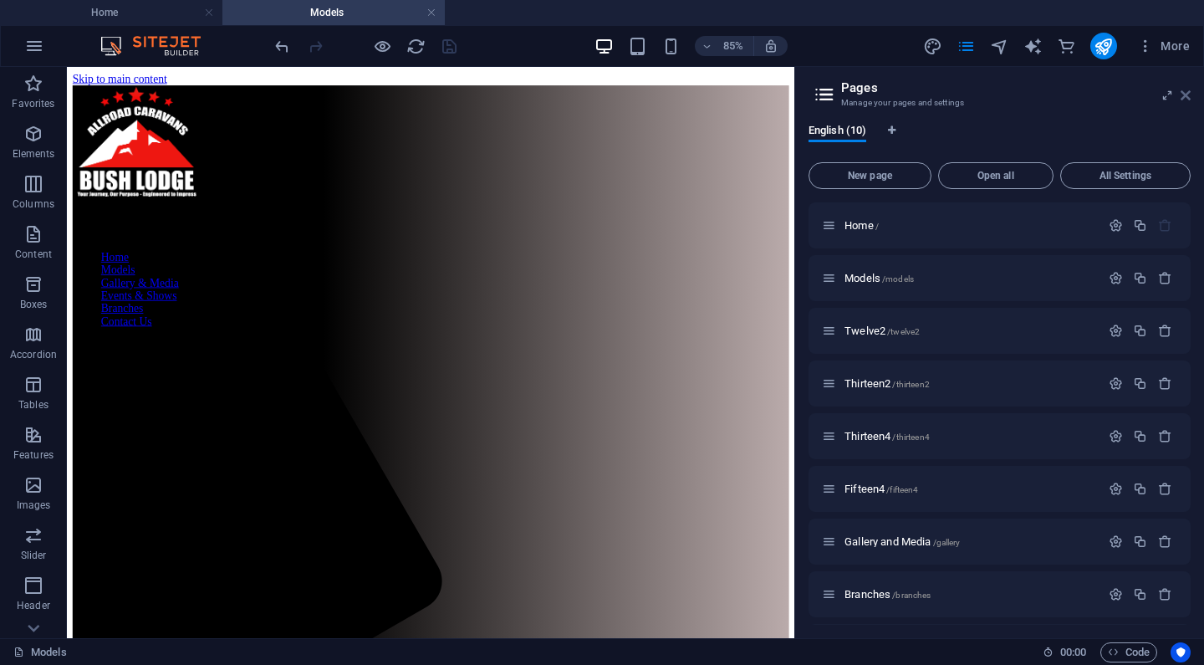
click at [1188, 92] on icon at bounding box center [1185, 95] width 10 height 13
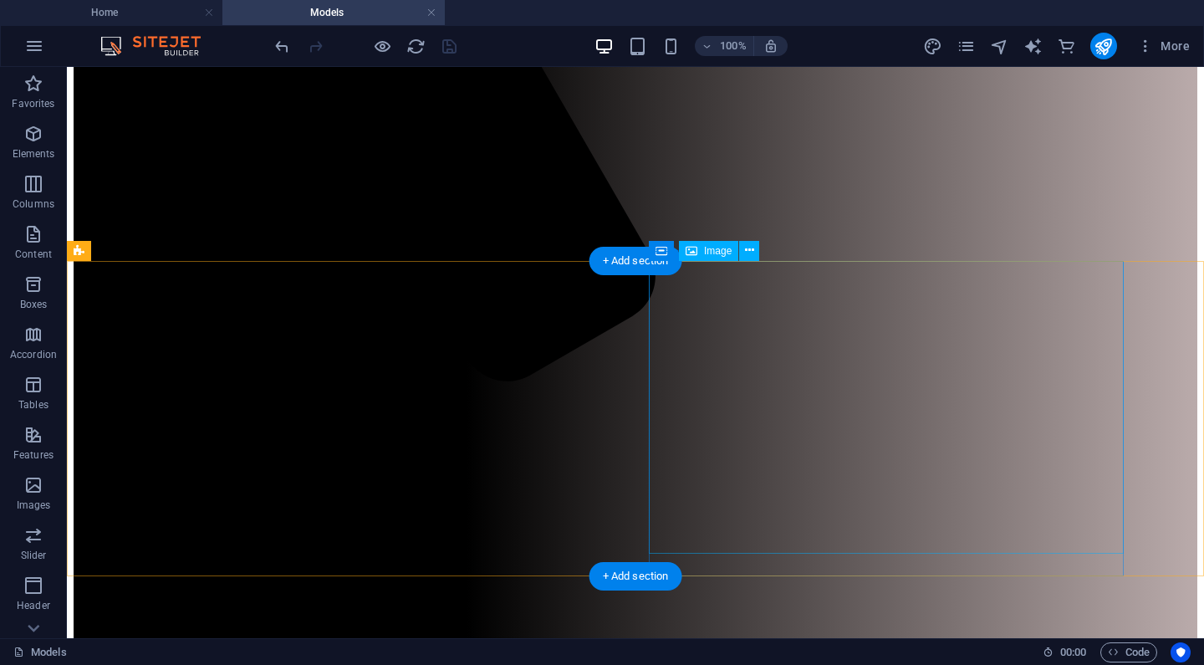
scroll to position [488, 0]
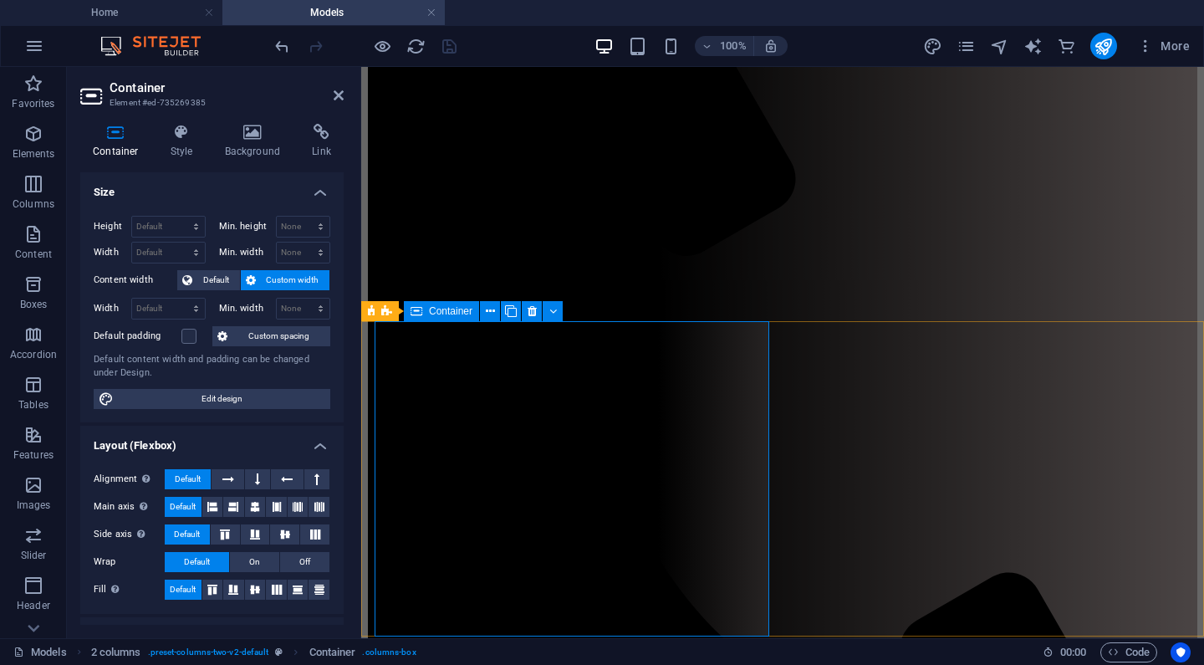
click at [449, 352] on icon at bounding box center [449, 354] width 9 height 18
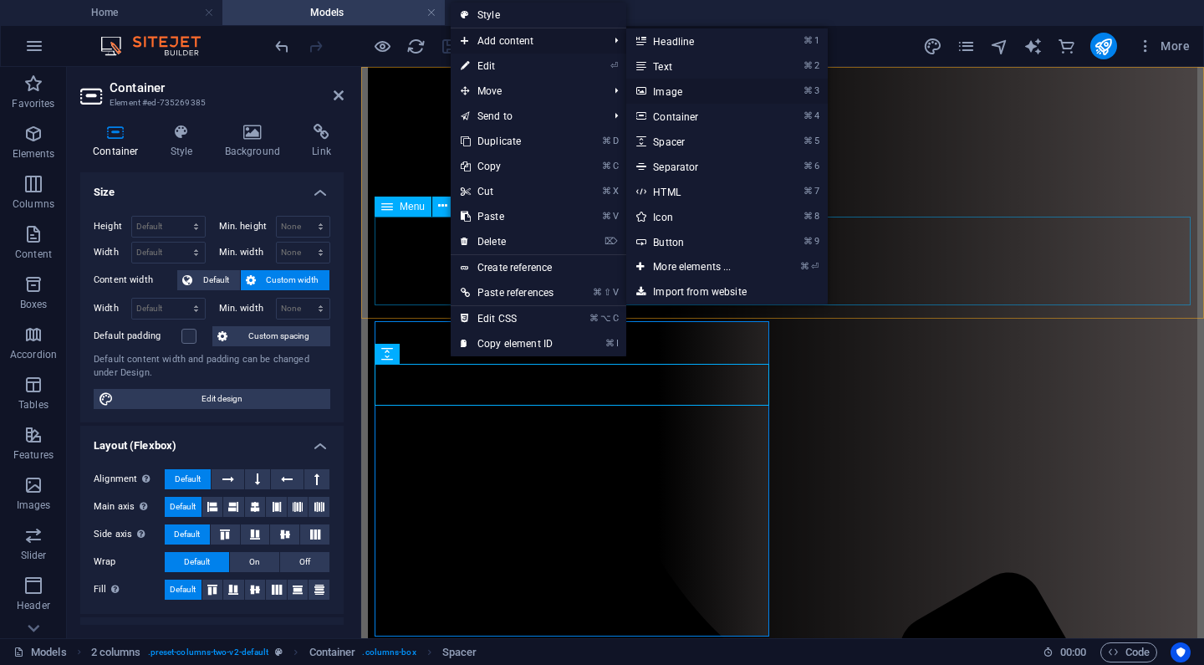
click at [676, 92] on link "⌘ 3 Image" at bounding box center [695, 91] width 138 height 25
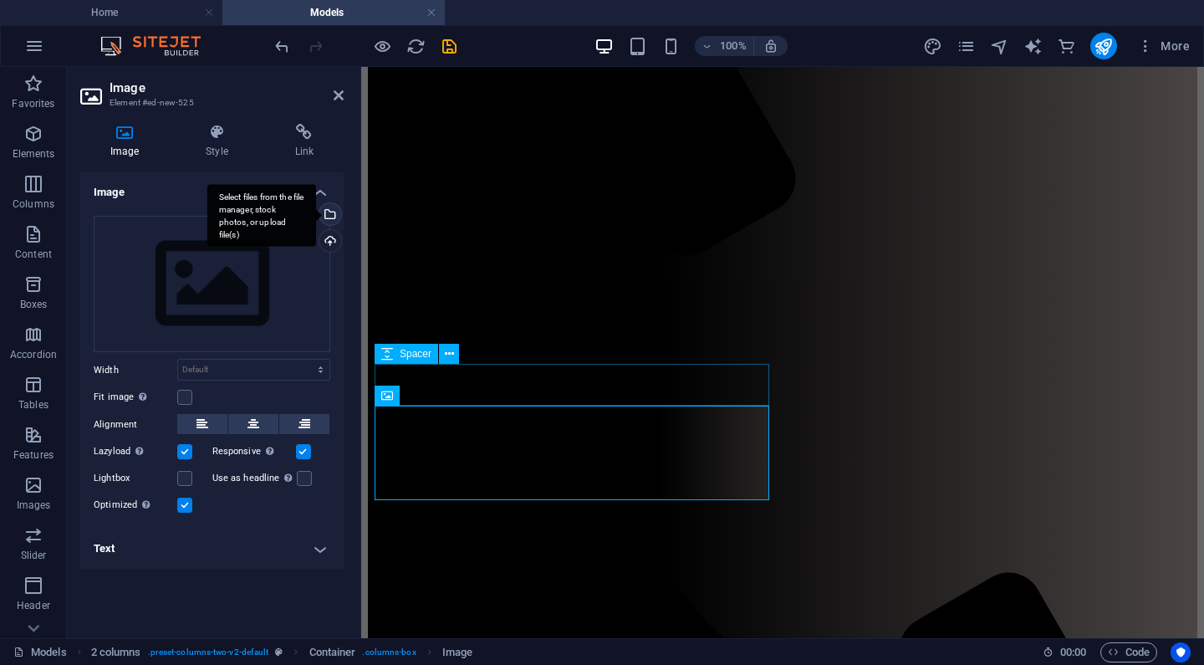
click at [316, 213] on div "Select files from the file manager, stock photos, or upload file(s)" at bounding box center [261, 215] width 109 height 63
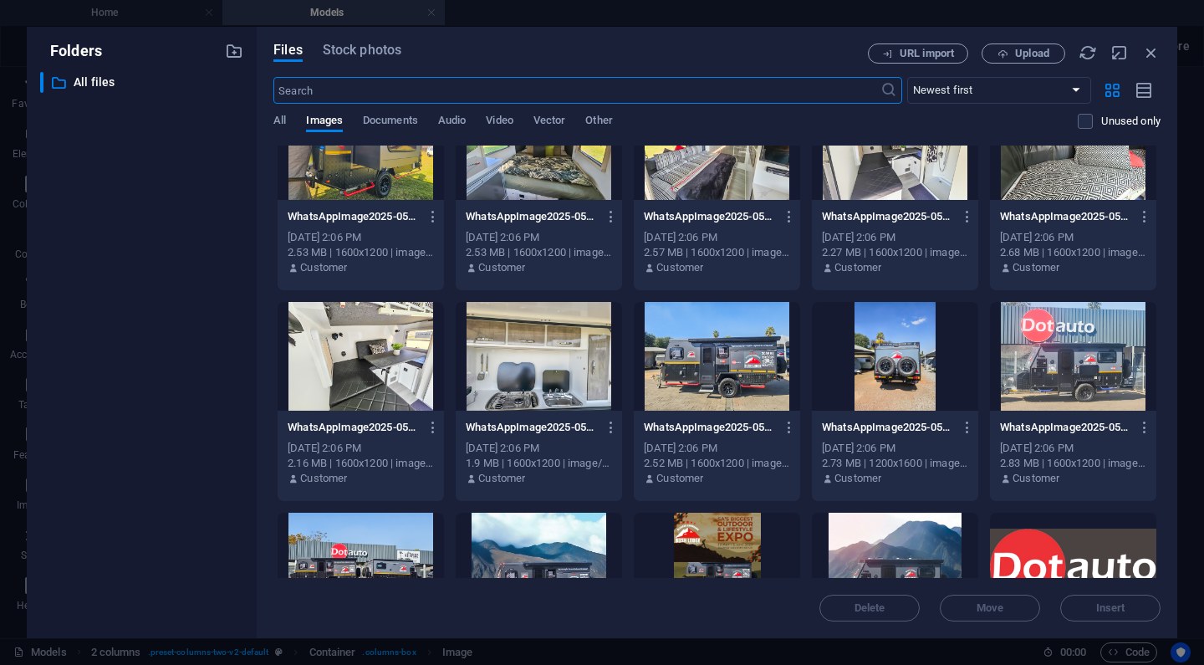
scroll to position [1360, 0]
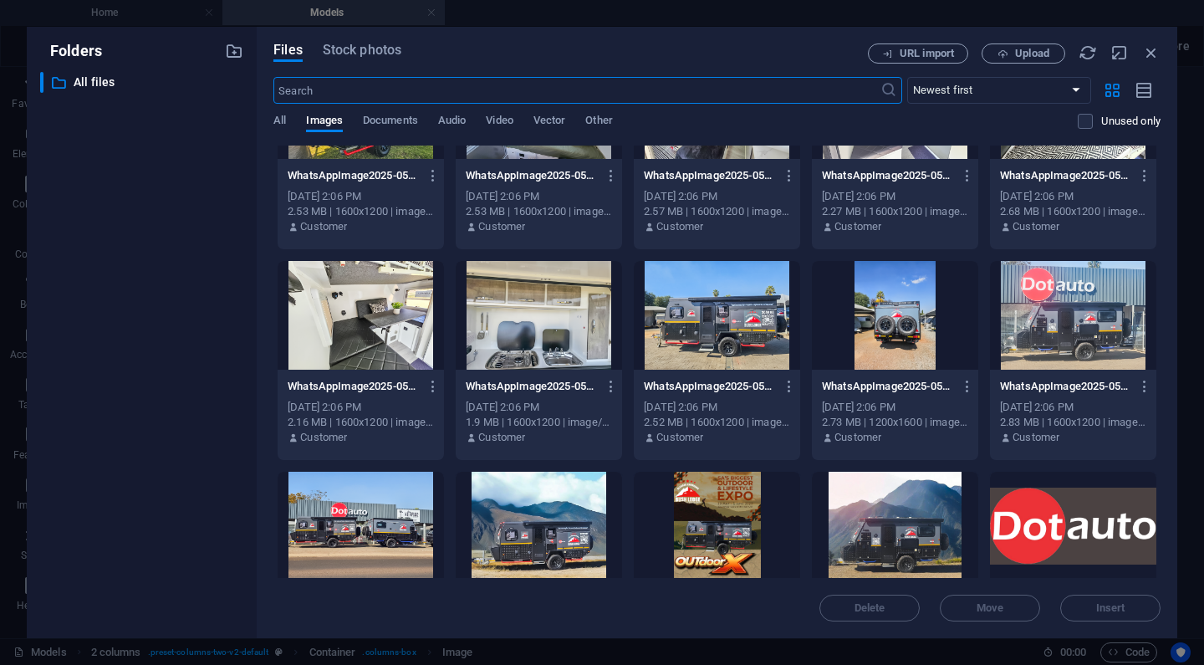
click at [1051, 323] on div at bounding box center [1073, 315] width 166 height 109
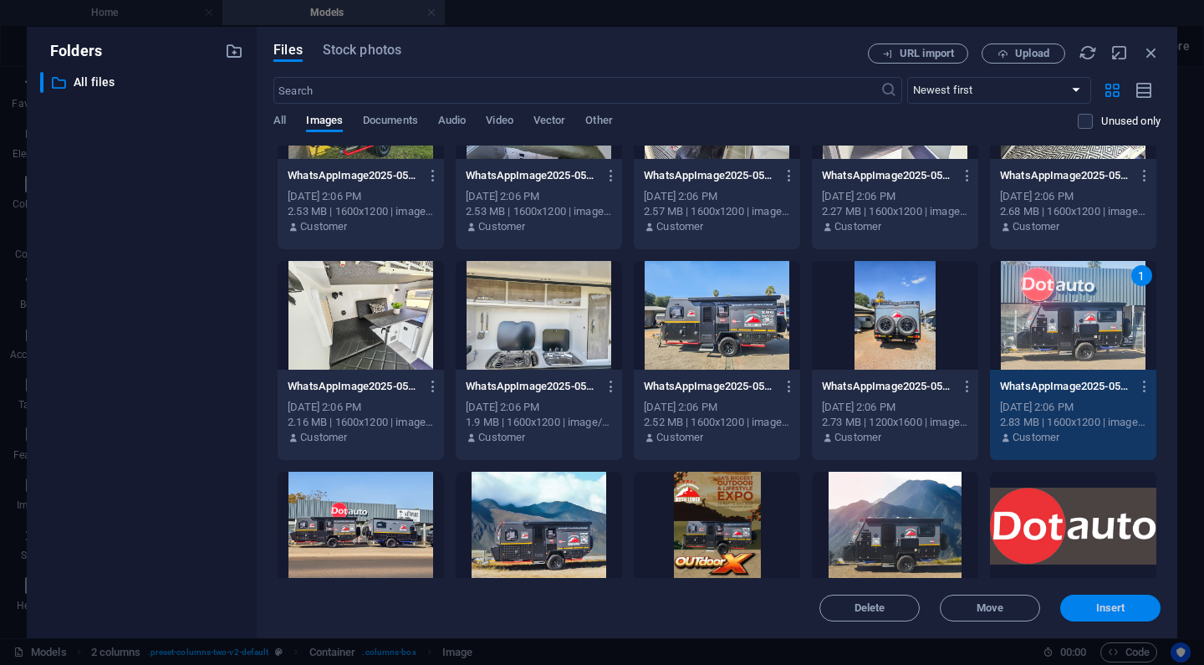
click at [1110, 598] on button "Insert" at bounding box center [1110, 607] width 100 height 27
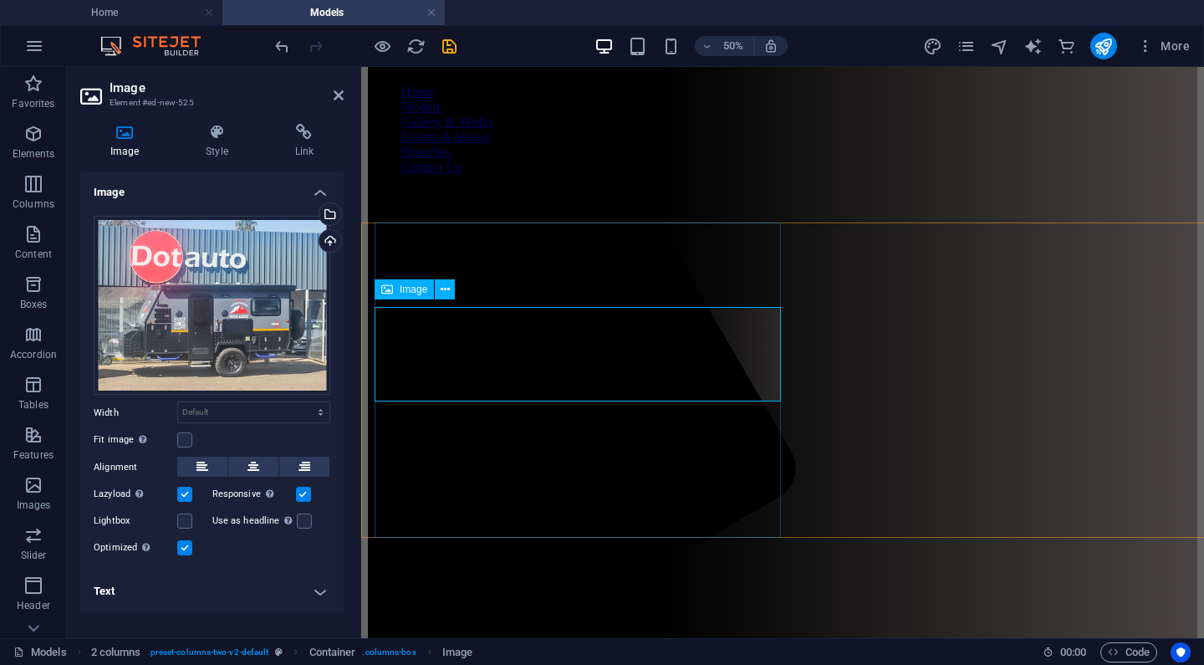
scroll to position [594, 0]
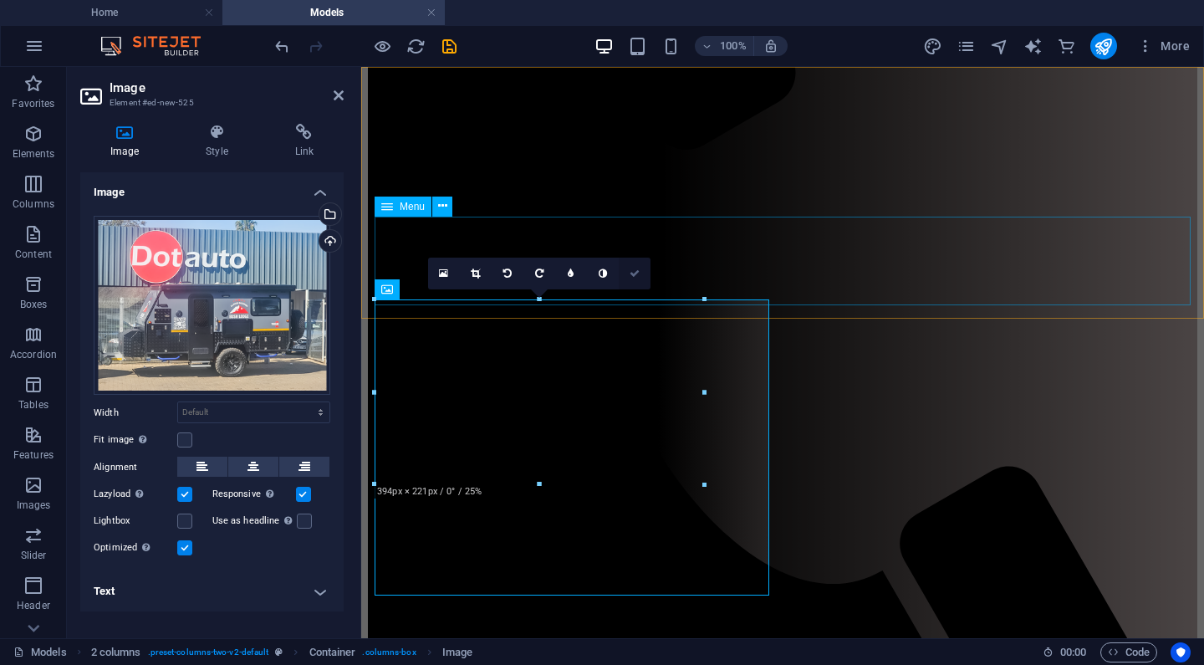
click at [629, 271] on icon at bounding box center [634, 273] width 10 height 10
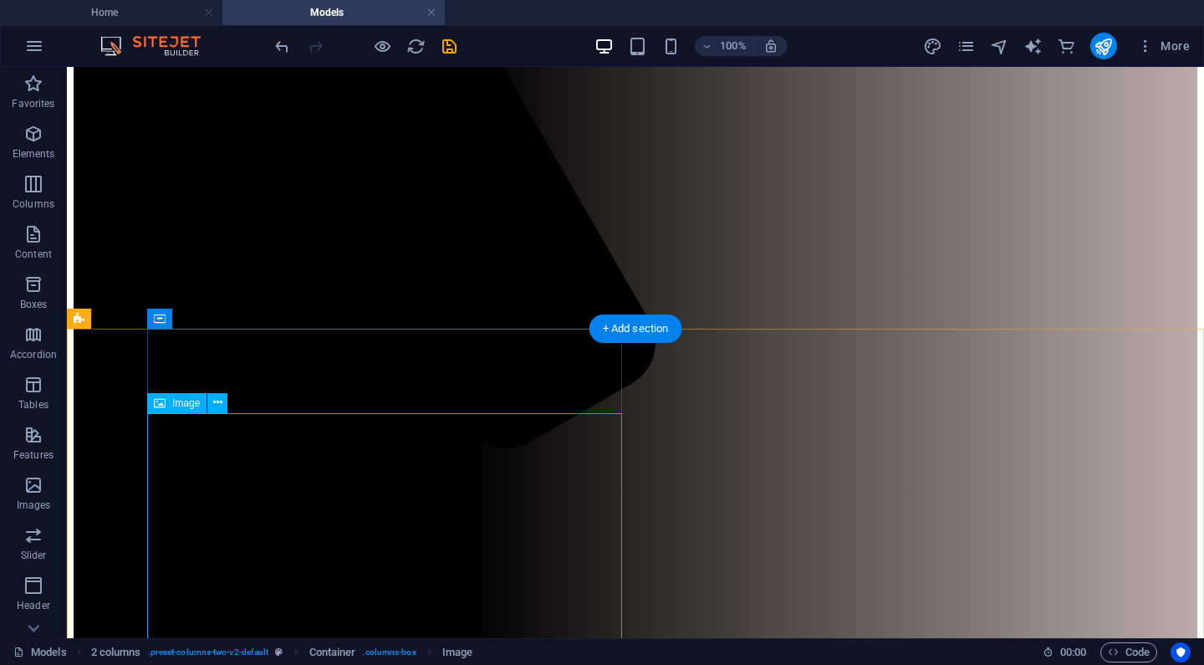
scroll to position [421, 0]
click at [247, 320] on icon at bounding box center [247, 318] width 9 height 18
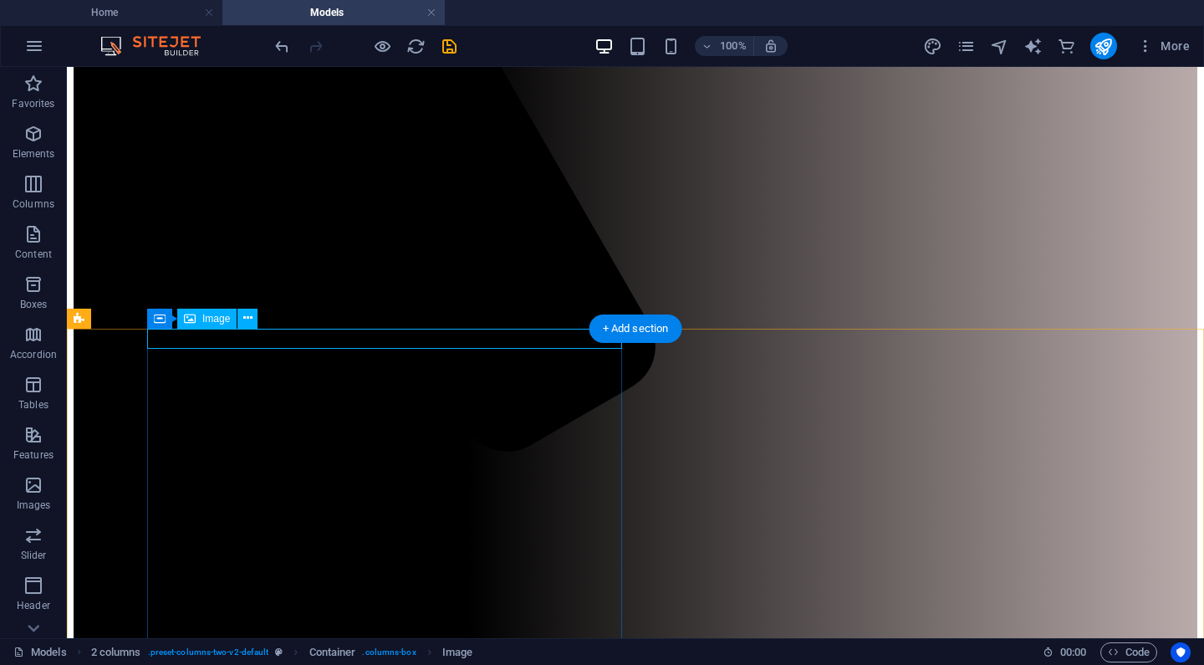
select select "px"
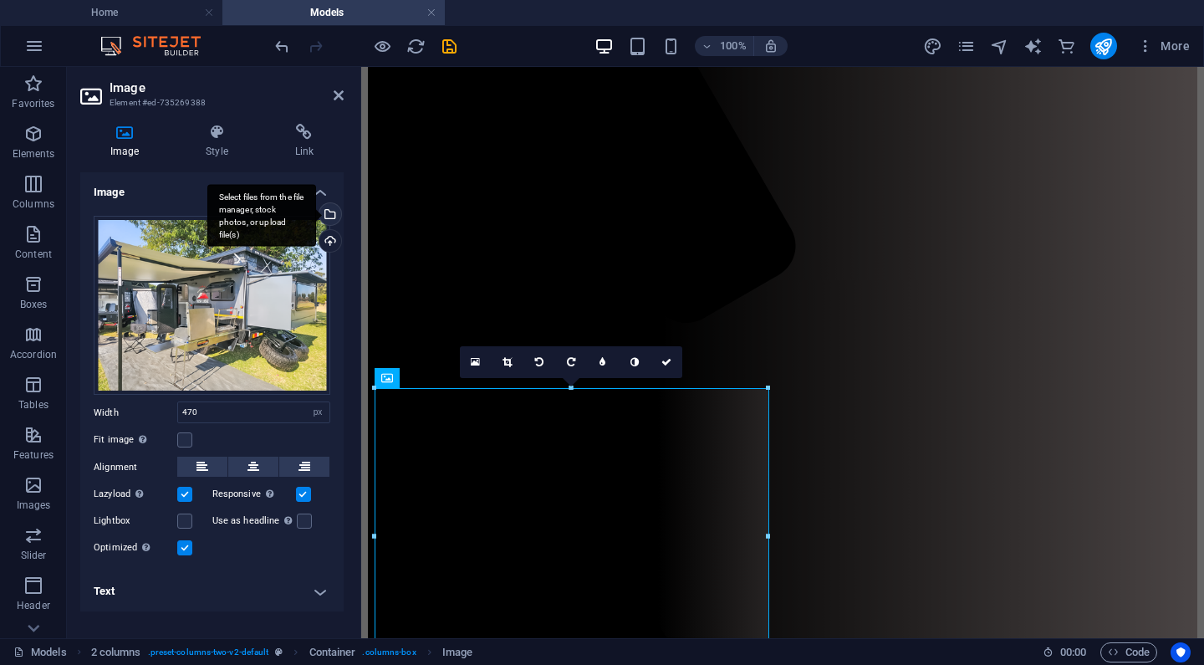
click at [330, 211] on div "Select files from the file manager, stock photos, or upload file(s)" at bounding box center [328, 215] width 25 height 25
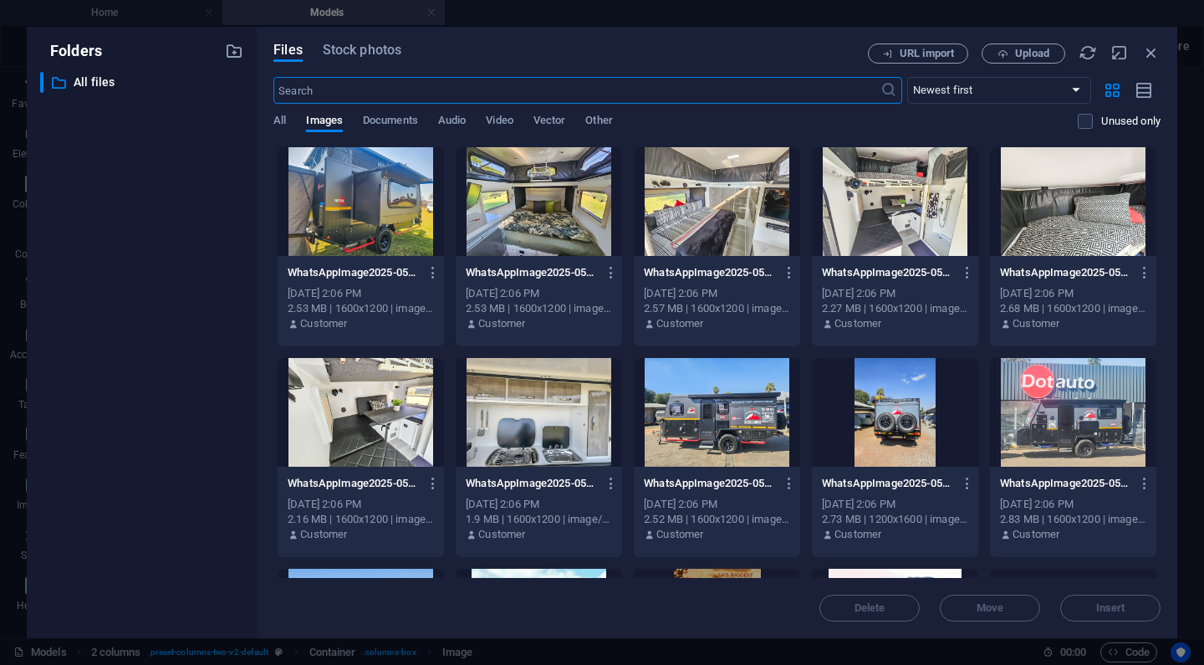
scroll to position [1264, 0]
click at [1036, 427] on div at bounding box center [1073, 411] width 166 height 109
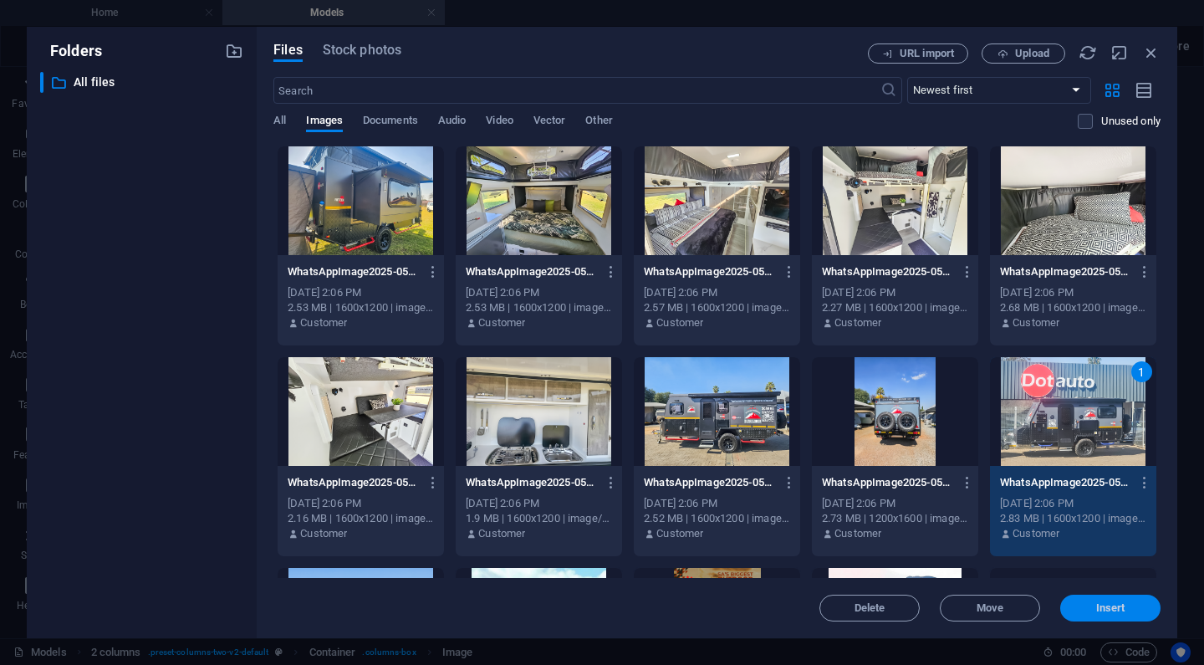
click at [1126, 610] on span "Insert" at bounding box center [1110, 608] width 87 height 10
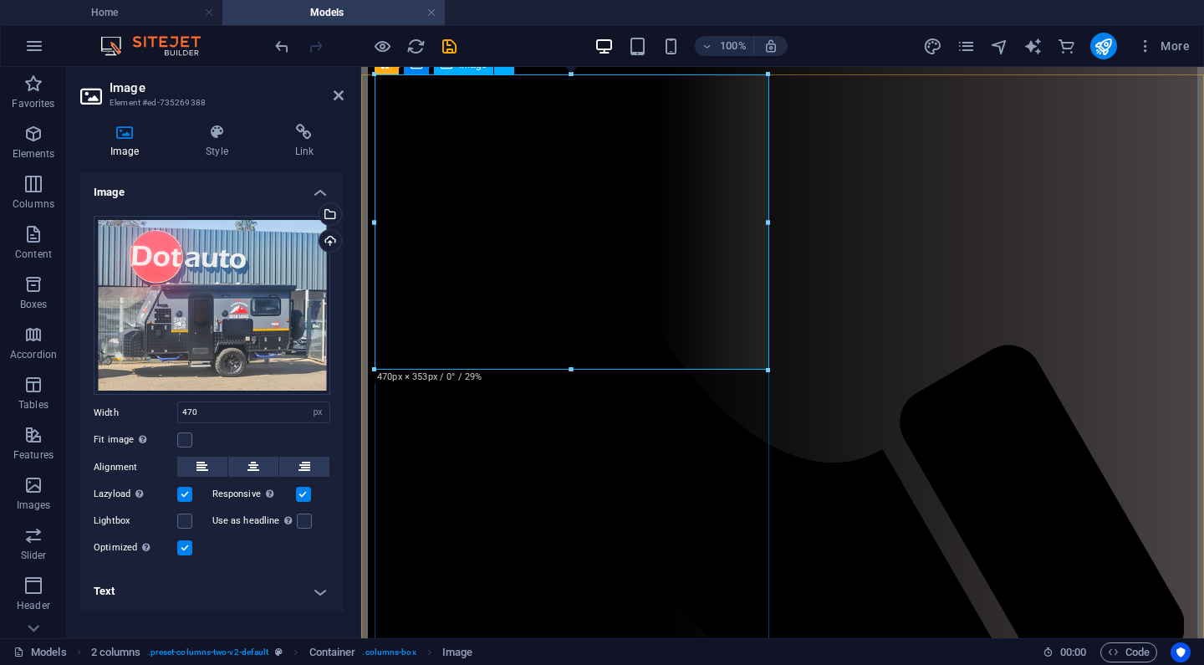
scroll to position [735, 0]
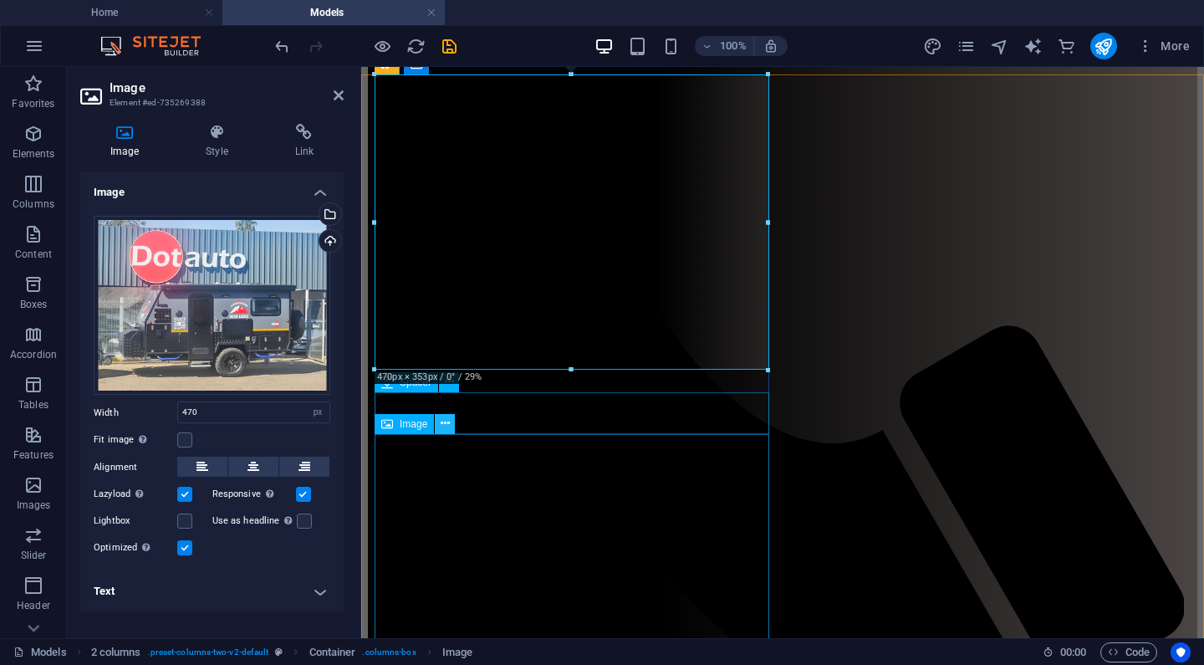
click at [443, 423] on icon at bounding box center [445, 424] width 9 height 18
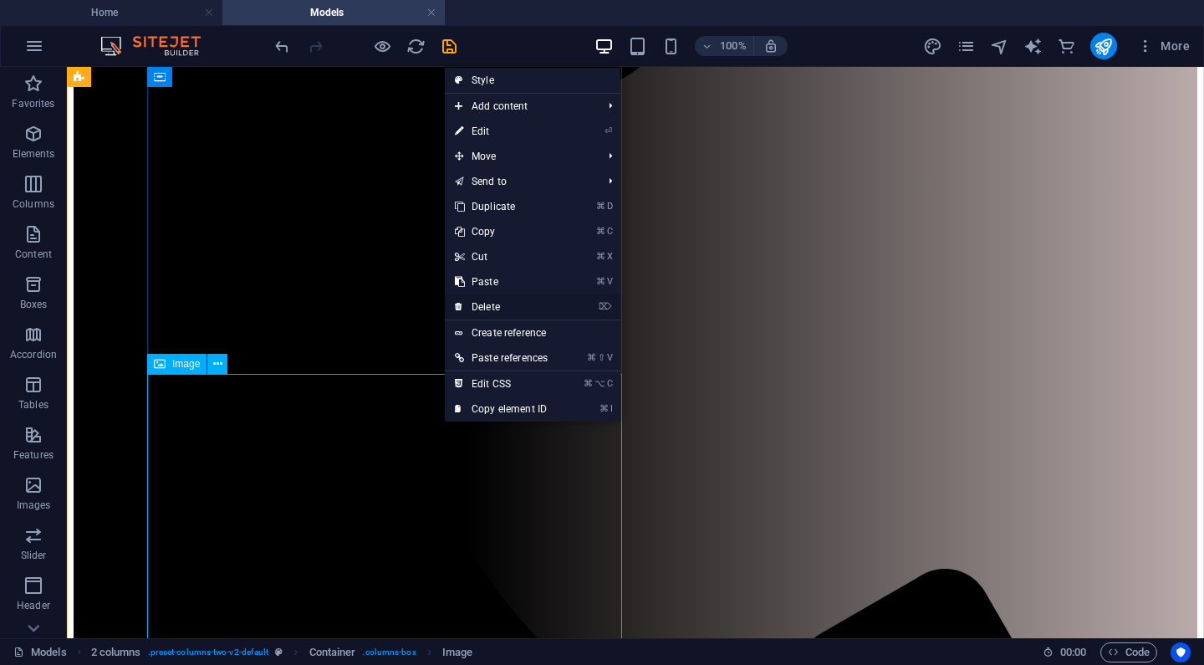
click at [483, 303] on link "⌦ Delete" at bounding box center [501, 306] width 113 height 25
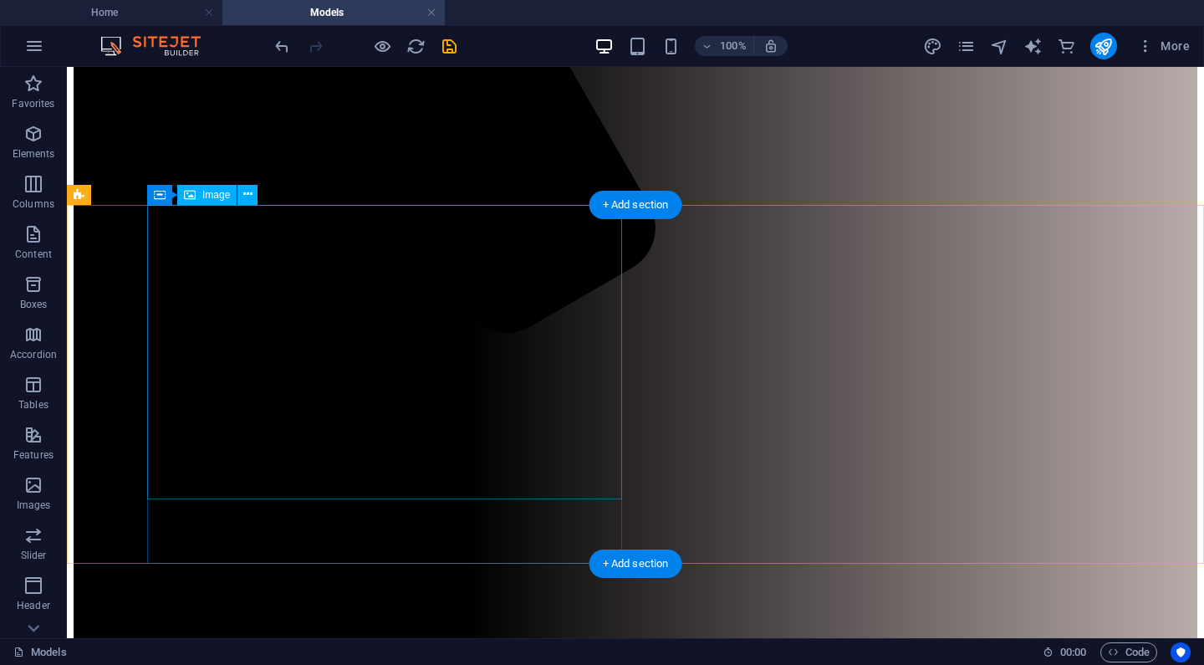
scroll to position [536, 0]
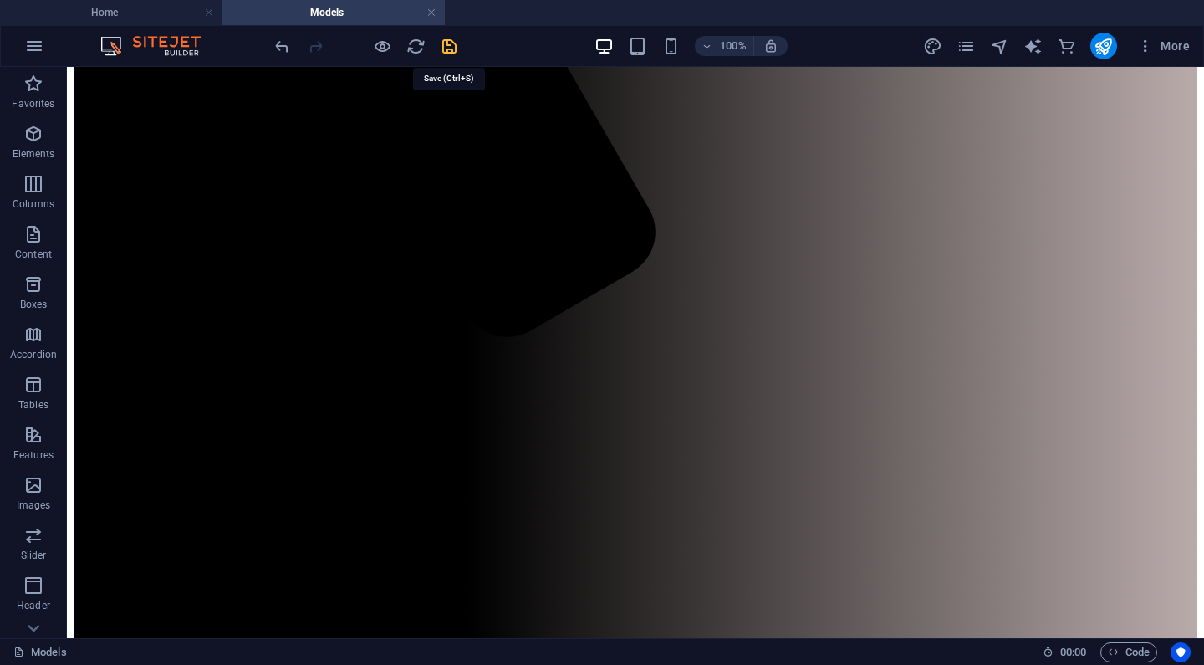
click at [451, 43] on icon "save" at bounding box center [449, 46] width 19 height 19
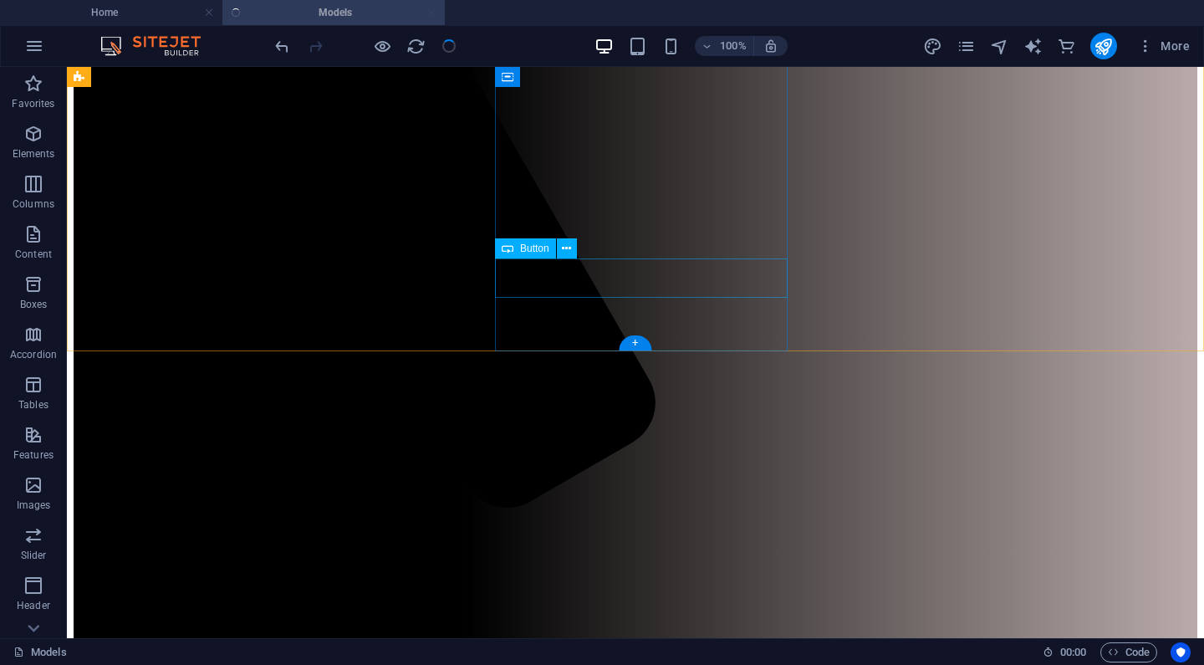
scroll to position [375, 0]
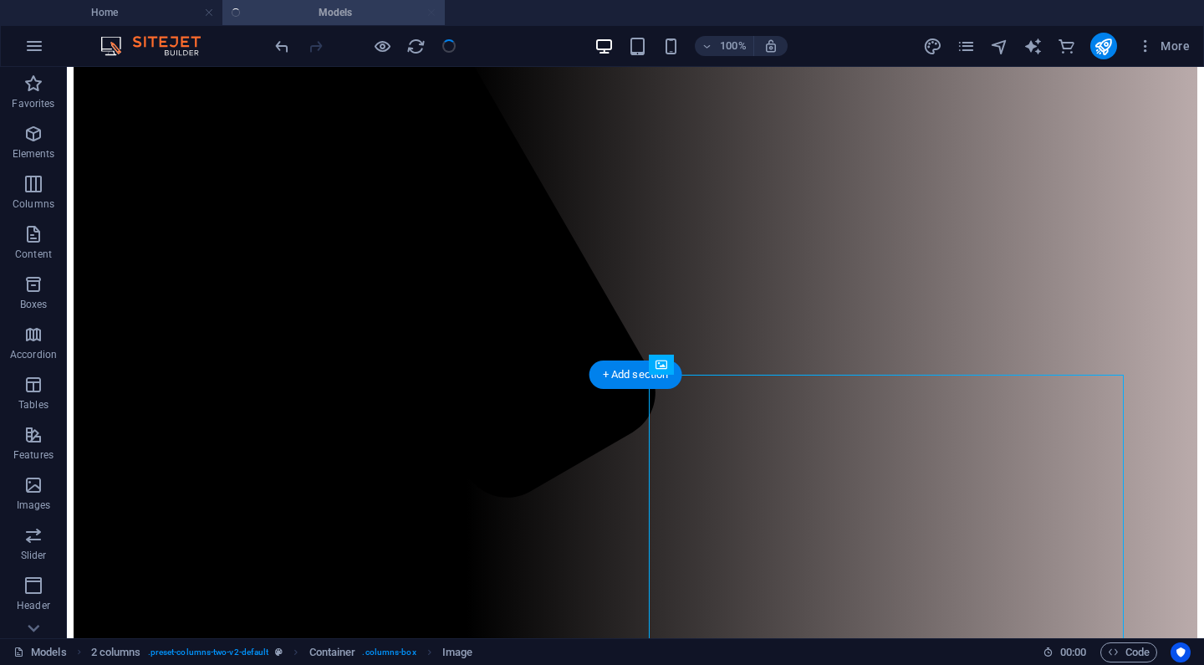
select select "px"
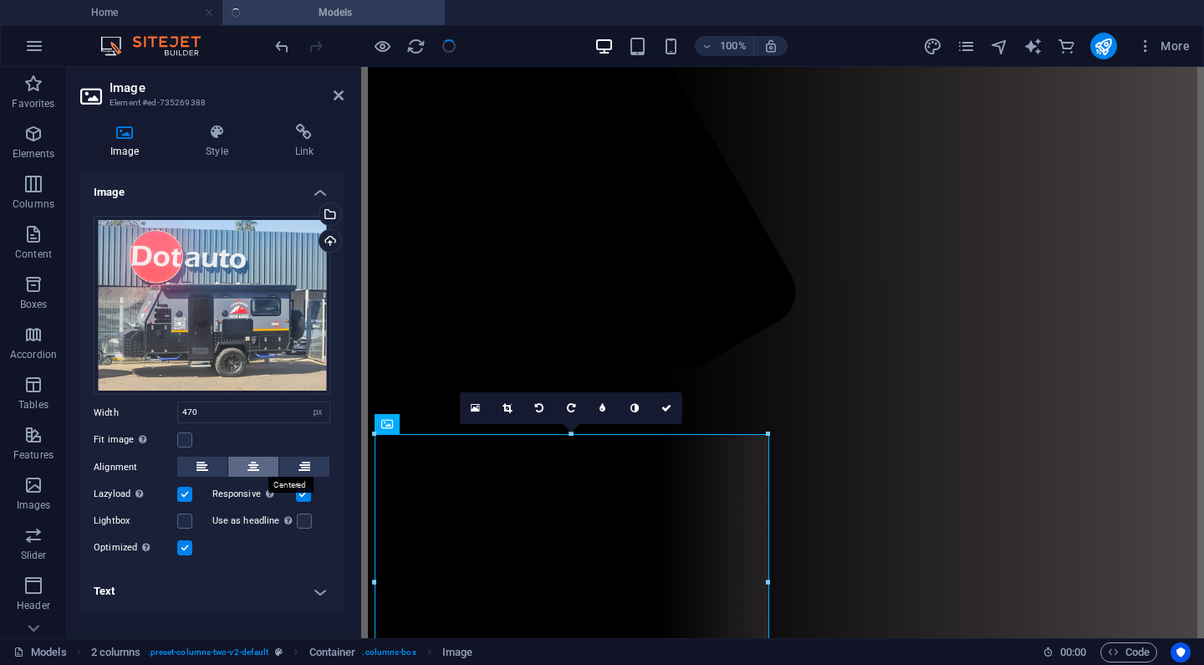
click at [252, 466] on icon at bounding box center [253, 466] width 12 height 20
click at [666, 406] on icon at bounding box center [667, 408] width 10 height 10
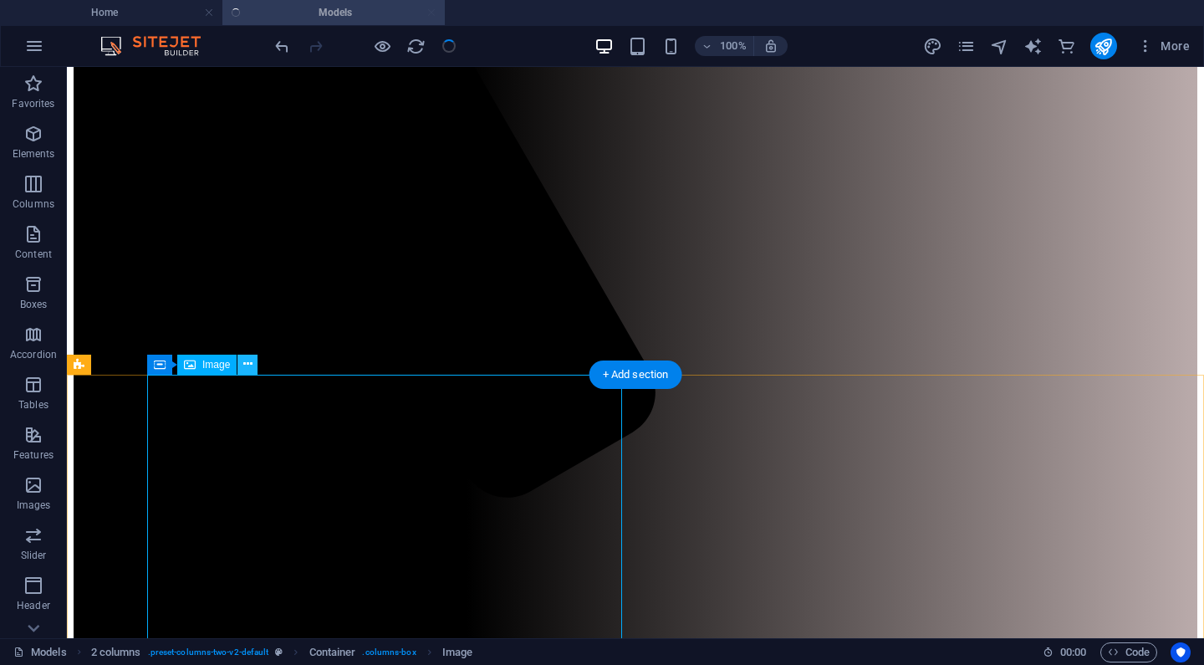
click at [246, 359] on icon at bounding box center [247, 364] width 9 height 18
click at [341, 14] on ul "Home Models" at bounding box center [602, 12] width 1204 height 25
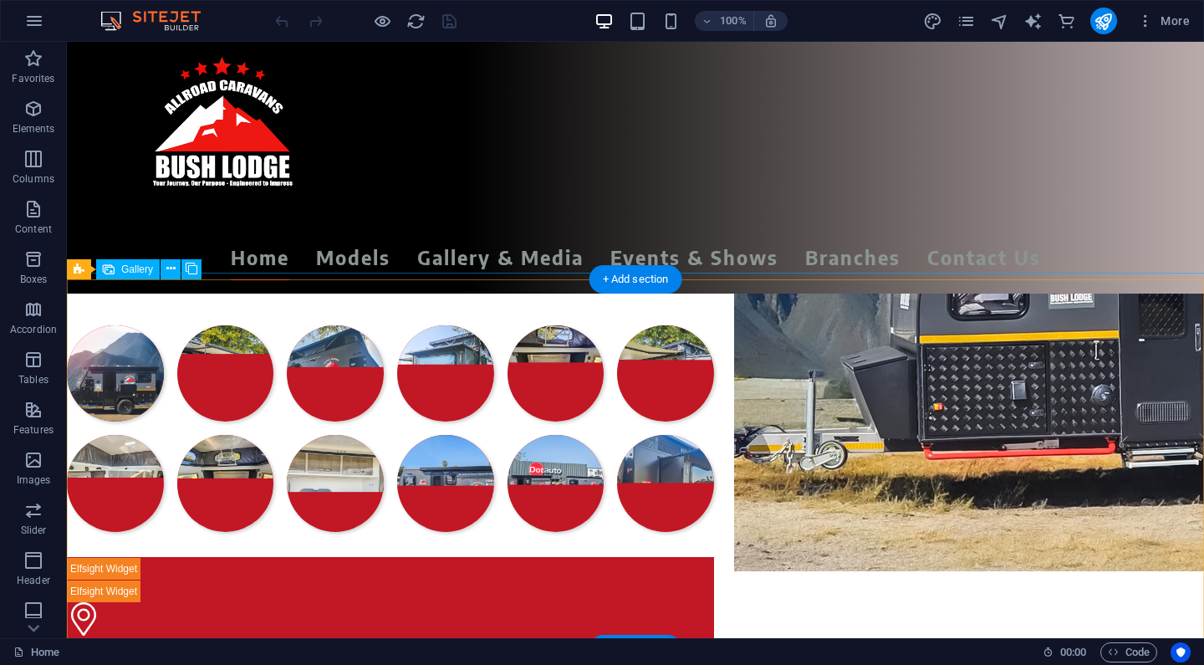
scroll to position [372, 0]
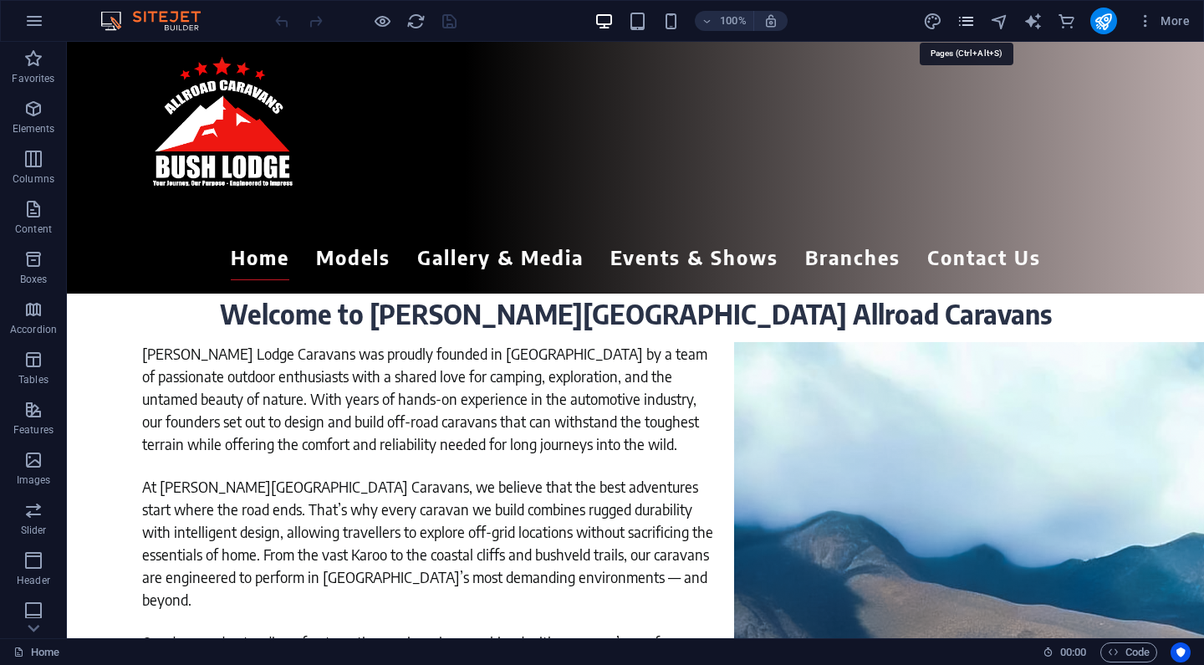
click at [963, 17] on icon "pages" at bounding box center [965, 21] width 19 height 19
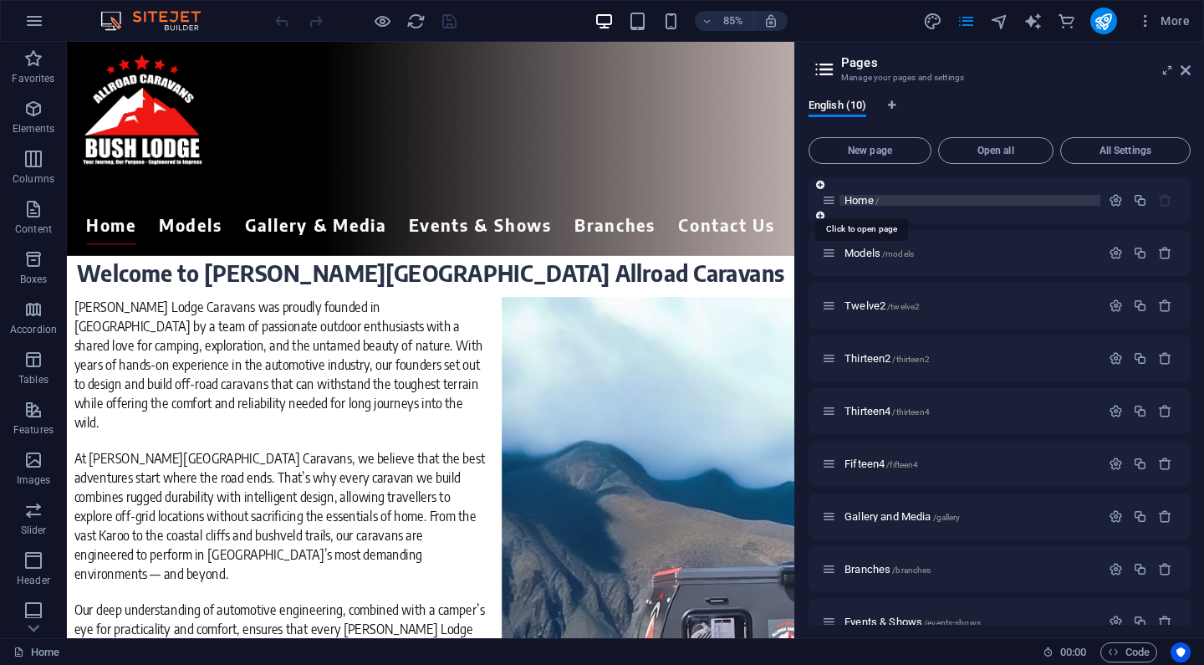
click at [853, 201] on span "Home /" at bounding box center [861, 200] width 34 height 13
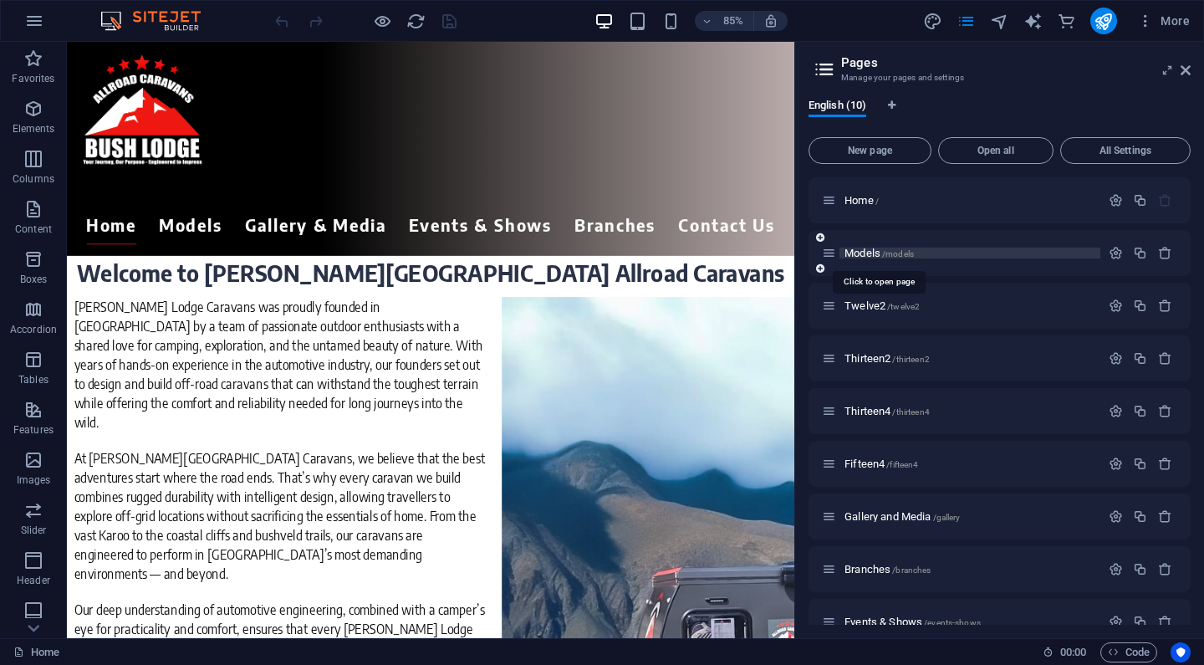
click at [871, 252] on span "Models /models" at bounding box center [878, 253] width 69 height 13
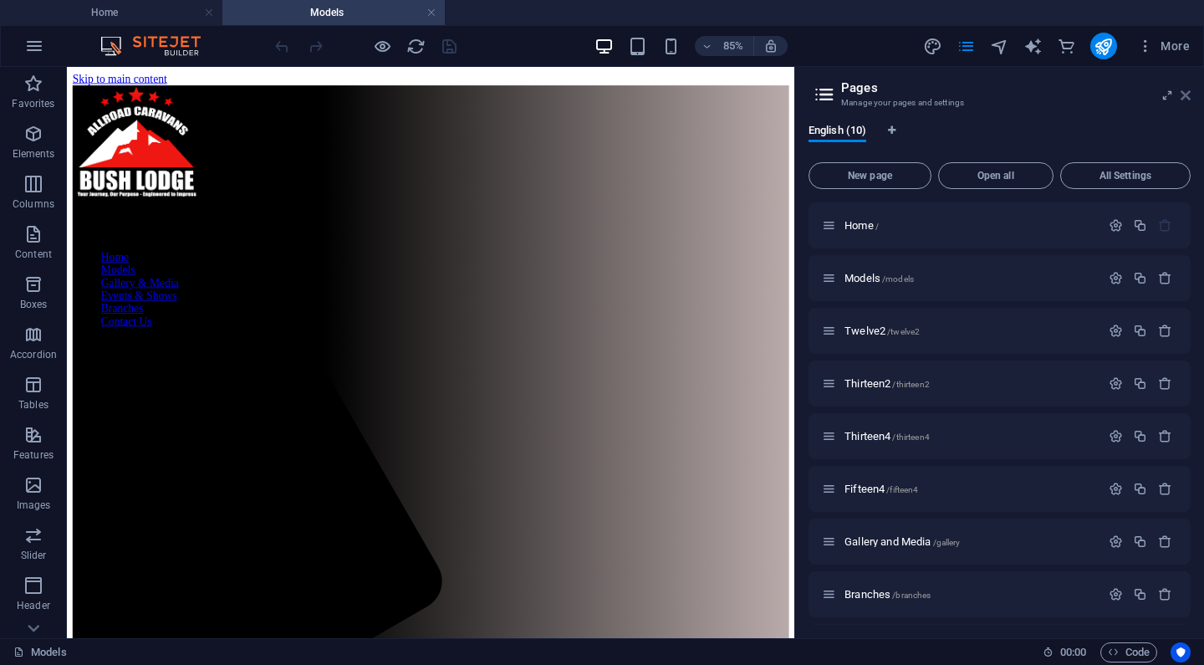
click at [1184, 89] on icon at bounding box center [1185, 95] width 10 height 13
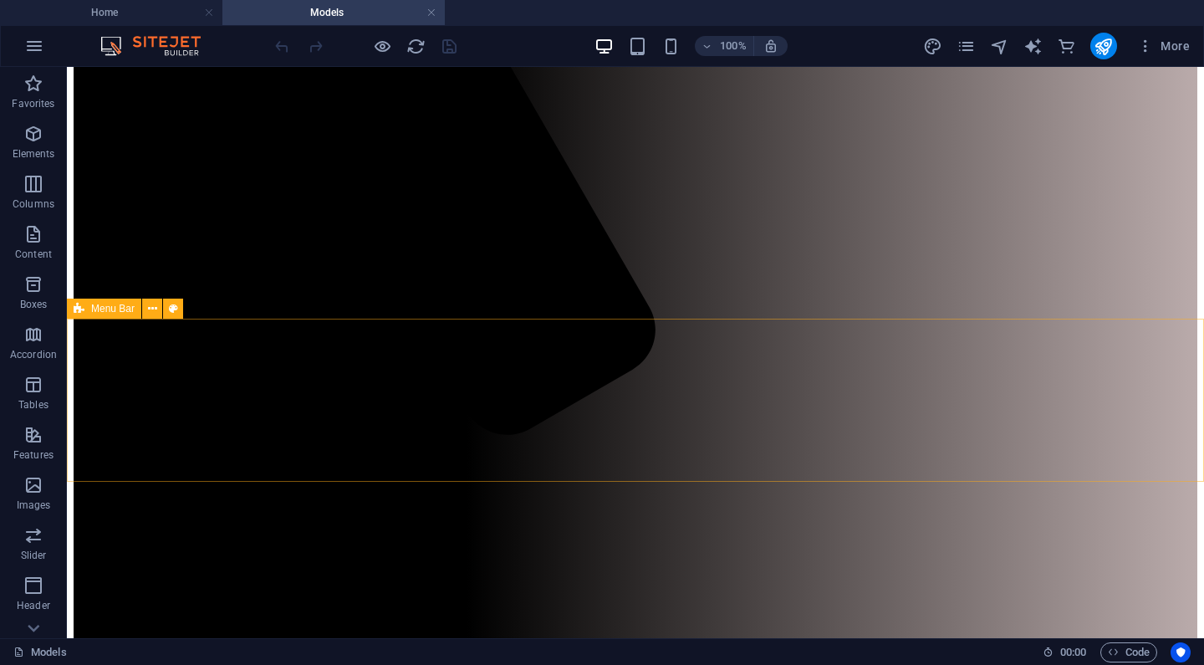
scroll to position [398, 0]
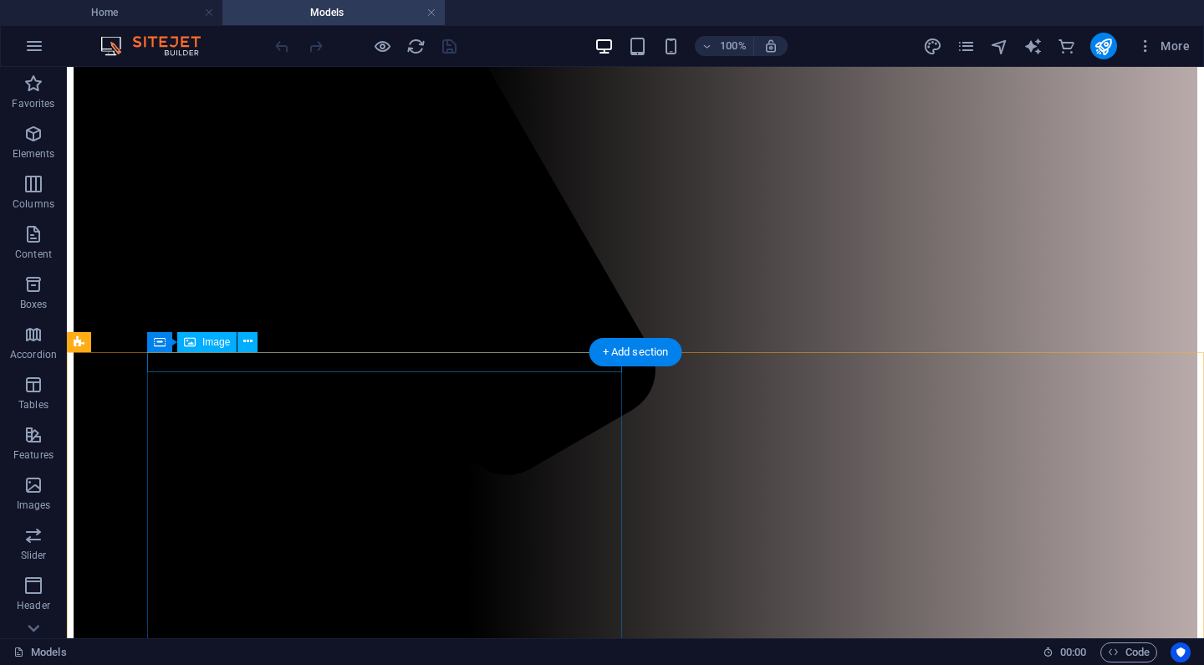
select select "px"
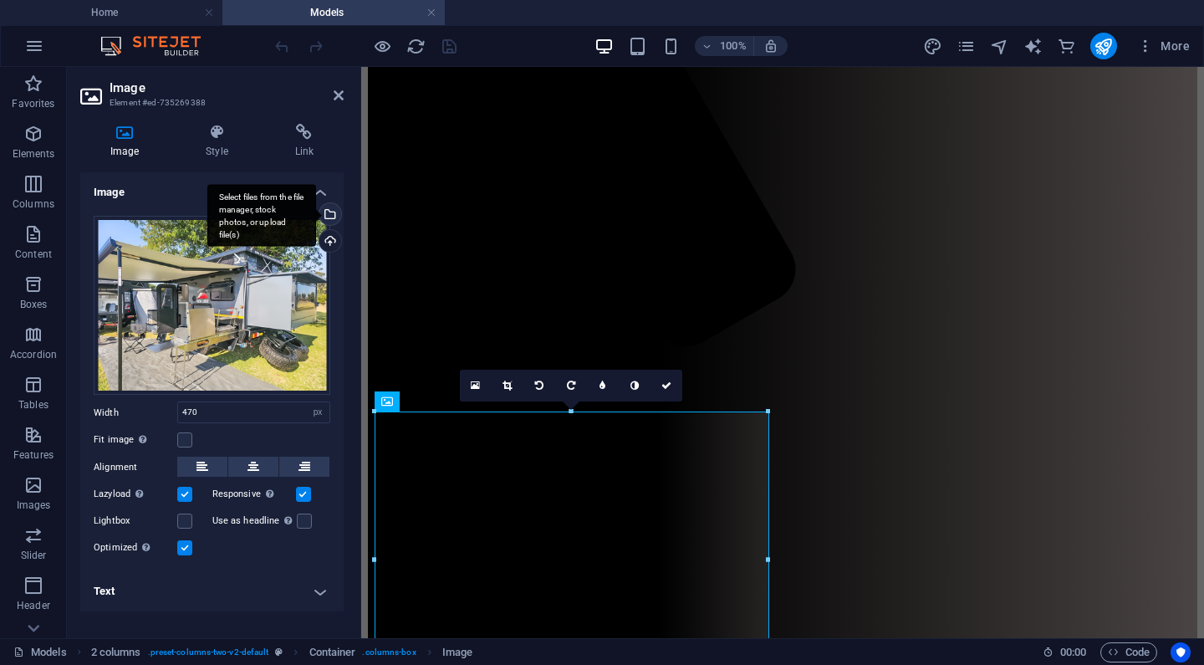
click at [329, 211] on div "Select files from the file manager, stock photos, or upload file(s)" at bounding box center [328, 215] width 25 height 25
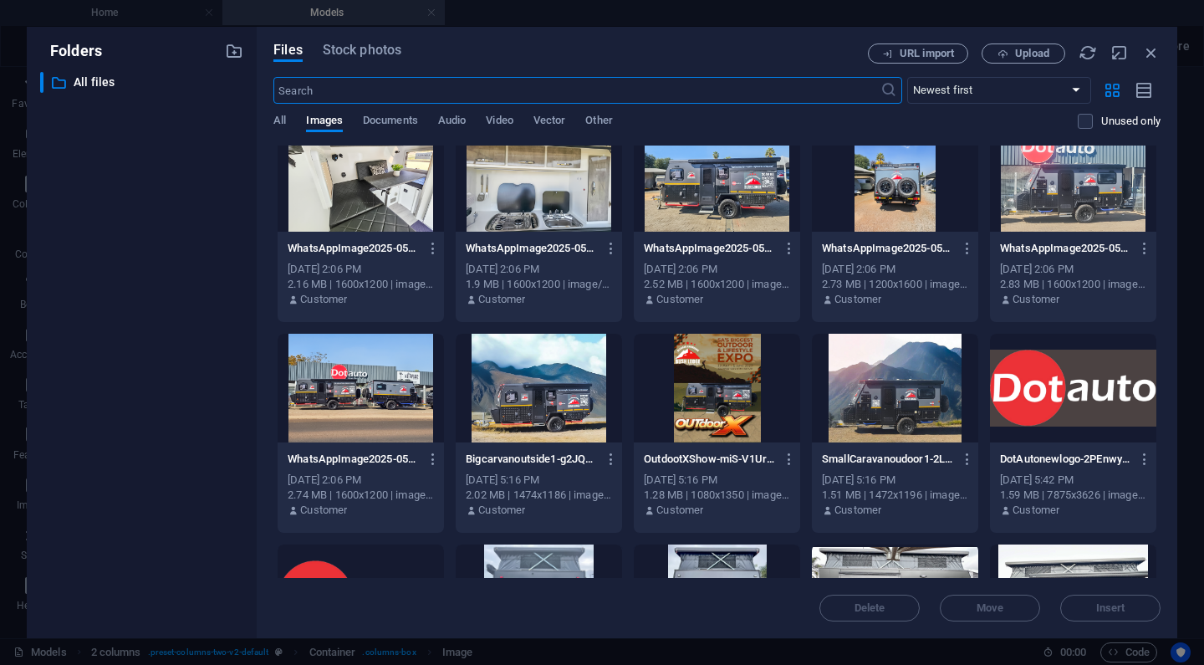
scroll to position [1500, 0]
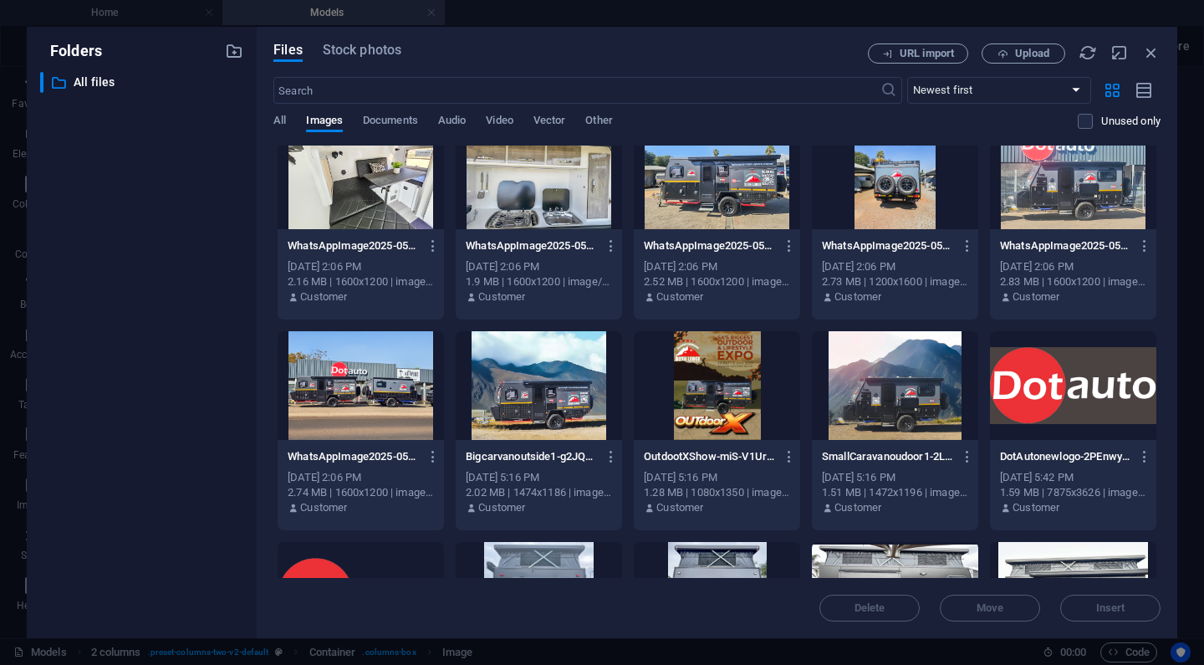
click at [1073, 175] on div at bounding box center [1073, 174] width 166 height 109
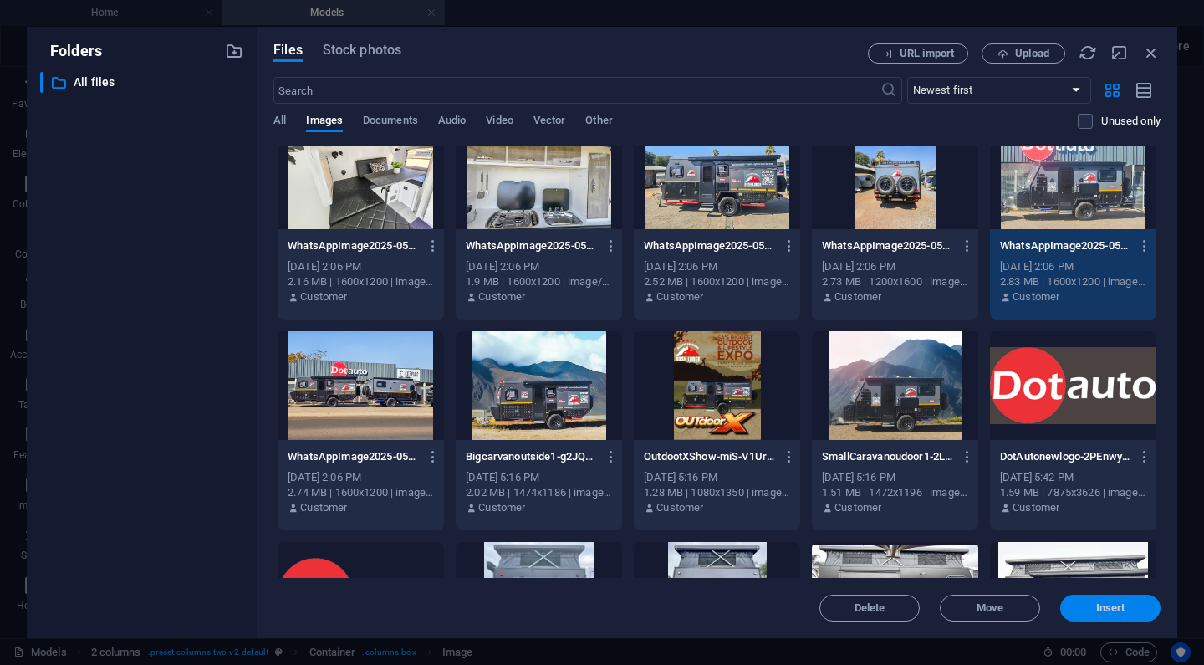
click at [1098, 603] on span "Insert" at bounding box center [1110, 608] width 29 height 10
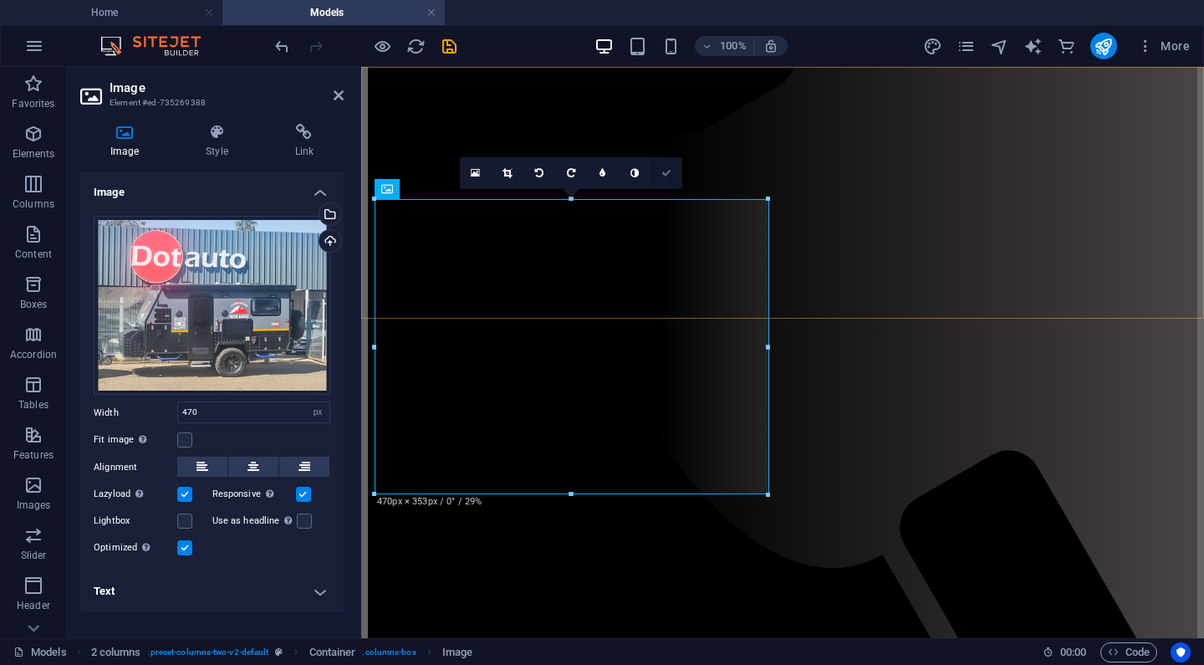
click at [664, 170] on icon at bounding box center [666, 173] width 10 height 10
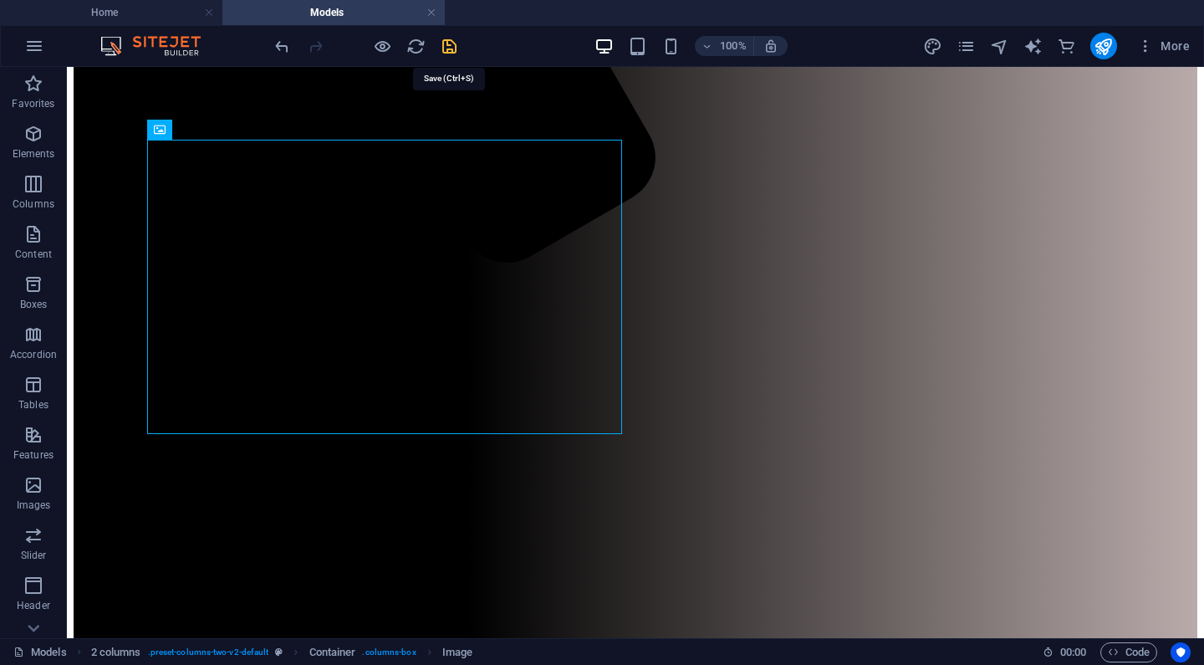
click at [440, 44] on icon "save" at bounding box center [449, 46] width 19 height 19
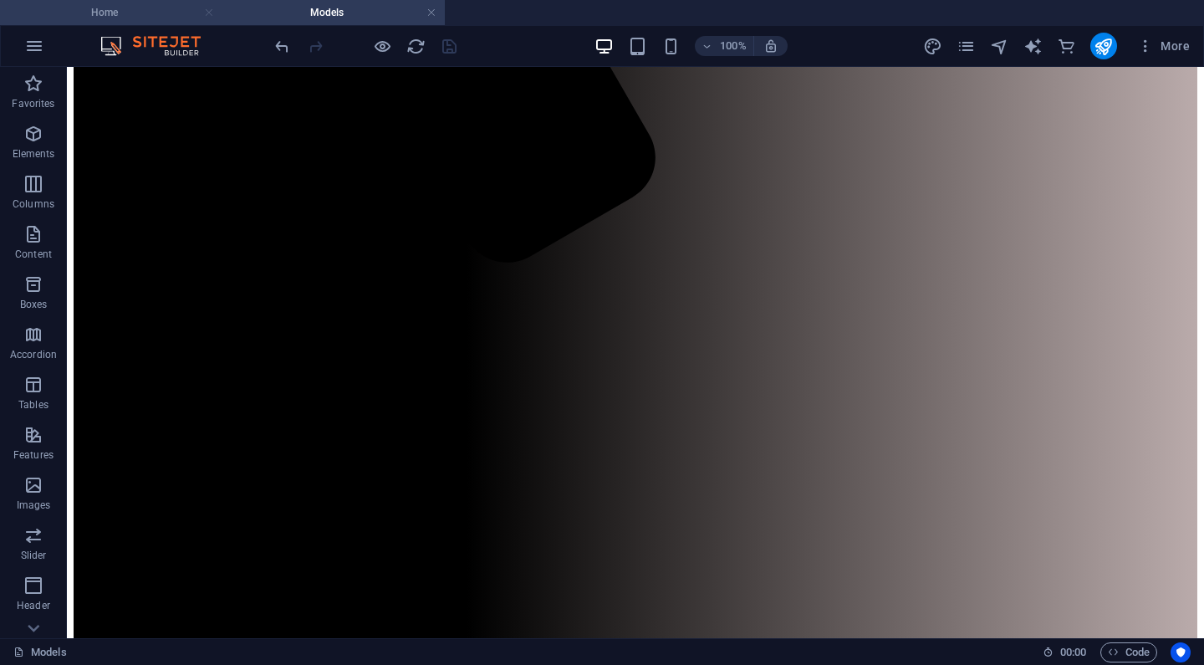
click at [206, 10] on link at bounding box center [209, 13] width 10 height 16
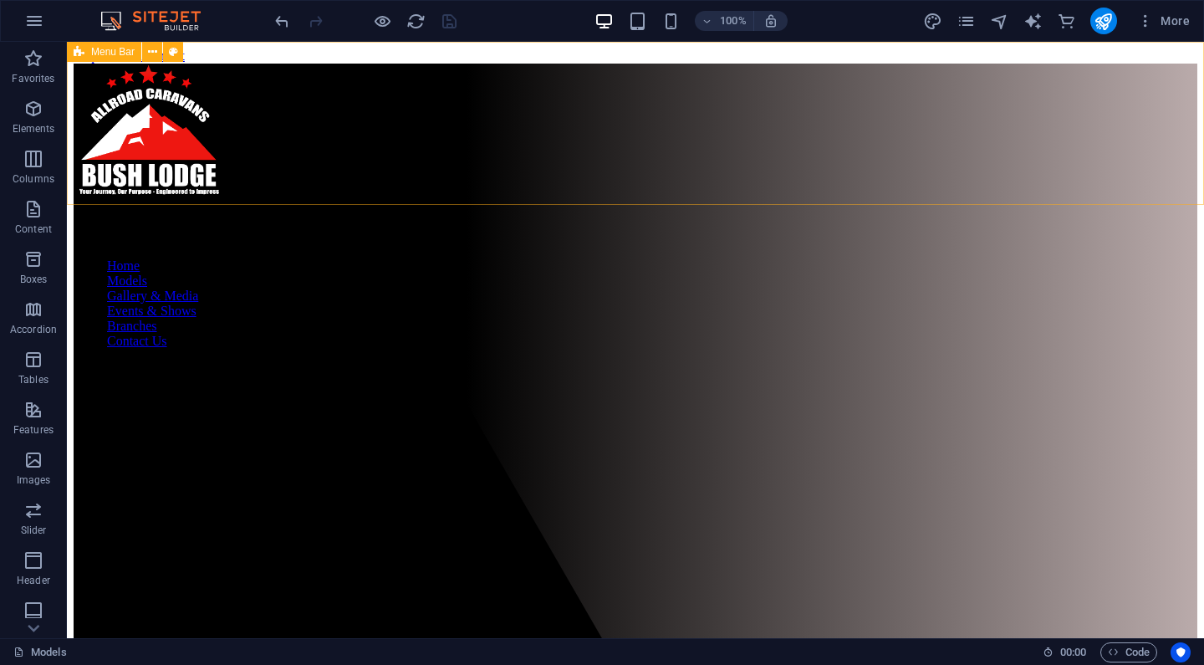
scroll to position [0, 0]
click at [415, 19] on icon "reload" at bounding box center [415, 21] width 19 height 19
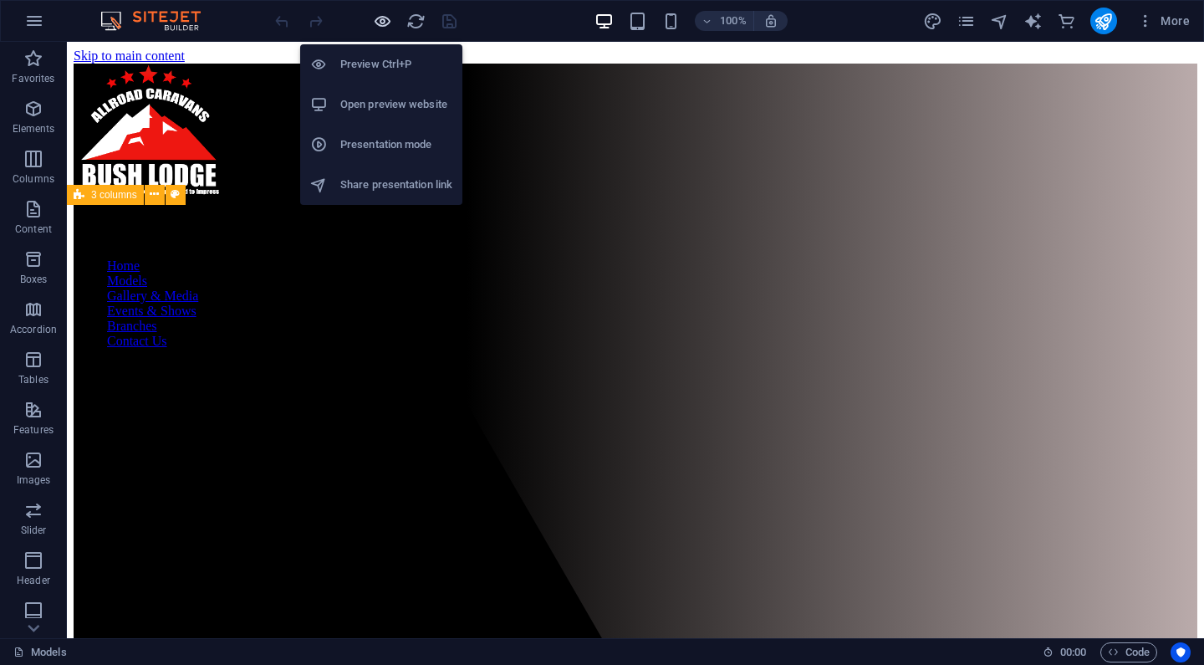
click at [379, 17] on icon "button" at bounding box center [382, 21] width 19 height 19
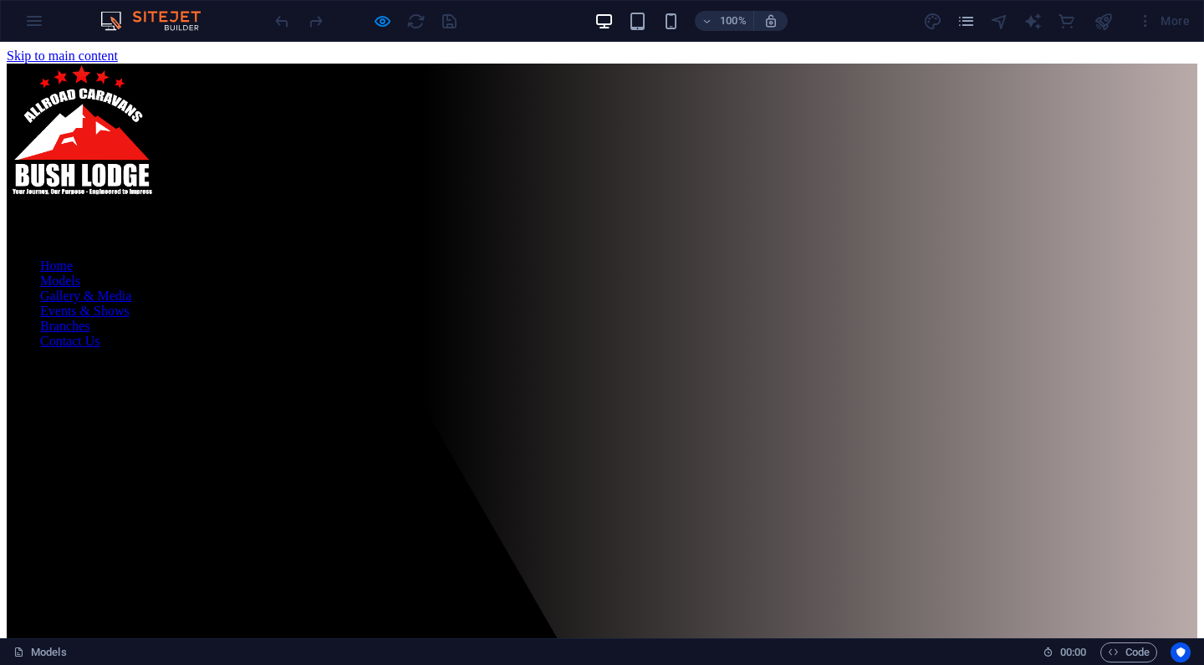
click at [73, 258] on link "Home" at bounding box center [56, 265] width 33 height 14
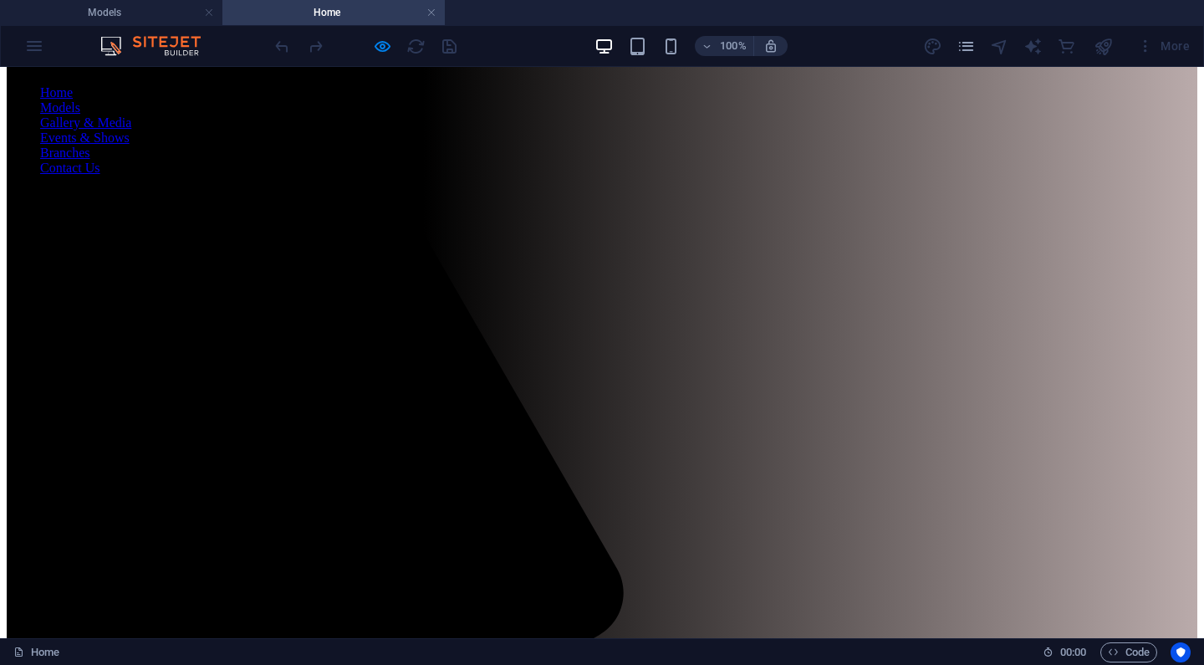
scroll to position [201, 0]
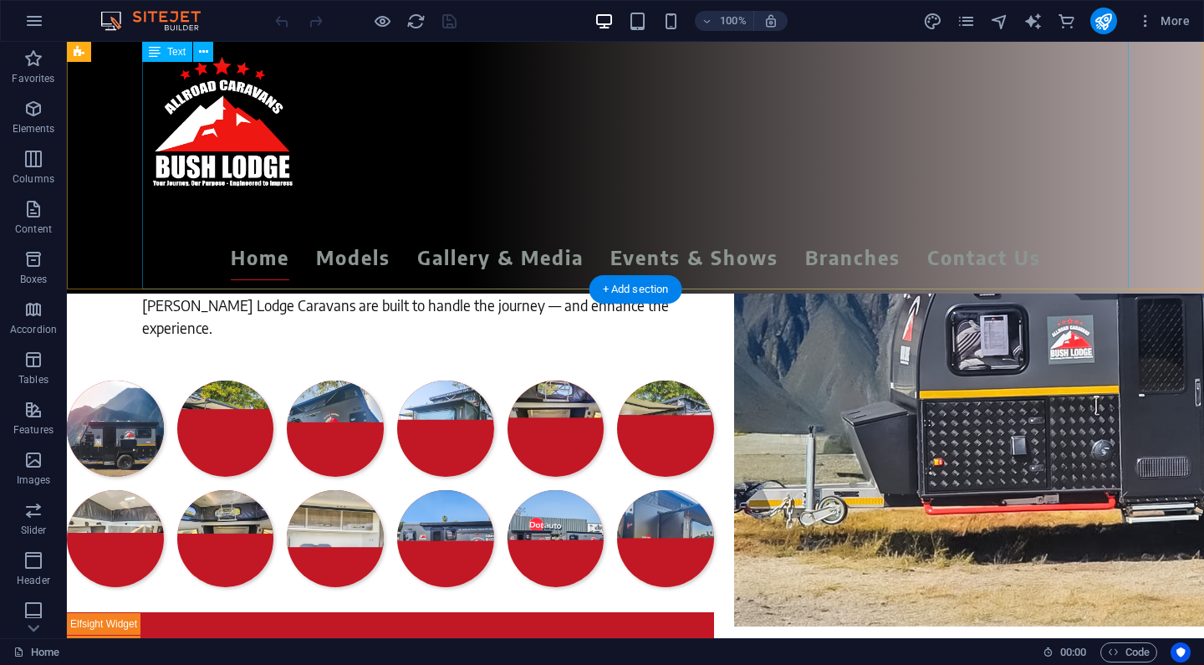
scroll to position [319, 0]
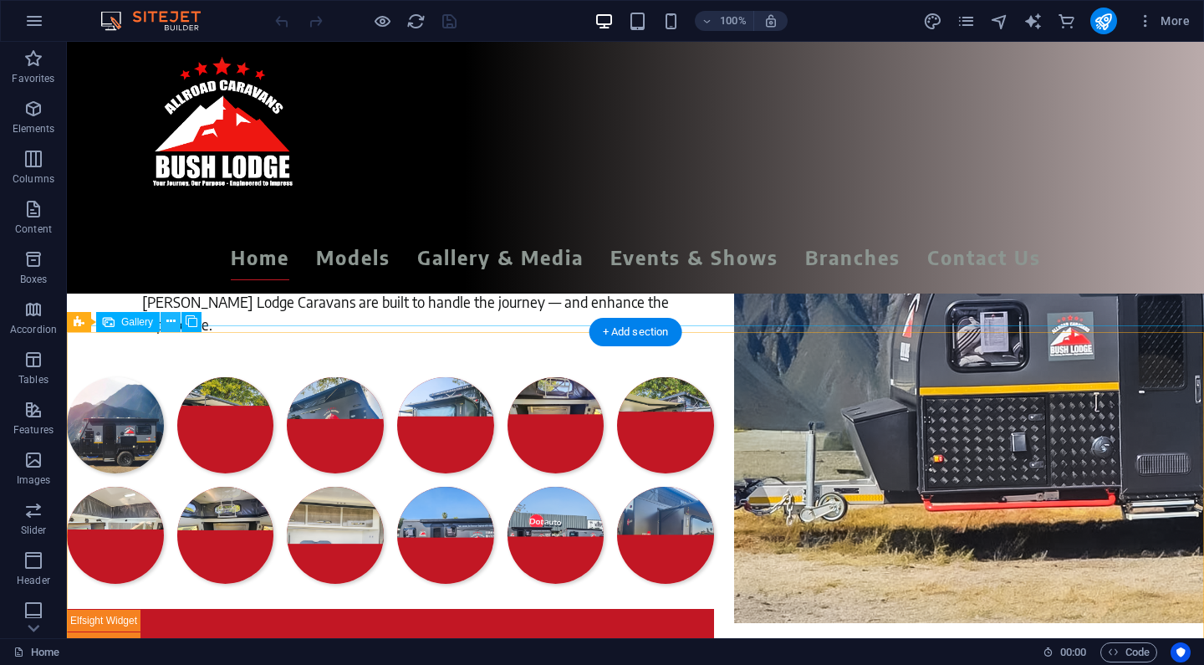
click at [167, 320] on icon at bounding box center [170, 322] width 9 height 18
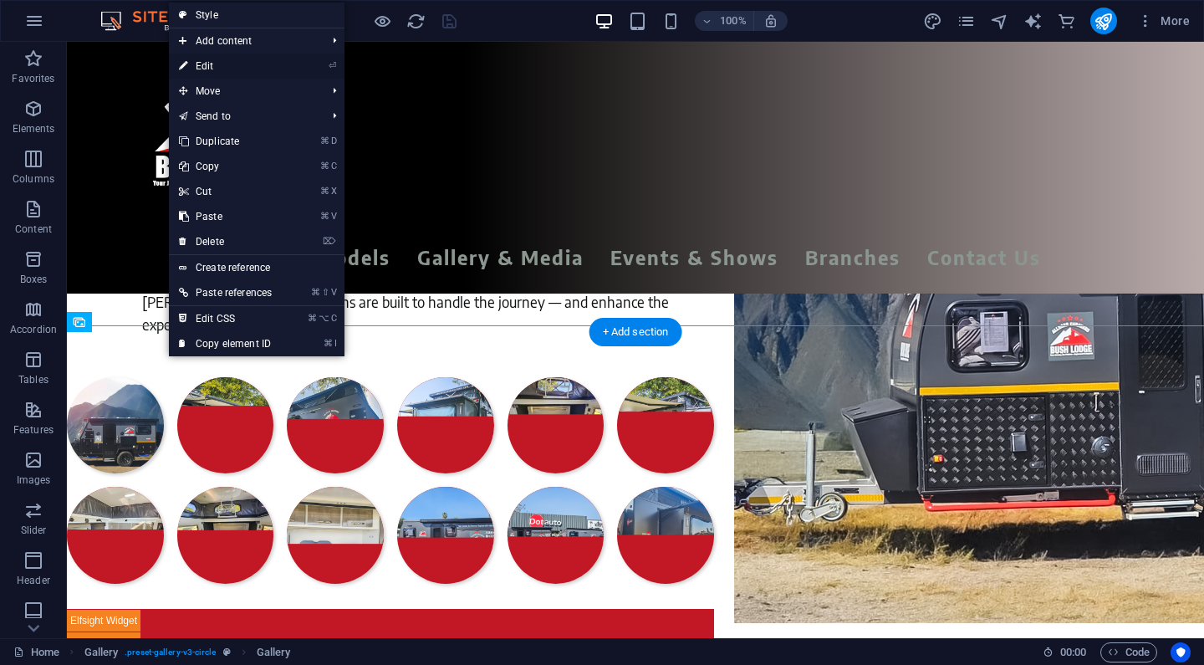
click at [206, 65] on link "⏎ Edit" at bounding box center [225, 65] width 113 height 25
select select "4"
select select "px"
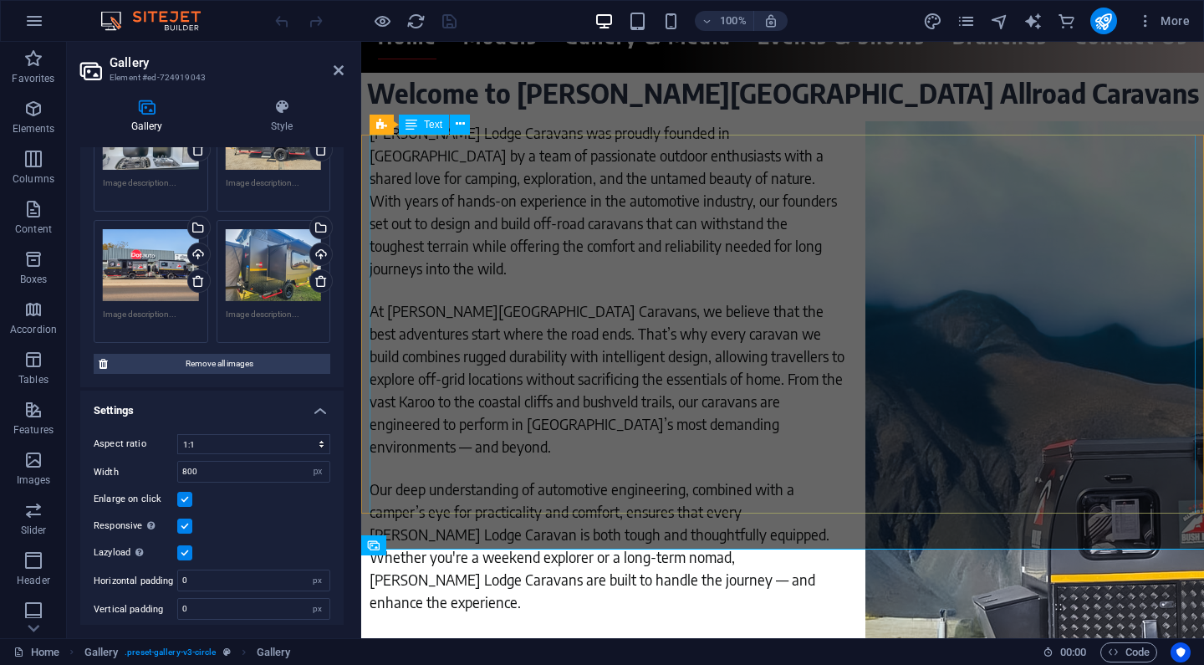
scroll to position [222, 0]
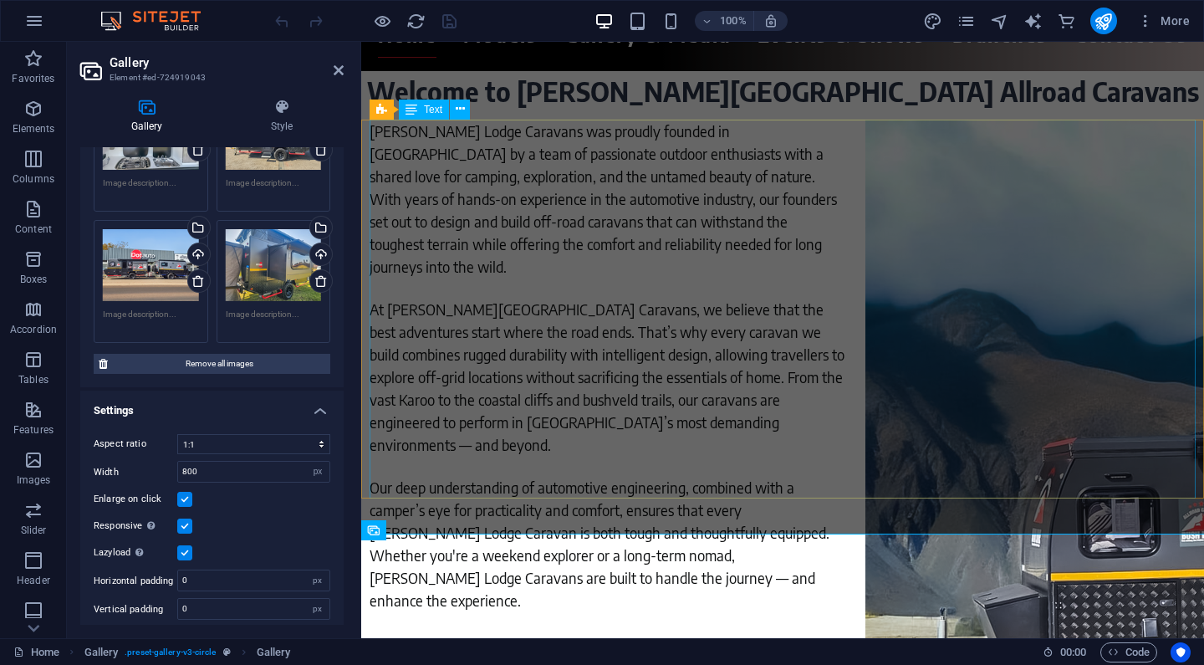
click at [629, 401] on div "[PERSON_NAME] Lodge Caravans was proudly founded in [GEOGRAPHIC_DATA] by a team…" at bounding box center [782, 366] width 826 height 492
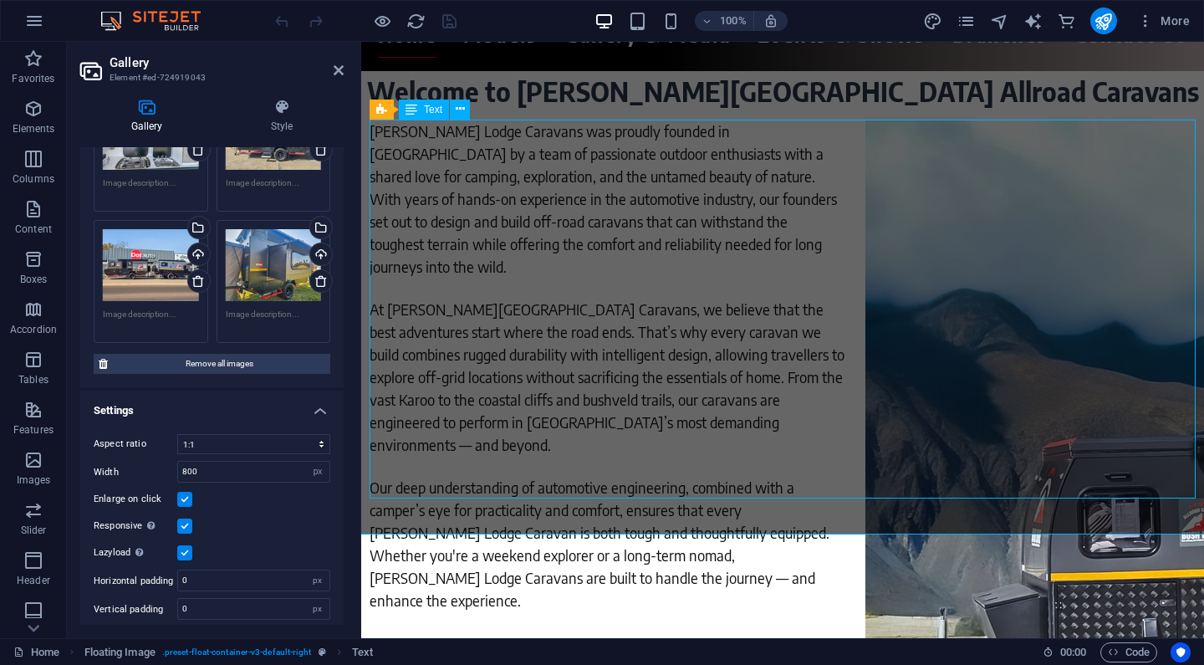
click at [629, 401] on div "[PERSON_NAME] Lodge Caravans was proudly founded in [GEOGRAPHIC_DATA] by a team…" at bounding box center [782, 366] width 826 height 492
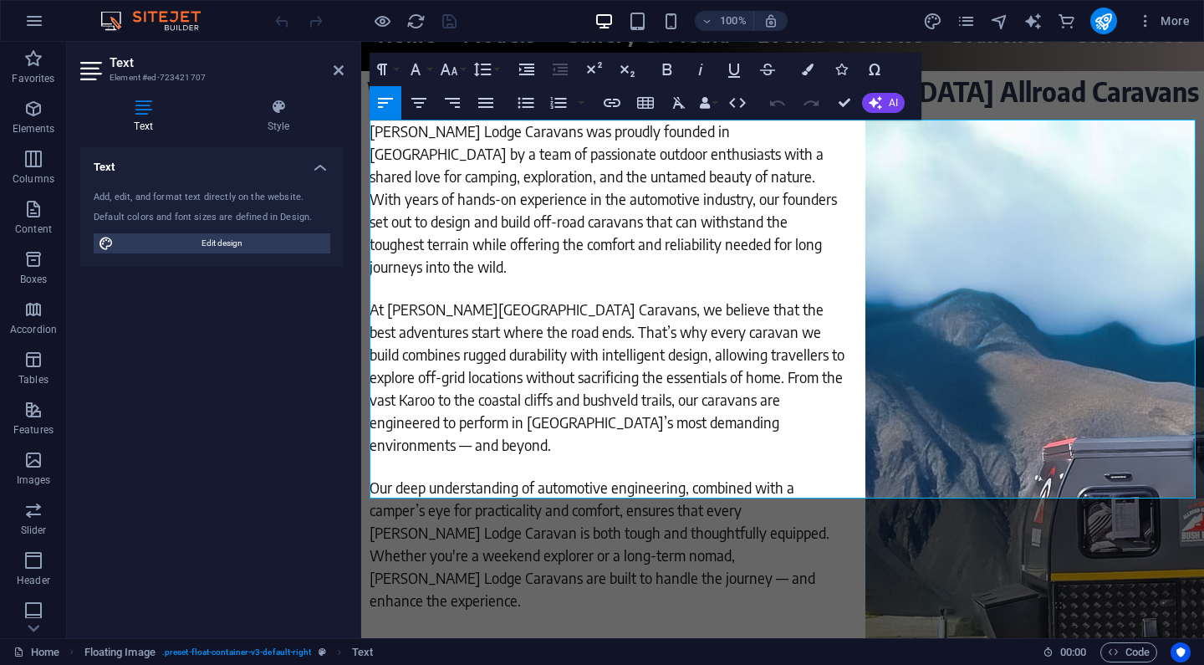
click at [787, 222] on span "[PERSON_NAME] Lodge Caravans was proudly founded in [GEOGRAPHIC_DATA] by a team…" at bounding box center [602, 198] width 467 height 155
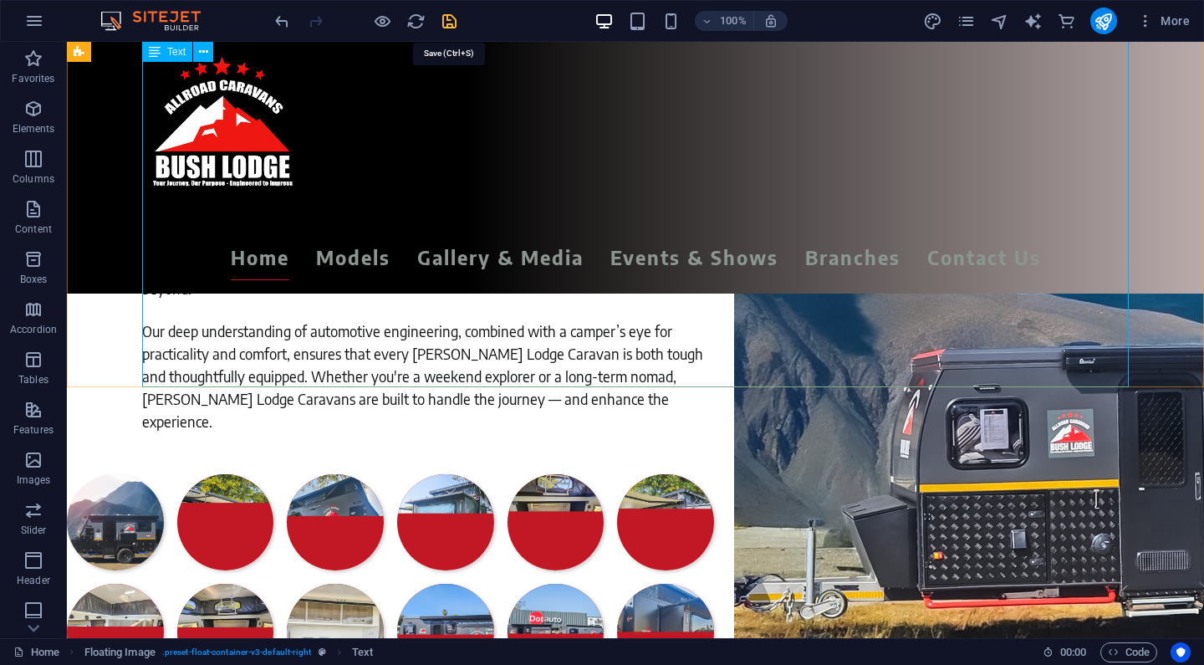
click at [451, 23] on icon "save" at bounding box center [449, 21] width 19 height 19
click at [414, 22] on icon "reload" at bounding box center [415, 21] width 19 height 19
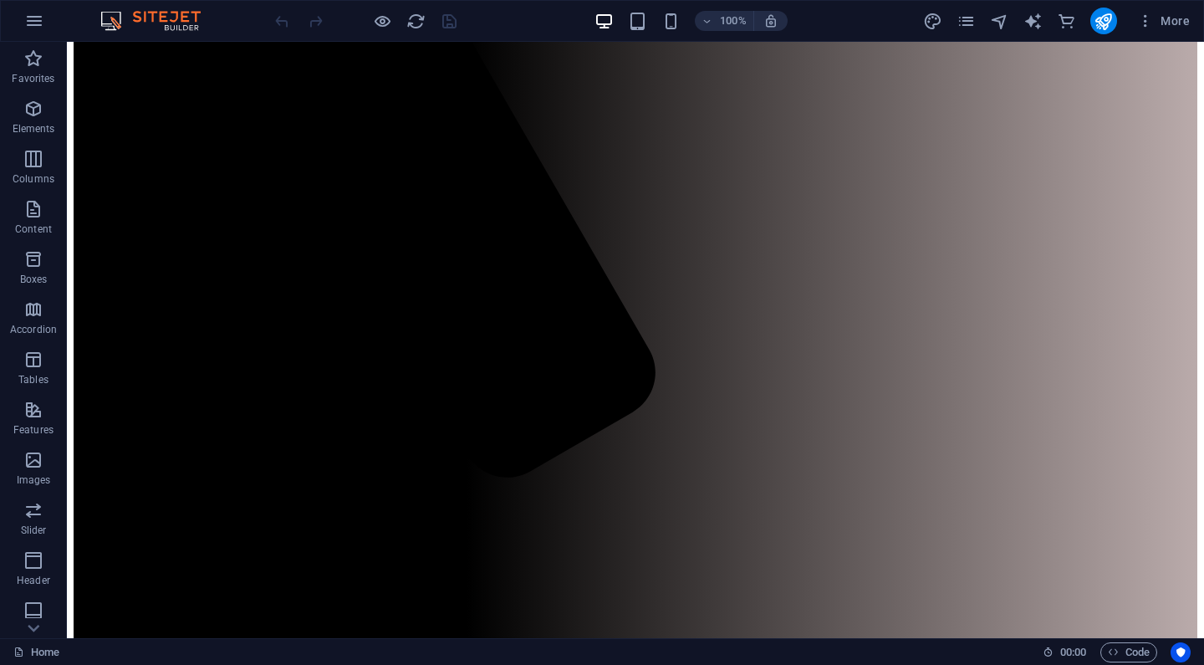
scroll to position [194, 0]
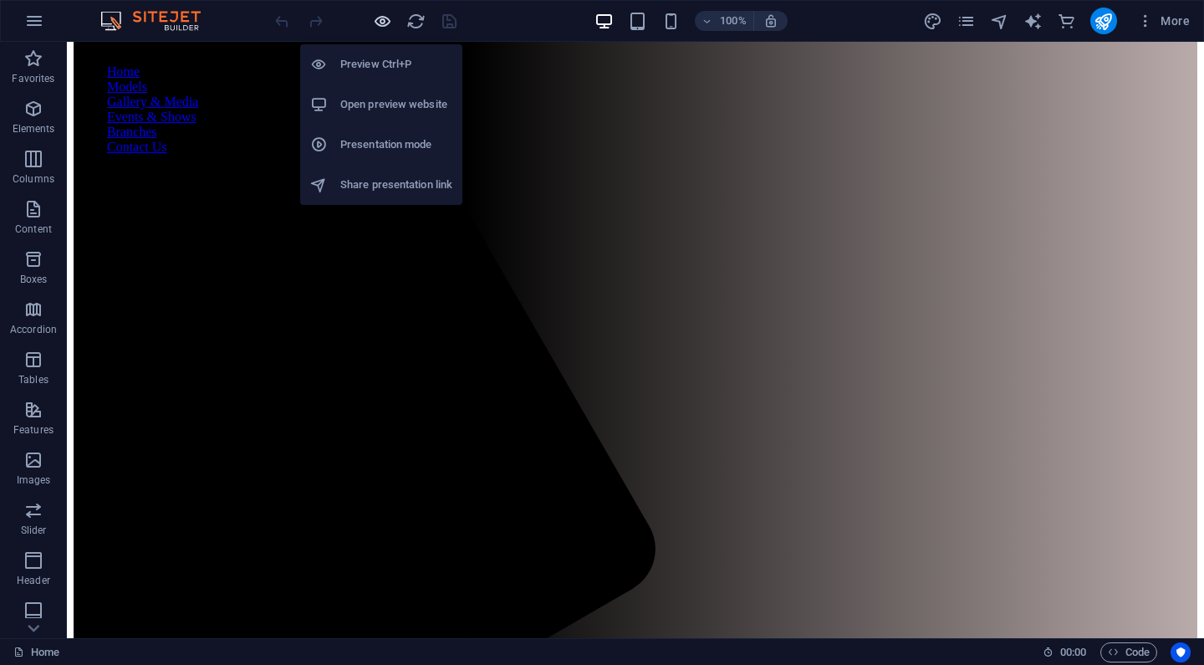
click at [383, 22] on icon "button" at bounding box center [382, 21] width 19 height 19
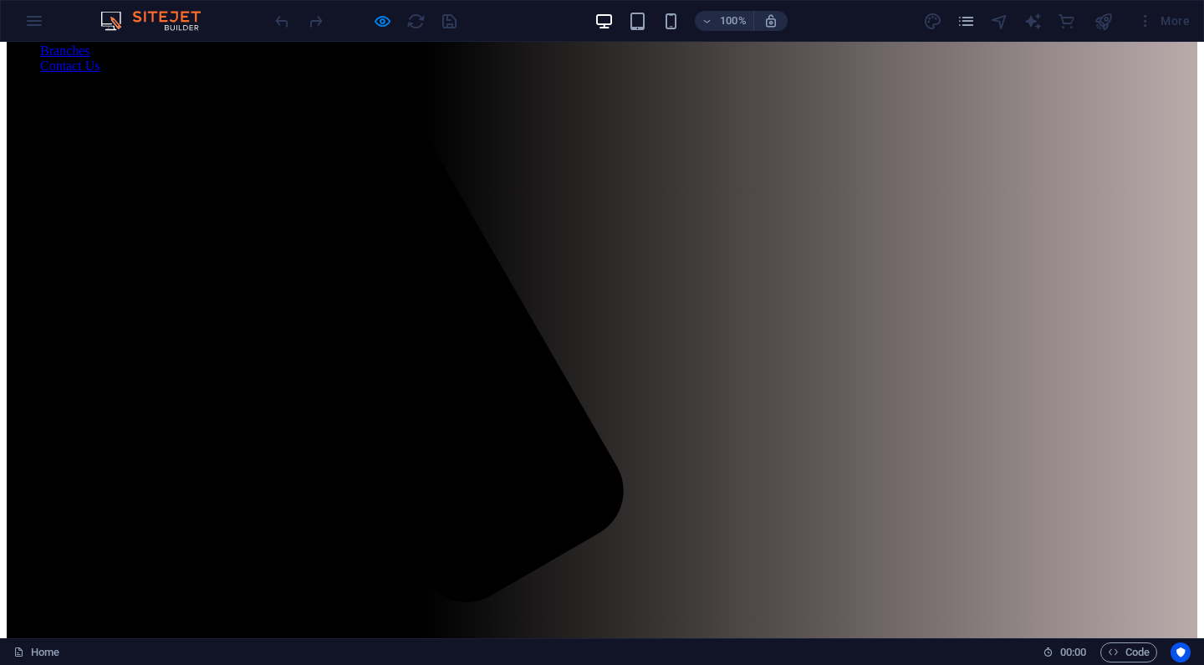
scroll to position [211, 0]
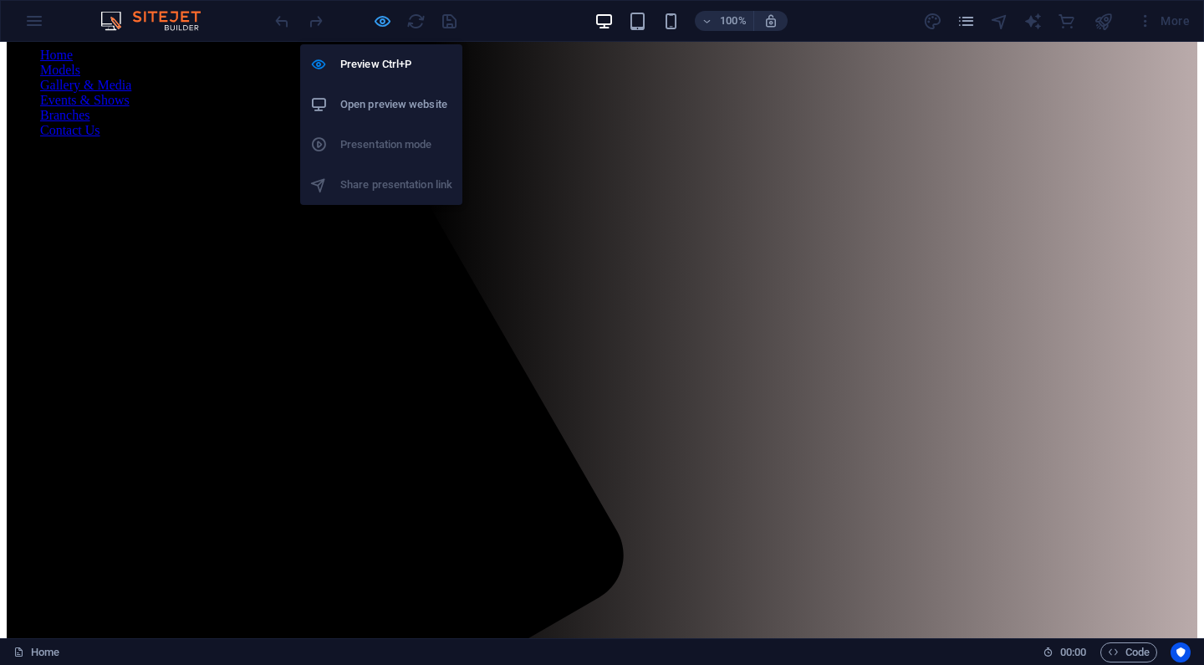
click at [385, 23] on icon "button" at bounding box center [382, 21] width 19 height 19
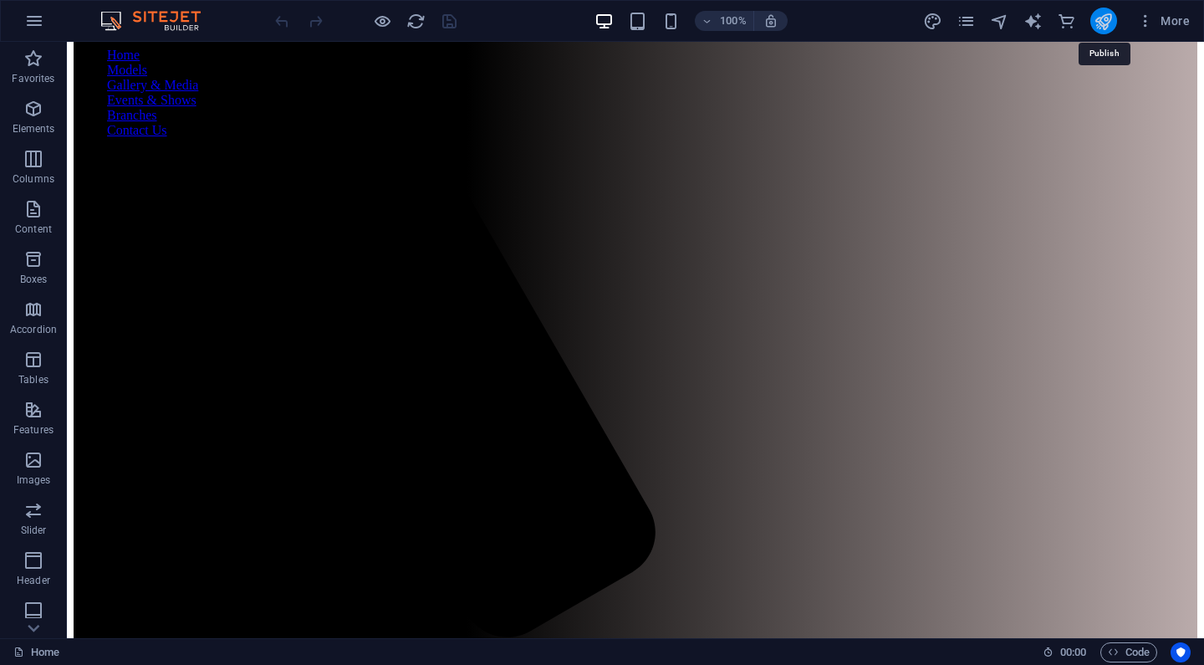
click at [1102, 21] on icon "publish" at bounding box center [1102, 21] width 19 height 19
